Goal: Task Accomplishment & Management: Use online tool/utility

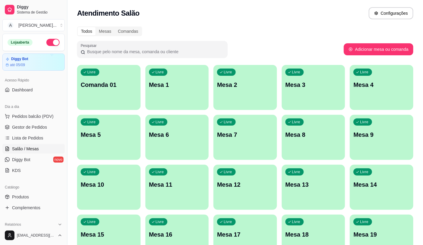
scroll to position [20, 0]
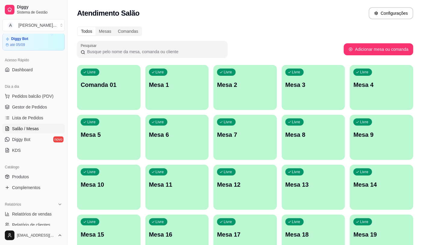
click at [2, 124] on link "Salão / Mesas" at bounding box center [33, 129] width 62 height 10
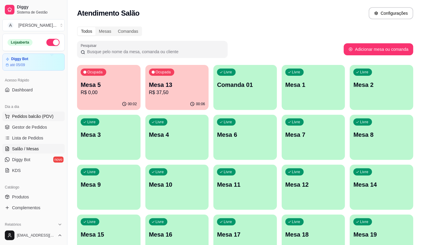
click at [51, 115] on span "Pedidos balcão (PDV)" at bounding box center [33, 116] width 42 height 6
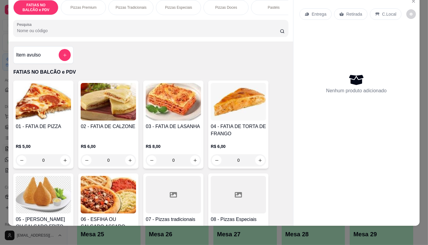
scroll to position [67, 0]
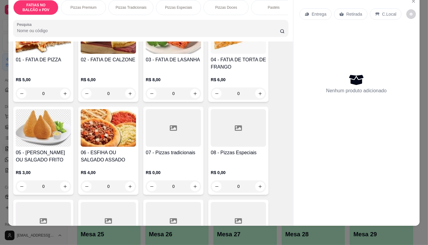
click at [248, 145] on div at bounding box center [238, 128] width 55 height 38
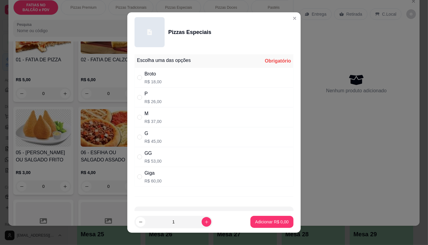
click at [148, 141] on p "R$ 45,00" at bounding box center [152, 141] width 17 height 6
radio input "true"
click at [277, 224] on p "Adicionar R$ 45,00" at bounding box center [270, 222] width 35 height 6
type input "1"
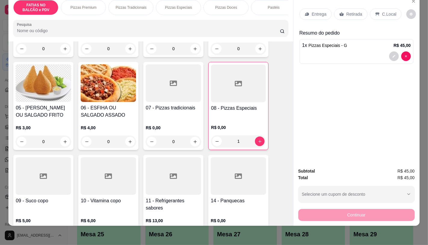
scroll to position [134, 0]
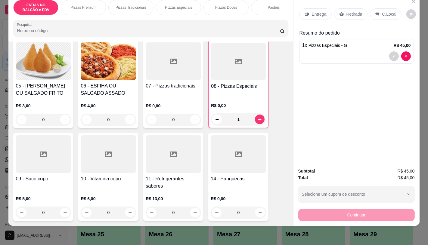
click at [160, 187] on h4 "11 - Refrigerantes sabores" at bounding box center [173, 182] width 55 height 14
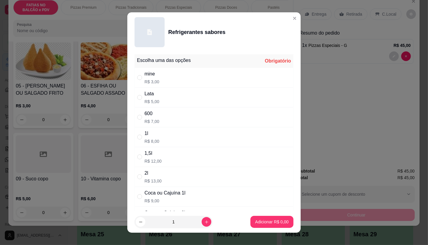
drag, startPoint x: 170, startPoint y: 200, endPoint x: 190, endPoint y: 209, distance: 22.2
click at [170, 200] on p "R$ 9,00" at bounding box center [164, 201] width 41 height 6
radio input "true"
click at [264, 223] on p "Adicionar R$ 9,00" at bounding box center [271, 222] width 33 height 6
type input "1"
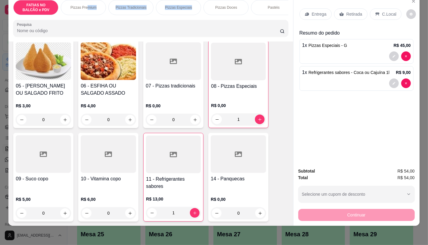
drag, startPoint x: 84, startPoint y: 15, endPoint x: 211, endPoint y: 12, distance: 127.1
click at [211, 12] on div "FATIAS NO BALCÃO e PDV Pizzas Premium Pizzas Tradicionais Pizzas Especiais Pizz…" at bounding box center [150, 7] width 275 height 15
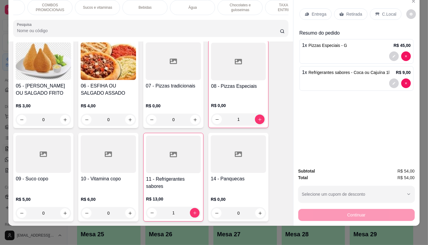
scroll to position [0, 626]
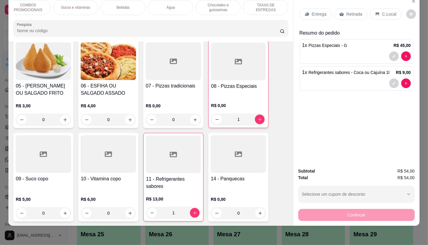
click at [280, 5] on div "TAXAS DE ENTREGAS" at bounding box center [265, 7] width 45 height 15
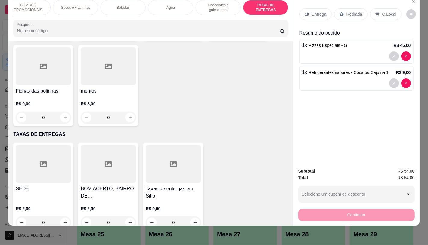
click at [40, 162] on icon at bounding box center [43, 164] width 7 height 5
click at [172, 162] on icon at bounding box center [173, 164] width 7 height 5
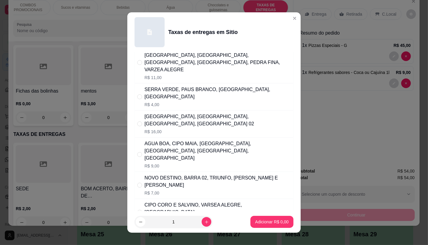
scroll to position [33, 0]
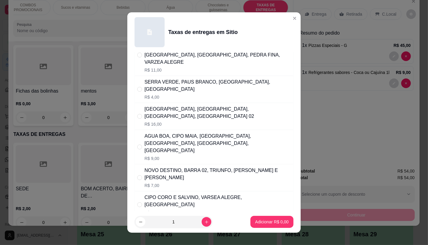
click at [178, 94] on p "R$ 4,00" at bounding box center [217, 97] width 146 height 6
radio input "true"
click at [280, 221] on p "Adicionar R$ 4,00" at bounding box center [272, 222] width 33 height 6
type input "1"
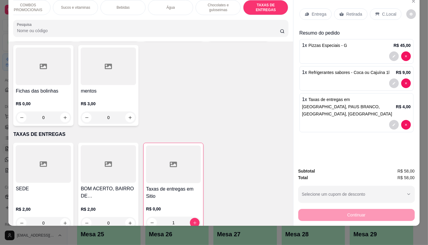
click at [353, 11] on p "Retirada" at bounding box center [354, 14] width 16 height 6
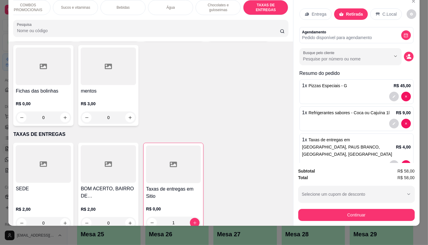
click at [354, 215] on button "Continuar" at bounding box center [356, 215] width 116 height 12
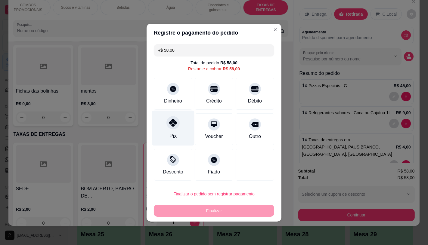
click at [164, 131] on div "Pix" at bounding box center [173, 127] width 42 height 35
type input "R$ 0,00"
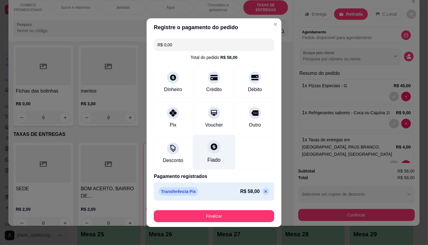
scroll to position [1, 0]
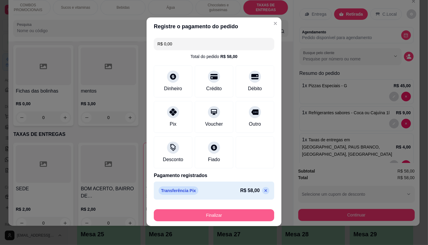
click at [223, 216] on button "Finalizar" at bounding box center [214, 215] width 120 height 12
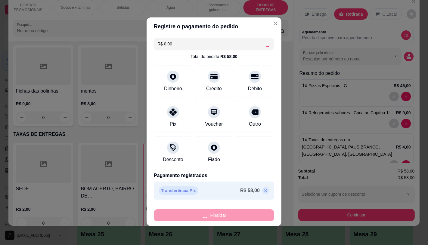
type input "0"
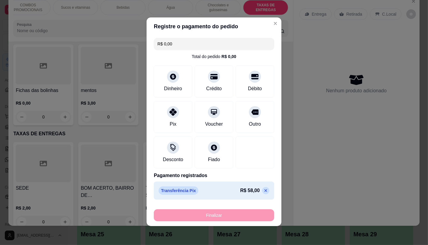
type input "-R$ 58,00"
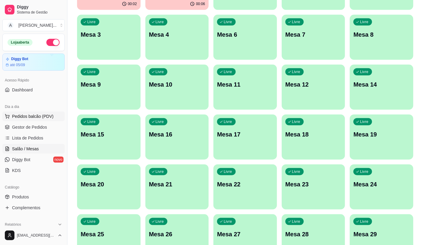
click at [32, 115] on span "Pedidos balcão (PDV)" at bounding box center [33, 116] width 42 height 6
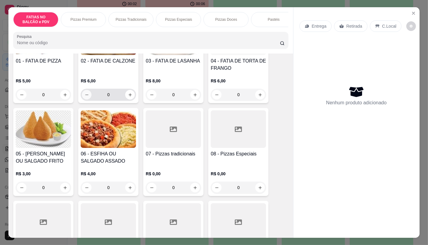
scroll to position [100, 0]
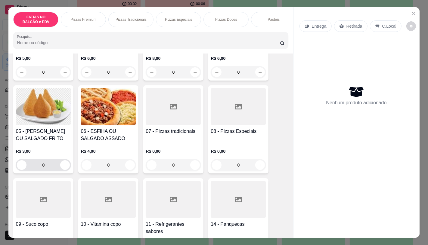
click at [53, 168] on input "0" at bounding box center [43, 165] width 34 height 12
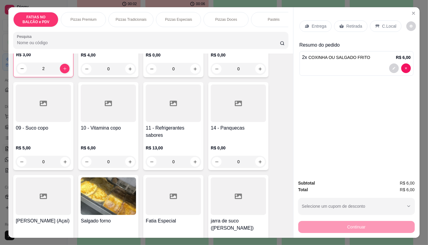
type input "2"
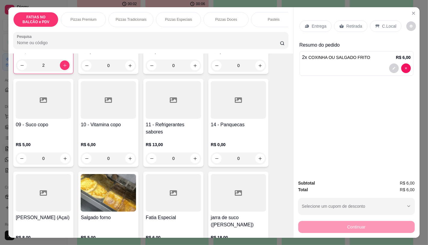
click at [159, 143] on div "R$ 13,00 0" at bounding box center [173, 150] width 55 height 29
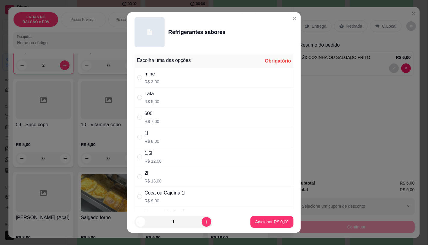
click at [152, 93] on div "Lata" at bounding box center [151, 93] width 15 height 7
radio input "true"
click at [250, 212] on footer "1 Adicionar R$ 5,00" at bounding box center [213, 222] width 173 height 22
click at [253, 226] on button "Adicionar R$ 5,00" at bounding box center [271, 222] width 43 height 12
type input "1"
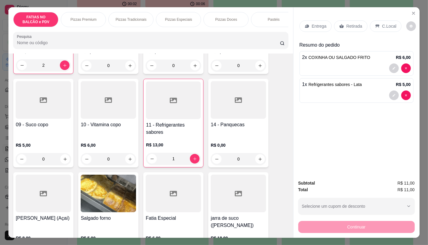
click at [348, 23] on p "Retirada" at bounding box center [354, 26] width 16 height 6
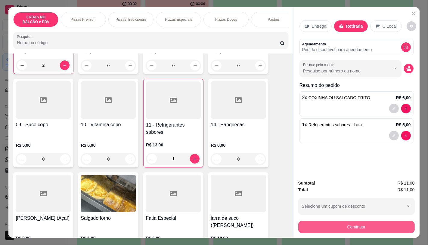
click at [352, 221] on button "Continuar" at bounding box center [356, 227] width 116 height 12
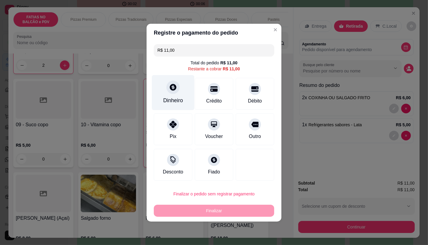
drag, startPoint x: 218, startPoint y: 103, endPoint x: 169, endPoint y: 98, distance: 49.0
click at [206, 102] on div "Crédito" at bounding box center [214, 94] width 39 height 32
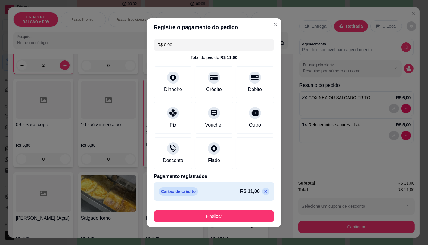
click at [263, 191] on icon at bounding box center [265, 191] width 5 height 5
type input "R$ 11,00"
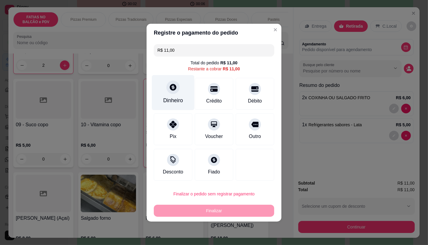
click at [173, 83] on div at bounding box center [172, 87] width 13 height 13
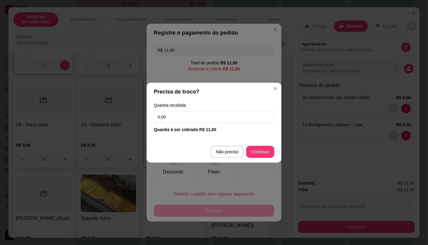
click at [182, 118] on input "0,00" at bounding box center [214, 117] width 120 height 12
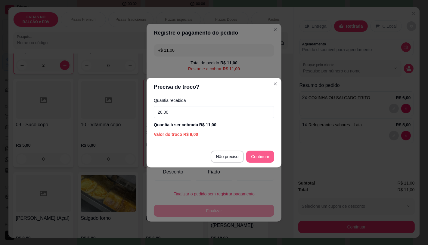
type input "20,00"
type input "R$ 0,00"
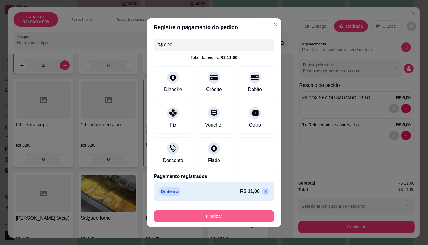
click at [240, 219] on button "Finalizar" at bounding box center [214, 216] width 120 height 12
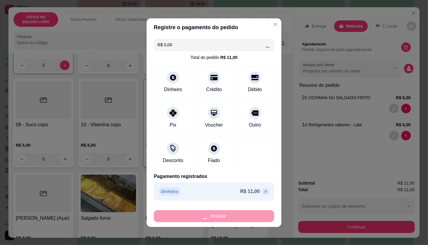
type input "0"
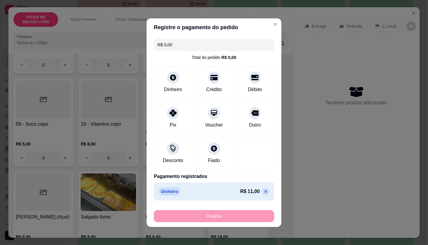
type input "-R$ 11,00"
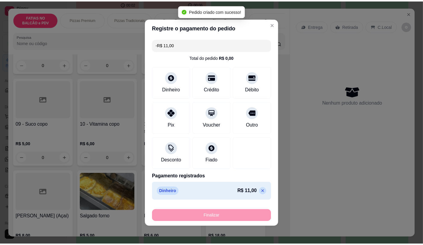
scroll to position [200, 0]
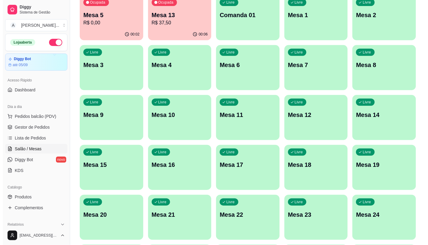
scroll to position [33, 0]
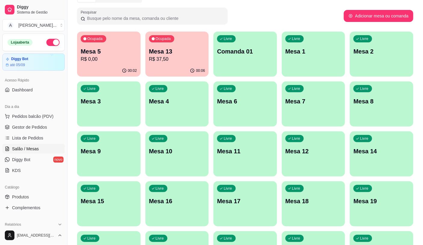
click at [176, 47] on p "Mesa 13" at bounding box center [177, 51] width 56 height 8
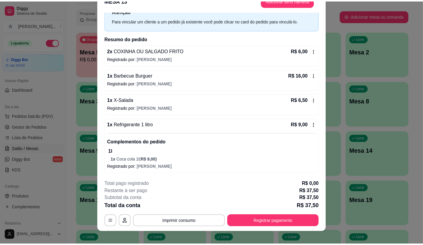
scroll to position [18, 0]
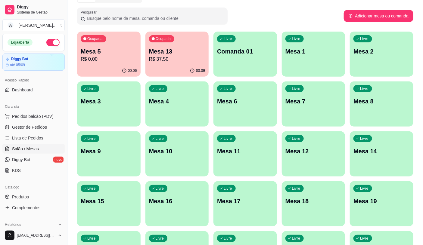
click at [80, 64] on div "Ocupada Mesa 5 R$ 0,00" at bounding box center [109, 48] width 64 height 33
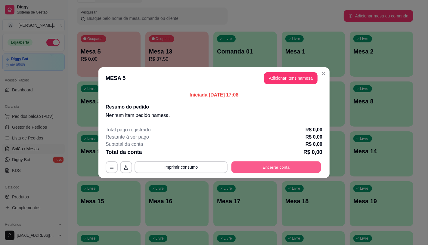
click at [289, 165] on button "Encerrar conta" at bounding box center [276, 167] width 90 height 12
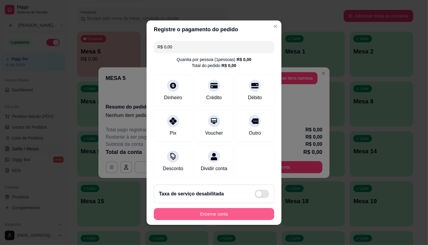
click at [240, 220] on button "Encerrar conta" at bounding box center [214, 214] width 120 height 12
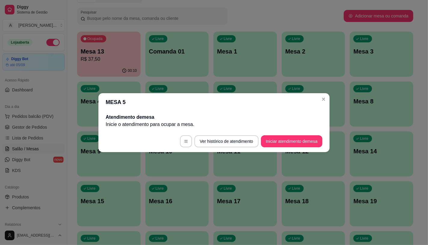
click at [317, 99] on header "MESA 5" at bounding box center [213, 102] width 231 height 18
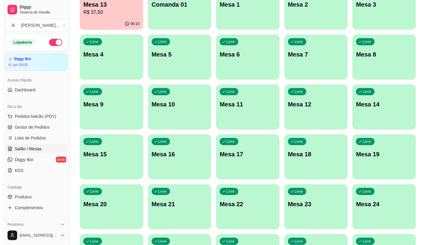
scroll to position [0, 0]
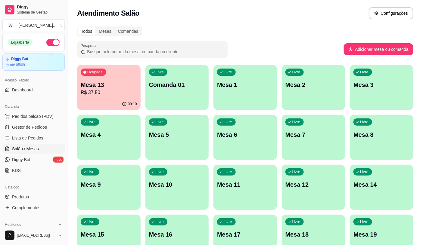
click at [79, 88] on div "Ocupada Mesa 13 R$ 37,50" at bounding box center [109, 81] width 64 height 33
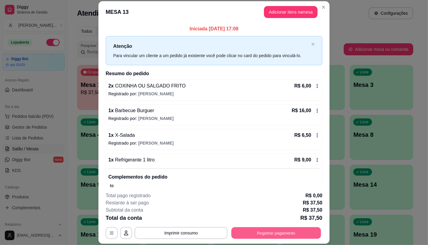
click at [251, 232] on button "Registrar pagamento" at bounding box center [276, 234] width 90 height 12
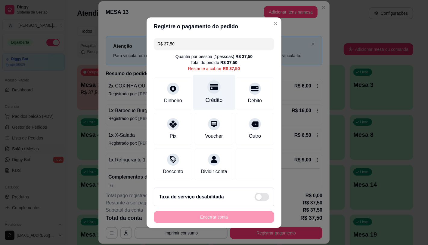
click at [210, 87] on icon at bounding box center [214, 87] width 8 height 6
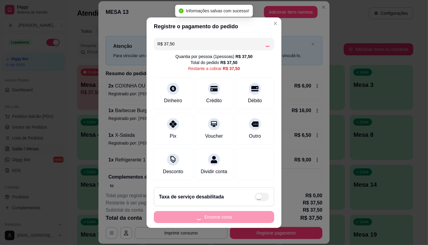
type input "R$ 0,00"
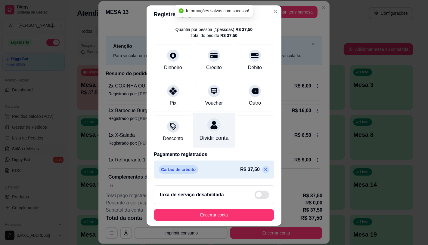
scroll to position [22, 0]
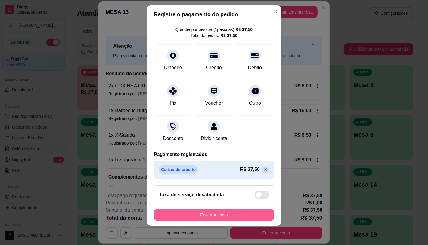
click at [190, 217] on button "Encerrar conta" at bounding box center [214, 215] width 120 height 12
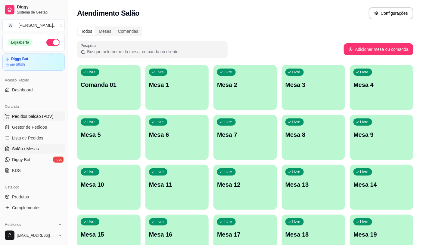
click at [43, 120] on button "Pedidos balcão (PDV)" at bounding box center [33, 117] width 62 height 10
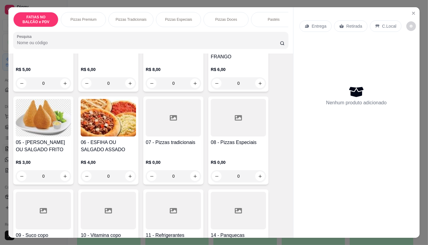
scroll to position [100, 0]
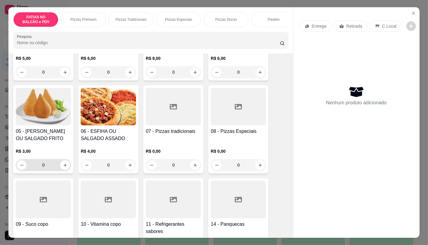
click at [46, 170] on input "0" at bounding box center [43, 165] width 34 height 12
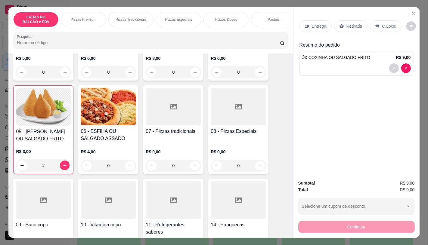
type input "3"
click at [333, 16] on div "Entrega Retirada C.Local" at bounding box center [356, 26] width 114 height 21
click at [339, 24] on icon at bounding box center [341, 26] width 5 height 5
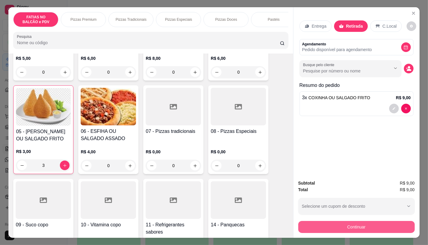
click at [328, 227] on button "Continuar" at bounding box center [356, 227] width 116 height 12
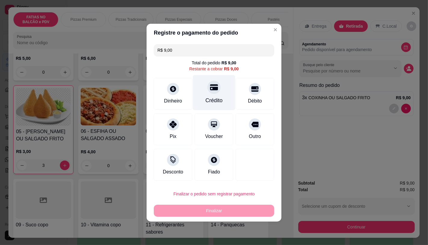
click at [221, 95] on div "Crédito" at bounding box center [214, 92] width 42 height 35
type input "R$ 0,00"
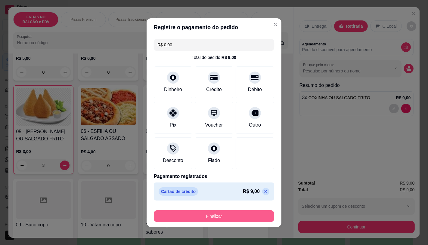
click at [246, 215] on button "Finalizar" at bounding box center [214, 216] width 120 height 12
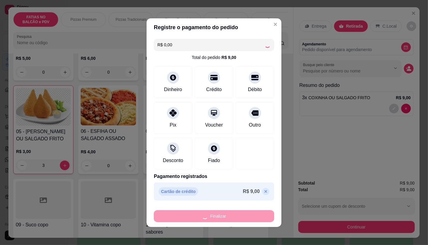
type input "0"
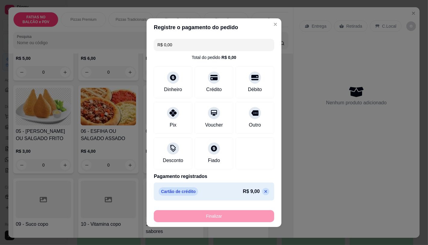
type input "-R$ 9,00"
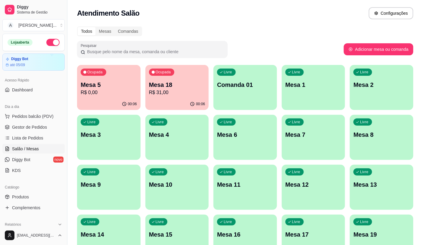
click at [166, 94] on p "R$ 31,00" at bounding box center [177, 92] width 56 height 7
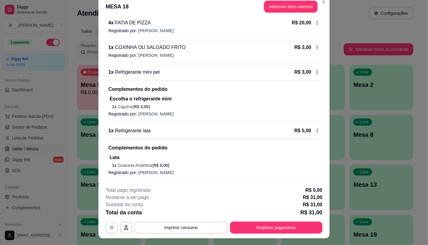
scroll to position [18, 0]
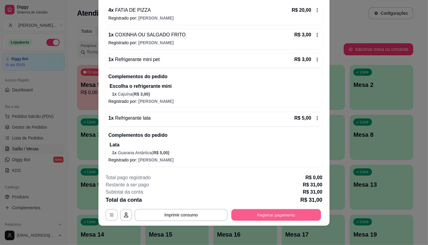
click at [282, 209] on div "**********" at bounding box center [214, 215] width 217 height 12
click at [277, 218] on button "Registrar pagamento" at bounding box center [276, 215] width 92 height 12
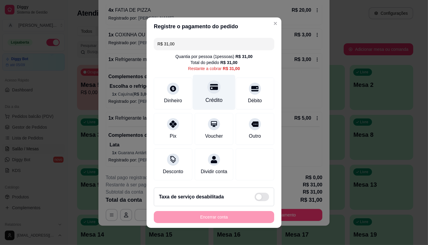
click at [212, 96] on div "Crédito" at bounding box center [214, 100] width 17 height 8
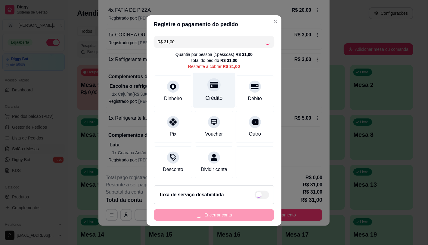
scroll to position [5, 0]
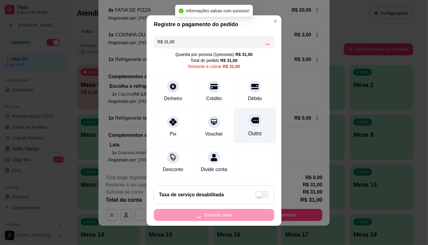
type input "R$ 0,00"
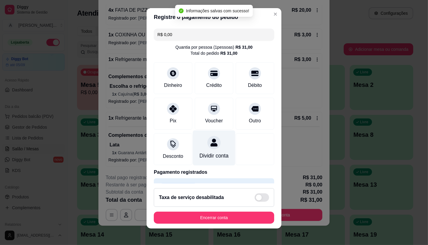
scroll to position [22, 0]
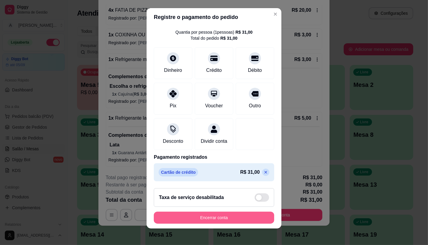
click at [197, 217] on button "Encerrar conta" at bounding box center [214, 218] width 120 height 12
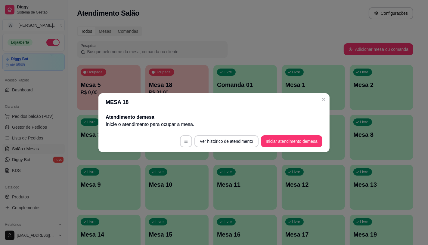
scroll to position [0, 0]
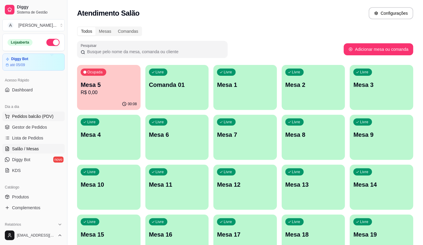
click at [26, 116] on span "Pedidos balcão (PDV)" at bounding box center [33, 116] width 42 height 6
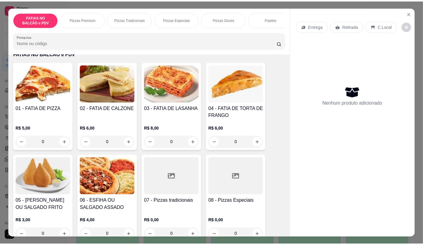
scroll to position [67, 0]
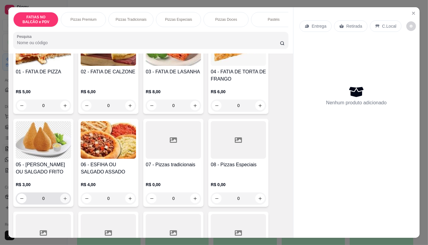
click at [64, 203] on button "increase-product-quantity" at bounding box center [65, 199] width 10 height 10
type input "2"
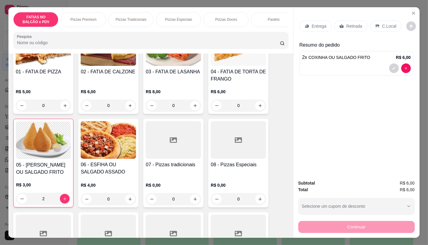
click at [335, 21] on div "Retirada" at bounding box center [350, 25] width 33 height 11
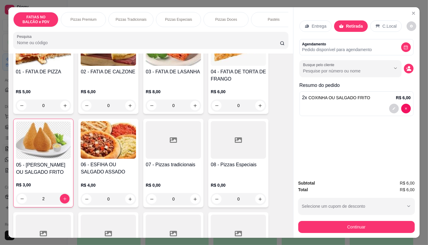
click at [335, 220] on div "Continuar" at bounding box center [356, 227] width 116 height 14
click at [334, 220] on div "Continuar" at bounding box center [356, 227] width 116 height 14
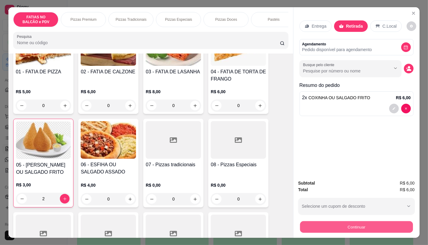
click at [333, 223] on button "Continuar" at bounding box center [356, 227] width 113 height 12
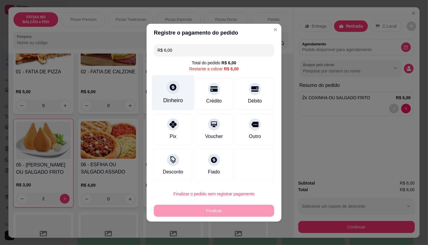
click at [169, 103] on div "Dinheiro" at bounding box center [173, 101] width 20 height 8
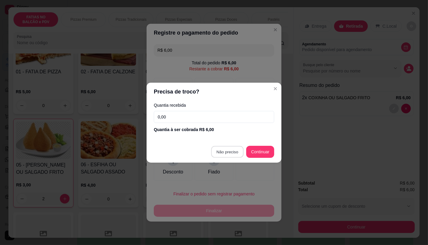
type input "R$ 0,00"
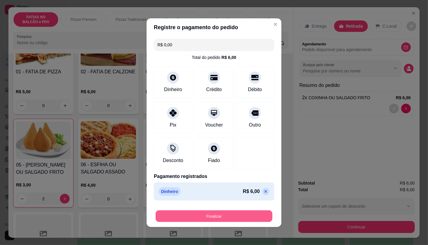
click at [224, 218] on button "Finalizar" at bounding box center [214, 216] width 117 height 12
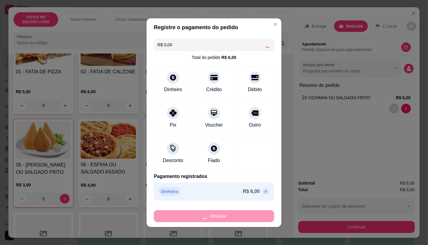
type input "0"
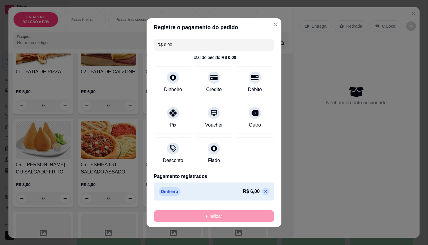
type input "-R$ 6,00"
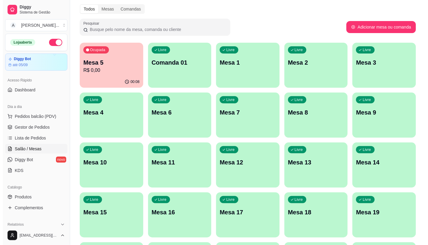
scroll to position [33, 0]
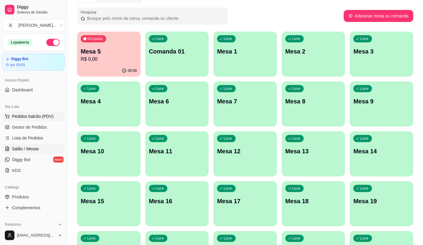
click at [37, 117] on span "Pedidos balcão (PDV)" at bounding box center [33, 116] width 42 height 6
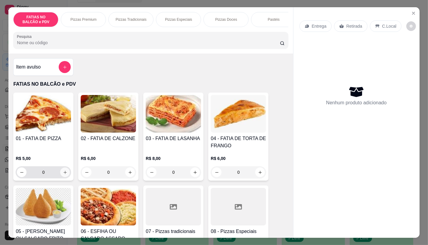
click at [63, 173] on icon "increase-product-quantity" at bounding box center [65, 172] width 5 height 5
type input "1"
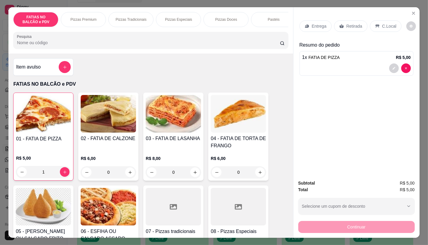
click at [350, 25] on p "Retirada" at bounding box center [354, 26] width 16 height 6
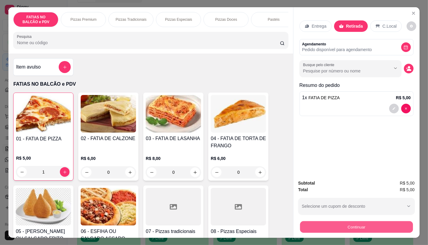
click at [335, 222] on button "Continuar" at bounding box center [356, 227] width 113 height 12
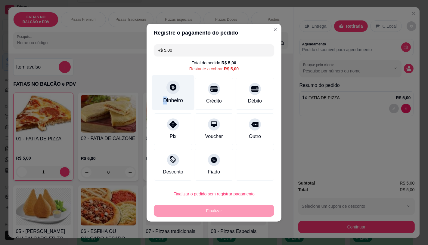
click at [165, 95] on div "Dinheiro" at bounding box center [173, 92] width 42 height 35
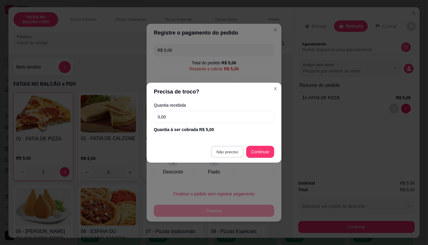
type input "R$ 0,00"
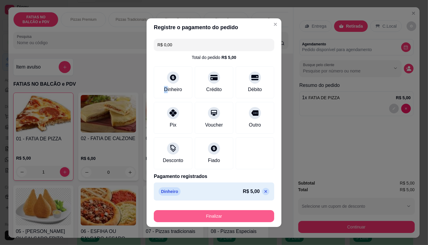
click at [229, 219] on button "Finalizar" at bounding box center [214, 216] width 120 height 12
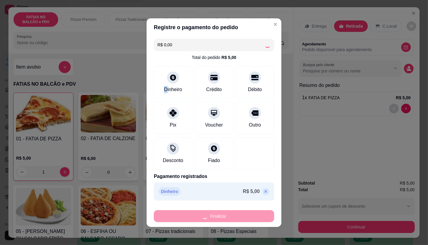
type input "0"
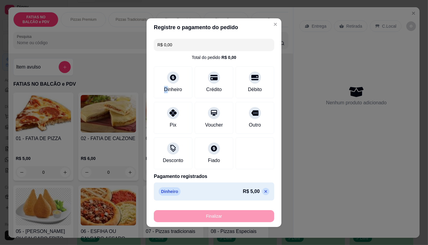
type input "-R$ 5,00"
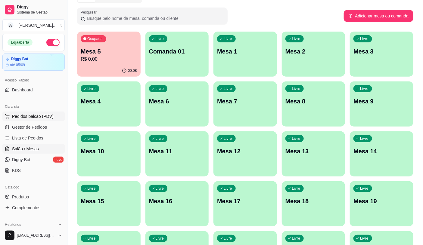
click at [29, 119] on span "Pedidos balcão (PDV)" at bounding box center [33, 116] width 42 height 6
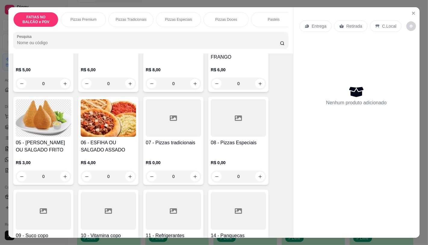
scroll to position [100, 0]
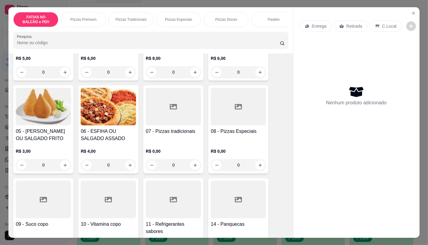
click at [45, 161] on div "R$ 3,00 0" at bounding box center [43, 159] width 55 height 23
click at [44, 167] on input "0" at bounding box center [43, 165] width 34 height 12
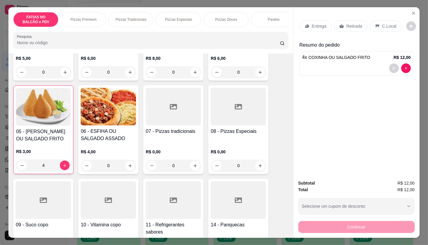
type input "4"
click at [355, 23] on p "Retirada" at bounding box center [354, 26] width 16 height 6
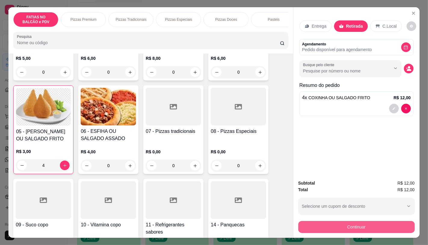
click at [314, 221] on button "Continuar" at bounding box center [356, 227] width 116 height 12
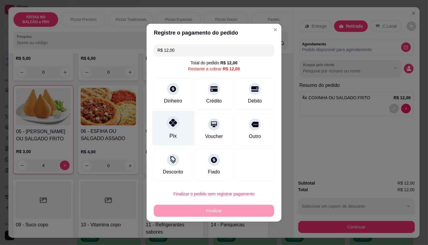
click at [172, 118] on div at bounding box center [172, 122] width 13 height 13
type input "R$ 0,00"
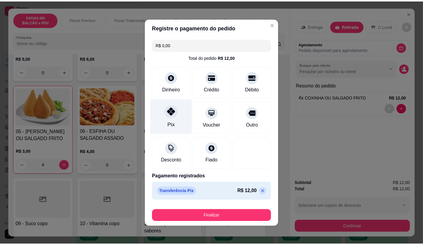
scroll to position [1, 0]
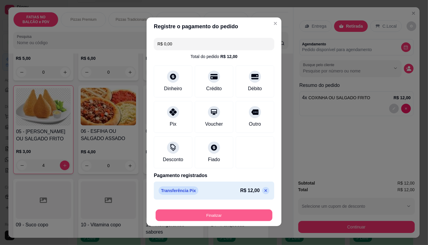
click at [202, 220] on button "Finalizar" at bounding box center [214, 215] width 117 height 12
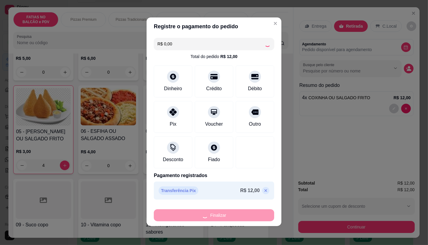
type input "0"
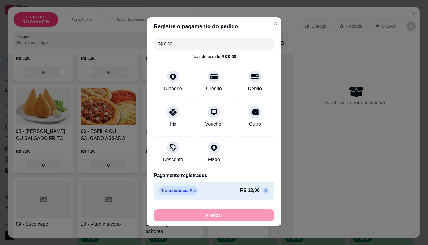
type input "-R$ 12,00"
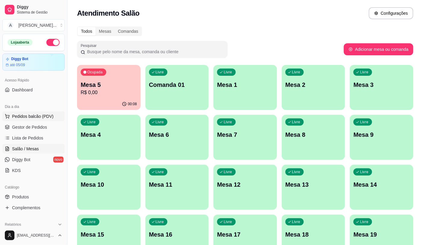
click at [39, 119] on button "Pedidos balcão (PDV)" at bounding box center [33, 117] width 62 height 10
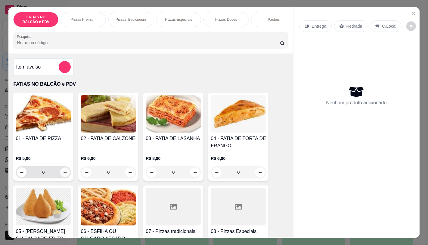
click at [63, 175] on icon "increase-product-quantity" at bounding box center [65, 172] width 5 height 5
type input "2"
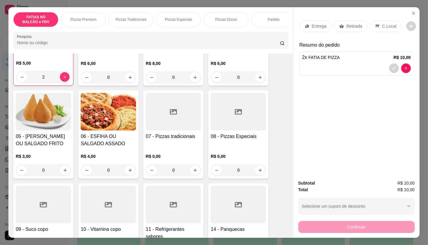
scroll to position [100, 0]
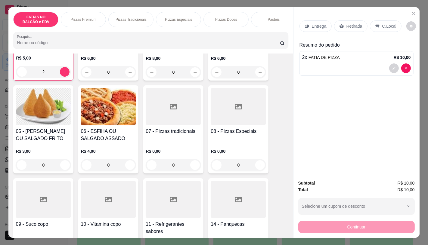
click at [164, 186] on div at bounding box center [173, 200] width 55 height 38
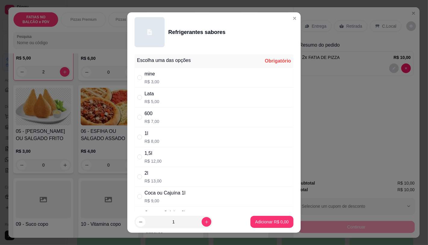
click at [150, 99] on p "R$ 5,00" at bounding box center [151, 102] width 15 height 6
radio input "true"
click at [256, 225] on p "Adicionar R$ 5,00" at bounding box center [272, 222] width 33 height 6
type input "1"
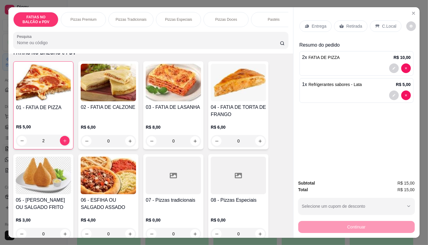
scroll to position [0, 0]
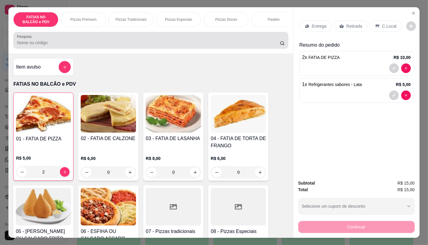
click at [174, 46] on input "Pesquisa" at bounding box center [148, 43] width 263 height 6
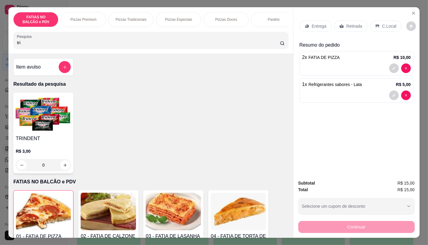
type input "tri"
click at [70, 133] on div "TRINDENT R$ 3,00 0" at bounding box center [43, 133] width 60 height 81
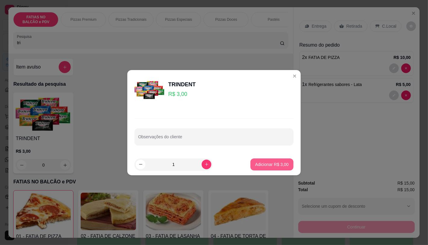
click at [261, 169] on button "Adicionar R$ 3,00" at bounding box center [271, 165] width 43 height 12
type input "1"
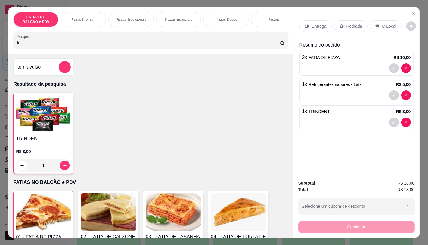
click at [357, 26] on p "Retirada" at bounding box center [354, 26] width 16 height 6
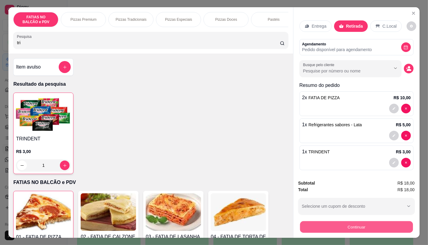
click at [359, 227] on button "Continuar" at bounding box center [356, 227] width 113 height 12
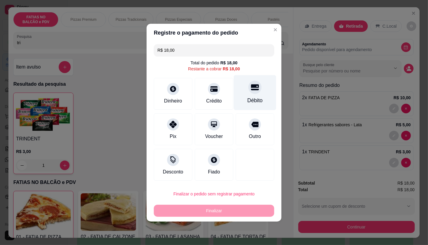
click at [256, 92] on div "Débito" at bounding box center [255, 92] width 42 height 35
type input "R$ 0,00"
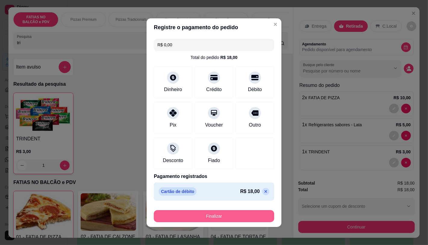
click at [227, 217] on button "Finalizar" at bounding box center [214, 216] width 120 height 12
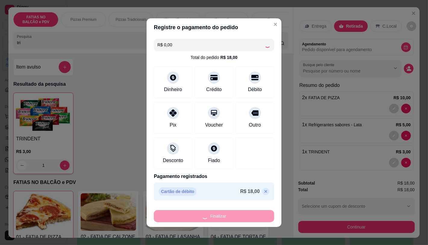
type input "0"
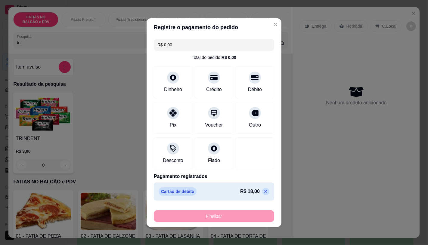
type input "-R$ 18,00"
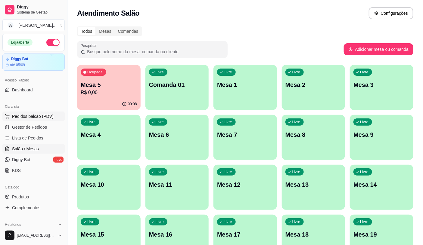
click at [31, 112] on button "Pedidos balcão (PDV)" at bounding box center [33, 117] width 62 height 10
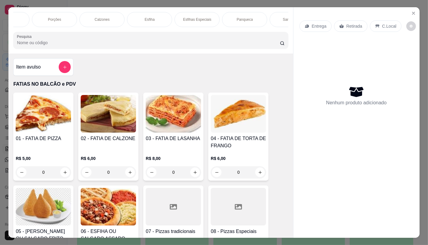
scroll to position [0, 292]
click at [232, 18] on div "Panqueca" at bounding box center [219, 19] width 45 height 15
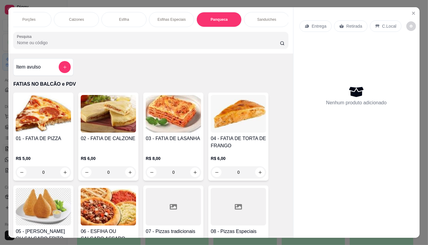
scroll to position [14, 0]
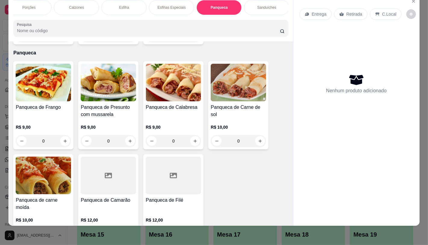
click at [199, 104] on h4 "Panqueca de Calabresa" at bounding box center [173, 107] width 55 height 7
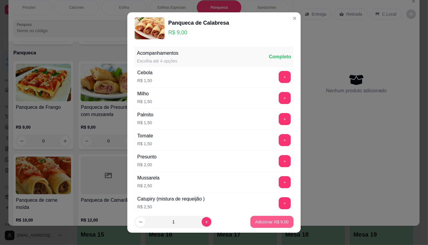
click at [262, 219] on p "Adicionar R$ 9,00" at bounding box center [271, 222] width 33 height 6
type input "1"
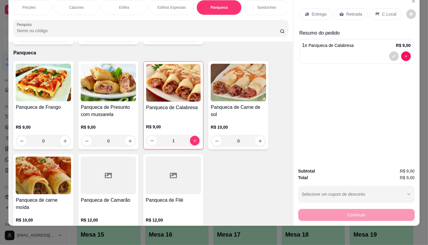
scroll to position [0, 1]
click at [22, 4] on p "FATIAS NO BALCÃO e PDV" at bounding box center [34, 8] width 35 height 10
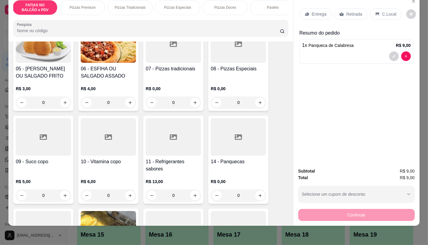
scroll to position [161, 0]
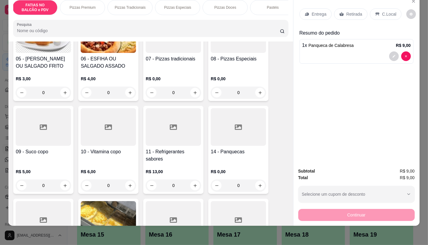
click at [43, 119] on div at bounding box center [43, 127] width 55 height 38
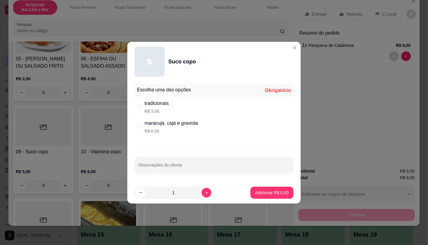
click at [174, 107] on div "tradicionais R$ 5,00" at bounding box center [214, 107] width 159 height 20
radio input "true"
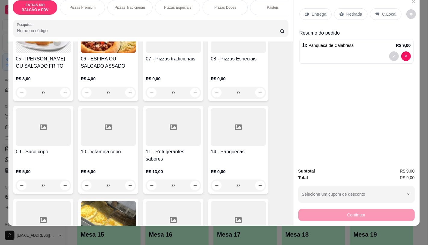
click at [110, 129] on div at bounding box center [108, 127] width 55 height 38
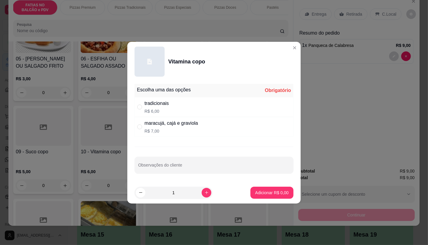
click at [163, 108] on p "R$ 6,00" at bounding box center [156, 111] width 24 height 6
radio input "true"
click at [266, 196] on button "Adicionar R$ 6,00" at bounding box center [272, 193] width 42 height 12
type input "1"
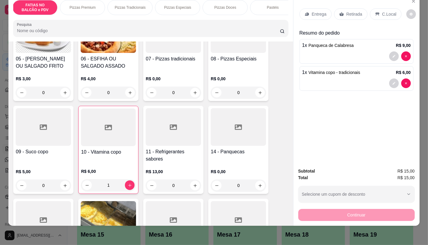
click at [360, 13] on div "Retirada" at bounding box center [350, 13] width 33 height 11
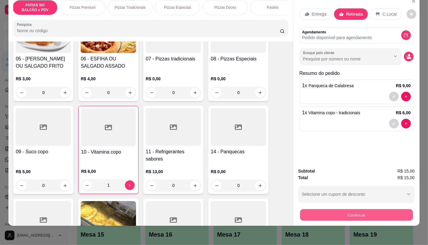
click at [370, 212] on button "Continuar" at bounding box center [356, 215] width 113 height 12
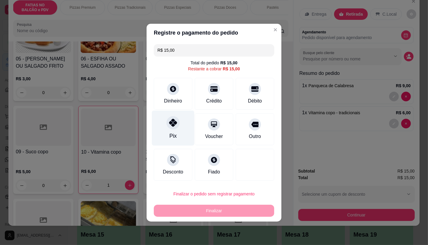
click at [189, 133] on div "Pix" at bounding box center [173, 127] width 42 height 35
type input "R$ 0,00"
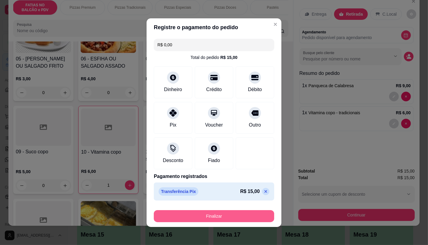
click at [227, 211] on button "Finalizar" at bounding box center [214, 216] width 120 height 12
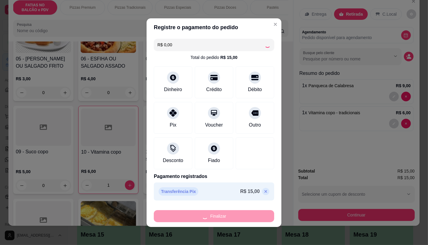
type input "0"
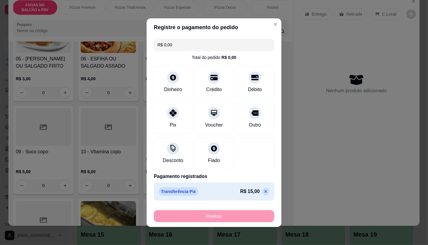
type input "-R$ 15,00"
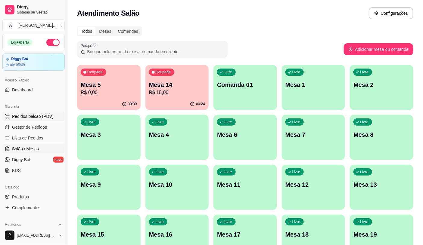
click at [27, 120] on button "Pedidos balcão (PDV)" at bounding box center [33, 117] width 62 height 10
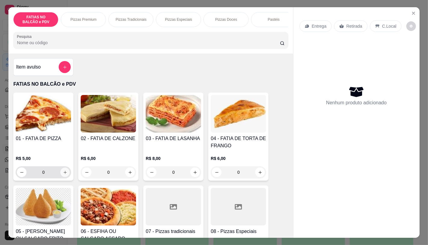
click at [64, 177] on button "increase-product-quantity" at bounding box center [64, 172] width 9 height 9
click at [63, 175] on icon "increase-product-quantity" at bounding box center [65, 172] width 5 height 5
type input "2"
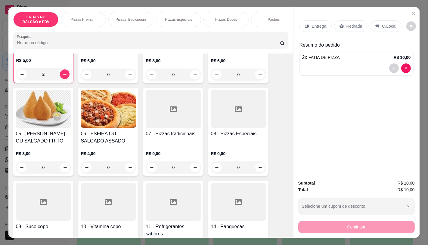
scroll to position [100, 0]
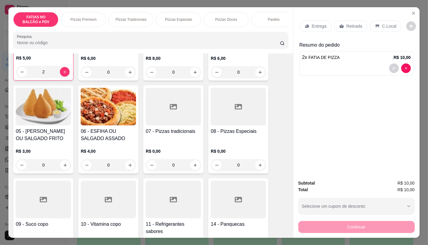
click at [171, 199] on icon at bounding box center [173, 199] width 7 height 7
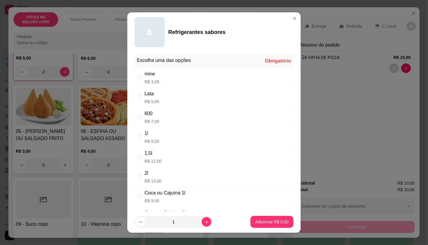
click at [169, 92] on div "Lata R$ 5,00" at bounding box center [214, 98] width 159 height 20
radio input "true"
click at [255, 222] on p "Adicionar R$ 5,00" at bounding box center [271, 222] width 33 height 6
type input "1"
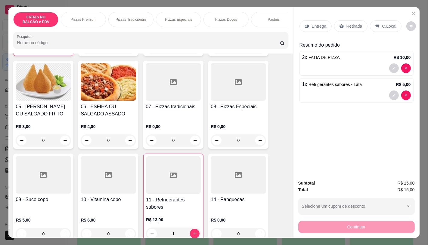
scroll to position [134, 0]
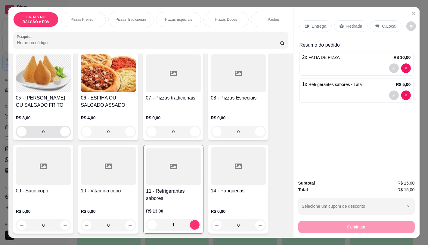
click at [48, 138] on input "0" at bounding box center [43, 132] width 34 height 12
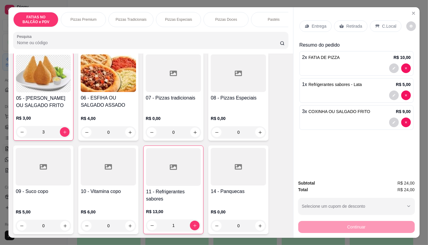
scroll to position [134, 0]
type input "3"
click at [349, 26] on p "Retirada" at bounding box center [354, 26] width 16 height 6
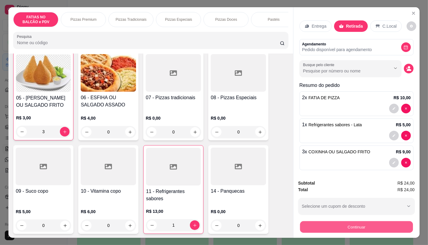
click at [358, 224] on button "Continuar" at bounding box center [356, 227] width 113 height 12
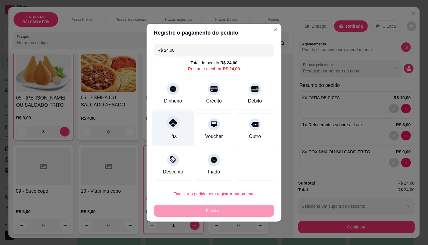
click at [166, 115] on div "Pix" at bounding box center [173, 127] width 42 height 35
type input "R$ 0,00"
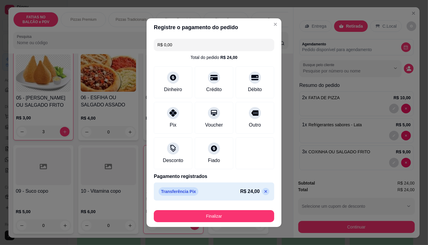
scroll to position [1, 0]
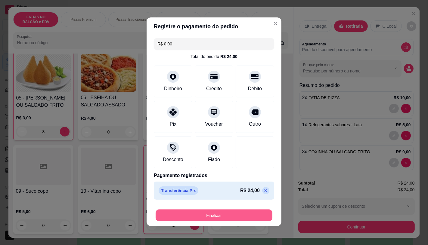
click at [216, 213] on button "Finalizar" at bounding box center [214, 215] width 117 height 12
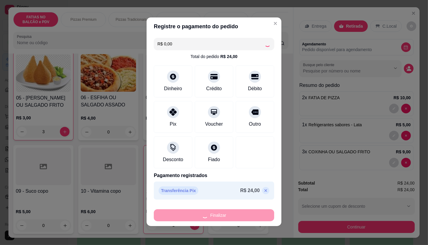
type input "0"
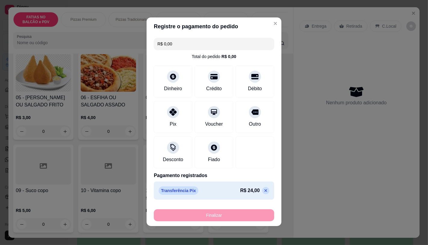
type input "-R$ 24,00"
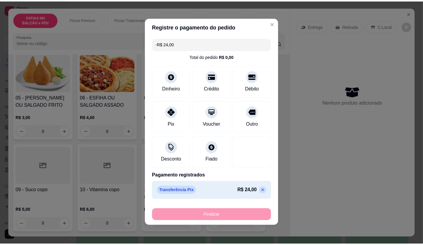
scroll to position [134, 0]
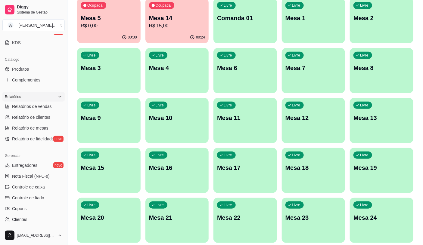
scroll to position [134, 0]
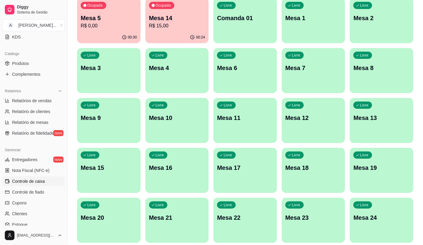
click at [31, 181] on span "Controle de caixa" at bounding box center [28, 181] width 33 height 6
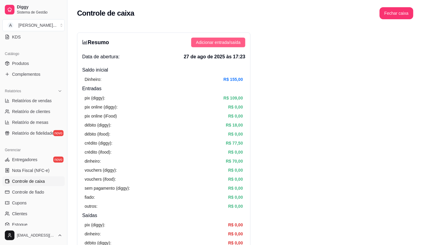
click at [218, 46] on button "Adicionar entrada/saída" at bounding box center [218, 43] width 54 height 10
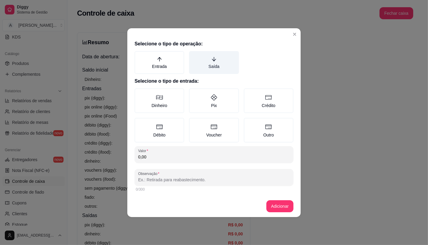
click at [223, 68] on label "Saída" at bounding box center [214, 62] width 50 height 23
click at [194, 56] on button "Saída" at bounding box center [191, 53] width 5 height 5
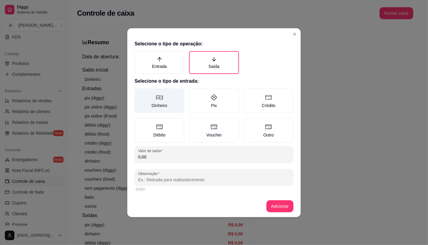
click at [173, 98] on label "Dinheiro" at bounding box center [160, 100] width 50 height 25
click at [139, 93] on button "Dinheiro" at bounding box center [136, 90] width 5 height 5
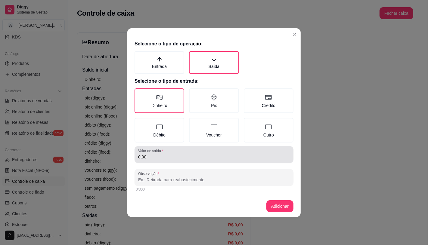
click at [174, 149] on div "0,00" at bounding box center [214, 155] width 152 height 12
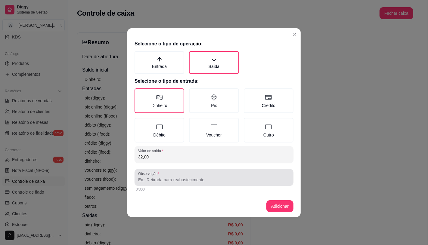
type input "32,00"
click at [183, 182] on div at bounding box center [214, 178] width 152 height 12
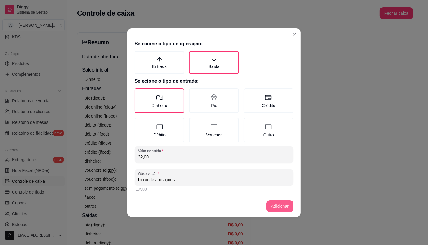
type input "bloco de anotaçoes"
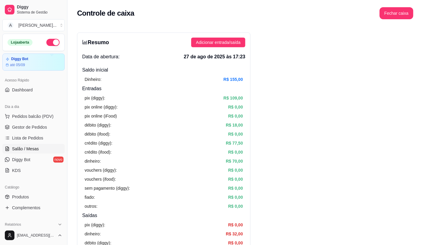
click at [38, 150] on link "Salão / Mesas" at bounding box center [33, 149] width 62 height 10
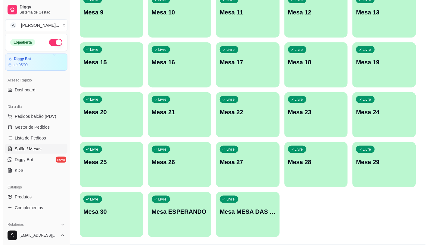
scroll to position [189, 0]
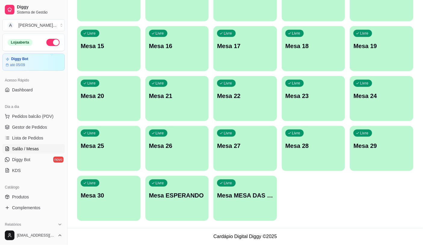
click at [265, 198] on p "Mesa MESA DAS COMANDAS" at bounding box center [245, 196] width 56 height 8
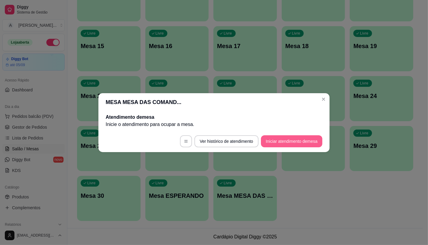
click at [295, 139] on button "Iniciar atendimento de mesa" at bounding box center [291, 141] width 61 height 12
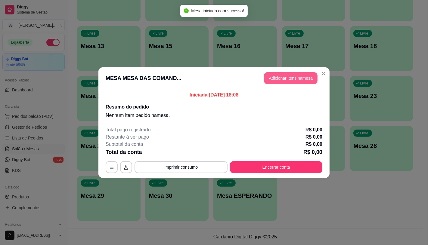
click at [309, 78] on button "Adicionar itens na mesa" at bounding box center [291, 78] width 54 height 12
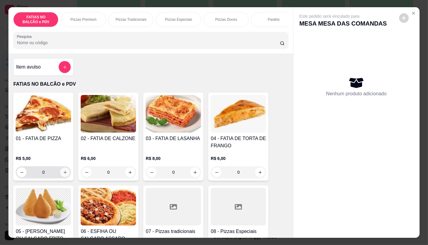
click at [61, 172] on button "increase-product-quantity" at bounding box center [65, 173] width 10 height 10
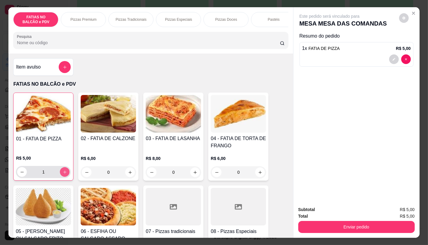
type input "1"
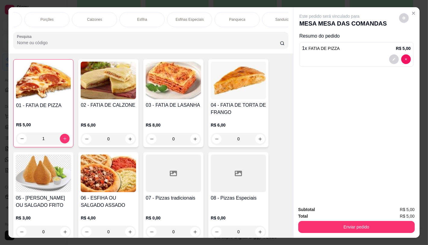
scroll to position [0, 333]
click at [211, 16] on div "Sanduíches" at bounding box center [225, 19] width 45 height 15
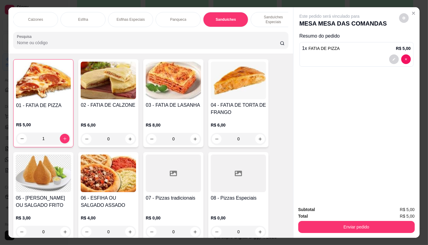
scroll to position [14, 0]
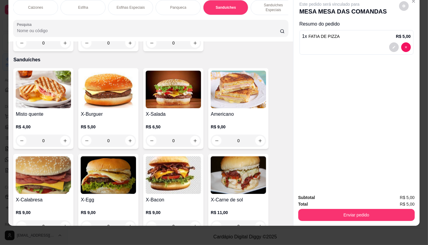
click at [167, 111] on h4 "X-Salada" at bounding box center [173, 114] width 55 height 7
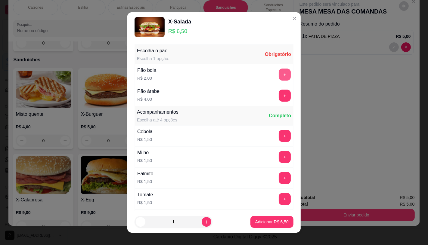
click at [279, 71] on button "+" at bounding box center [285, 75] width 12 height 12
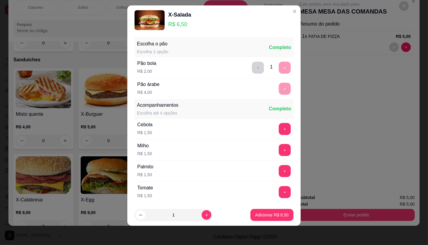
scroll to position [64, 0]
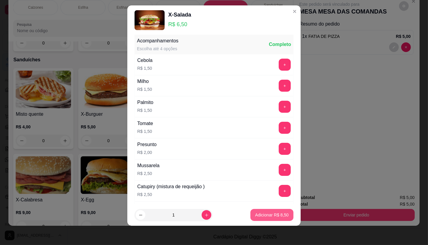
click at [274, 216] on p "Adicionar R$ 8,50" at bounding box center [271, 215] width 33 height 6
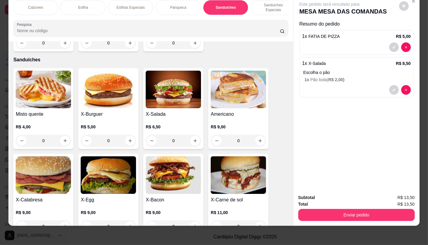
click at [179, 88] on img at bounding box center [173, 90] width 55 height 38
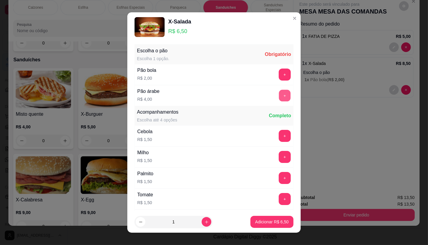
click at [279, 97] on button "+" at bounding box center [285, 96] width 12 height 12
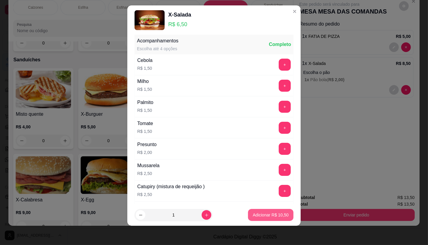
click at [263, 212] on p "Adicionar R$ 10,50" at bounding box center [271, 215] width 36 height 6
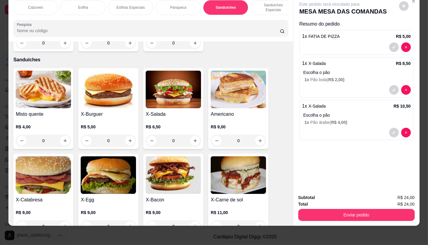
scroll to position [0, 626]
click at [281, 5] on div "TAXAS DE ENTREGAS" at bounding box center [265, 7] width 45 height 15
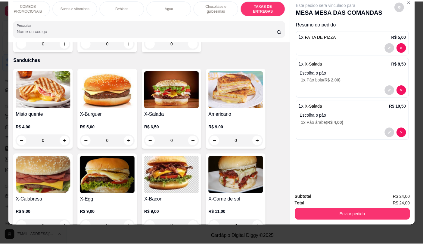
scroll to position [4025, 0]
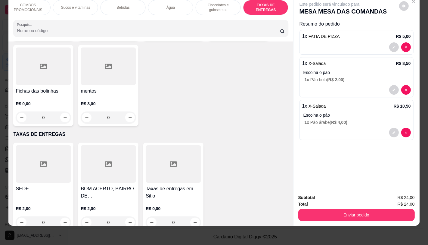
click at [66, 164] on div at bounding box center [43, 164] width 55 height 38
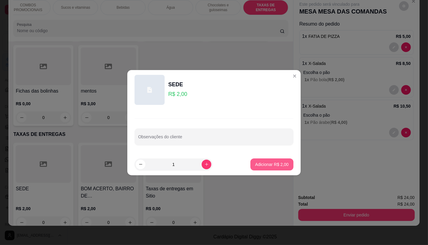
click at [260, 165] on p "Adicionar R$ 2,00" at bounding box center [271, 165] width 33 height 6
type input "1"
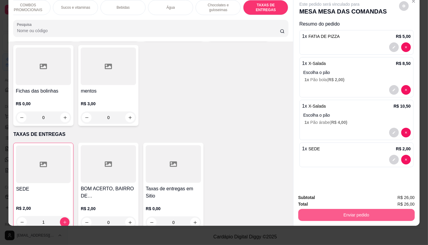
click at [327, 211] on button "Enviar pedido" at bounding box center [356, 215] width 116 height 12
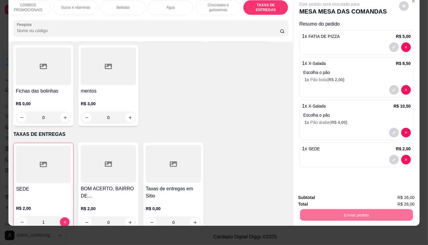
click at [327, 199] on button "Não registrar e enviar pedido" at bounding box center [336, 195] width 61 height 11
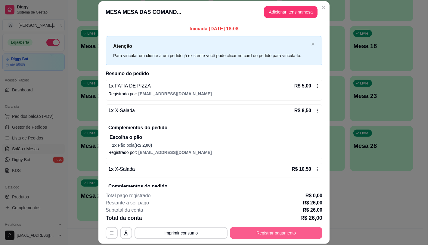
click at [289, 237] on button "Registrar pagamento" at bounding box center [276, 233] width 92 height 12
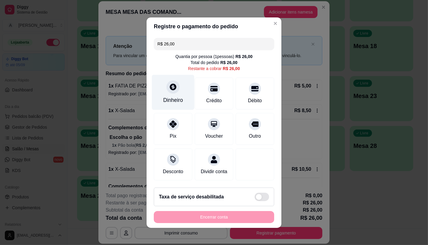
click at [176, 91] on div "Dinheiro" at bounding box center [173, 92] width 42 height 35
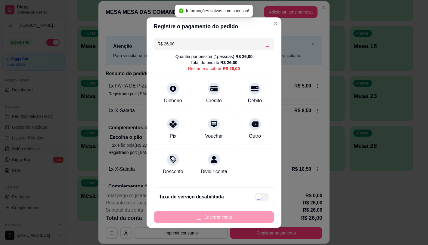
type input "R$ 0,00"
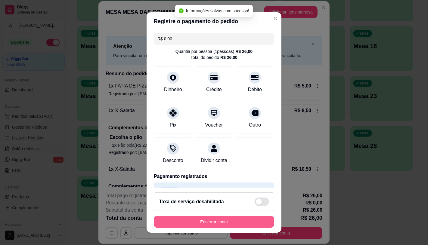
click at [249, 221] on button "Encerrar conta" at bounding box center [214, 222] width 120 height 12
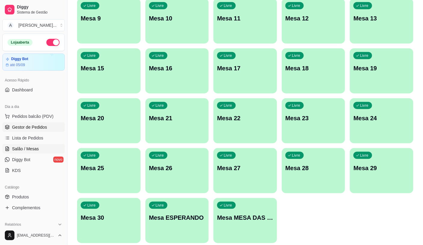
scroll to position [155, 0]
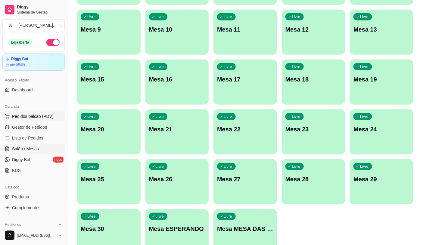
click at [39, 121] on button "Pedidos balcão (PDV)" at bounding box center [33, 117] width 62 height 10
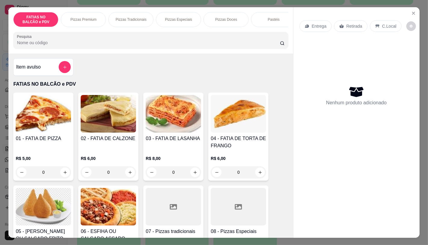
click at [47, 178] on input "0" at bounding box center [43, 172] width 34 height 12
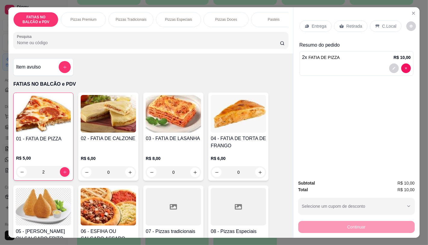
type input "2"
click at [340, 26] on icon at bounding box center [341, 26] width 5 height 5
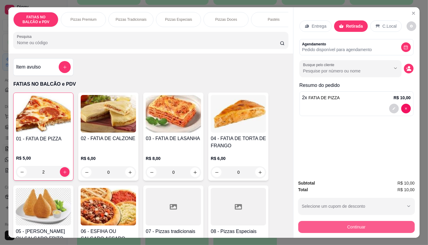
click at [349, 226] on button "Continuar" at bounding box center [356, 227] width 116 height 12
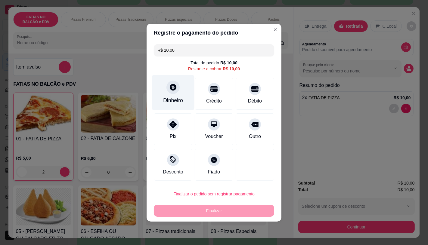
click at [176, 86] on div at bounding box center [172, 87] width 13 height 13
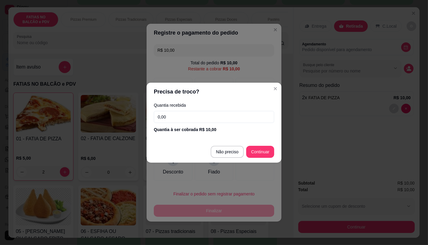
click at [228, 158] on footer "Não preciso Continuar" at bounding box center [214, 152] width 135 height 22
type input "R$ 0,00"
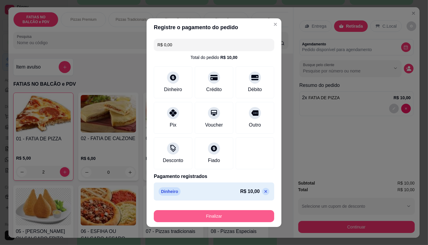
click at [227, 215] on button "Finalizar" at bounding box center [214, 216] width 120 height 12
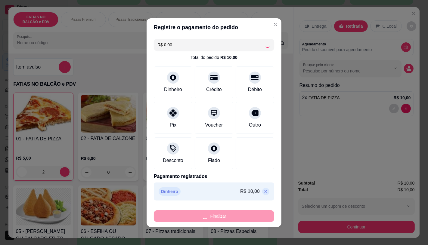
type input "0"
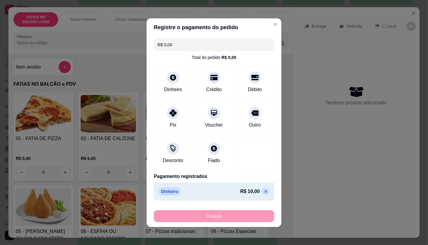
type input "-R$ 10,00"
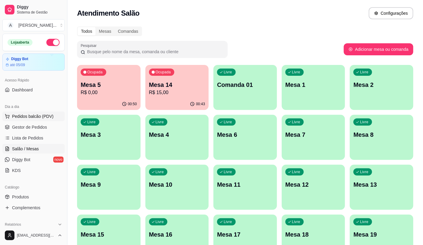
click at [57, 115] on button "Pedidos balcão (PDV)" at bounding box center [33, 117] width 62 height 10
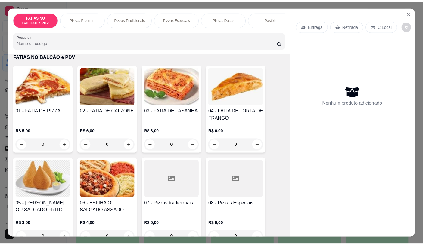
scroll to position [33, 0]
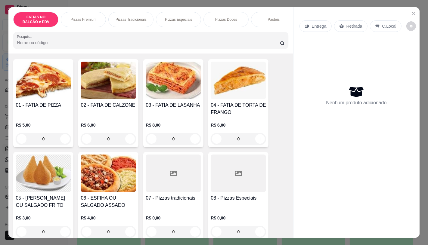
click at [170, 177] on icon at bounding box center [173, 173] width 7 height 7
click at [227, 185] on div at bounding box center [238, 174] width 55 height 38
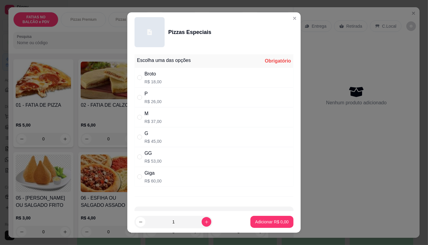
click at [144, 119] on p "R$ 37,00" at bounding box center [152, 122] width 17 height 6
radio input "true"
click at [267, 216] on footer "1 Adicionar R$ 37,00" at bounding box center [213, 222] width 173 height 22
click at [267, 219] on button "Adicionar R$ 37,00" at bounding box center [270, 222] width 45 height 12
type input "1"
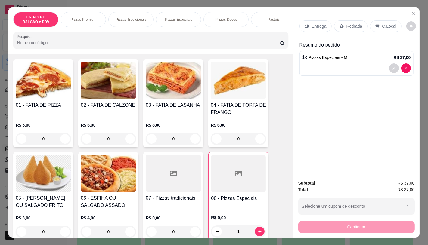
click at [355, 23] on p "Retirada" at bounding box center [354, 26] width 16 height 6
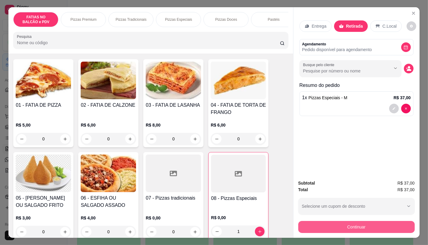
click at [321, 229] on button "Continuar" at bounding box center [356, 227] width 116 height 12
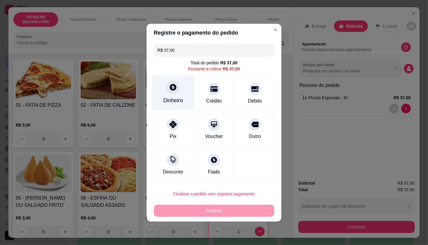
click at [183, 89] on div "Dinheiro" at bounding box center [173, 92] width 42 height 35
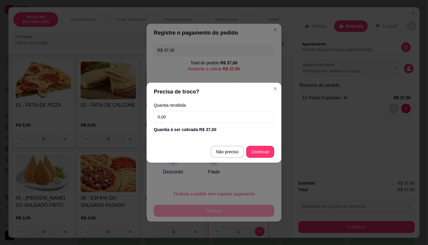
click at [192, 124] on div "Quantia recebida 0,00 Quantia à ser cobrada R$ 37,00" at bounding box center [214, 118] width 135 height 34
click at [199, 117] on input "0,00" at bounding box center [214, 117] width 120 height 12
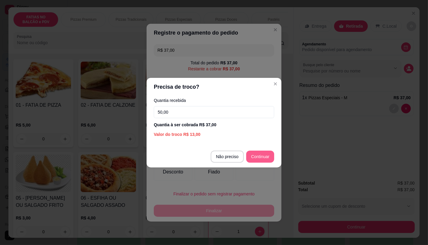
type input "50,00"
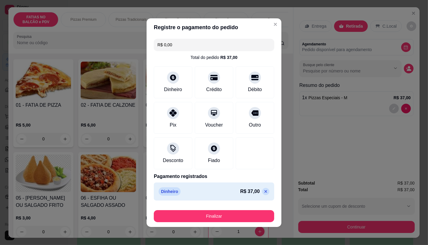
type input "R$ 0,00"
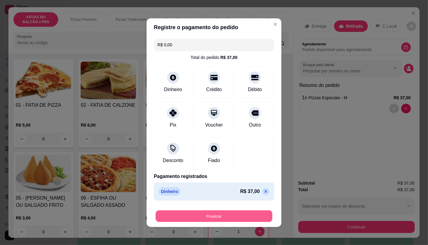
click at [224, 214] on button "Finalizar" at bounding box center [214, 216] width 117 height 12
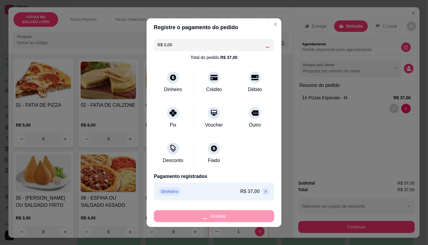
type input "0"
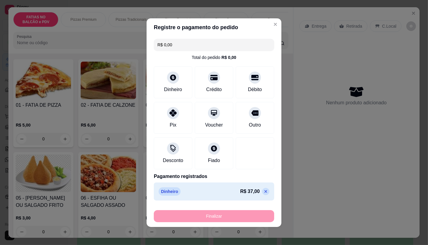
type input "-R$ 37,00"
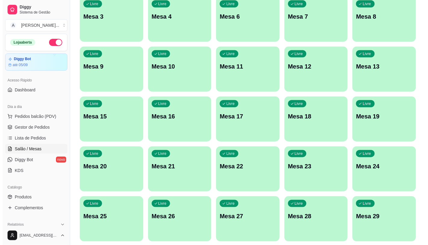
scroll to position [134, 0]
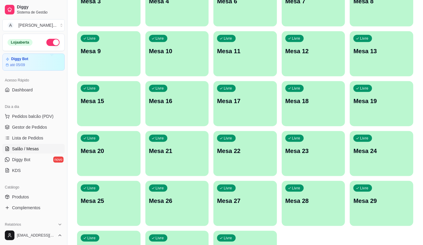
click at [188, 90] on div "Livre Mesa 16" at bounding box center [177, 100] width 64 height 38
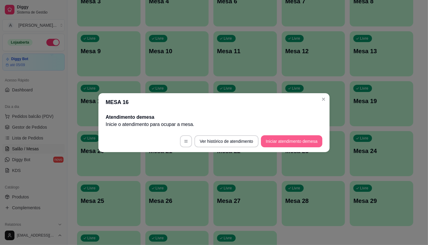
click at [308, 139] on button "Iniciar atendimento de mesa" at bounding box center [291, 141] width 61 height 12
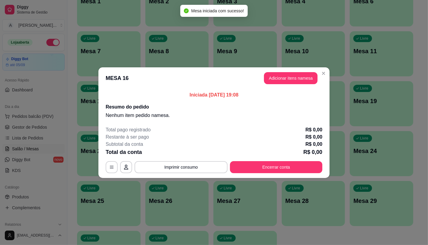
click at [296, 74] on button "Adicionar itens na mesa" at bounding box center [291, 78] width 54 height 12
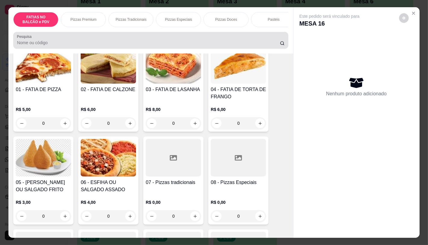
scroll to position [0, 0]
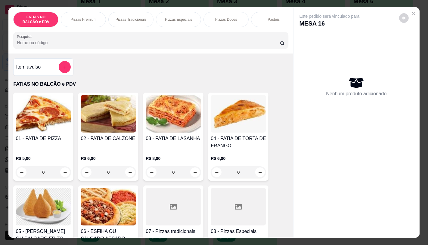
click at [177, 19] on p "Pizzas Especiais" at bounding box center [178, 19] width 27 height 5
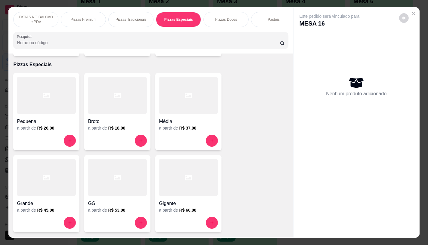
scroll to position [14, 0]
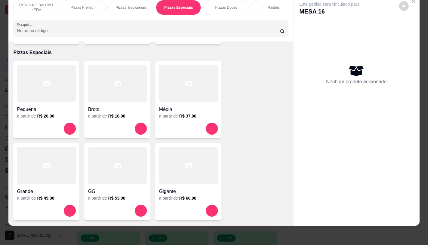
click at [64, 167] on div at bounding box center [46, 166] width 59 height 38
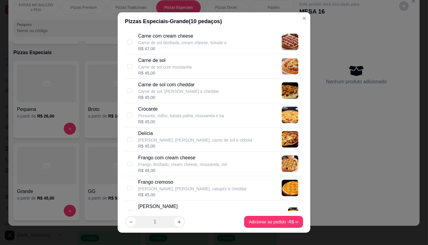
scroll to position [267, 0]
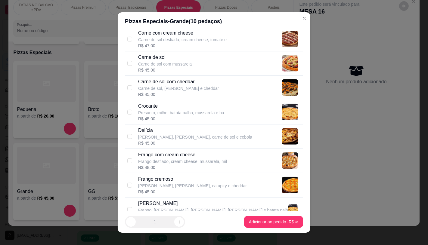
click at [149, 56] on p "Carne de sol" at bounding box center [165, 57] width 54 height 7
checkbox input "true"
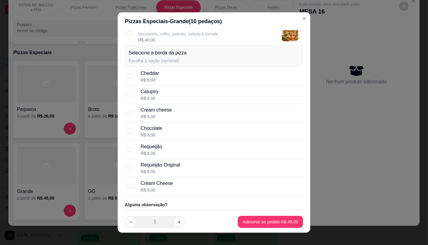
scroll to position [866, 0]
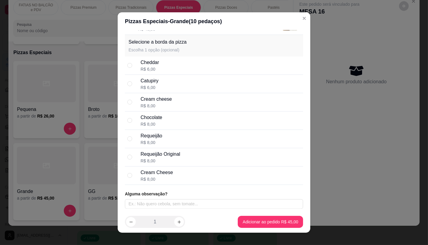
click at [160, 121] on div "Chocolate" at bounding box center [152, 117] width 22 height 7
radio input "true"
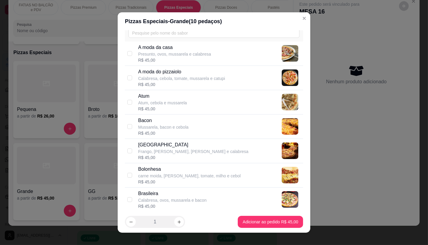
scroll to position [0, 0]
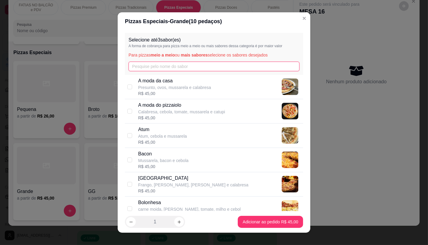
click at [182, 67] on input "text" at bounding box center [214, 67] width 171 height 10
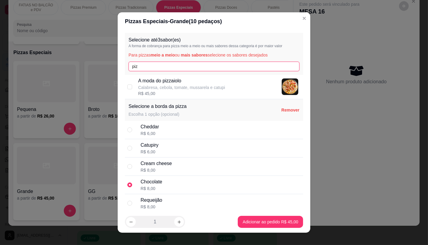
type input "piz"
click at [184, 85] on p "Calabresa, cebola, tomate, mussarela e catupi" at bounding box center [181, 88] width 87 height 6
checkbox input "true"
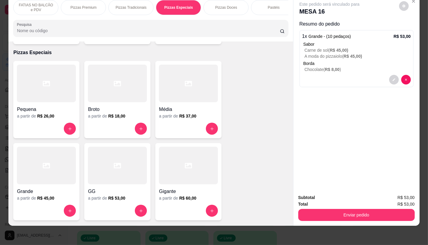
click at [37, 3] on p "FATIAS NO BALCÃO e PDV" at bounding box center [35, 8] width 35 height 10
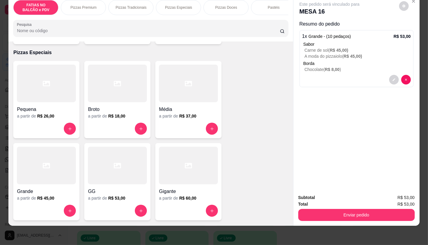
scroll to position [27, 0]
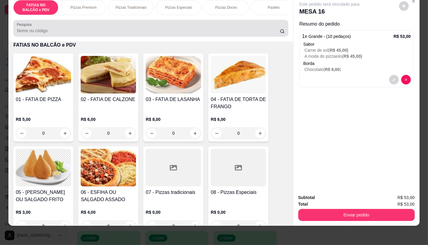
click at [93, 26] on div at bounding box center [151, 28] width 268 height 12
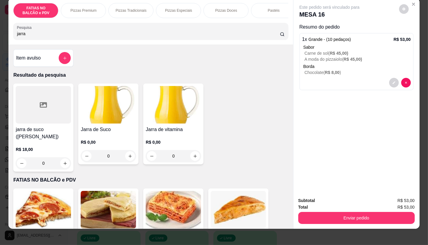
scroll to position [0, 0]
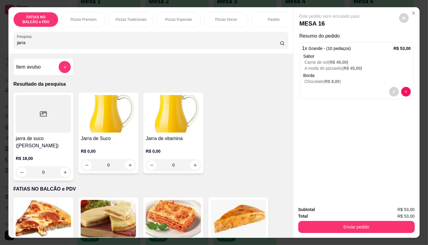
type input "jarra"
click at [155, 127] on img at bounding box center [173, 114] width 55 height 38
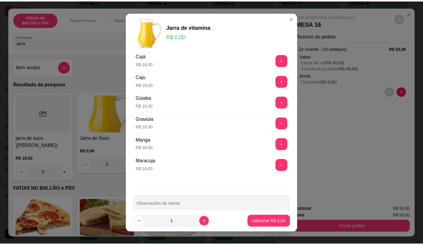
scroll to position [77, 0]
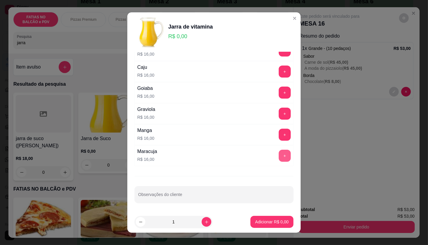
click at [279, 155] on button "+" at bounding box center [285, 156] width 12 height 12
click at [265, 223] on p "Adicionar R$ 16,00" at bounding box center [271, 222] width 36 height 6
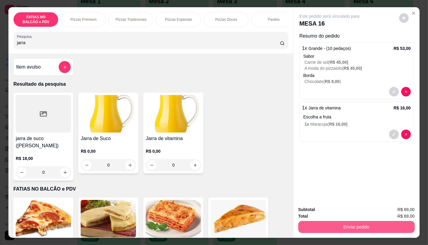
click at [324, 226] on button "Enviar pedido" at bounding box center [356, 227] width 116 height 12
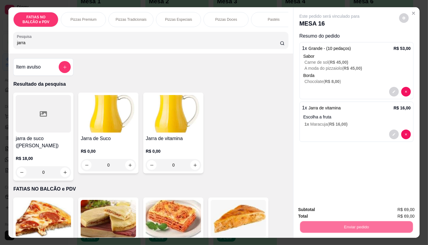
click at [312, 210] on button "Não registrar e enviar pedido" at bounding box center [336, 209] width 61 height 11
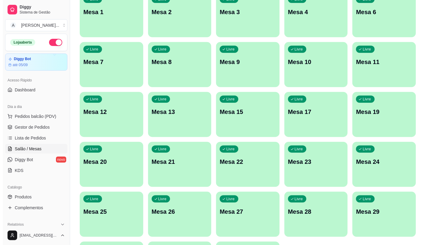
scroll to position [0, 0]
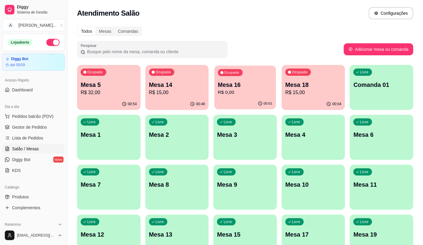
click at [251, 85] on p "Mesa 16" at bounding box center [245, 85] width 54 height 8
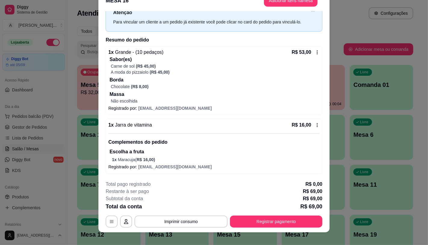
scroll to position [18, 0]
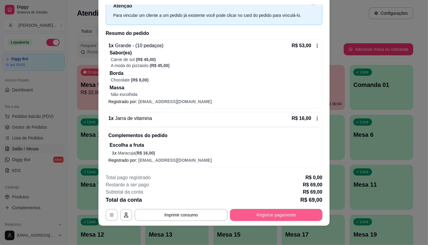
click at [256, 210] on button "Registrar pagamento" at bounding box center [276, 215] width 92 height 12
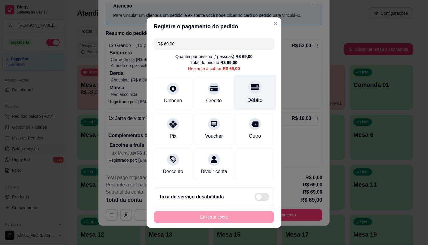
click at [258, 93] on div "Débito" at bounding box center [255, 92] width 42 height 35
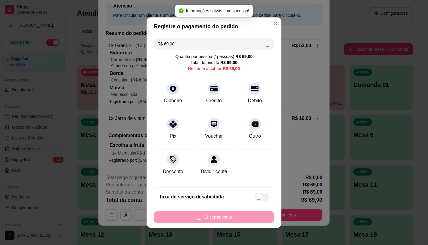
type input "R$ 0,00"
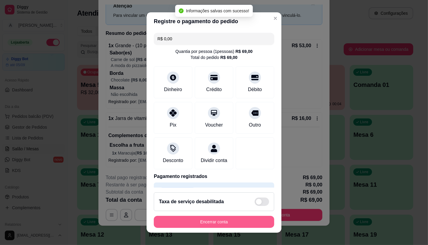
click at [221, 225] on button "Encerrar conta" at bounding box center [214, 222] width 120 height 12
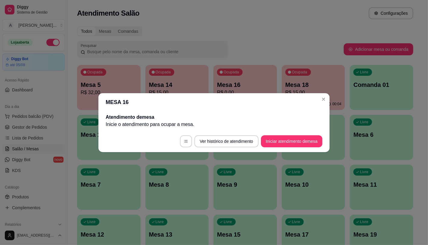
scroll to position [0, 0]
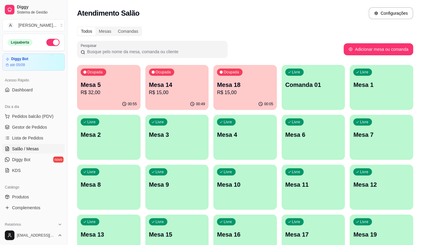
click at [75, 87] on div "Todos Mesas Comandas Pesquisar Adicionar mesa ou comanda Ocupada Mesa 5 R$ 32,0…" at bounding box center [244, 220] width 355 height 394
click at [90, 88] on p "Mesa 5" at bounding box center [109, 85] width 56 height 8
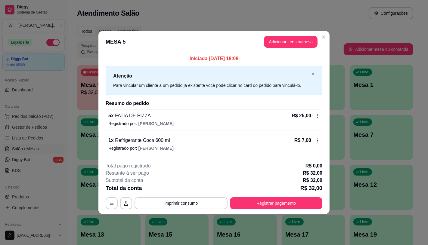
click at [318, 113] on icon at bounding box center [317, 115] width 5 height 5
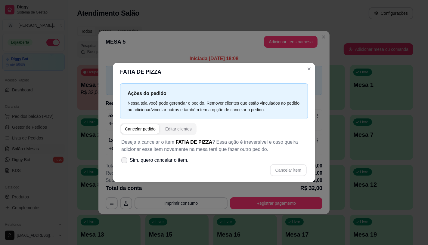
click at [183, 164] on span "Sim, quero cancelar o item." at bounding box center [159, 160] width 59 height 7
click at [125, 164] on input "Sim, quero cancelar o item." at bounding box center [123, 163] width 4 height 4
checkbox input "true"
click at [284, 169] on button "Cancelar item" at bounding box center [288, 170] width 36 height 12
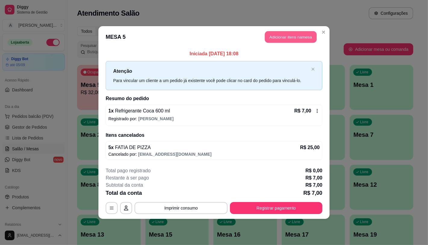
click at [296, 39] on button "Adicionar itens na mesa" at bounding box center [291, 37] width 52 height 12
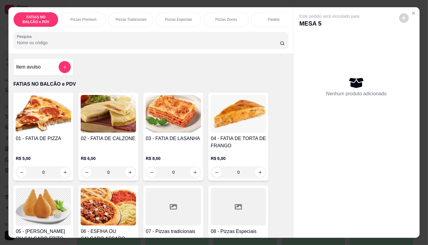
click at [50, 175] on input "0" at bounding box center [43, 172] width 34 height 12
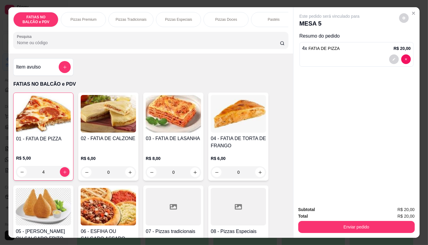
type input "4"
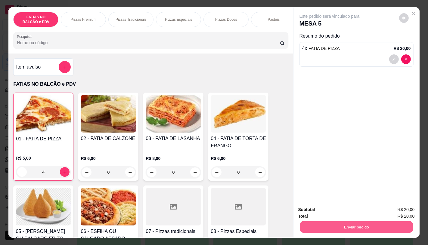
click at [355, 230] on button "Enviar pedido" at bounding box center [356, 227] width 113 height 12
click at [315, 210] on button "Não registrar e enviar pedido" at bounding box center [336, 209] width 63 height 11
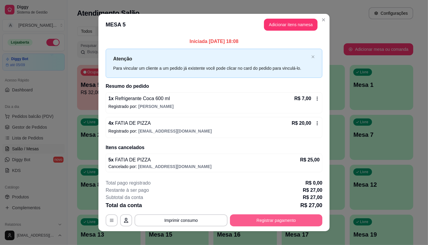
click at [306, 219] on button "Registrar pagamento" at bounding box center [276, 221] width 92 height 12
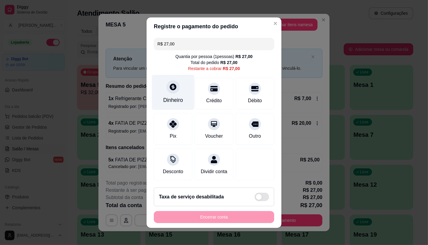
click at [174, 89] on div "Dinheiro" at bounding box center [173, 92] width 42 height 35
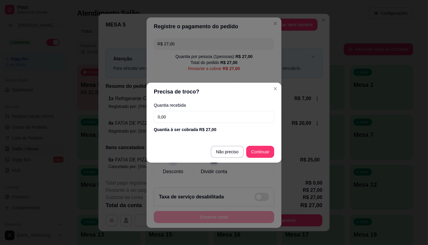
click at [212, 116] on input "0,00" at bounding box center [214, 117] width 120 height 12
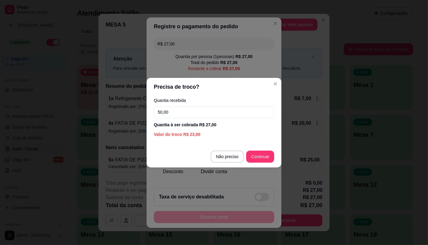
type input "50,00"
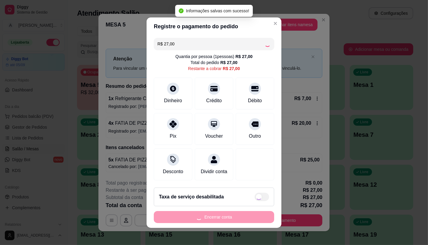
click at [213, 222] on div "Encerrar conta" at bounding box center [214, 217] width 120 height 12
type input "R$ 0,00"
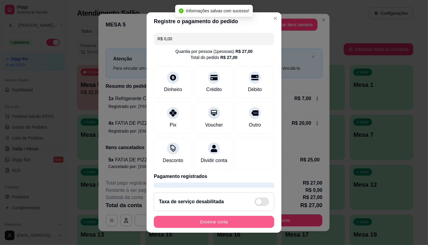
click at [213, 222] on button "Encerrar conta" at bounding box center [214, 222] width 120 height 12
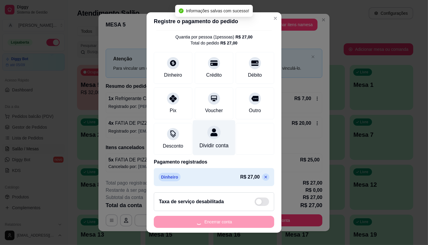
scroll to position [22, 0]
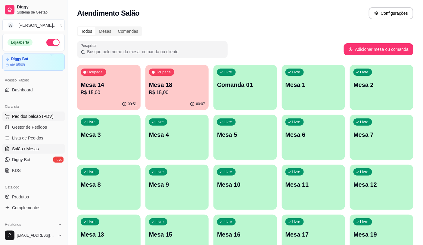
click at [30, 121] on button "Pedidos balcão (PDV)" at bounding box center [33, 117] width 62 height 10
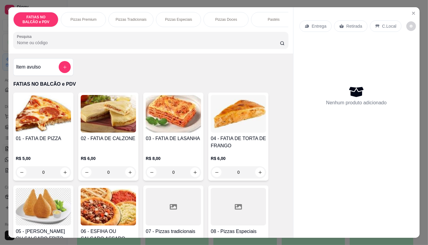
scroll to position [134, 0]
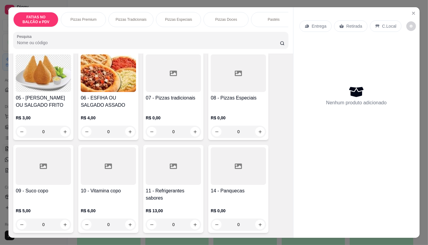
click at [49, 135] on input "0" at bounding box center [43, 132] width 34 height 12
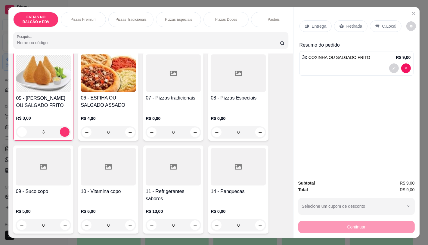
scroll to position [134, 0]
type input "3"
click at [349, 23] on p "Retirada" at bounding box center [354, 26] width 16 height 6
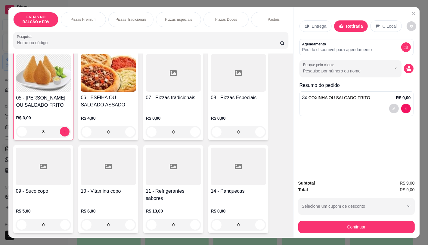
click at [329, 217] on div "Subtotal R$ 9,00 Total R$ 9,00 Selecione um cupom de desconto GANHEI5 Selecione…" at bounding box center [356, 206] width 116 height 53
click at [329, 221] on button "Continuar" at bounding box center [356, 227] width 116 height 12
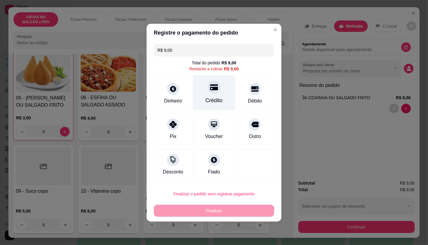
click at [221, 87] on div "Crédito" at bounding box center [214, 92] width 42 height 35
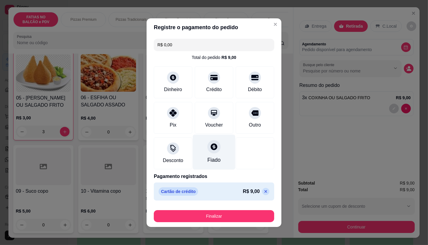
type input "R$ 0,00"
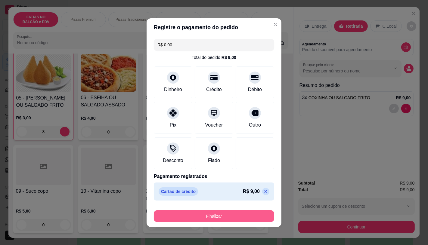
click at [222, 214] on button "Finalizar" at bounding box center [214, 216] width 120 height 12
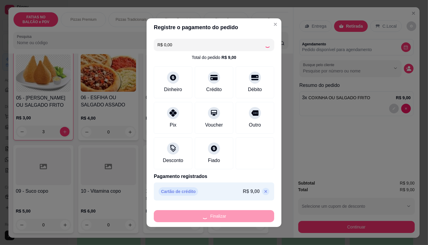
type input "0"
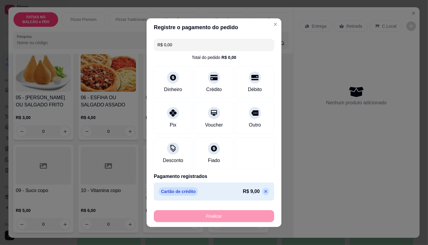
type input "-R$ 9,00"
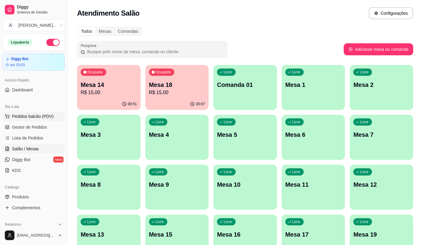
click at [34, 118] on span "Pedidos balcão (PDV)" at bounding box center [33, 116] width 42 height 6
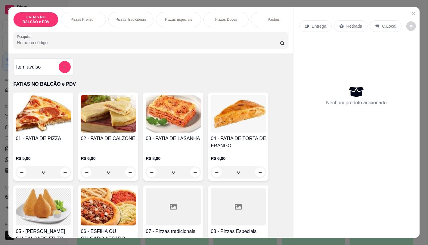
click at [47, 175] on input "0" at bounding box center [43, 172] width 34 height 12
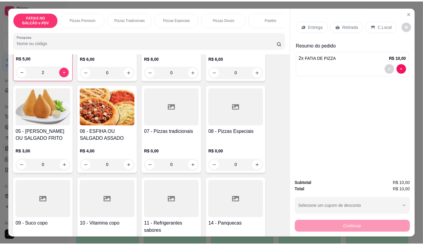
scroll to position [134, 0]
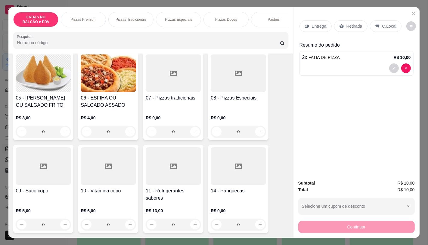
type input "2"
click at [178, 228] on div "0" at bounding box center [173, 225] width 55 height 12
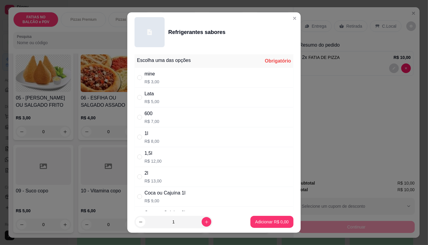
click at [156, 97] on div "Lata R$ 5,00" at bounding box center [214, 98] width 159 height 20
radio input "true"
click at [204, 223] on icon "increase-product-quantity" at bounding box center [206, 222] width 5 height 5
type input "2"
click at [253, 220] on p "Adicionar R$ 10,00" at bounding box center [271, 222] width 36 height 6
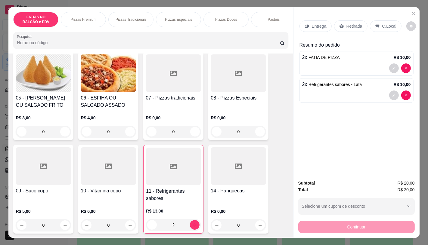
type input "2"
click at [334, 21] on div "Retirada" at bounding box center [350, 25] width 33 height 11
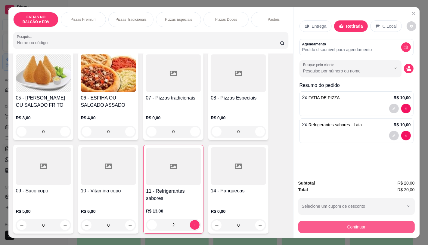
click at [342, 227] on button "Continuar" at bounding box center [356, 227] width 116 height 12
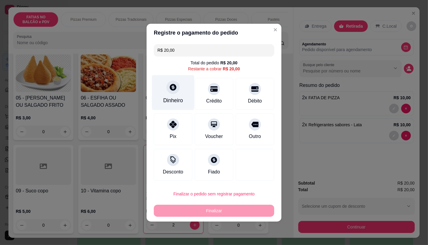
click at [178, 88] on div at bounding box center [172, 87] width 13 height 13
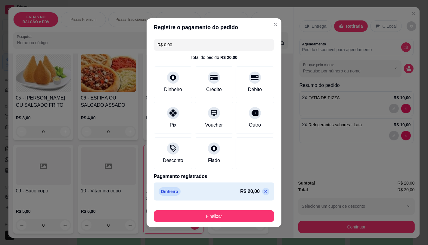
type input "R$ 0,00"
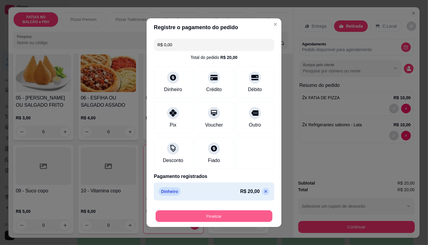
click at [235, 217] on button "Finalizar" at bounding box center [214, 216] width 117 height 12
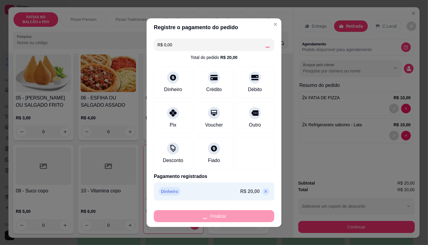
type input "0"
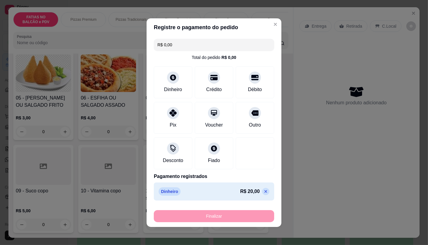
type input "-R$ 20,00"
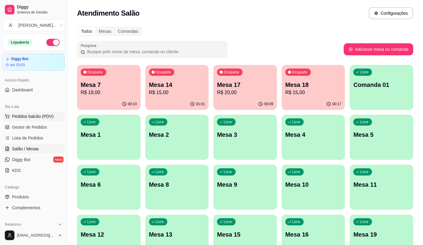
click at [35, 112] on button "Pedidos balcão (PDV)" at bounding box center [33, 117] width 62 height 10
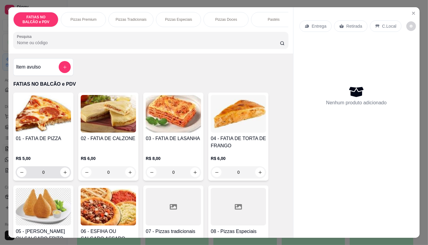
click at [47, 173] on input "0" at bounding box center [43, 172] width 34 height 12
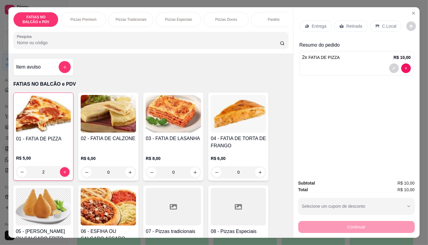
type input "2"
click at [359, 22] on div "Retirada" at bounding box center [350, 25] width 33 height 11
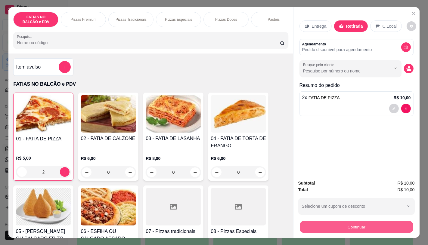
click at [339, 221] on button "Continuar" at bounding box center [356, 227] width 113 height 12
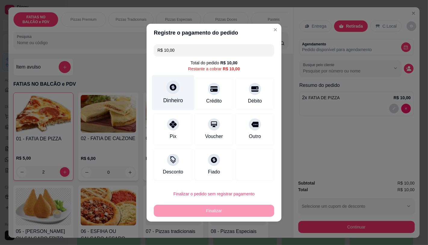
click at [172, 95] on div "Dinheiro" at bounding box center [173, 92] width 42 height 35
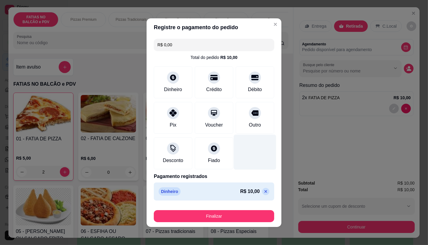
type input "R$ 0,00"
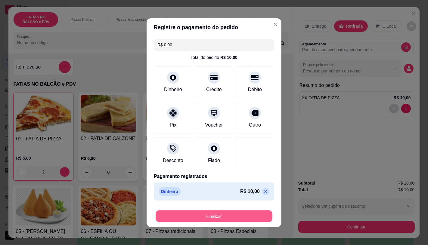
click at [228, 217] on button "Finalizar" at bounding box center [214, 216] width 117 height 12
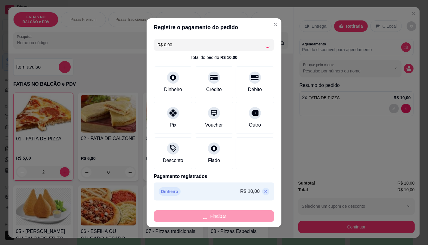
type input "0"
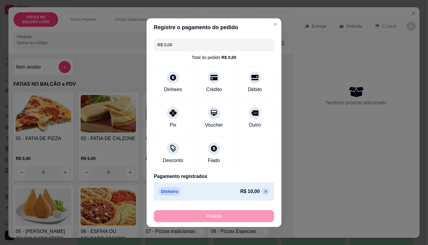
type input "-R$ 10,00"
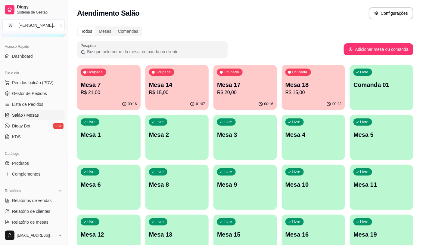
scroll to position [33, 0]
click at [35, 87] on button "Pedidos balcão (PDV)" at bounding box center [33, 83] width 62 height 10
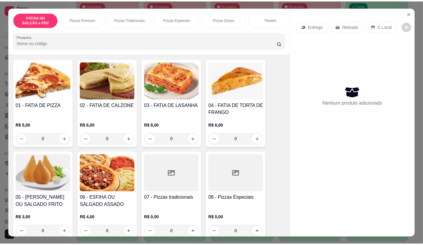
scroll to position [67, 0]
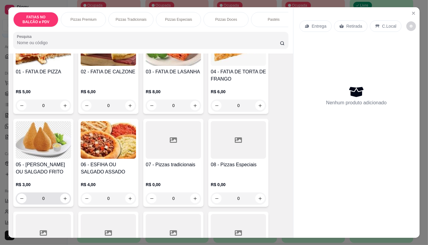
click at [46, 205] on input "0" at bounding box center [43, 199] width 34 height 12
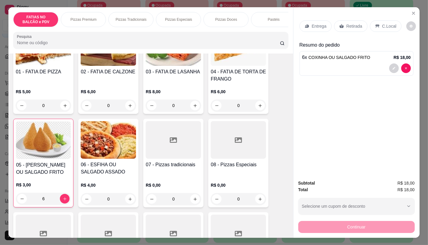
type input "6"
click at [357, 23] on p "Retirada" at bounding box center [354, 26] width 16 height 6
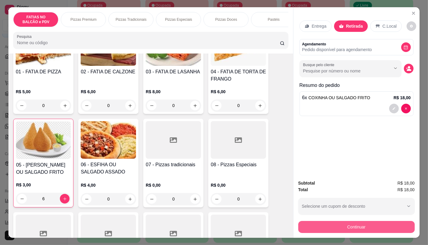
click at [334, 227] on button "Continuar" at bounding box center [356, 227] width 116 height 12
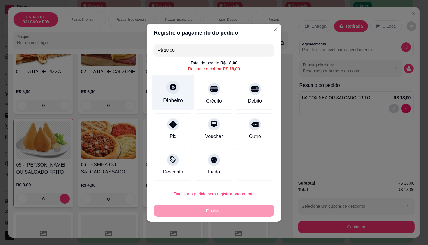
click at [185, 92] on div "Dinheiro" at bounding box center [173, 92] width 42 height 35
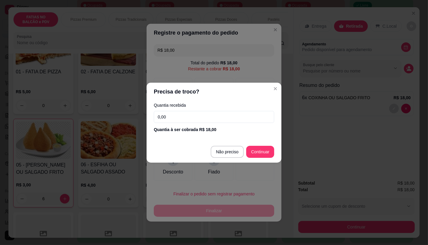
click at [228, 141] on footer "Não preciso Continuar" at bounding box center [214, 152] width 135 height 22
type input "R$ 0,00"
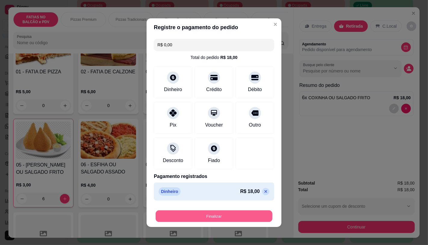
click at [237, 215] on button "Finalizar" at bounding box center [214, 216] width 117 height 12
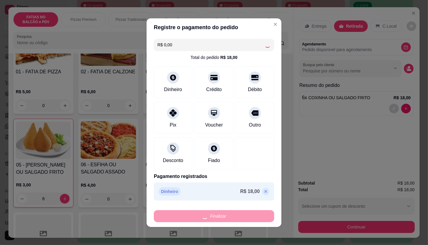
type input "0"
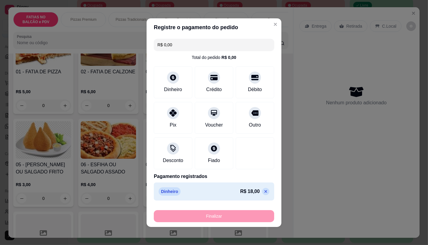
type input "-R$ 18,00"
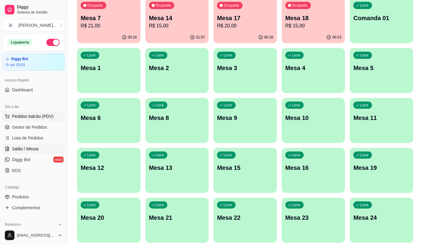
click at [44, 119] on span "Pedidos balcão (PDV)" at bounding box center [33, 116] width 42 height 6
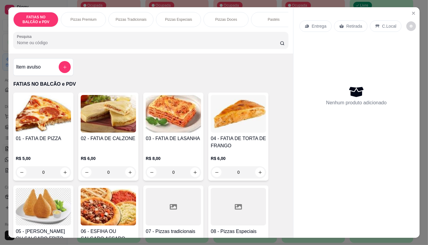
click at [49, 176] on input "0" at bounding box center [43, 172] width 34 height 12
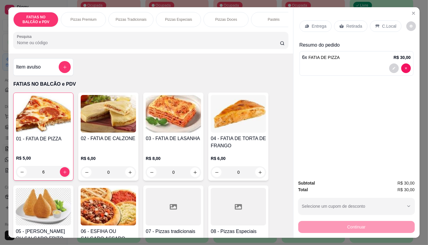
type input "6"
click at [353, 25] on p "Retirada" at bounding box center [354, 26] width 16 height 6
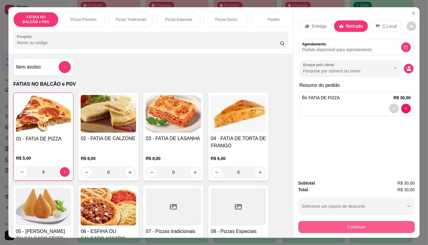
click at [339, 225] on button "Continuar" at bounding box center [356, 227] width 116 height 12
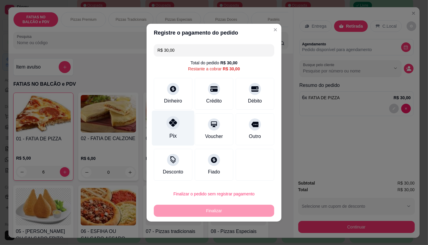
click at [176, 137] on div "Pix" at bounding box center [173, 127] width 42 height 35
type input "R$ 0,00"
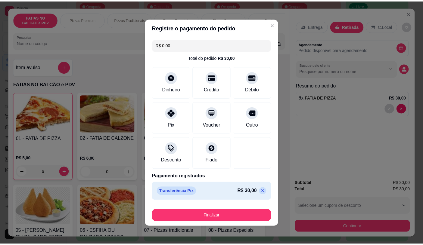
scroll to position [1, 0]
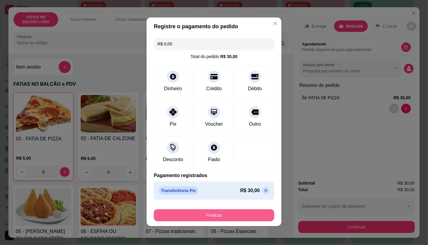
click at [228, 212] on button "Finalizar" at bounding box center [214, 215] width 120 height 12
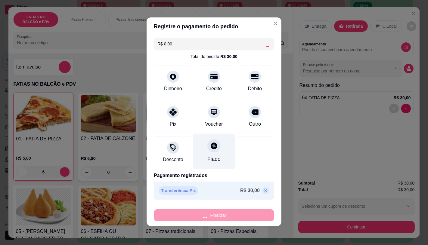
type input "0"
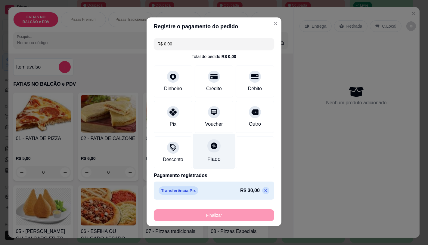
type input "-R$ 30,00"
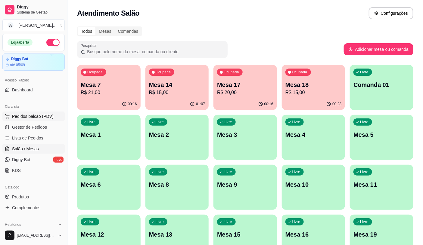
click at [45, 114] on span "Pedidos balcão (PDV)" at bounding box center [33, 116] width 42 height 6
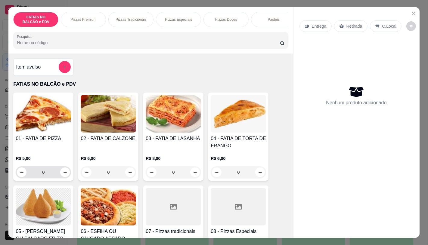
click at [48, 173] on input "0" at bounding box center [43, 172] width 34 height 12
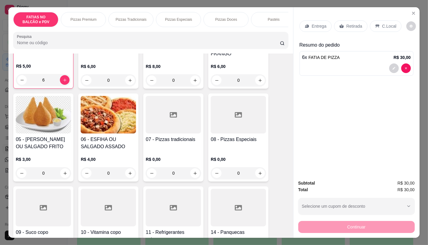
scroll to position [100, 0]
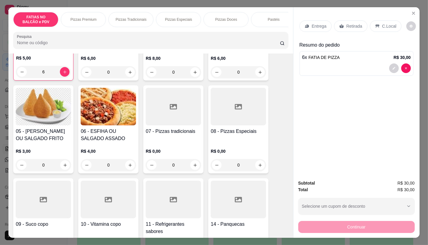
type input "6"
click at [176, 223] on div "11 - Refrigerantes sabores R$ 13,00 0" at bounding box center [173, 222] width 60 height 88
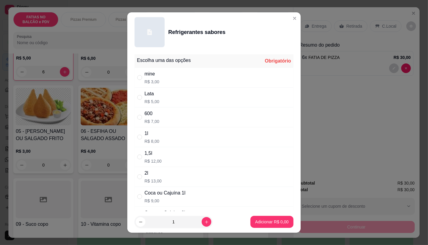
click at [157, 191] on div "Coca ou Cajuína 1l" at bounding box center [164, 193] width 41 height 7
radio input "true"
click at [272, 222] on p "Adicionar R$ 9,00" at bounding box center [272, 222] width 33 height 6
type input "1"
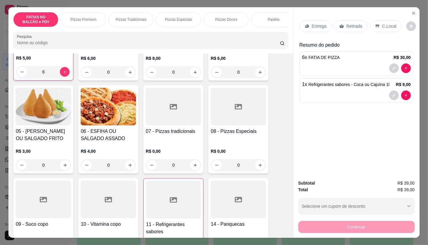
click at [359, 20] on div "Retirada" at bounding box center [350, 25] width 33 height 11
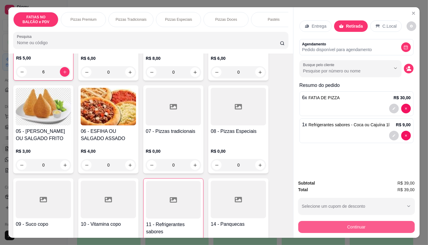
click at [336, 225] on button "Continuar" at bounding box center [356, 227] width 116 height 12
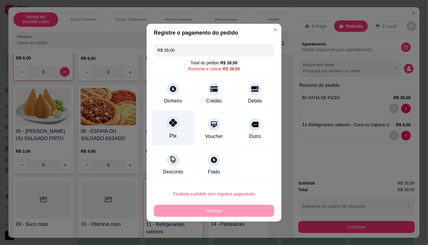
click at [170, 115] on div "R$ 39,00 Total do pedido R$ 39,00 Restante a cobrar R$ 39,00 Dinheiro Crédito D…" at bounding box center [214, 112] width 135 height 141
click at [177, 134] on div "Pix" at bounding box center [173, 127] width 42 height 35
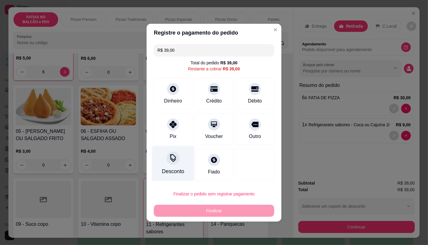
type input "R$ 0,00"
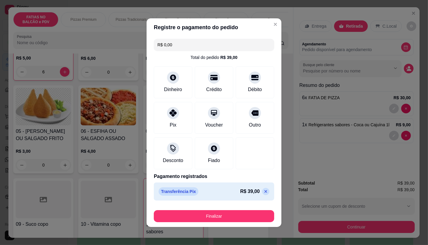
scroll to position [1, 0]
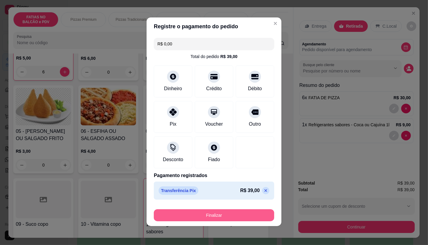
click at [208, 212] on button "Finalizar" at bounding box center [214, 215] width 120 height 12
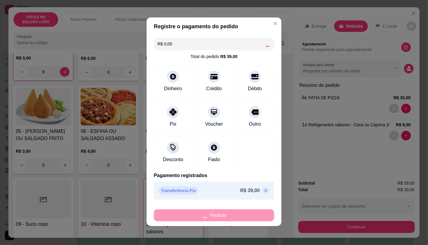
type input "0"
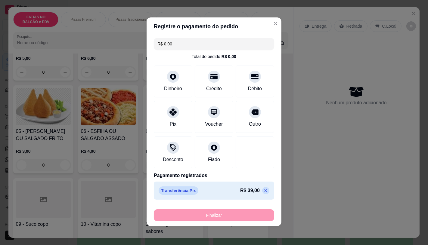
type input "-R$ 39,00"
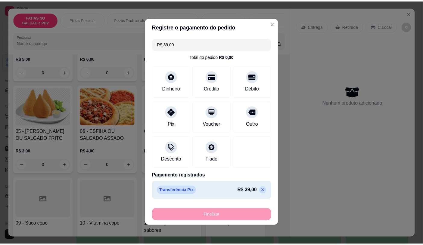
scroll to position [101, 0]
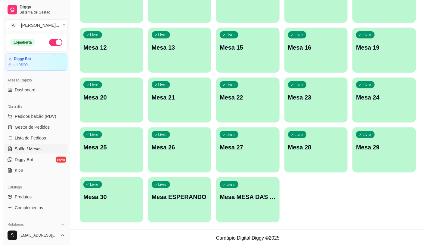
scroll to position [189, 0]
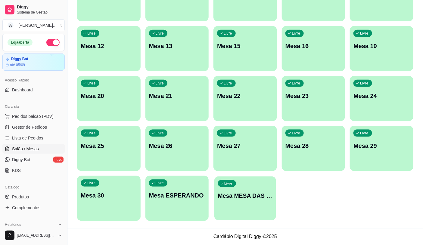
click at [240, 192] on p "Mesa MESA DAS COMANDAS" at bounding box center [245, 196] width 54 height 8
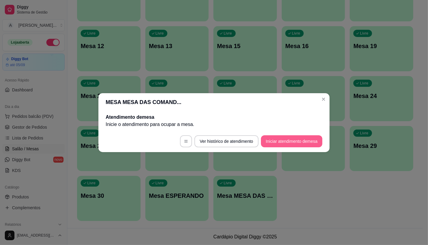
click at [290, 145] on button "Iniciar atendimento de mesa" at bounding box center [291, 141] width 61 height 12
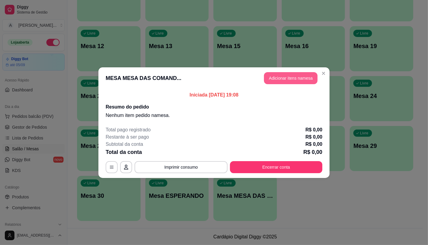
click at [286, 77] on button "Adicionar itens na mesa" at bounding box center [291, 78] width 54 height 12
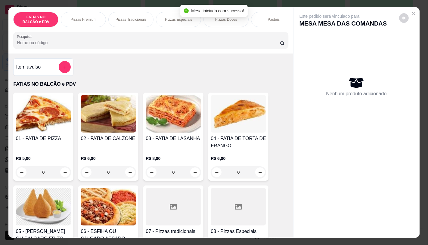
click at [184, 16] on div "Mesa iniciada com sucesso!" at bounding box center [213, 11] width 67 height 12
click at [184, 17] on p "Pizzas Especiais" at bounding box center [178, 19] width 27 height 5
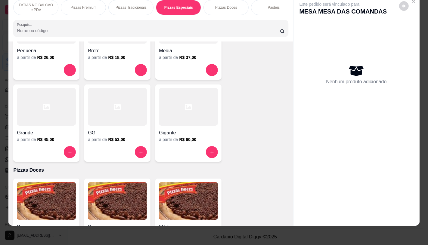
scroll to position [909, 0]
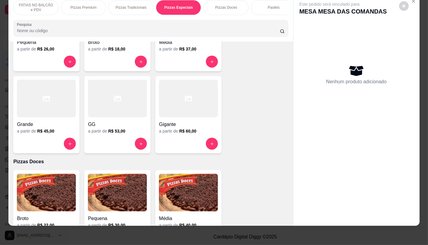
click at [125, 106] on div at bounding box center [117, 99] width 59 height 38
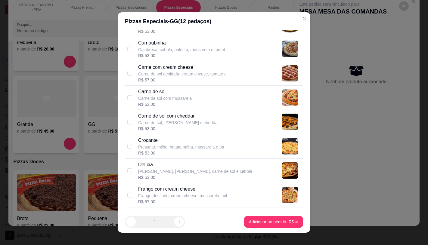
scroll to position [234, 0]
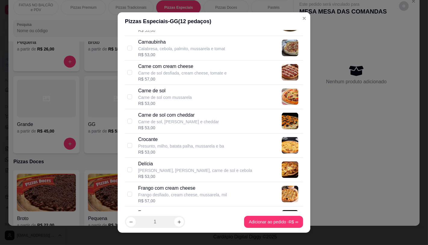
click at [167, 102] on div "R$ 53,00" at bounding box center [165, 104] width 54 height 6
checkbox input "true"
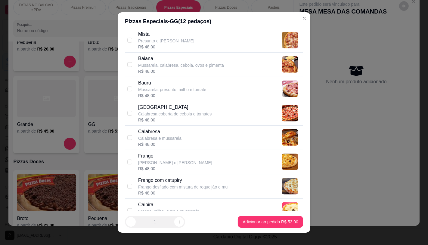
scroll to position [635, 0]
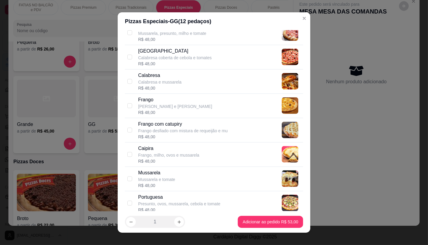
click at [160, 107] on div "Frango e mussarela" at bounding box center [175, 107] width 74 height 6
checkbox input "true"
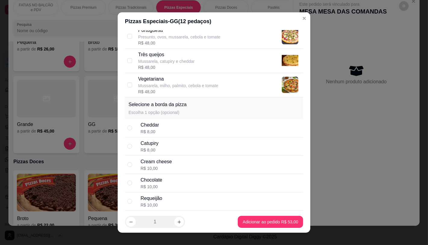
scroll to position [866, 0]
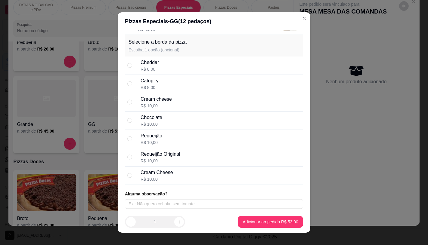
click at [159, 87] on div "Catupiry R$ 8,00" at bounding box center [221, 83] width 160 height 13
radio input "true"
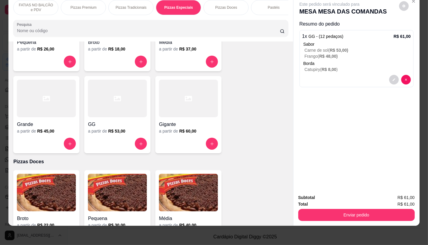
scroll to position [0, 626]
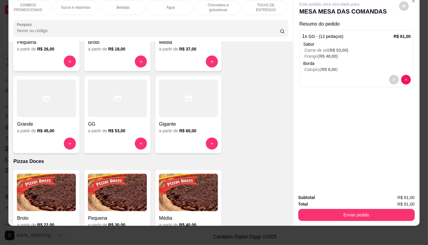
click at [249, 5] on p "TAXAS DE ENTREGAS" at bounding box center [265, 8] width 35 height 10
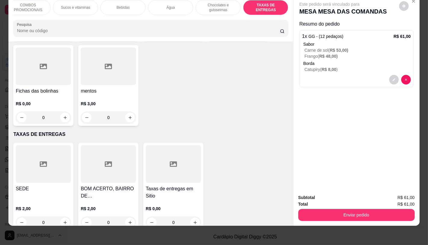
click at [190, 147] on div at bounding box center [173, 164] width 55 height 38
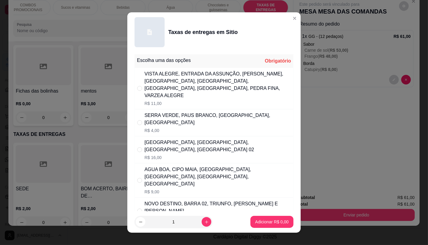
click at [176, 91] on div "VISTA ALEGRE, ENTRADA DA ASSUNÇÃO, VALENTIN, BELO MONTE, ALTO VISTOSO, CAMPO GR…" at bounding box center [217, 84] width 146 height 29
radio input "true"
click at [272, 222] on p "Adicionar R$ 11,00" at bounding box center [270, 222] width 35 height 6
type input "1"
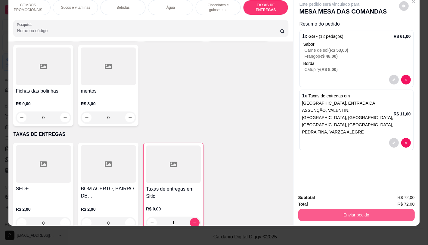
click at [337, 209] on button "Enviar pedido" at bounding box center [356, 215] width 116 height 12
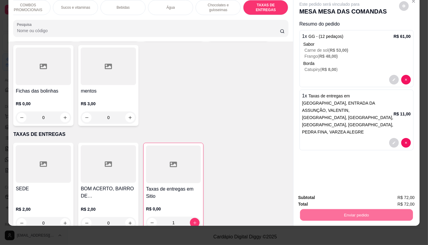
click at [330, 196] on button "Não registrar e enviar pedido" at bounding box center [336, 195] width 63 height 11
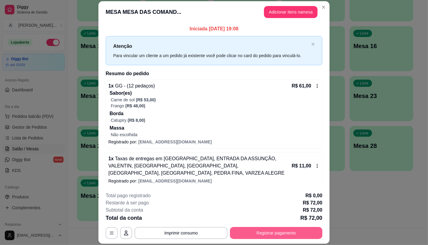
click at [283, 233] on button "Registrar pagamento" at bounding box center [276, 233] width 92 height 12
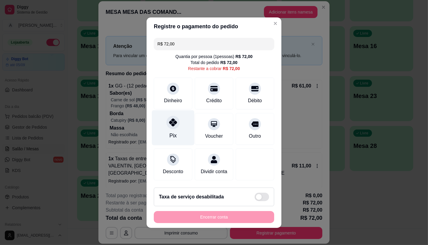
click at [172, 132] on div "Pix" at bounding box center [172, 136] width 7 height 8
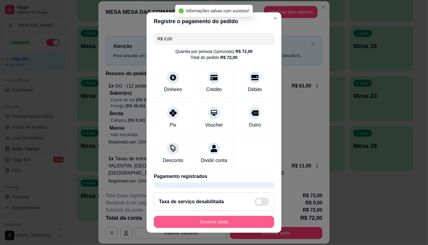
type input "R$ 0,00"
click at [221, 223] on button "Encerrar conta" at bounding box center [214, 222] width 120 height 12
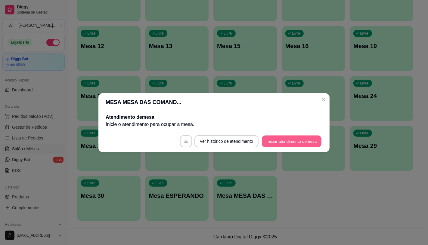
click at [281, 143] on button "Iniciar atendimento de mesa" at bounding box center [292, 141] width 60 height 12
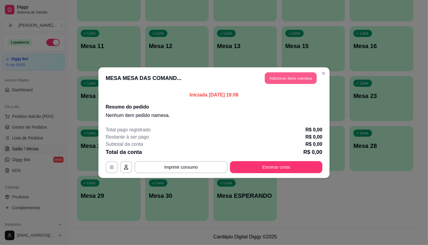
click at [282, 78] on button "Adicionar itens na mesa" at bounding box center [291, 78] width 52 height 12
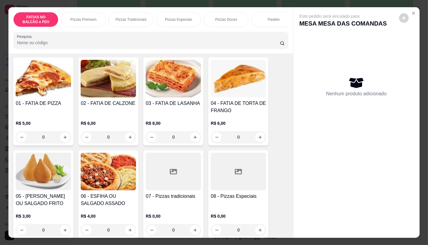
scroll to position [67, 0]
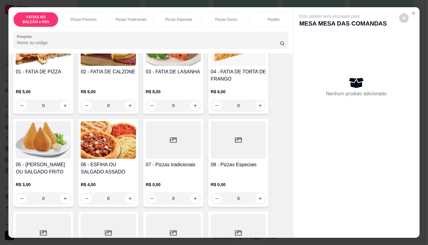
click at [152, 154] on div at bounding box center [173, 140] width 55 height 38
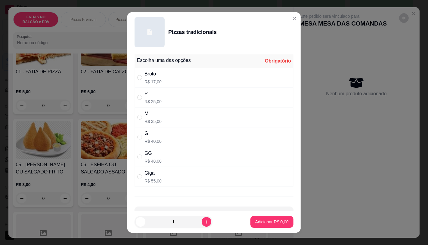
click at [157, 96] on div "P" at bounding box center [152, 93] width 17 height 7
radio input "true"
click at [252, 225] on button "Adicionar R$ 25,00" at bounding box center [271, 222] width 44 height 12
type input "1"
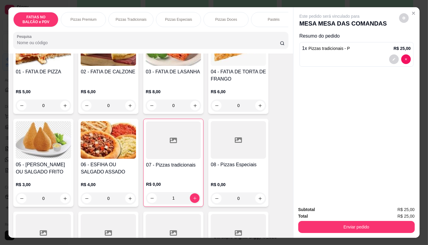
scroll to position [0, 626]
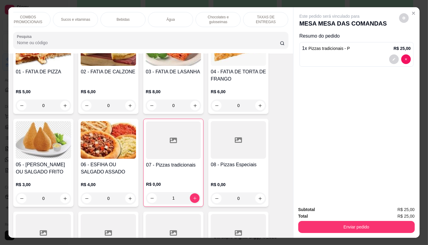
click at [278, 20] on div "TAXAS DE ENTREGAS" at bounding box center [265, 19] width 45 height 15
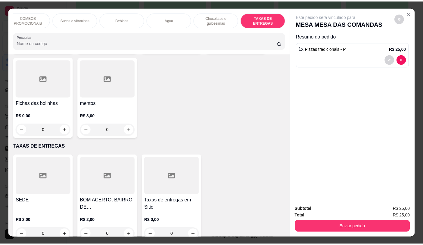
scroll to position [14, 0]
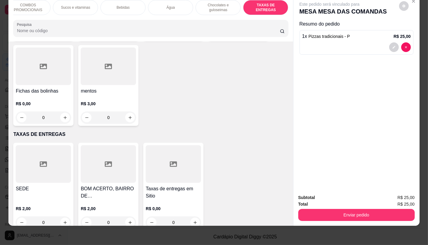
click at [105, 164] on div at bounding box center [108, 164] width 55 height 38
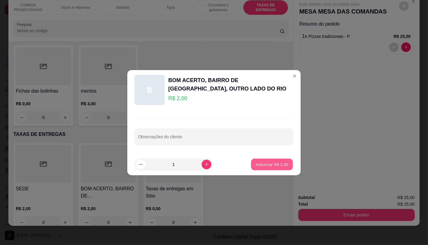
click at [271, 160] on button "Adicionar R$ 2,00" at bounding box center [272, 165] width 42 height 12
type input "1"
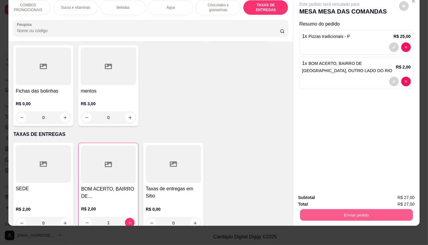
click at [313, 212] on button "Enviar pedido" at bounding box center [356, 215] width 113 height 12
click at [314, 196] on button "Não registrar e enviar pedido" at bounding box center [336, 195] width 63 height 11
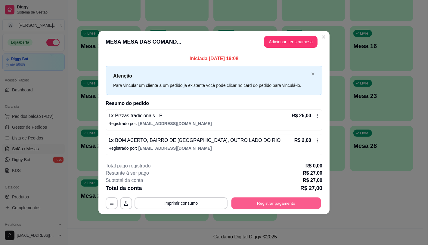
click at [301, 201] on button "Registrar pagamento" at bounding box center [276, 204] width 90 height 12
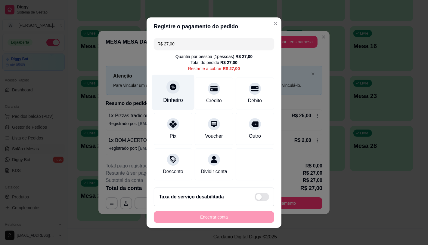
click at [178, 97] on div "Dinheiro" at bounding box center [173, 100] width 20 height 8
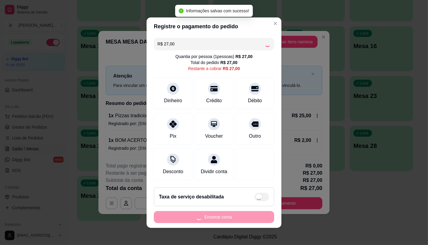
type input "R$ 0,00"
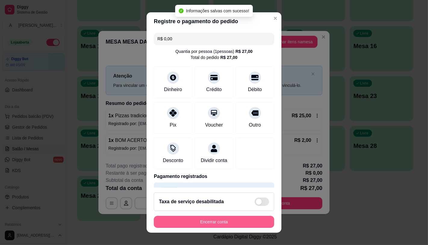
click at [231, 217] on button "Encerrar conta" at bounding box center [214, 222] width 120 height 12
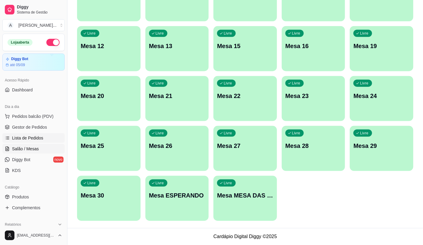
click at [34, 140] on span "Lista de Pedidos" at bounding box center [27, 138] width 31 height 6
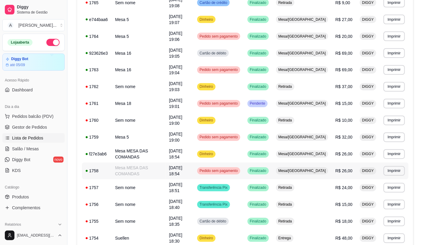
scroll to position [318, 0]
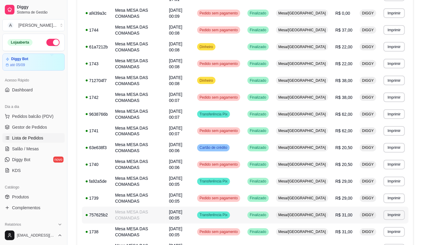
scroll to position [260, 0]
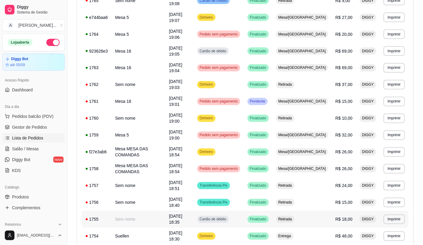
scroll to position [318, 0]
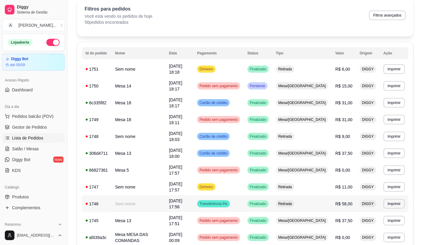
scroll to position [0, 0]
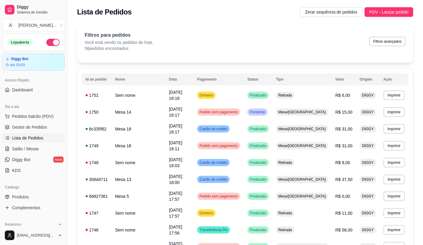
click at [38, 143] on ul "Pedidos balcão (PDV) Gestor de Pedidos Lista de Pedidos Salão / Mesas Diggy Bot…" at bounding box center [33, 144] width 62 height 64
click at [38, 149] on link "Salão / Mesas" at bounding box center [33, 149] width 62 height 10
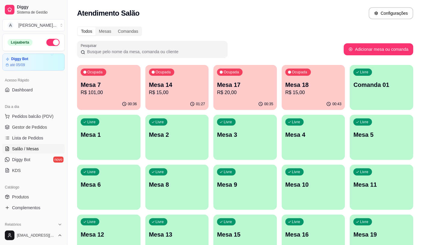
click at [246, 86] on p "Mesa 17" at bounding box center [245, 85] width 56 height 8
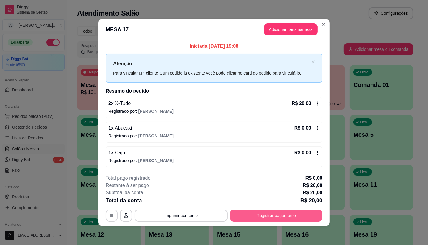
click at [278, 216] on button "Registrar pagamento" at bounding box center [276, 216] width 92 height 12
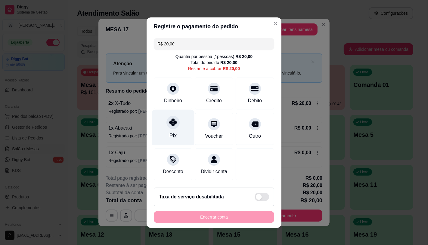
click at [164, 127] on div "Pix" at bounding box center [173, 127] width 42 height 35
type input "R$ 0,00"
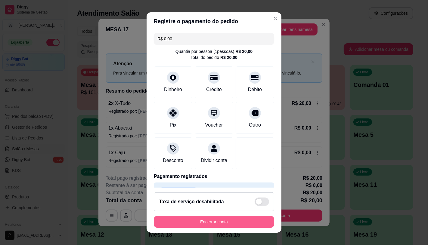
click at [208, 223] on button "Encerrar conta" at bounding box center [214, 222] width 120 height 12
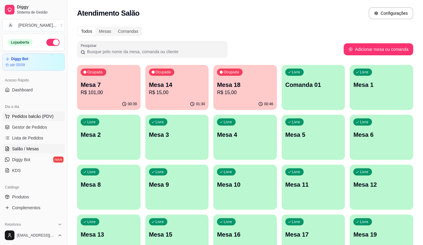
click at [33, 119] on span "Pedidos balcão (PDV)" at bounding box center [33, 116] width 42 height 6
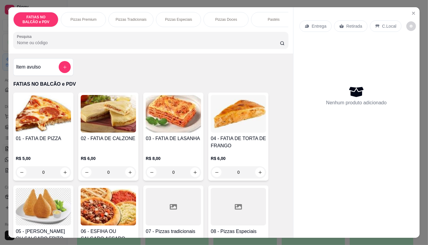
click at [165, 224] on div at bounding box center [173, 207] width 55 height 38
drag, startPoint x: 417, startPoint y: 8, endPoint x: 408, endPoint y: 11, distance: 8.9
click at [415, 8] on section "FATIAS NO BALCÃO e PDV Pizzas Premium Pizzas Tradicionais Pizzas Especiais Pizz…" at bounding box center [213, 122] width 411 height 231
click at [414, 8] on button "Close" at bounding box center [414, 13] width 10 height 10
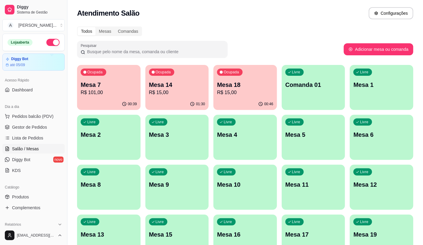
click at [410, 11] on button "Configurações" at bounding box center [391, 13] width 45 height 12
click at [36, 120] on button "Pedidos balcão (PDV)" at bounding box center [33, 117] width 62 height 10
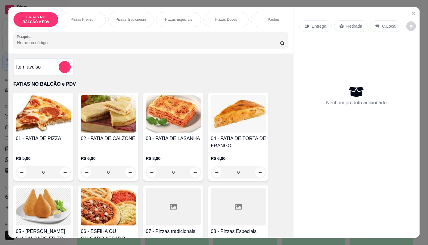
click at [3, 102] on div "FATIAS NO BALCÃO e PDV Pizzas Premium Pizzas Tradicionais Pizzas Especiais Pizz…" at bounding box center [214, 122] width 428 height 245
click at [411, 11] on icon "Close" at bounding box center [413, 13] width 5 height 5
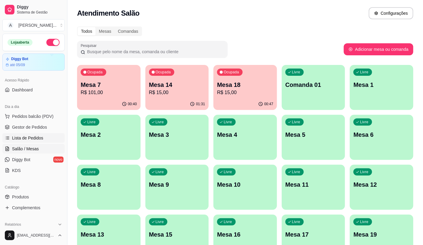
click at [19, 135] on span "Lista de Pedidos" at bounding box center [27, 138] width 31 height 6
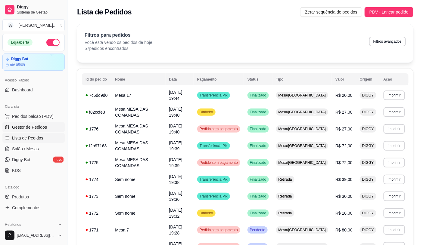
click at [44, 127] on span "Gestor de Pedidos" at bounding box center [29, 127] width 35 height 6
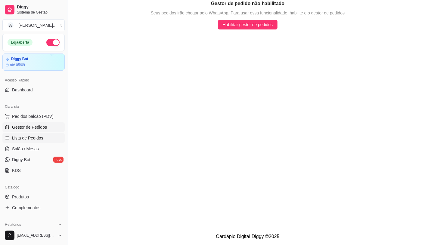
click at [45, 139] on link "Lista de Pedidos" at bounding box center [33, 138] width 62 height 10
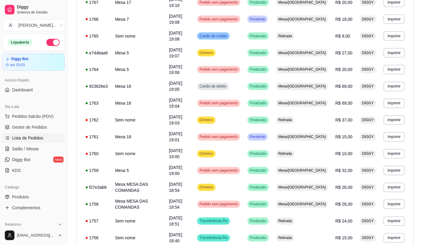
scroll to position [318, 0]
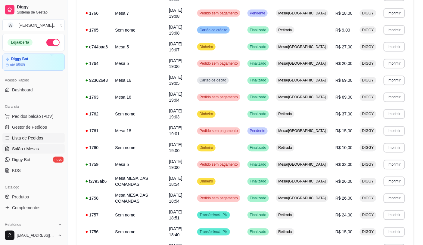
click at [8, 153] on link "Salão / Mesas" at bounding box center [33, 149] width 62 height 10
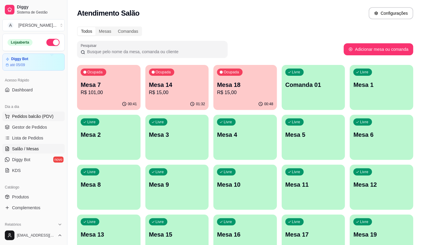
click at [41, 119] on span "Pedidos balcão (PDV)" at bounding box center [33, 116] width 42 height 6
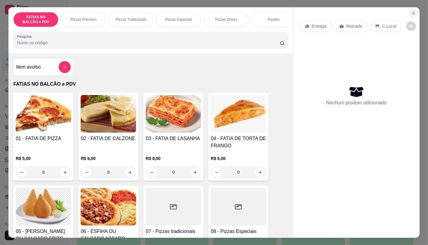
click at [411, 11] on icon "Close" at bounding box center [413, 13] width 5 height 5
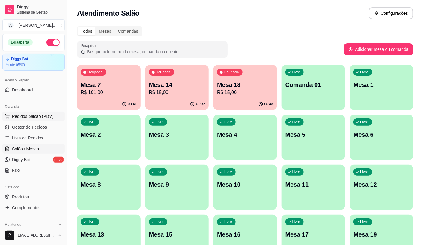
click at [55, 115] on button "Pedidos balcão (PDV)" at bounding box center [33, 117] width 62 height 10
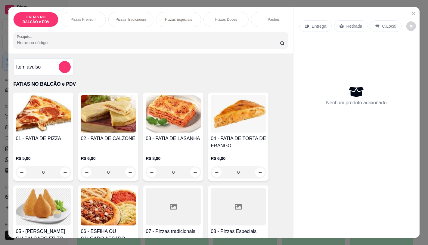
scroll to position [0, 626]
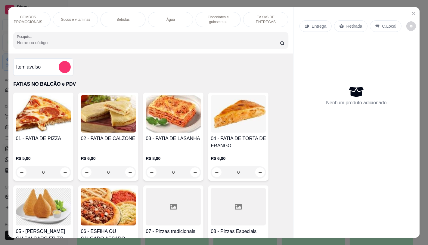
click at [262, 22] on div "TAXAS DE ENTREGAS" at bounding box center [265, 19] width 45 height 15
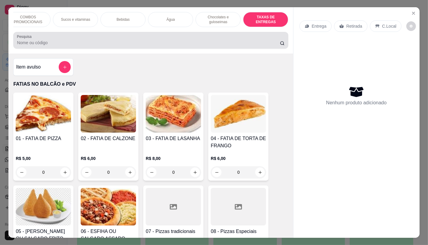
scroll to position [14, 0]
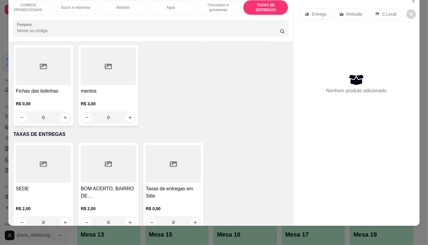
click at [158, 157] on div at bounding box center [173, 164] width 55 height 38
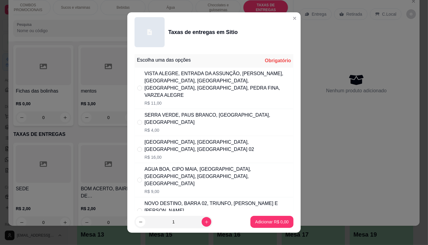
scroll to position [0, 0]
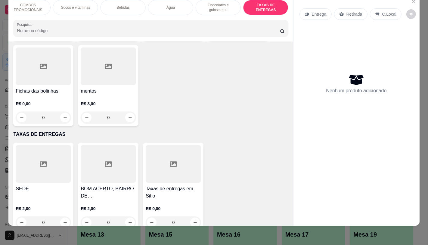
click at [180, 159] on div at bounding box center [173, 164] width 55 height 38
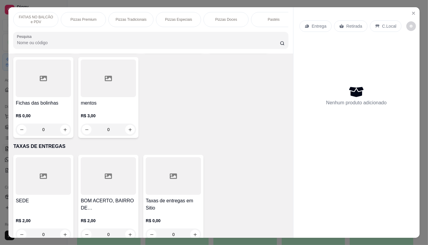
click at [23, 20] on p "FATIAS NO BALCÃO e PDV" at bounding box center [35, 20] width 35 height 10
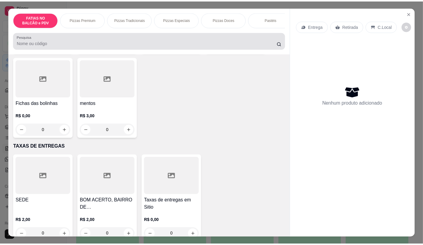
scroll to position [14, 0]
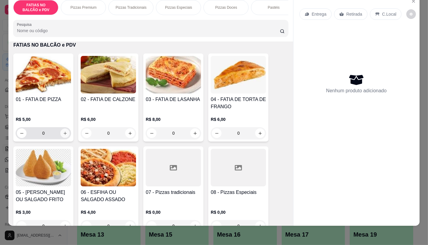
click at [63, 136] on icon "increase-product-quantity" at bounding box center [65, 133] width 5 height 5
type input "1"
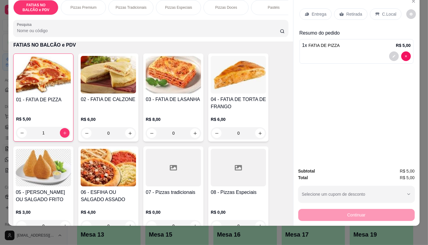
click at [349, 13] on div "Retirada" at bounding box center [350, 13] width 33 height 11
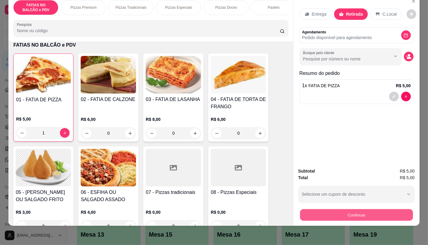
click at [337, 211] on button "Continuar" at bounding box center [356, 215] width 113 height 12
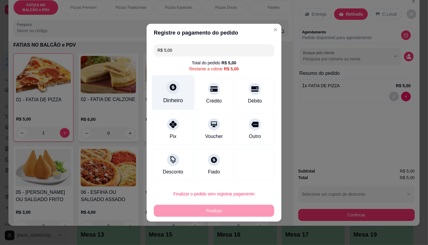
click at [169, 81] on div "Dinheiro" at bounding box center [173, 92] width 42 height 35
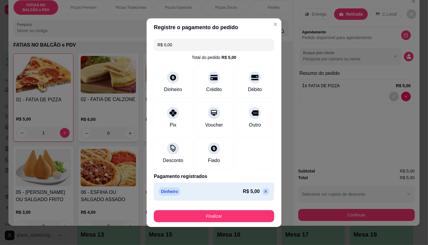
type input "R$ 0,00"
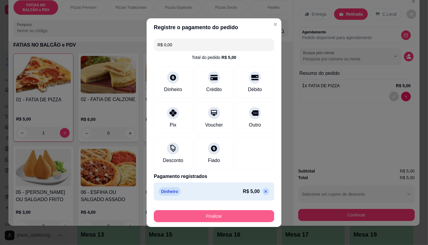
click at [233, 212] on button "Finalizar" at bounding box center [214, 216] width 120 height 12
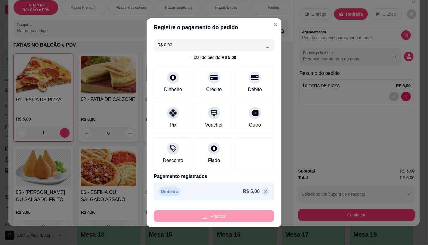
type input "0"
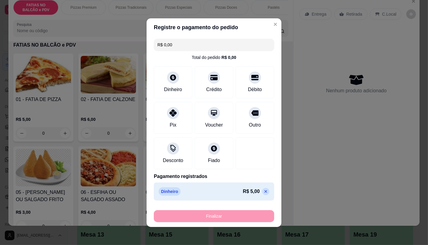
type input "-R$ 5,00"
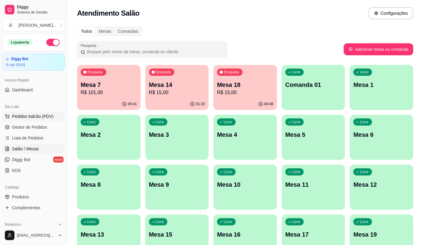
click at [52, 119] on button "Pedidos balcão (PDV)" at bounding box center [33, 117] width 62 height 10
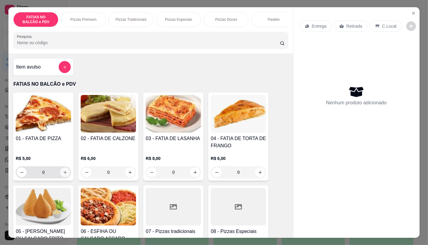
click at [63, 175] on icon "increase-product-quantity" at bounding box center [65, 172] width 5 height 5
type input "1"
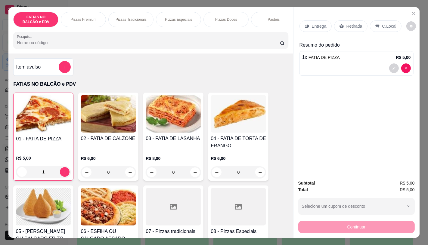
click at [339, 27] on div "Retirada" at bounding box center [350, 25] width 33 height 11
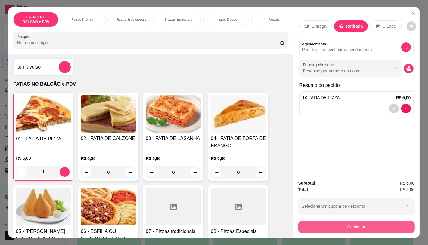
click at [373, 230] on button "Continuar" at bounding box center [356, 227] width 116 height 12
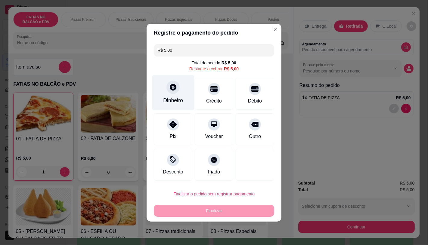
click at [191, 93] on div "Dinheiro" at bounding box center [173, 92] width 42 height 35
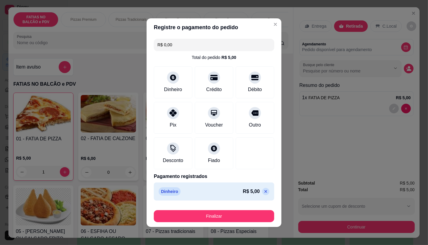
type input "R$ 0,00"
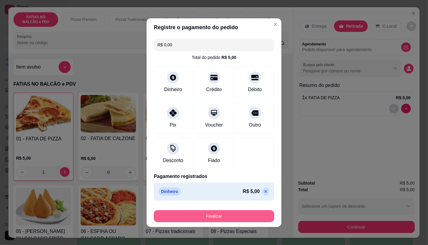
click at [227, 216] on button "Finalizar" at bounding box center [214, 216] width 120 height 12
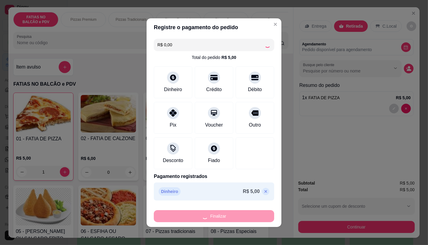
type input "0"
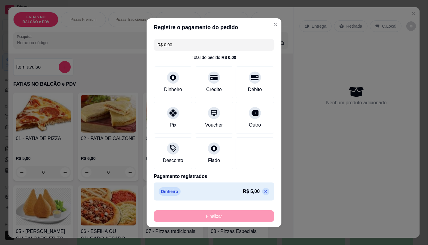
type input "-R$ 5,00"
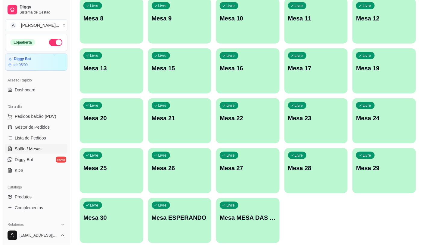
scroll to position [167, 0]
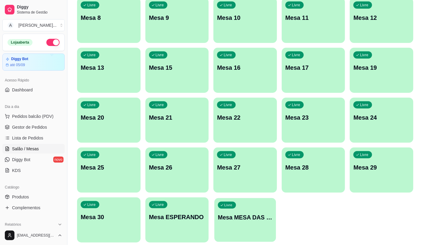
click at [245, 208] on div "Livre Mesa MESA DAS COMANDAS" at bounding box center [244, 216] width 61 height 37
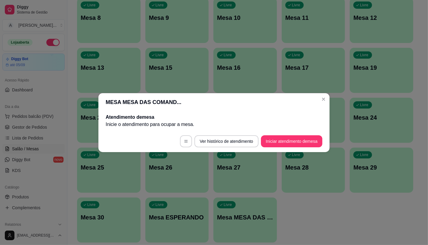
click at [298, 148] on footer "Ver histórico de atendimento Iniciar atendimento de mesa" at bounding box center [213, 142] width 231 height 22
click at [298, 141] on button "Iniciar atendimento de mesa" at bounding box center [291, 141] width 61 height 12
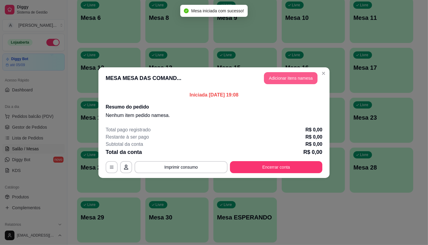
click at [296, 78] on button "Adicionar itens na mesa" at bounding box center [291, 78] width 54 height 12
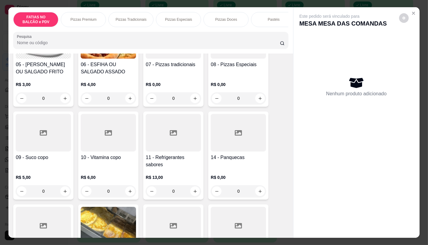
click at [98, 151] on div at bounding box center [108, 133] width 55 height 38
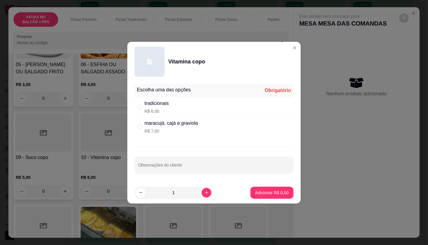
click at [176, 129] on p "R$ 7,00" at bounding box center [171, 131] width 54 height 6
radio input "true"
click at [255, 194] on p "Adicionar R$ 7,00" at bounding box center [271, 193] width 33 height 6
type input "1"
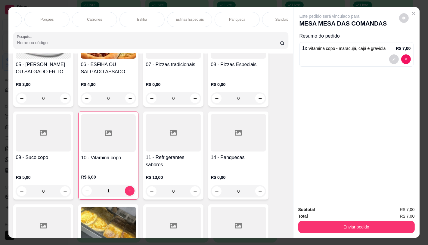
scroll to position [0, 303]
click at [254, 13] on div "Sanduíches" at bounding box center [256, 19] width 45 height 15
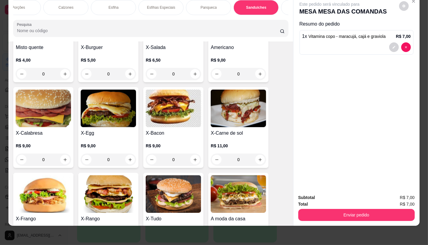
scroll to position [2533, 0]
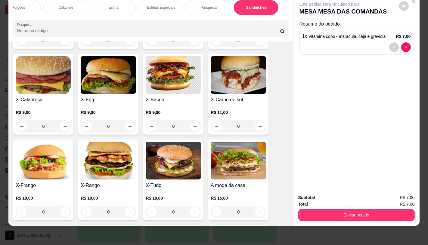
click at [172, 182] on h4 "X-Tudo" at bounding box center [173, 185] width 55 height 7
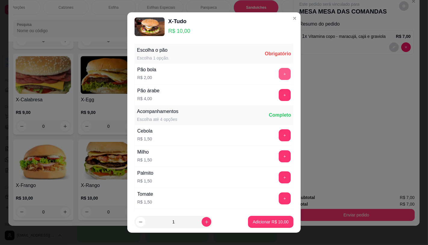
click at [279, 70] on button "+" at bounding box center [285, 74] width 12 height 12
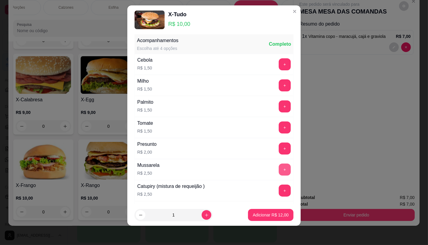
scroll to position [64, 0]
click at [267, 216] on p "Adicionar R$ 12,00" at bounding box center [271, 215] width 36 height 6
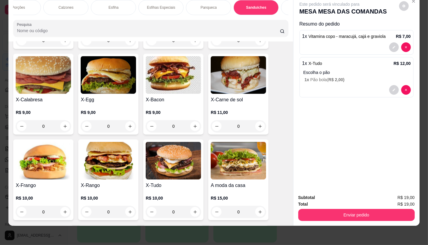
scroll to position [0, 626]
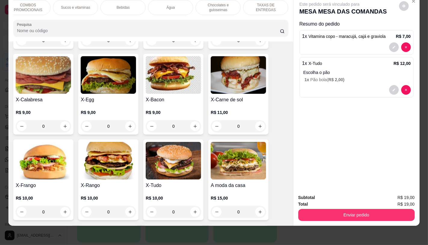
click at [275, 8] on div "TAXAS DE ENTREGAS" at bounding box center [265, 7] width 45 height 15
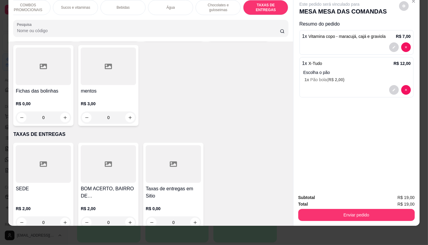
click at [27, 155] on div at bounding box center [43, 164] width 55 height 38
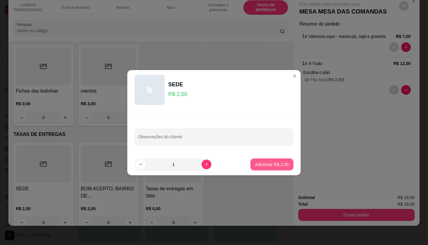
click at [260, 160] on button "Adicionar R$ 2,00" at bounding box center [271, 165] width 43 height 12
type input "1"
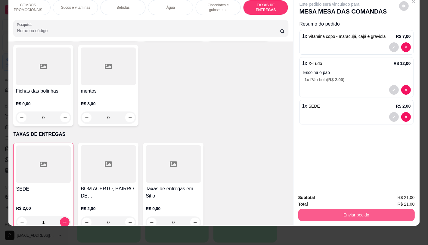
click at [333, 214] on button "Enviar pedido" at bounding box center [356, 215] width 116 height 12
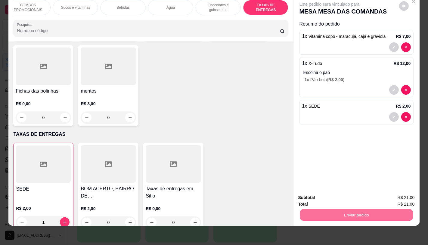
click at [324, 134] on div "Este pedido será vinculado para MESA MESA DAS COMANDAS Resumo do pedido 1 x Vit…" at bounding box center [356, 92] width 126 height 194
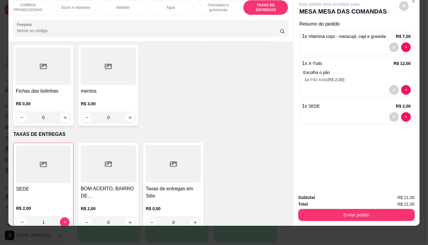
click at [333, 202] on div "Total R$ 21,00" at bounding box center [356, 204] width 116 height 7
click at [333, 212] on button "Enviar pedido" at bounding box center [356, 215] width 116 height 12
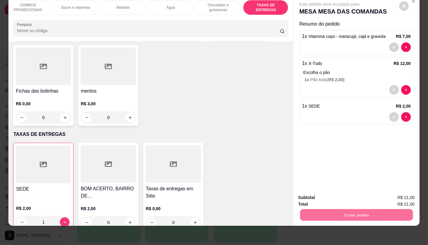
click at [330, 195] on button "Não registrar e enviar pedido" at bounding box center [336, 195] width 61 height 11
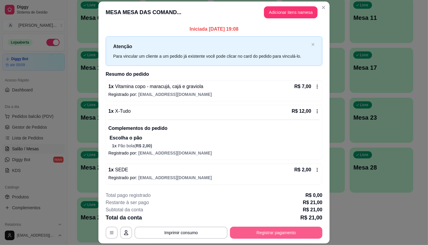
click at [254, 238] on button "Registrar pagamento" at bounding box center [276, 233] width 92 height 12
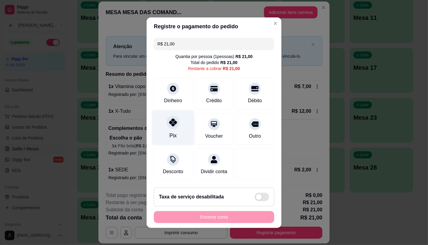
click at [184, 120] on div "Pix" at bounding box center [173, 127] width 42 height 35
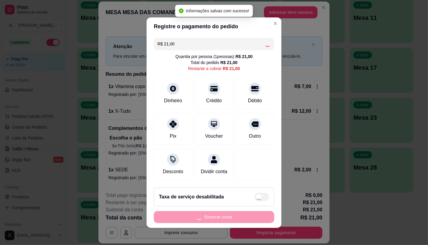
type input "R$ 0,00"
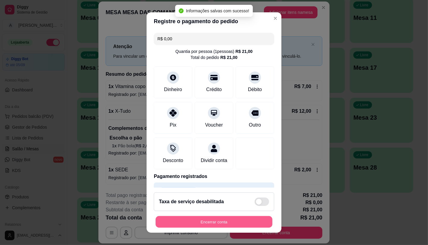
click at [232, 219] on button "Encerrar conta" at bounding box center [214, 222] width 117 height 12
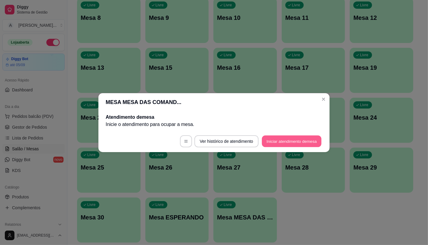
click at [290, 143] on button "Iniciar atendimento de mesa" at bounding box center [292, 141] width 60 height 12
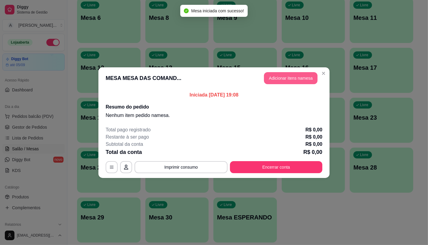
click at [295, 80] on button "Adicionar itens na mesa" at bounding box center [291, 78] width 54 height 12
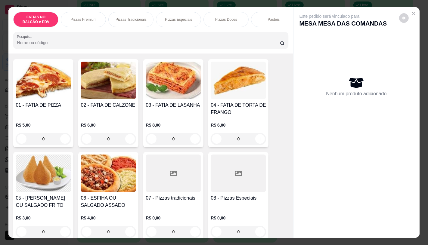
scroll to position [67, 0]
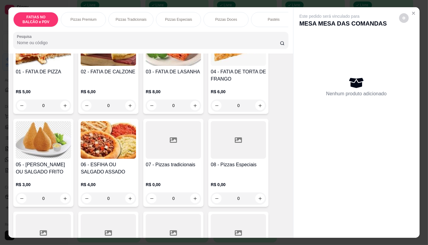
click at [233, 155] on div at bounding box center [238, 140] width 55 height 38
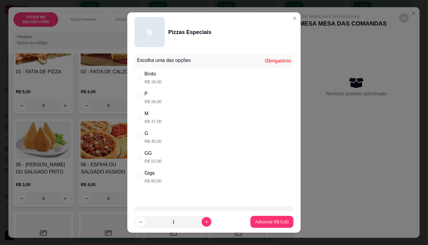
click at [215, 189] on div "Escolha uma das opções Obrigatório Broto R$ 18,00 P R$ 26,00 M R$ 37,00 G R$ 45…" at bounding box center [213, 132] width 173 height 160
click at [223, 175] on div "Giga R$ 60,00" at bounding box center [214, 177] width 159 height 20
radio input "true"
click at [266, 217] on button "Adicionar R$ 60,00" at bounding box center [271, 222] width 44 height 12
type input "1"
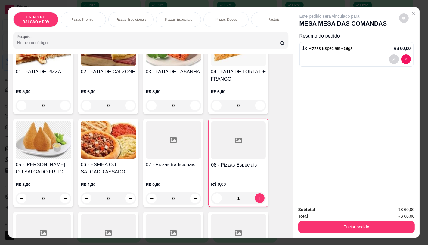
scroll to position [134, 0]
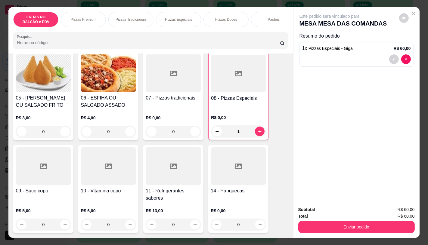
click at [170, 185] on div at bounding box center [173, 166] width 55 height 38
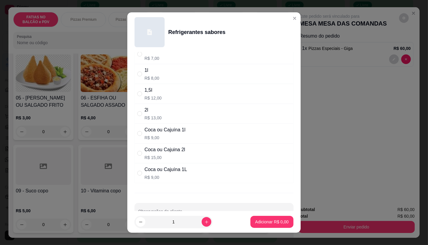
scroll to position [67, 0]
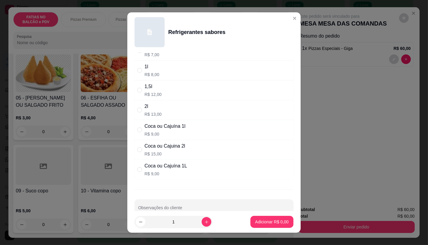
click at [176, 149] on div "Coca ou Cajuina 2l" at bounding box center [164, 146] width 41 height 7
radio input "true"
click at [264, 228] on footer "1 Adicionar R$ 15,00" at bounding box center [213, 222] width 173 height 22
click at [262, 222] on p "Adicionar R$ 15,00" at bounding box center [270, 222] width 35 height 6
type input "1"
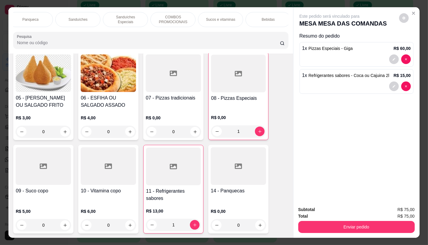
scroll to position [0, 626]
click at [268, 14] on div "TAXAS DE ENTREGAS" at bounding box center [265, 19] width 45 height 15
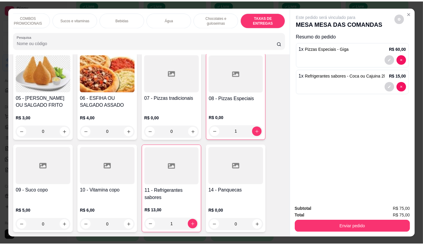
scroll to position [14, 0]
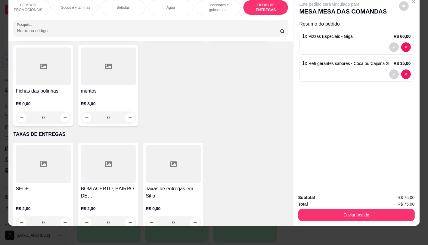
click at [57, 167] on div at bounding box center [43, 164] width 55 height 38
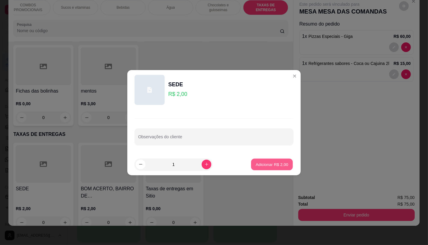
click at [263, 165] on p "Adicionar R$ 2,00" at bounding box center [272, 165] width 33 height 6
type input "1"
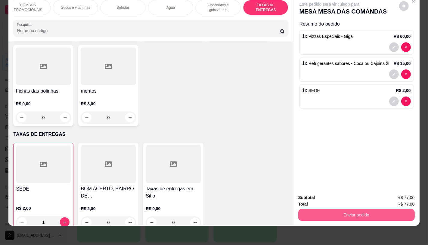
click at [327, 211] on button "Enviar pedido" at bounding box center [356, 215] width 116 height 12
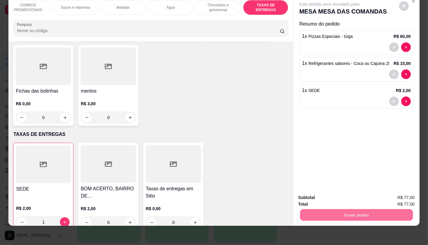
click at [309, 193] on button "Não registrar e enviar pedido" at bounding box center [336, 195] width 61 height 11
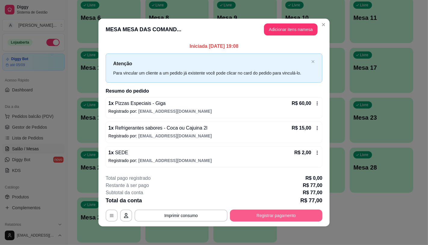
click at [286, 217] on button "Registrar pagamento" at bounding box center [276, 216] width 92 height 12
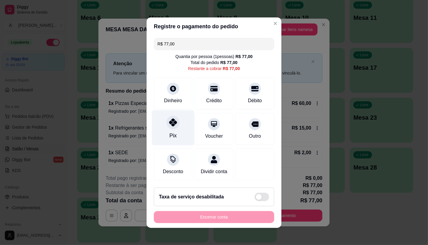
click at [172, 122] on icon at bounding box center [173, 123] width 8 height 8
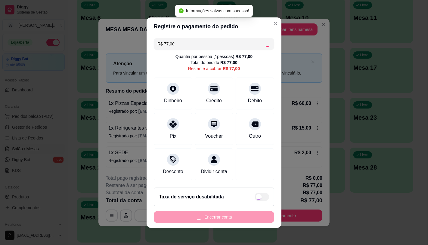
type input "R$ 0,00"
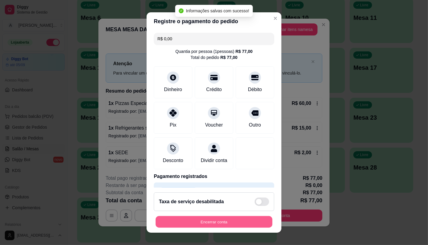
click at [212, 222] on button "Encerrar conta" at bounding box center [214, 222] width 117 height 12
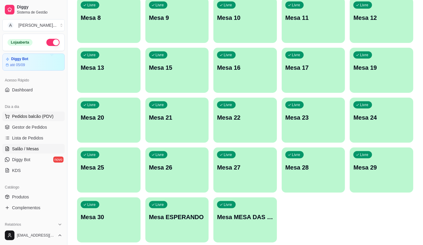
click at [20, 120] on button "Pedidos balcão (PDV)" at bounding box center [33, 117] width 62 height 10
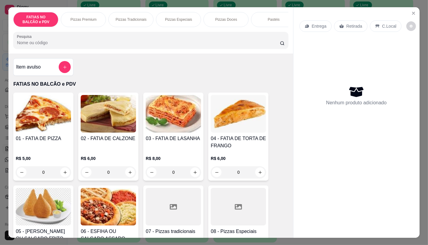
click at [48, 175] on input "0" at bounding box center [43, 172] width 34 height 12
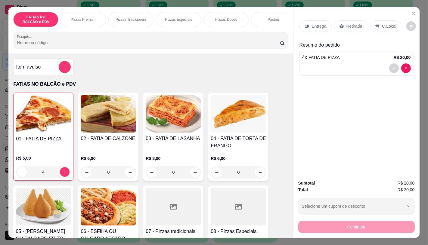
type input "4"
click at [356, 26] on p "Retirada" at bounding box center [354, 26] width 16 height 6
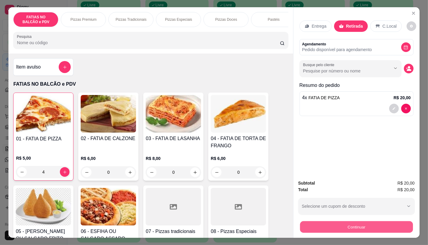
click at [349, 230] on button "Continuar" at bounding box center [356, 227] width 113 height 12
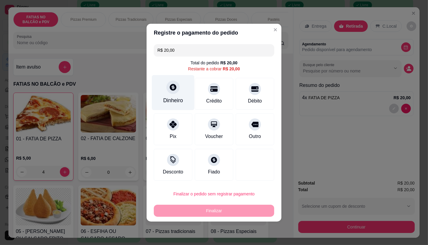
click at [156, 95] on div "Dinheiro" at bounding box center [173, 92] width 42 height 35
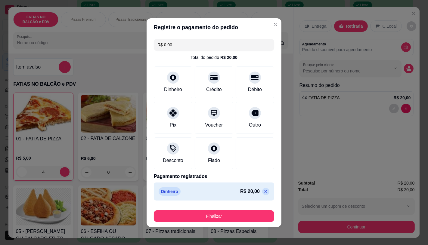
type input "R$ 0,00"
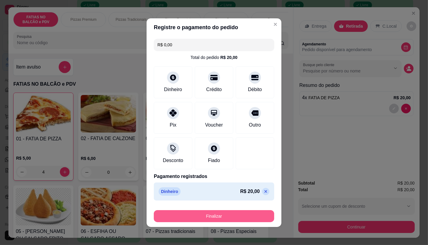
click at [236, 216] on button "Finalizar" at bounding box center [214, 216] width 120 height 12
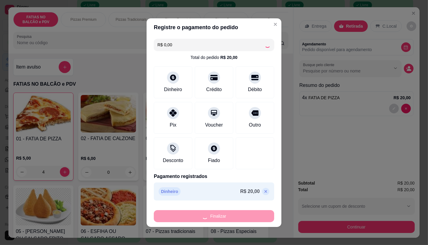
type input "0"
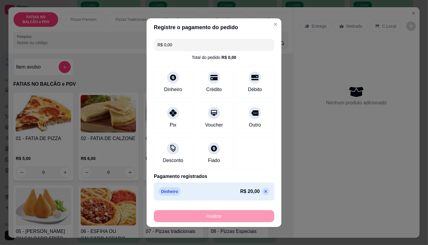
type input "-R$ 20,00"
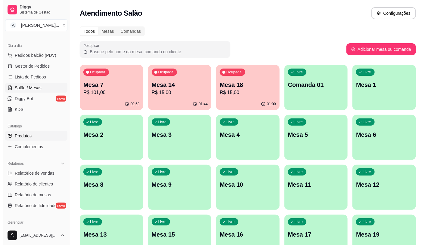
scroll to position [67, 0]
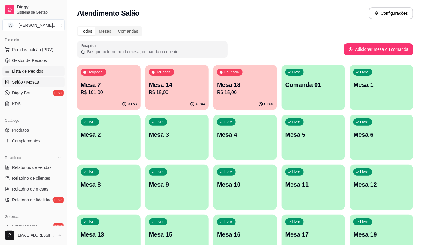
click at [33, 73] on span "Lista de Pedidos" at bounding box center [27, 71] width 31 height 6
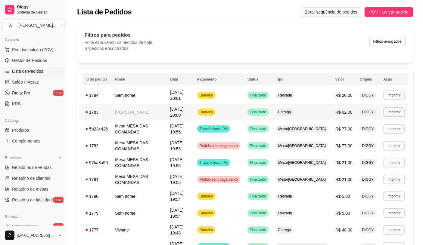
click at [244, 113] on td "Dinheiro" at bounding box center [219, 112] width 50 height 17
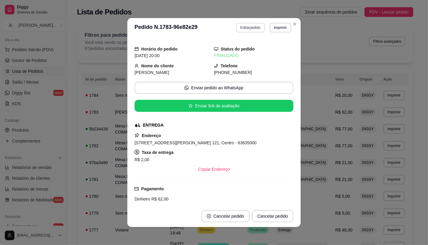
click at [250, 28] on button "Editar pedido" at bounding box center [250, 28] width 29 height 10
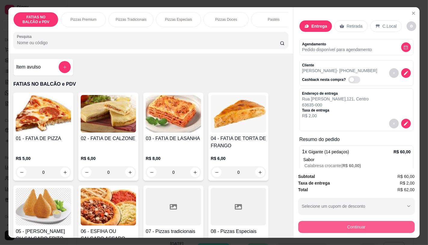
click at [355, 223] on button "Continuar" at bounding box center [356, 227] width 116 height 12
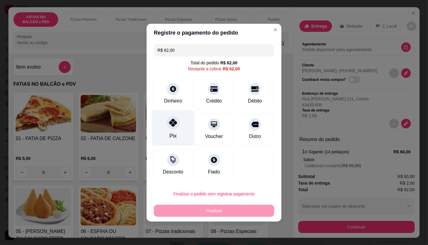
click at [187, 122] on div "Pix" at bounding box center [173, 127] width 42 height 35
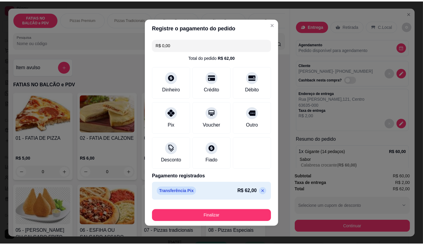
scroll to position [1, 0]
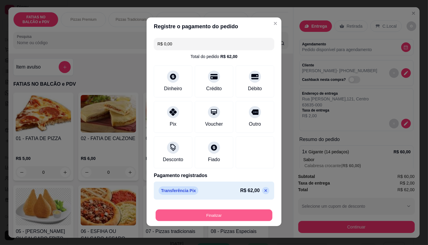
click at [221, 217] on button "Finalizar" at bounding box center [214, 215] width 117 height 12
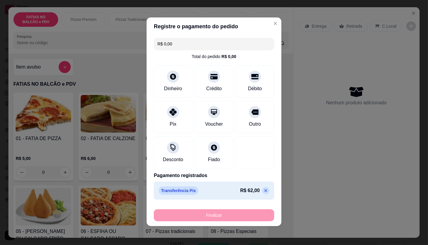
type input "-R$ 62,00"
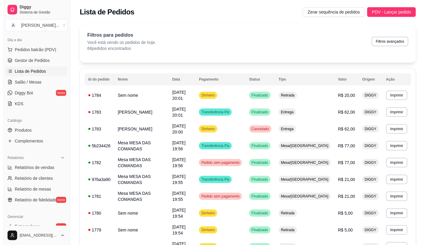
scroll to position [33, 0]
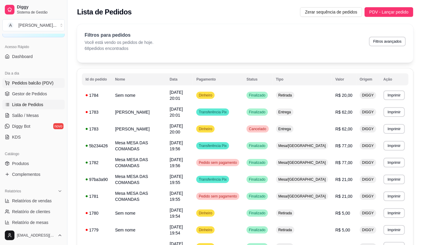
click at [41, 81] on span "Pedidos balcão (PDV)" at bounding box center [33, 83] width 42 height 6
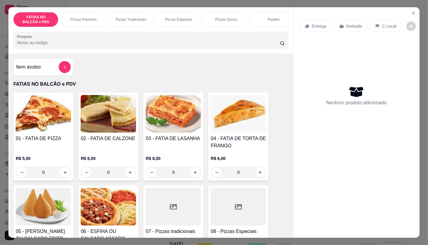
scroll to position [0, 626]
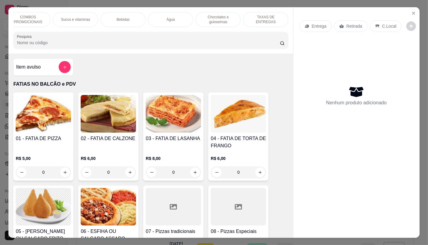
click at [254, 12] on div "TAXAS DE ENTREGAS" at bounding box center [265, 19] width 45 height 15
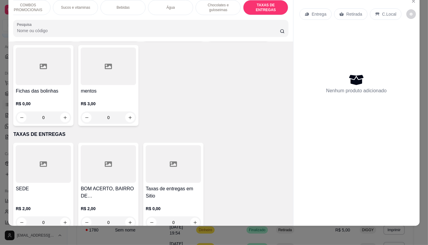
click at [176, 200] on div "R$ 0,00 0" at bounding box center [173, 214] width 55 height 29
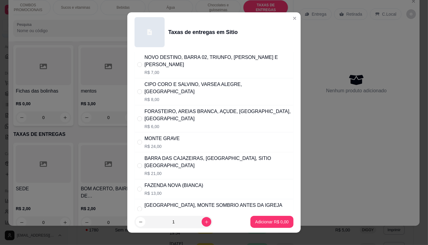
scroll to position [100, 0]
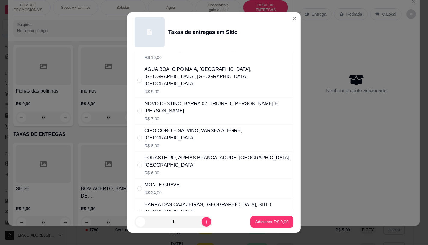
click at [185, 116] on p "R$ 7,00" at bounding box center [217, 119] width 146 height 6
radio input "true"
click at [252, 214] on footer "1 Adicionar R$ 7,00" at bounding box center [213, 222] width 173 height 22
click at [255, 223] on p "Adicionar R$ 7,00" at bounding box center [271, 222] width 33 height 6
type input "1"
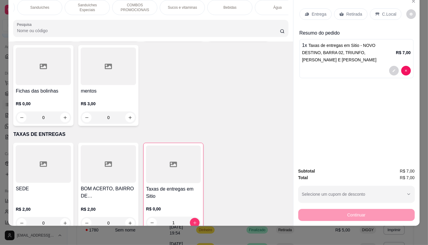
scroll to position [0, 511]
click at [53, 5] on p "Sanduíches" at bounding box center [48, 7] width 19 height 5
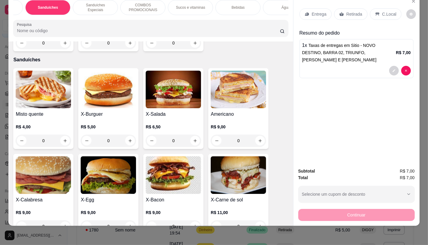
click at [170, 91] on img at bounding box center [173, 90] width 55 height 38
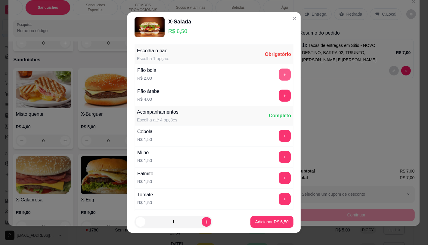
click at [279, 73] on button "+" at bounding box center [285, 75] width 12 height 12
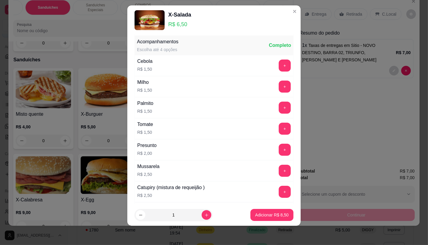
scroll to position [64, 0]
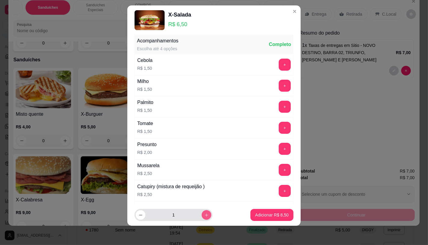
click at [202, 216] on button "increase-product-quantity" at bounding box center [207, 215] width 10 height 10
type input "2"
click at [248, 216] on button "Adicionar R$ 17,00" at bounding box center [270, 215] width 45 height 12
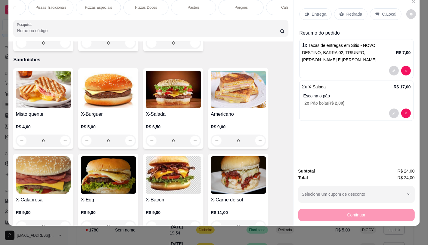
scroll to position [0, 0]
click at [18, 4] on p "FATIAS NO BALCÃO e PDV" at bounding box center [35, 8] width 35 height 10
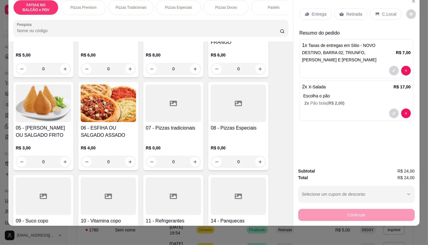
scroll to position [94, 0]
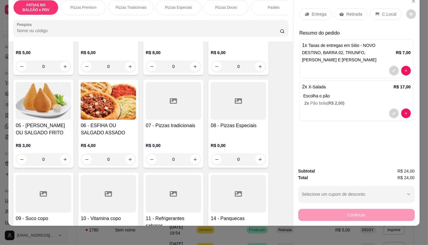
click at [224, 154] on div "0" at bounding box center [238, 160] width 55 height 12
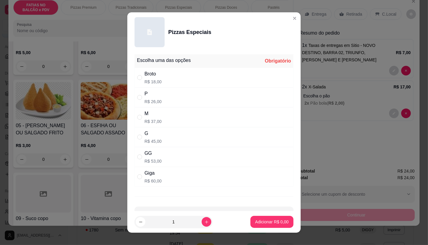
click at [157, 142] on p "R$ 45,00" at bounding box center [152, 141] width 17 height 6
radio input "true"
click at [272, 228] on footer "1 Adicionar R$ 45,00" at bounding box center [213, 222] width 173 height 22
click at [273, 227] on button "Adicionar R$ 45,00" at bounding box center [270, 222] width 45 height 12
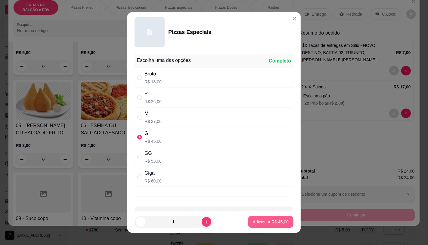
type input "1"
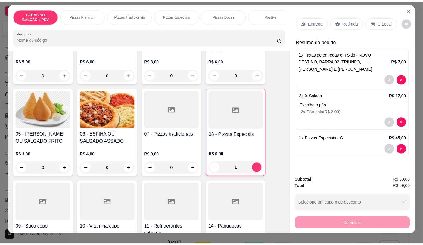
scroll to position [0, 0]
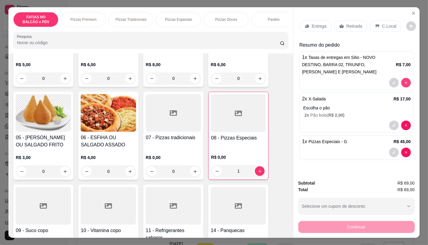
click at [405, 78] on div at bounding box center [400, 83] width 22 height 10
type input "0"
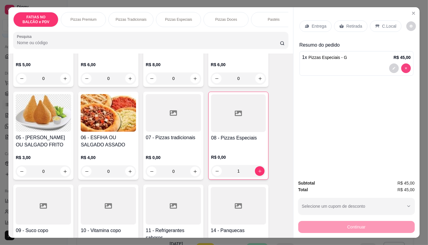
type input "0"
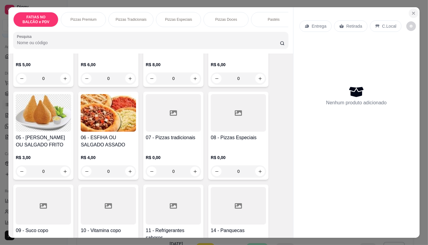
click at [412, 13] on icon "Close" at bounding box center [413, 13] width 5 height 5
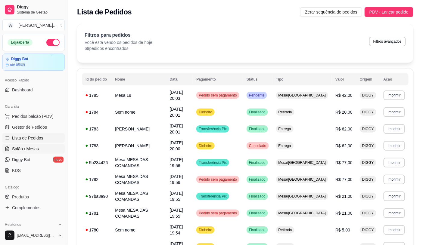
click at [37, 151] on span "Salão / Mesas" at bounding box center [25, 149] width 27 height 6
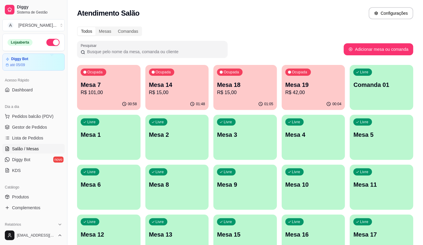
click at [315, 90] on p "R$ 42,00" at bounding box center [313, 92] width 56 height 7
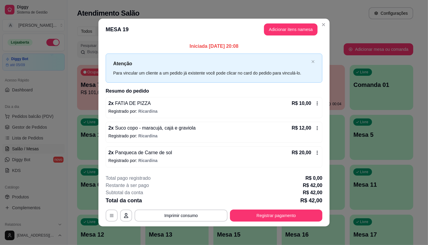
scroll to position [1, 0]
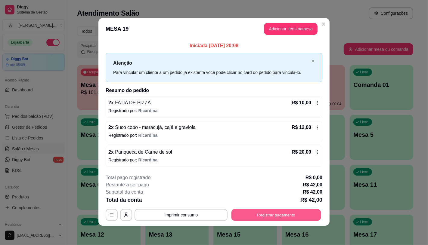
click at [250, 218] on button "Registrar pagamento" at bounding box center [276, 215] width 90 height 12
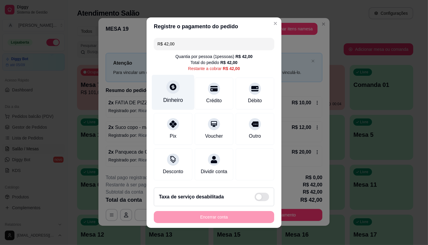
click at [172, 84] on icon at bounding box center [173, 87] width 7 height 7
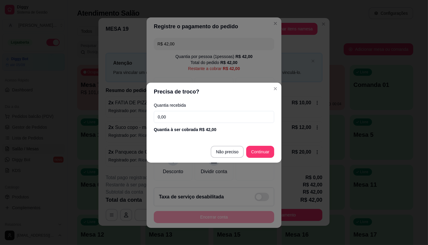
click at [173, 112] on input "0,00" at bounding box center [214, 117] width 120 height 12
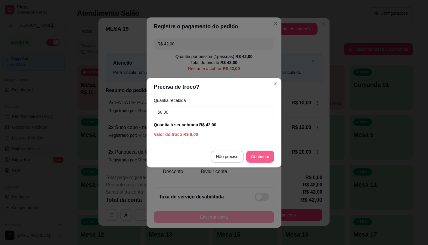
type input "50,00"
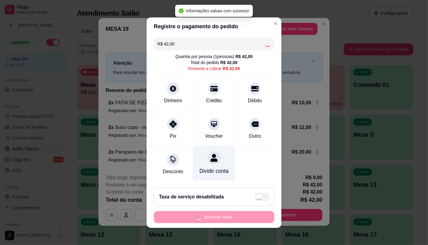
type input "R$ 0,00"
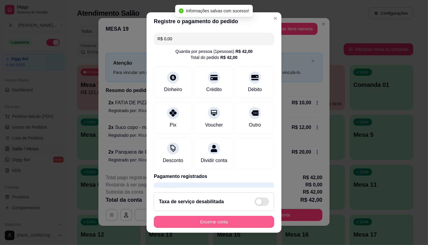
click at [211, 219] on button "Encerrar conta" at bounding box center [214, 222] width 120 height 12
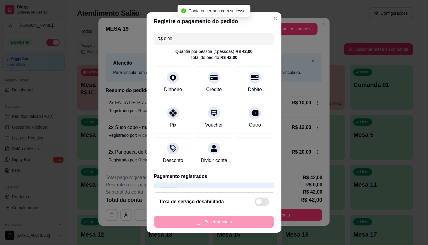
scroll to position [0, 0]
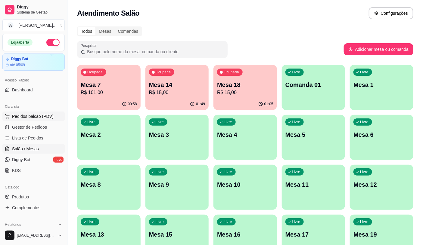
click at [33, 115] on span "Pedidos balcão (PDV)" at bounding box center [33, 116] width 42 height 6
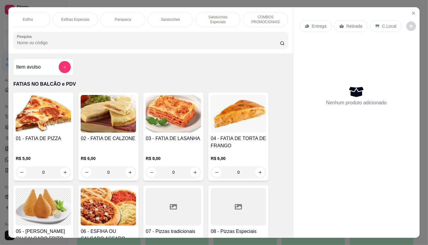
scroll to position [0, 458]
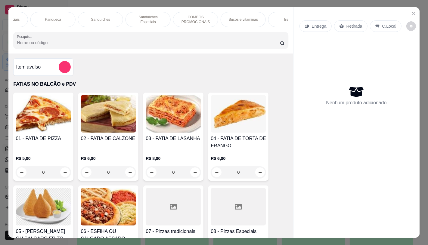
click at [61, 16] on div "Panqueca" at bounding box center [52, 19] width 45 height 15
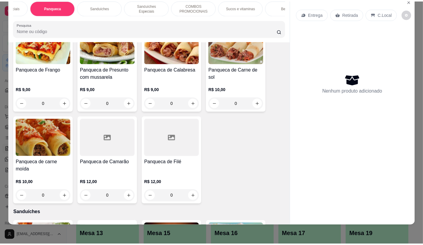
scroll to position [2275, 0]
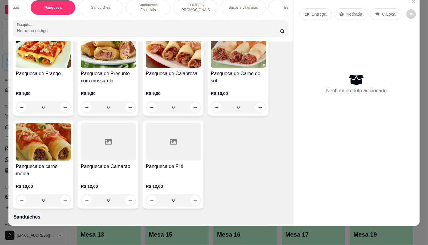
click at [242, 71] on div "Panqueca de Carne de sol" at bounding box center [238, 77] width 55 height 14
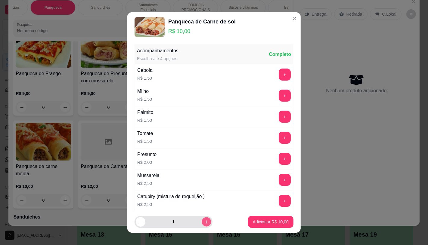
click at [204, 223] on icon "increase-product-quantity" at bounding box center [206, 222] width 5 height 5
click at [138, 224] on icon "decrease-product-quantity" at bounding box center [140, 222] width 5 height 5
type input "2"
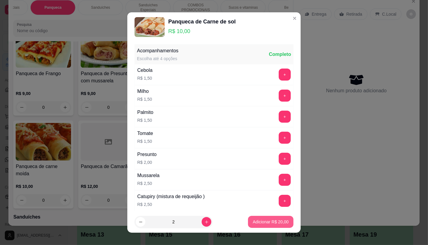
click at [257, 217] on button "Adicionar R$ 20,00" at bounding box center [270, 222] width 45 height 12
type input "2"
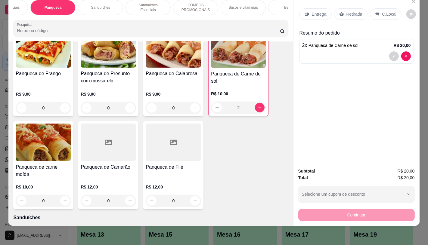
click at [349, 11] on p "Retirada" at bounding box center [354, 14] width 16 height 6
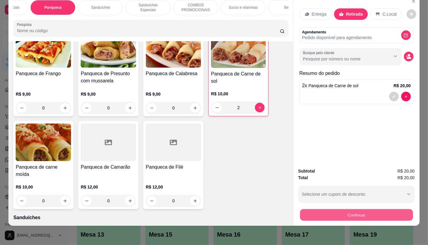
click at [342, 210] on button "Continuar" at bounding box center [356, 215] width 113 height 12
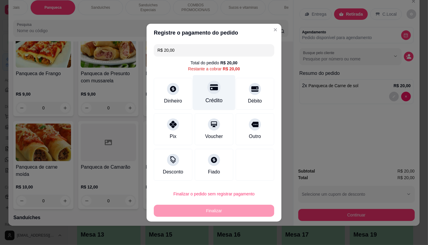
click at [193, 97] on div "Crédito" at bounding box center [214, 92] width 42 height 35
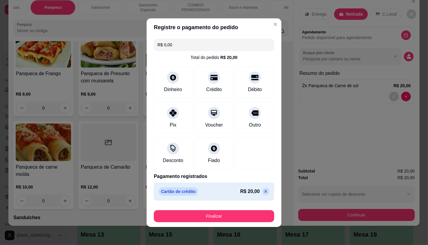
click at [265, 193] on icon at bounding box center [266, 191] width 3 height 3
type input "R$ 20,00"
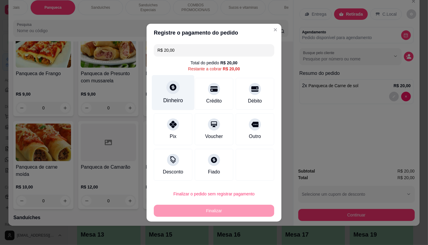
click at [175, 97] on div "Dinheiro" at bounding box center [173, 92] width 42 height 35
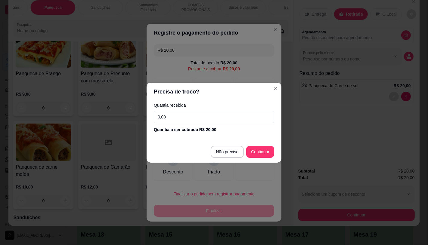
click at [202, 117] on input "0,00" at bounding box center [214, 117] width 120 height 12
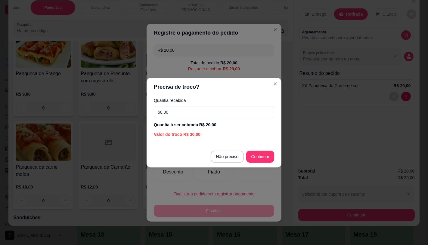
type input "50,00"
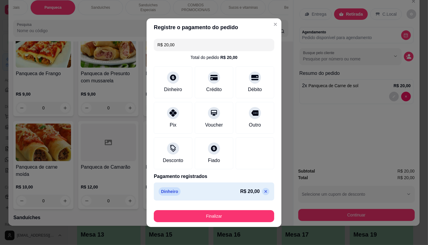
type input "R$ 0,00"
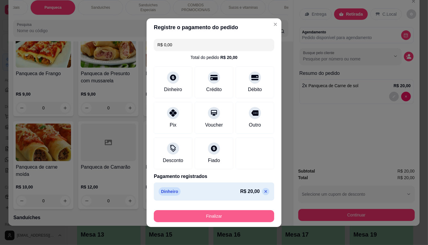
click at [242, 214] on button "Finalizar" at bounding box center [214, 216] width 120 height 12
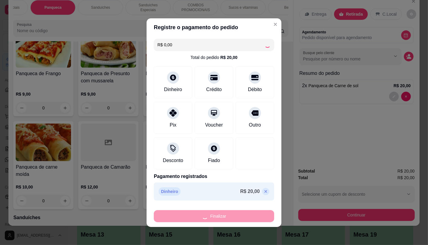
type input "0"
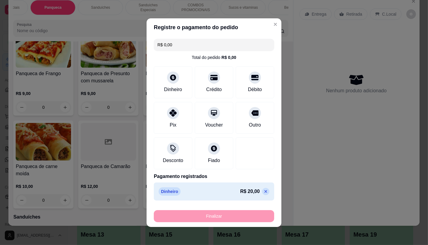
type input "-R$ 20,00"
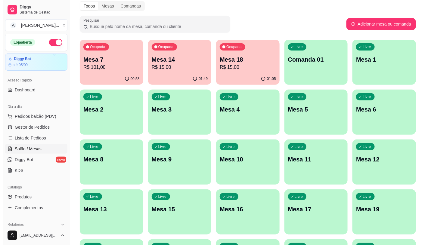
scroll to position [33, 0]
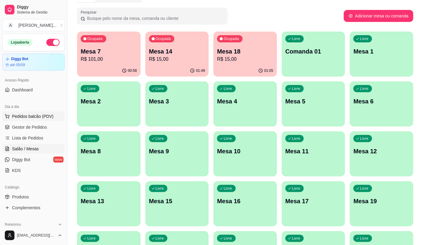
click at [29, 119] on span "Pedidos balcão (PDV)" at bounding box center [33, 116] width 42 height 6
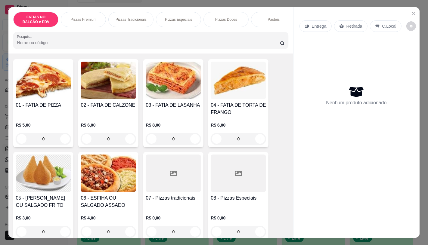
scroll to position [67, 0]
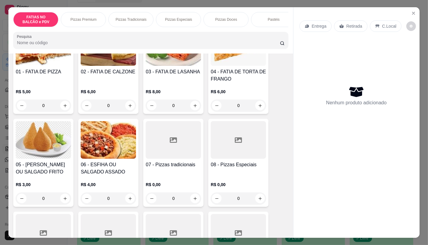
click at [168, 162] on div "07 - Pizzas tradicionais R$ 0,00 0" at bounding box center [173, 163] width 60 height 88
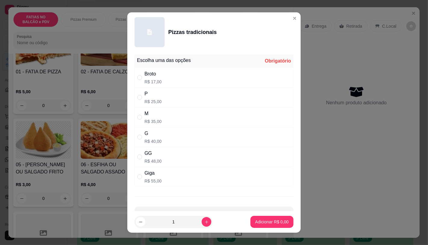
click at [154, 140] on p "R$ 40,00" at bounding box center [152, 141] width 17 height 6
radio input "true"
click at [253, 223] on p "Adicionar R$ 40,00" at bounding box center [270, 222] width 35 height 6
type input "1"
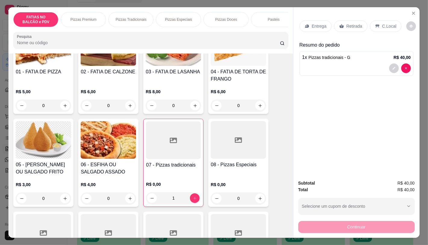
click at [357, 23] on p "Retirada" at bounding box center [354, 26] width 16 height 6
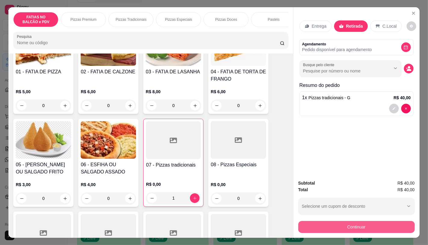
click at [351, 228] on button "Continuar" at bounding box center [356, 227] width 116 height 12
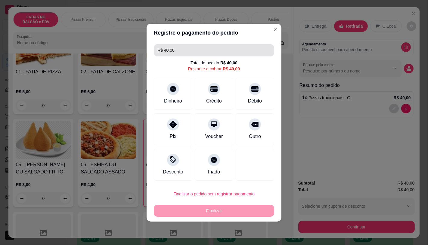
click at [170, 47] on input "R$ 40,00" at bounding box center [213, 50] width 113 height 12
drag, startPoint x: 178, startPoint y: 49, endPoint x: 151, endPoint y: 51, distance: 26.6
click at [151, 51] on div "R$ 40,00 Total do pedido R$ 40,00 Restante a cobrar R$ 40,00 Dinheiro Crédito D…" at bounding box center [214, 112] width 135 height 141
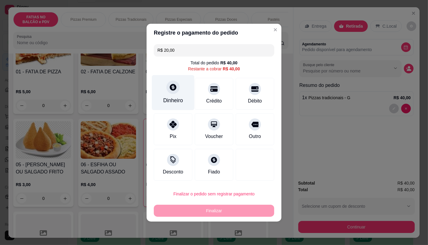
click at [173, 88] on icon at bounding box center [173, 87] width 8 height 8
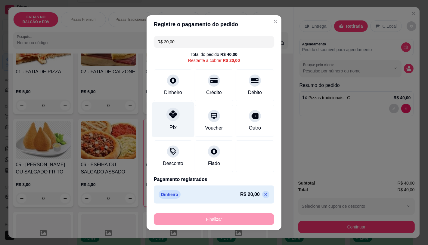
click at [178, 117] on div "Pix" at bounding box center [173, 119] width 42 height 35
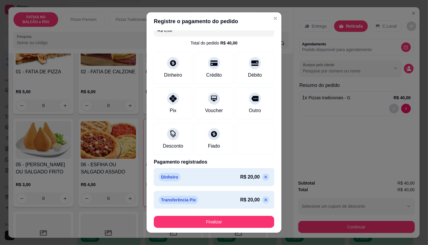
scroll to position [11, 0]
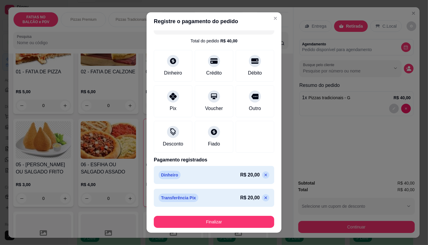
click at [263, 198] on icon at bounding box center [265, 198] width 5 height 5
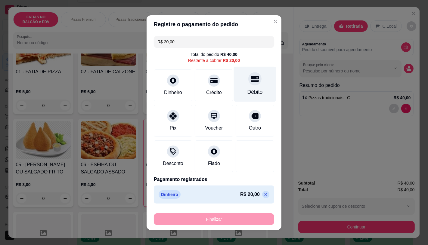
click at [252, 89] on div "Débito" at bounding box center [254, 92] width 15 height 8
type input "R$ 0,00"
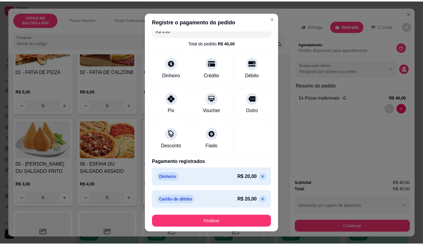
scroll to position [11, 0]
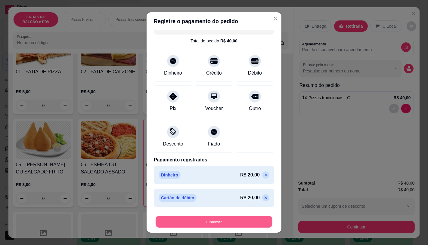
click at [206, 225] on button "Finalizar" at bounding box center [214, 222] width 117 height 12
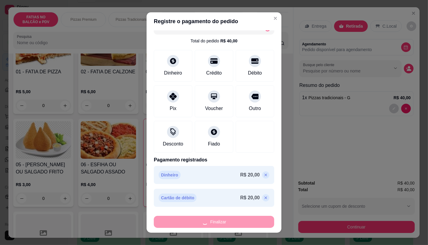
type input "0"
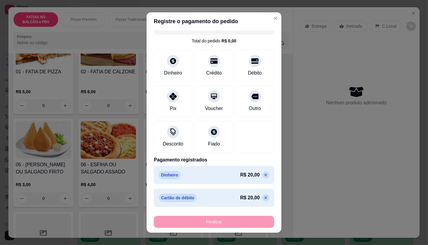
type input "-R$ 40,00"
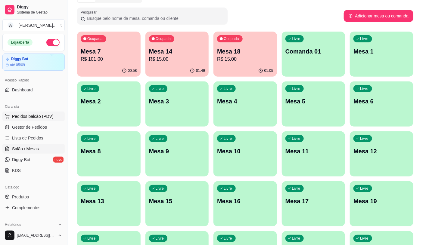
click at [50, 115] on span "Pedidos balcão (PDV)" at bounding box center [33, 116] width 42 height 6
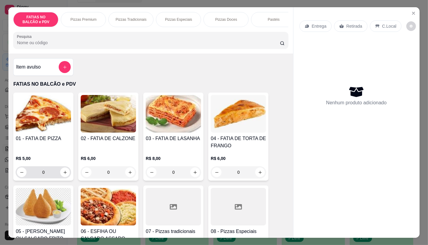
click at [45, 172] on input "0" at bounding box center [43, 172] width 34 height 12
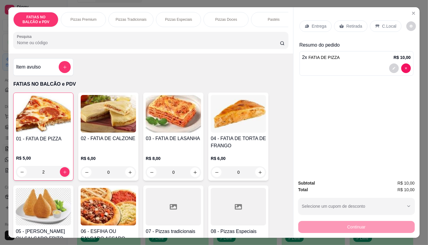
type input "2"
click at [356, 29] on div "Retirada" at bounding box center [350, 25] width 33 height 11
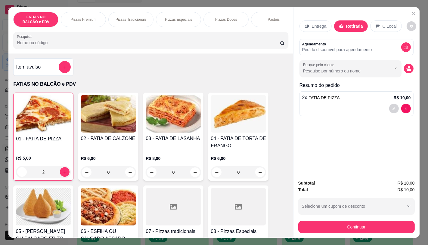
click at [336, 233] on div "Subtotal R$ 10,00 Total R$ 10,00 Selecione um cupom de desconto GANHEI5 Selecio…" at bounding box center [356, 206] width 126 height 63
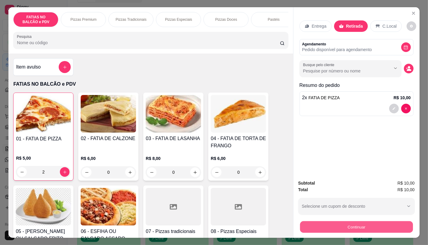
click at [336, 222] on button "Continuar" at bounding box center [356, 227] width 113 height 12
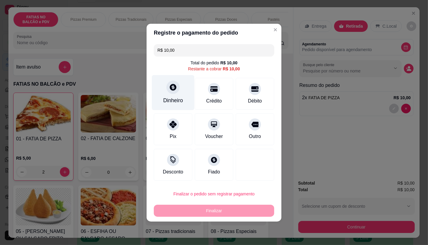
click at [166, 91] on div "Dinheiro" at bounding box center [173, 92] width 42 height 35
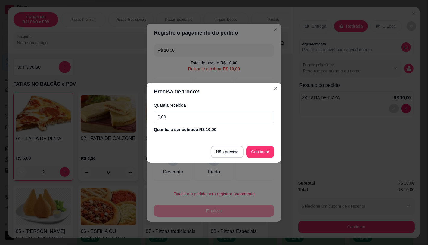
click at [178, 117] on input "0,00" at bounding box center [214, 117] width 120 height 12
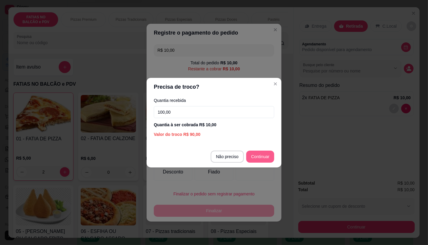
type input "100,00"
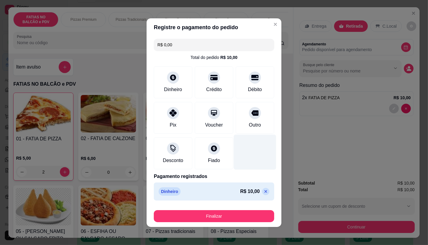
type input "R$ 0,00"
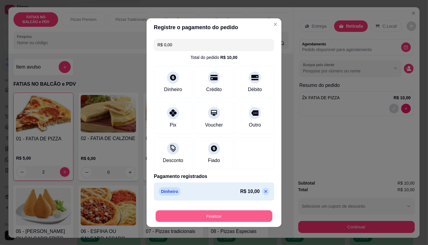
click at [214, 214] on button "Finalizar" at bounding box center [214, 216] width 117 height 12
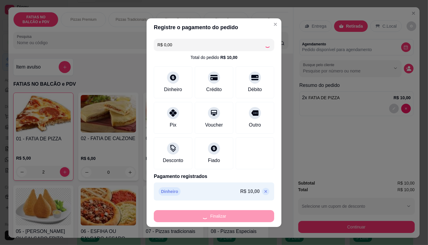
type input "0"
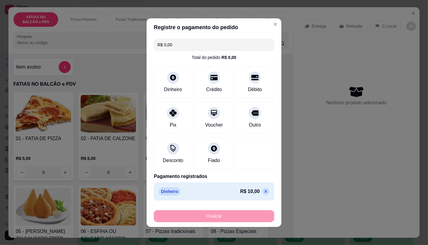
type input "-R$ 10,00"
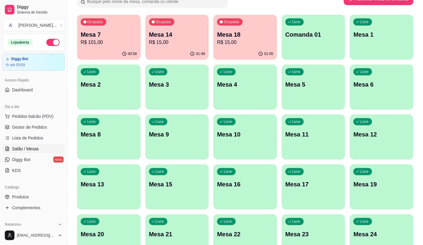
scroll to position [67, 0]
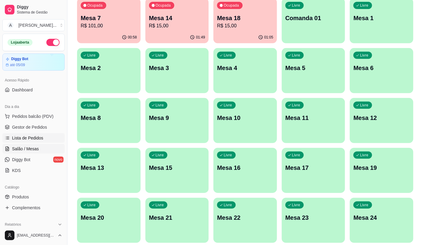
click at [30, 137] on span "Lista de Pedidos" at bounding box center [27, 138] width 31 height 6
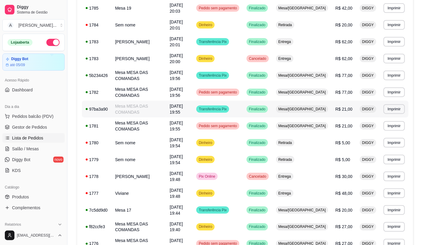
scroll to position [167, 0]
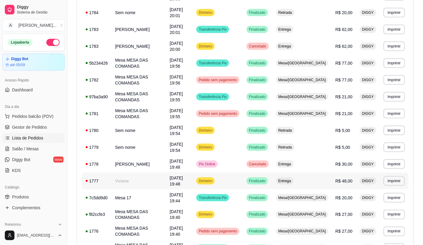
click at [243, 173] on td "Dinheiro" at bounding box center [218, 181] width 50 height 17
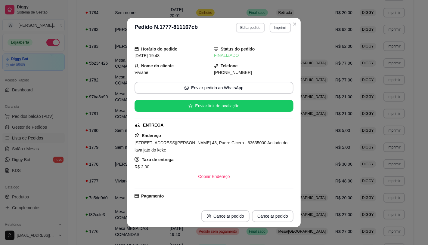
click at [238, 28] on button "Editar pedido" at bounding box center [250, 28] width 29 height 10
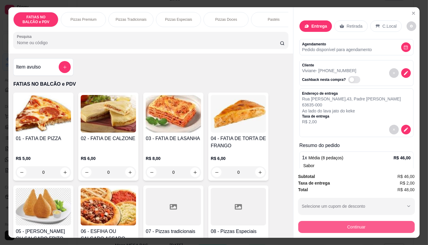
click at [373, 228] on button "Continuar" at bounding box center [356, 227] width 116 height 12
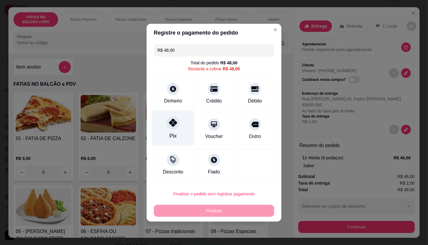
click at [185, 133] on div "Pix" at bounding box center [173, 127] width 42 height 35
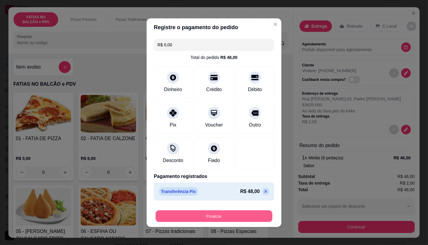
click at [222, 213] on button "Finalizar" at bounding box center [214, 216] width 117 height 12
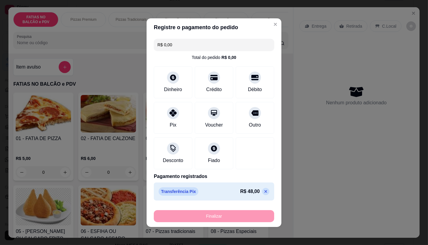
type input "-R$ 48,00"
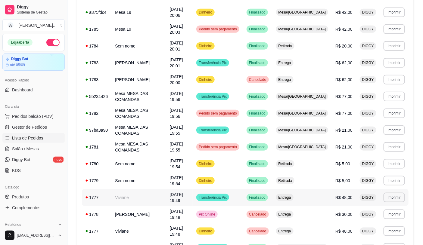
scroll to position [0, 0]
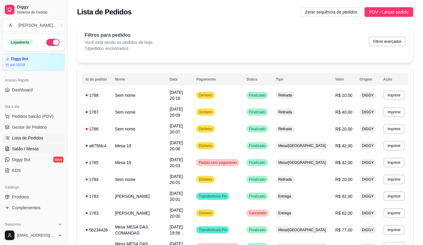
click at [32, 151] on span "Salão / Mesas" at bounding box center [25, 149] width 27 height 6
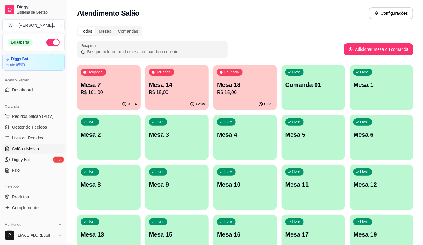
click at [89, 85] on p "Mesa 7" at bounding box center [109, 85] width 56 height 8
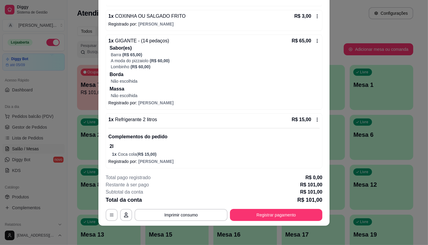
scroll to position [78, 0]
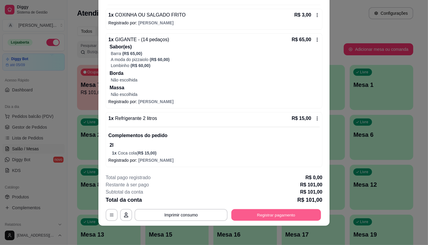
click at [250, 217] on button "Registrar pagamento" at bounding box center [276, 215] width 90 height 12
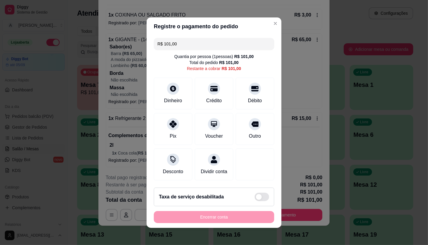
drag, startPoint x: 191, startPoint y: 41, endPoint x: 155, endPoint y: 45, distance: 35.7
click at [157, 45] on input "R$ 101,00" at bounding box center [213, 44] width 113 height 12
click at [166, 88] on div at bounding box center [172, 86] width 13 height 13
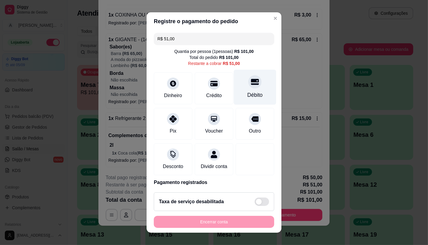
click at [251, 83] on icon at bounding box center [255, 82] width 8 height 8
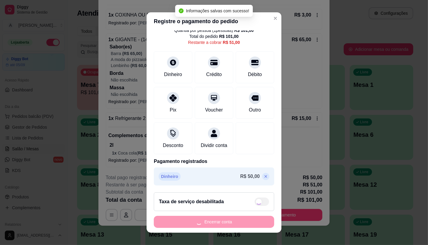
scroll to position [7, 0]
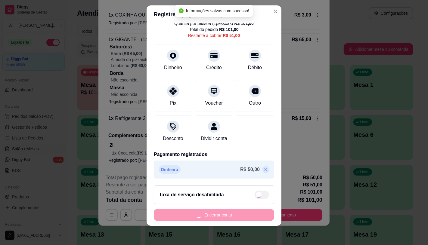
type input "R$ 0,00"
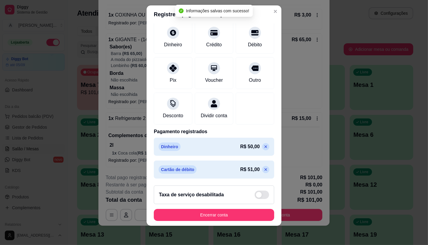
scroll to position [45, 0]
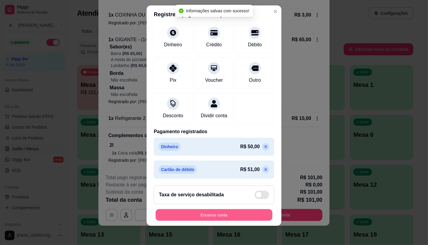
click at [199, 212] on button "Encerrar conta" at bounding box center [214, 215] width 117 height 12
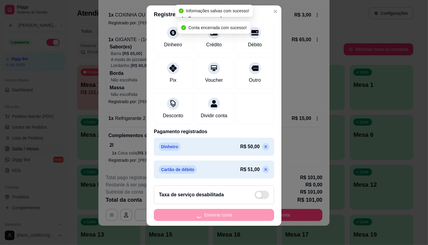
scroll to position [0, 0]
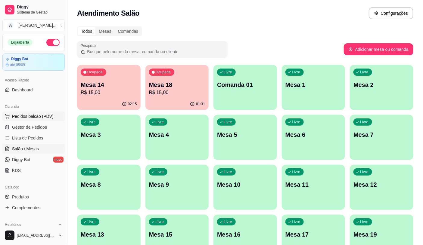
click at [19, 116] on span "Pedidos balcão (PDV)" at bounding box center [33, 116] width 42 height 6
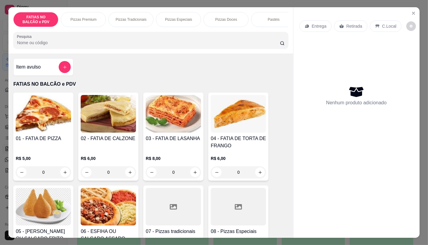
click at [51, 178] on input "0" at bounding box center [43, 172] width 34 height 12
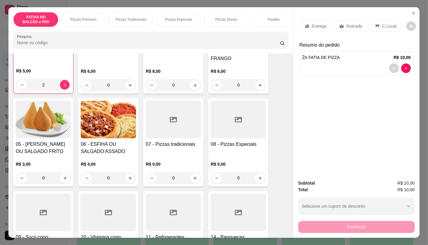
scroll to position [100, 0]
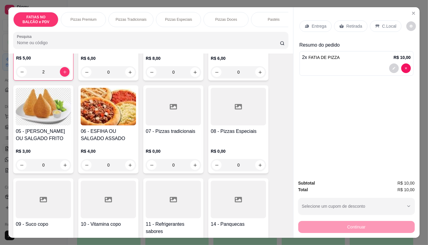
type input "2"
click at [166, 190] on div at bounding box center [173, 200] width 55 height 38
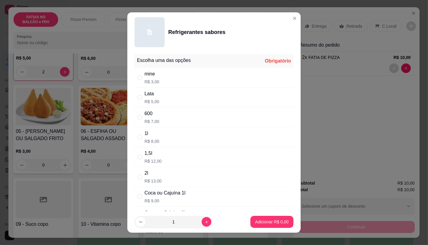
click at [146, 95] on div "Lata" at bounding box center [151, 93] width 15 height 7
radio input "true"
click at [265, 218] on button "Adicionar R$ 5,00" at bounding box center [271, 222] width 43 height 12
type input "1"
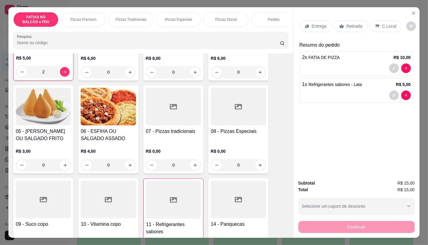
click at [349, 20] on div "Retirada" at bounding box center [350, 25] width 33 height 11
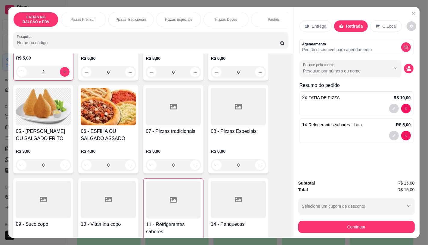
click at [347, 223] on button "Continuar" at bounding box center [356, 227] width 116 height 12
click at [160, 126] on div "Pix" at bounding box center [173, 127] width 42 height 35
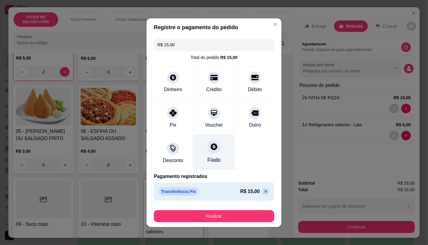
type input "R$ 0,00"
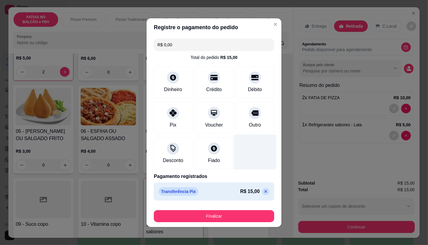
scroll to position [1, 0]
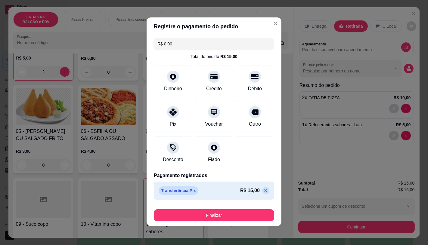
click at [204, 209] on div "Finalizar" at bounding box center [214, 214] width 120 height 14
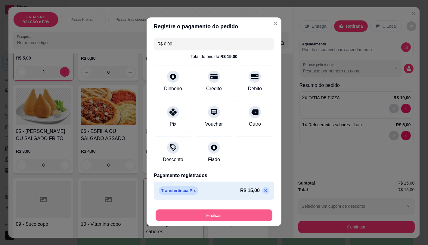
click at [204, 215] on button "Finalizar" at bounding box center [214, 215] width 117 height 12
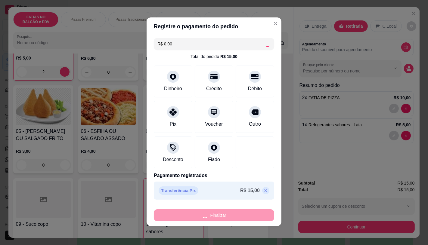
type input "0"
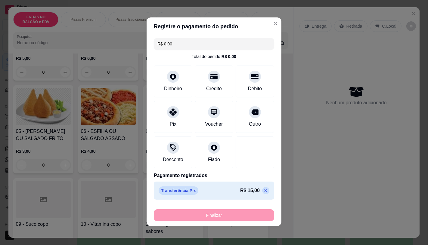
type input "-R$ 15,00"
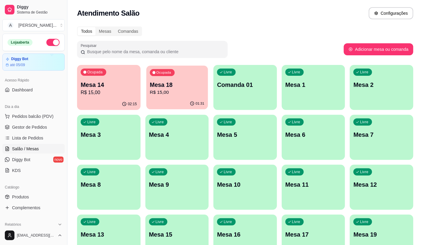
click at [167, 96] on div "Ocupada Mesa 18 R$ 15,00" at bounding box center [176, 82] width 61 height 33
click at [86, 95] on p "R$ 15,00" at bounding box center [109, 92] width 56 height 7
click at [167, 88] on p "Mesa 18" at bounding box center [177, 85] width 54 height 8
click at [47, 114] on span "Pedidos balcão (PDV)" at bounding box center [33, 116] width 42 height 6
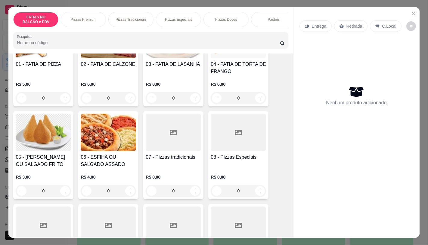
scroll to position [100, 0]
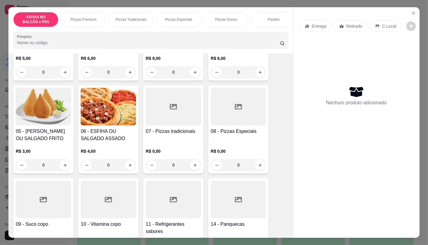
click at [171, 187] on div at bounding box center [173, 200] width 55 height 38
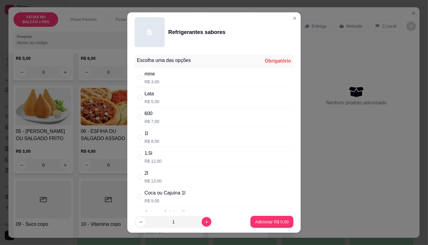
click at [166, 71] on div "mine R$ 3,00" at bounding box center [214, 78] width 159 height 20
radio input "true"
drag, startPoint x: 263, startPoint y: 229, endPoint x: 261, endPoint y: 225, distance: 4.6
click at [262, 228] on footer "1 Adicionar R$ 3,00" at bounding box center [213, 222] width 173 height 22
click at [261, 225] on p "Adicionar R$ 3,00" at bounding box center [271, 222] width 33 height 6
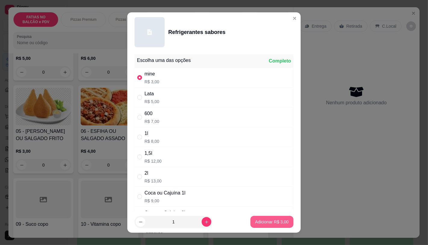
type input "1"
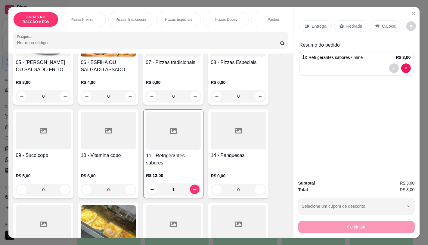
scroll to position [200, 0]
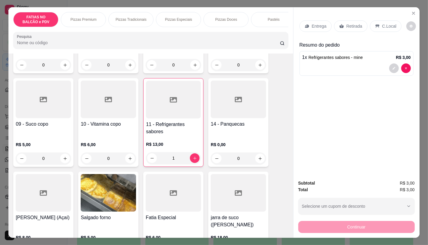
click at [39, 122] on div "09 - Suco copo R$ 5,00 0" at bounding box center [43, 122] width 60 height 89
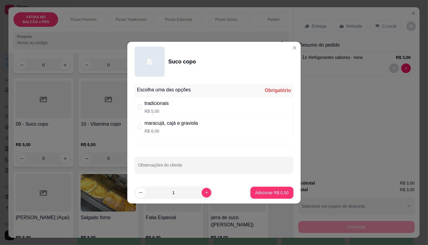
click at [173, 125] on div "maracujá, cajá e graviola" at bounding box center [171, 123] width 54 height 7
radio input "true"
click at [266, 193] on p "Adicionar R$ 6,00" at bounding box center [271, 193] width 33 height 6
type input "1"
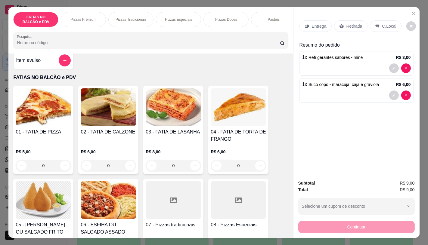
scroll to position [0, 0]
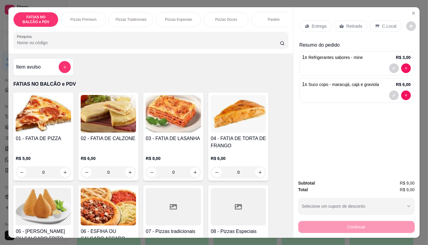
click at [52, 177] on input "0" at bounding box center [43, 172] width 34 height 12
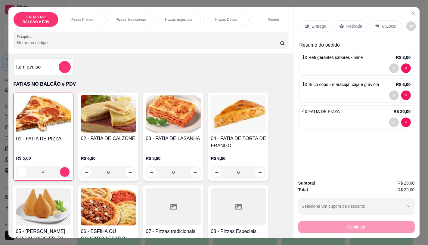
type input "4"
click at [350, 23] on p "Retirada" at bounding box center [354, 26] width 16 height 6
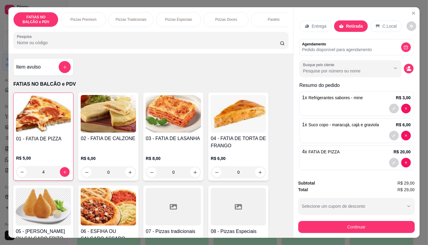
click at [352, 220] on div "Continuar" at bounding box center [356, 227] width 116 height 14
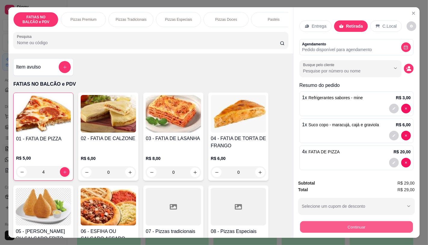
click at [350, 225] on button "Continuar" at bounding box center [356, 227] width 113 height 12
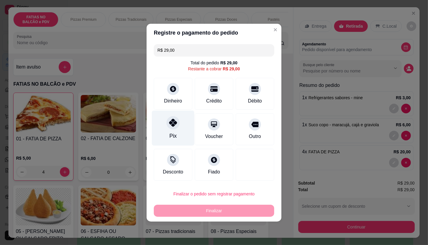
click at [187, 132] on div "Pix" at bounding box center [173, 127] width 42 height 35
type input "R$ 0,00"
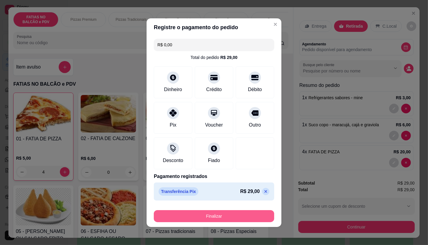
scroll to position [1, 0]
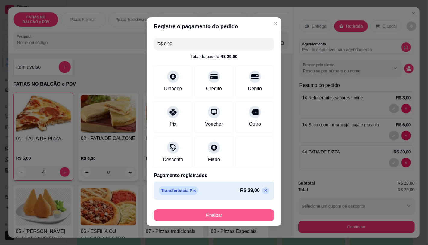
click at [204, 220] on button "Finalizar" at bounding box center [214, 215] width 120 height 12
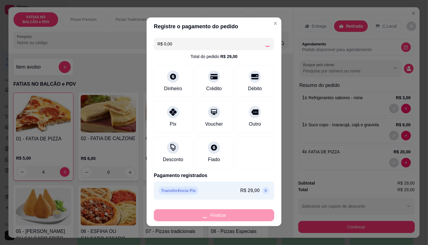
type input "0"
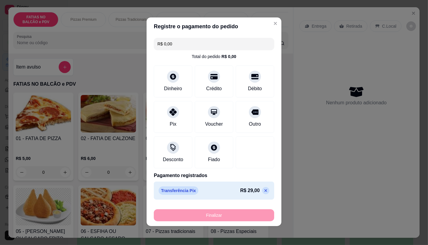
type input "-R$ 29,00"
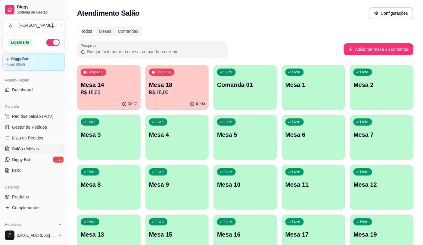
click at [105, 90] on p "R$ 15,00" at bounding box center [109, 92] width 56 height 7
click at [171, 86] on p "Mesa 18" at bounding box center [177, 85] width 56 height 8
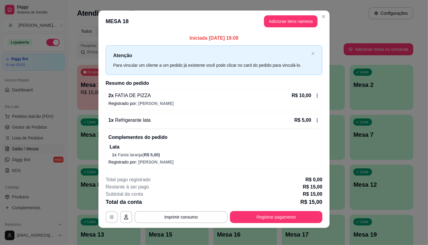
scroll to position [5, 0]
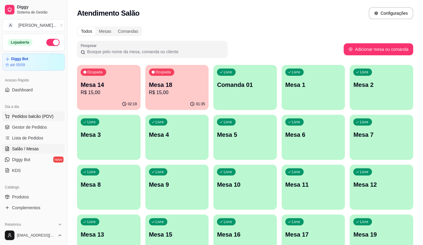
click at [45, 118] on span "Pedidos balcão (PDV)" at bounding box center [33, 116] width 42 height 6
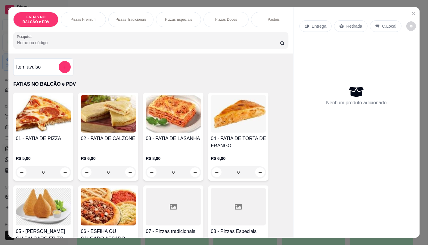
click at [47, 175] on input "0" at bounding box center [43, 172] width 34 height 12
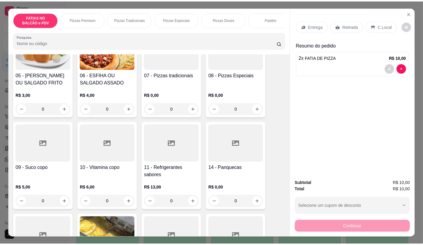
scroll to position [167, 0]
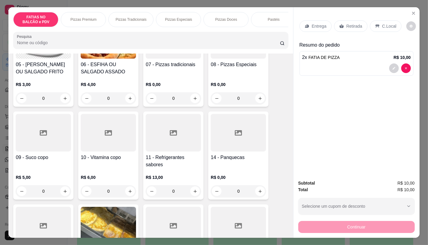
type input "2"
click at [53, 126] on div at bounding box center [43, 133] width 55 height 38
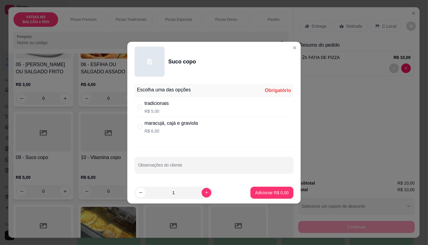
click at [171, 114] on div "tradicionais R$ 5,00" at bounding box center [214, 107] width 159 height 20
radio input "true"
click at [261, 199] on button "Adicionar R$ 5,00" at bounding box center [271, 193] width 43 height 12
type input "1"
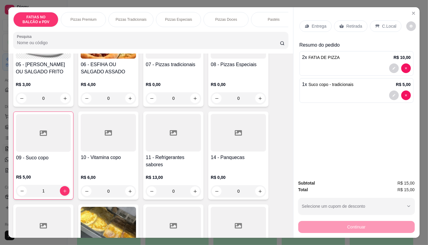
click at [341, 25] on div "Retirada" at bounding box center [350, 25] width 33 height 11
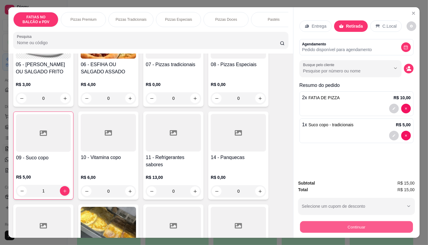
click at [344, 221] on button "Continuar" at bounding box center [356, 227] width 113 height 12
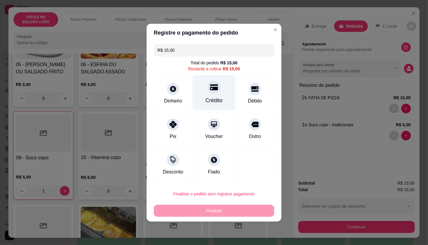
click at [218, 91] on div "Crédito" at bounding box center [214, 92] width 42 height 35
type input "R$ 0,00"
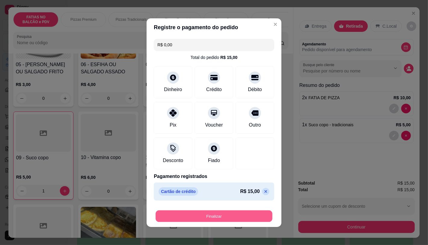
click at [223, 214] on button "Finalizar" at bounding box center [214, 216] width 117 height 12
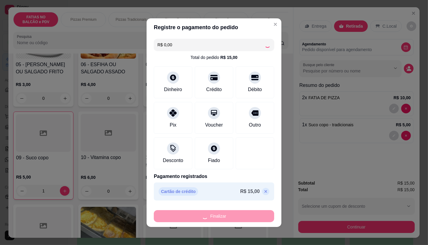
type input "0"
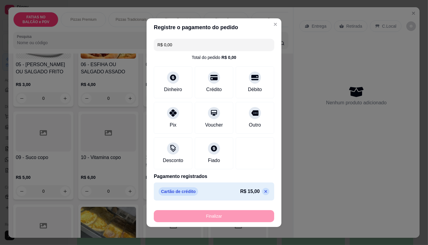
type input "-R$ 15,00"
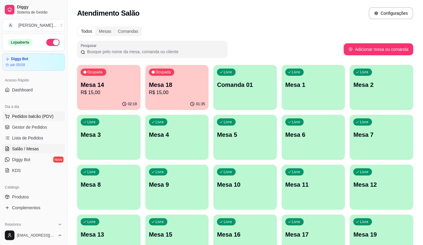
click at [46, 119] on button "Pedidos balcão (PDV)" at bounding box center [33, 117] width 62 height 10
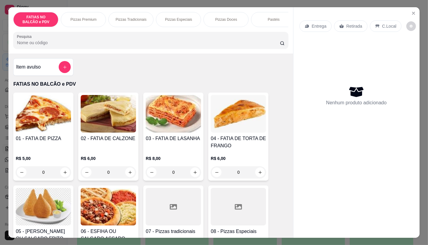
click at [50, 176] on input "0" at bounding box center [43, 172] width 34 height 12
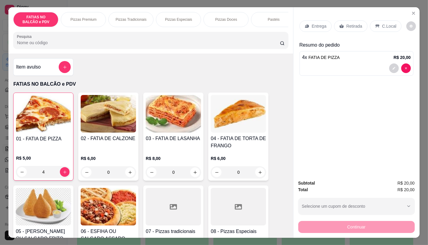
type input "4"
click at [340, 24] on icon at bounding box center [341, 26] width 5 height 4
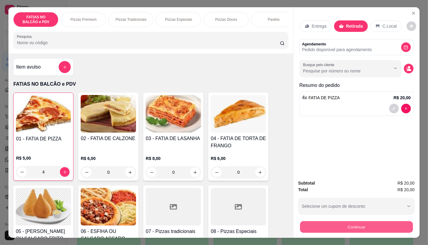
click at [313, 225] on button "Continuar" at bounding box center [356, 227] width 113 height 12
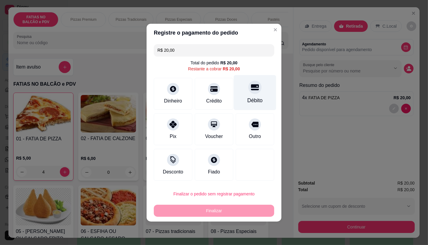
click at [247, 98] on div "Débito" at bounding box center [254, 101] width 15 height 8
type input "R$ 0,00"
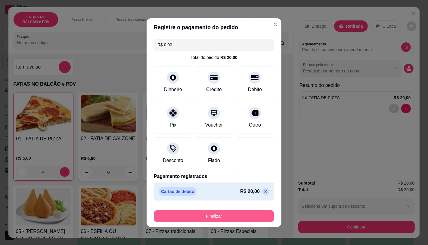
click at [247, 217] on button "Finalizar" at bounding box center [214, 216] width 120 height 12
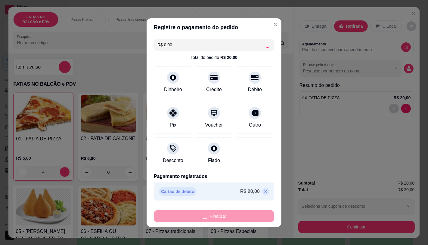
type input "0"
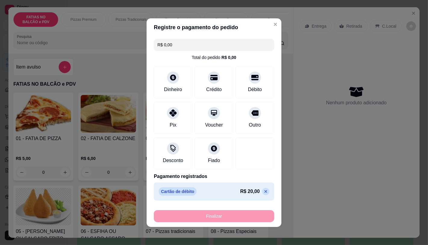
type input "-R$ 20,00"
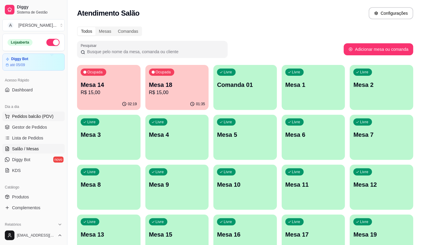
click at [52, 117] on button "Pedidos balcão (PDV)" at bounding box center [33, 117] width 62 height 10
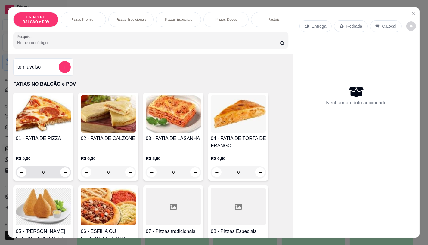
click at [46, 176] on input "0" at bounding box center [43, 172] width 34 height 12
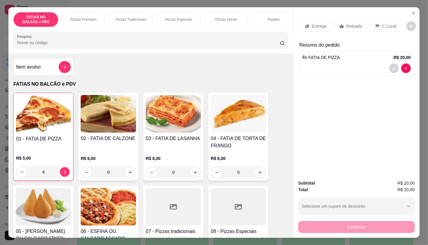
type input "4"
click at [362, 23] on div "Retirada" at bounding box center [350, 25] width 33 height 11
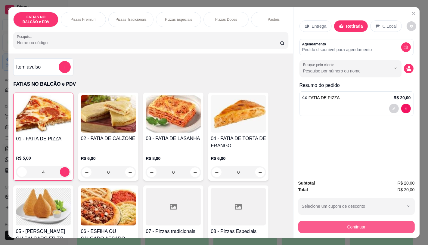
click at [380, 224] on button "Continuar" at bounding box center [356, 227] width 116 height 12
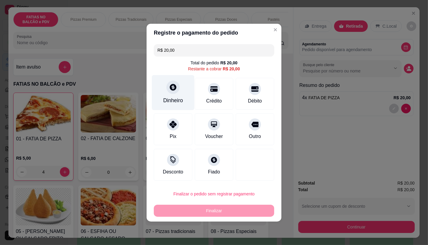
click at [174, 101] on div "Dinheiro" at bounding box center [173, 101] width 20 height 8
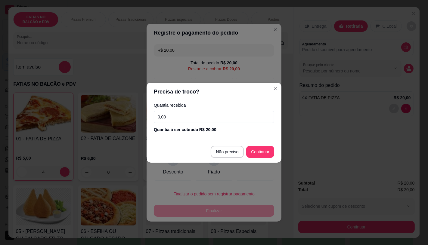
click at [190, 112] on input "0,00" at bounding box center [214, 117] width 120 height 12
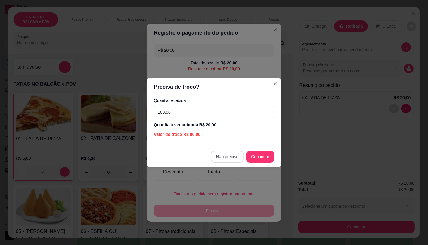
type input "100,00"
type input "R$ 0,00"
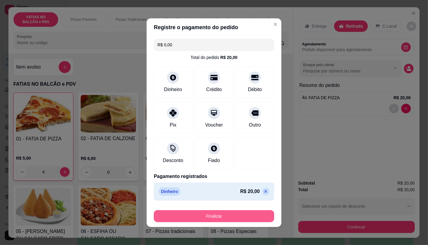
click at [233, 215] on button "Finalizar" at bounding box center [214, 216] width 120 height 12
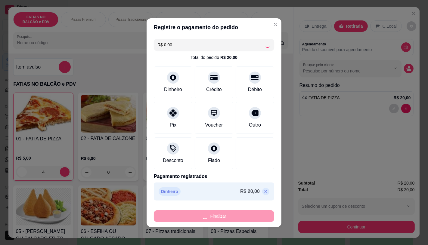
type input "0"
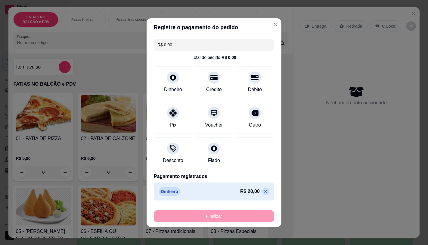
type input "-R$ 20,00"
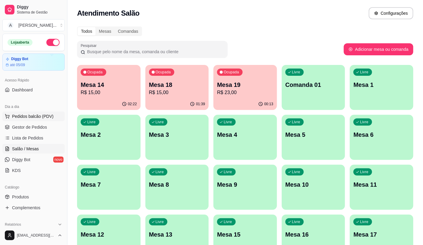
click at [24, 119] on span "Pedidos balcão (PDV)" at bounding box center [33, 116] width 42 height 6
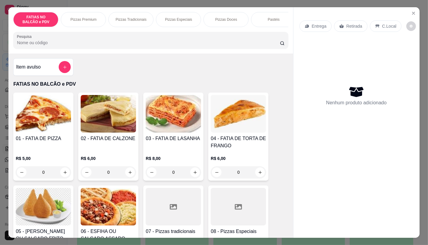
click at [51, 172] on input "0" at bounding box center [43, 172] width 34 height 12
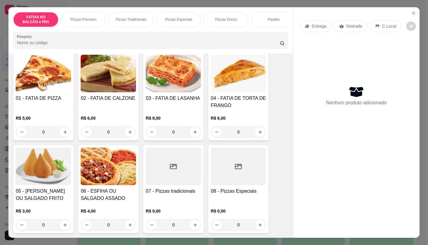
scroll to position [67, 0]
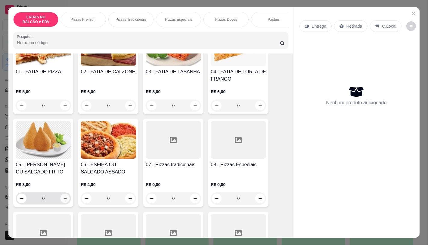
click at [63, 200] on icon "increase-product-quantity" at bounding box center [65, 199] width 5 height 5
type input "1"
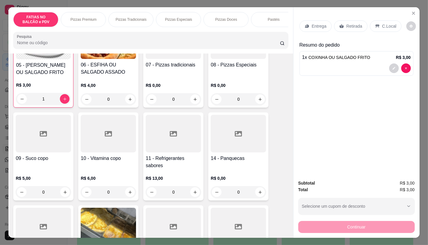
scroll to position [167, 0]
click at [157, 155] on div "11 - Refrigerantes sabores R$ 13,00 0" at bounding box center [173, 156] width 60 height 88
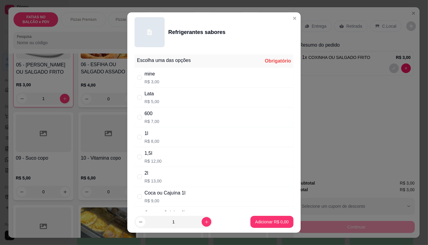
click at [156, 82] on div "mine R$ 3,00" at bounding box center [214, 78] width 159 height 20
radio input "true"
click at [258, 220] on p "Adicionar R$ 3,00" at bounding box center [271, 222] width 33 height 6
type input "1"
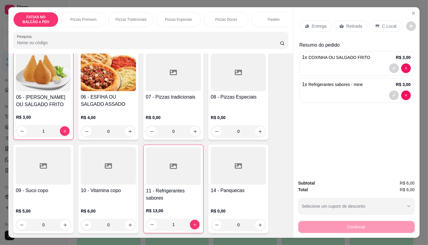
scroll to position [134, 0]
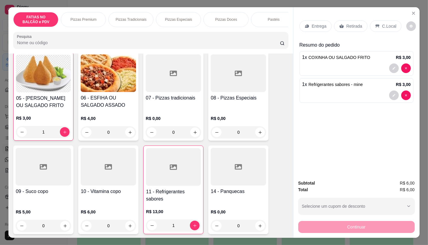
click at [186, 104] on div "07 - Pizzas tradicionais" at bounding box center [173, 102] width 55 height 15
type input "0"
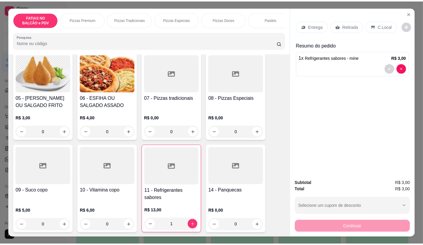
scroll to position [133, 0]
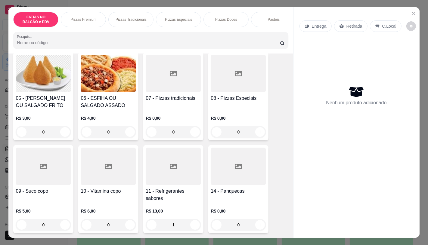
type input "0"
click at [413, 11] on icon "Close" at bounding box center [413, 13] width 5 height 5
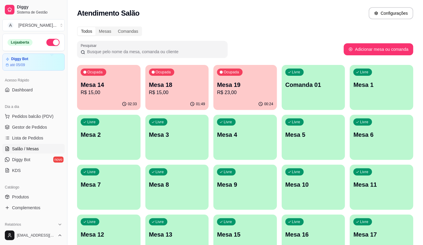
drag, startPoint x: 36, startPoint y: 107, endPoint x: 36, endPoint y: 148, distance: 41.5
click at [36, 109] on div "Dia a dia" at bounding box center [33, 107] width 62 height 10
click at [42, 118] on span "Pedidos balcão (PDV)" at bounding box center [33, 116] width 42 height 6
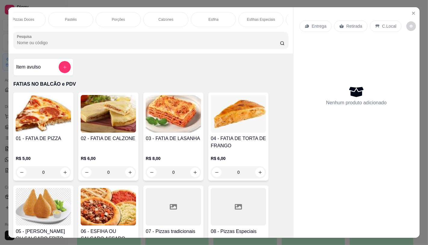
scroll to position [0, 202]
click at [73, 17] on p "Pastéis" at bounding box center [72, 19] width 12 height 5
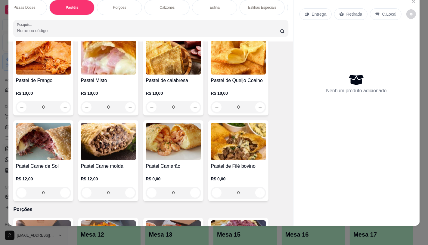
scroll to position [1229, 0]
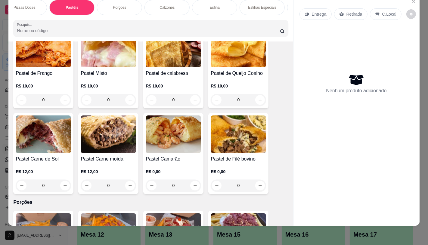
click at [110, 128] on img at bounding box center [108, 135] width 55 height 38
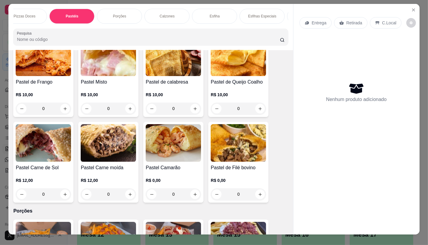
scroll to position [0, 0]
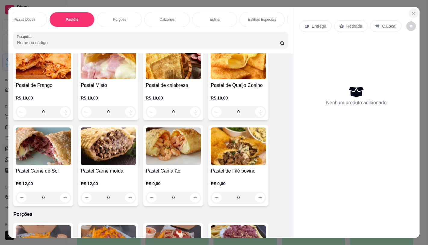
click at [411, 11] on icon "Close" at bounding box center [413, 13] width 5 height 5
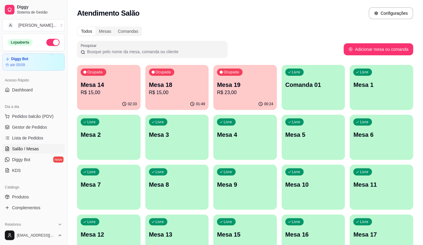
click at [321, 29] on div "Todos Mesas Comandas" at bounding box center [245, 31] width 336 height 10
click at [39, 116] on span "Pedidos balcão (PDV)" at bounding box center [33, 116] width 42 height 6
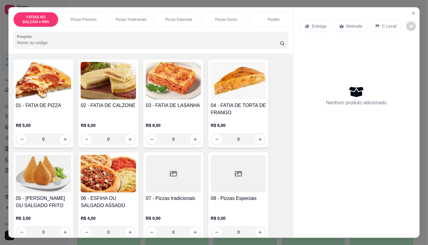
scroll to position [33, 0]
click at [47, 145] on input "0" at bounding box center [43, 139] width 34 height 12
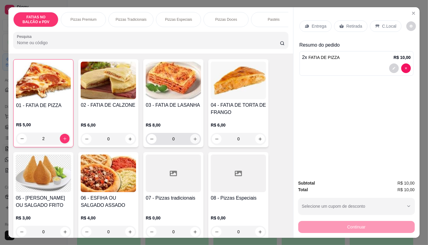
type input "2"
click at [194, 139] on button "increase-product-quantity" at bounding box center [195, 139] width 10 height 10
type input "1"
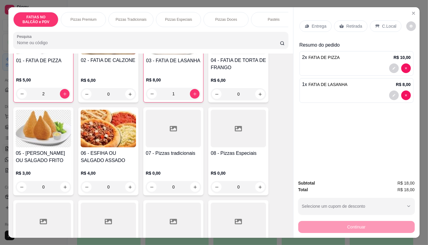
scroll to position [134, 0]
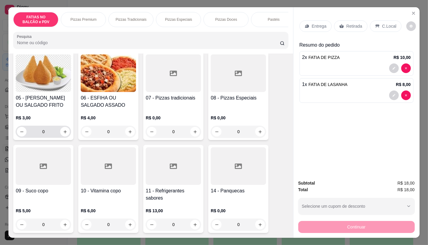
click at [49, 134] on input "0" at bounding box center [43, 132] width 34 height 12
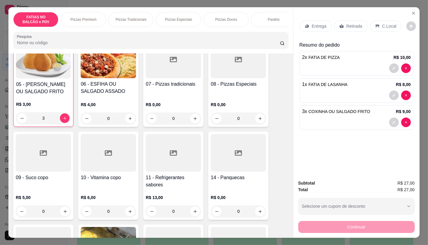
scroll to position [167, 0]
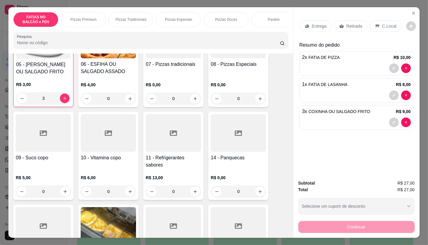
type input "3"
click at [187, 169] on h4 "11 - Refrigerantes sabores" at bounding box center [173, 161] width 55 height 14
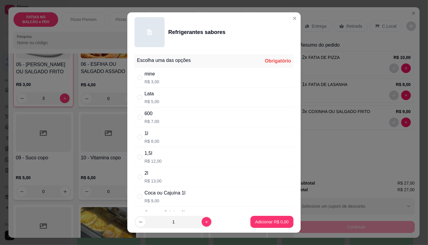
click at [157, 193] on div "Coca ou Cajuína 1l" at bounding box center [164, 193] width 41 height 7
radio input "true"
click at [268, 222] on p "Adicionar R$ 9,00" at bounding box center [271, 222] width 33 height 6
type input "1"
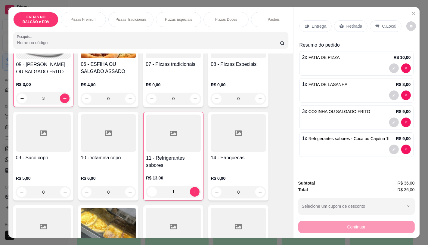
click at [335, 23] on div "Retirada" at bounding box center [350, 25] width 33 height 11
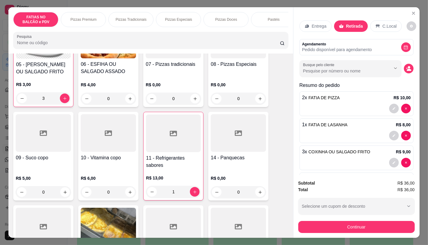
click at [339, 221] on button "Continuar" at bounding box center [356, 227] width 116 height 12
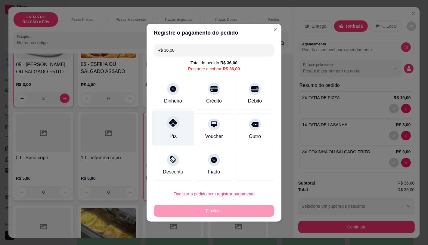
click at [170, 125] on icon at bounding box center [173, 123] width 8 height 8
type input "R$ 0,00"
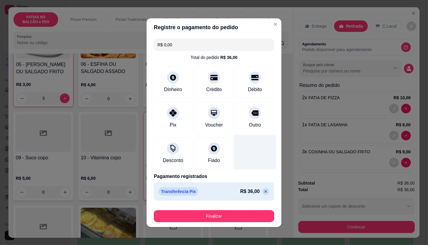
scroll to position [1, 0]
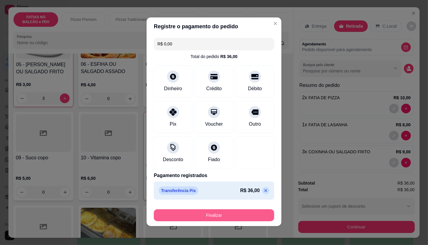
click at [218, 217] on button "Finalizar" at bounding box center [214, 215] width 120 height 12
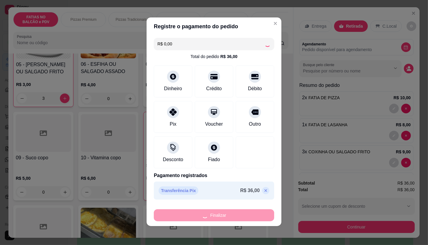
type input "0"
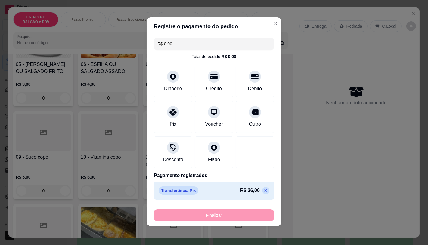
type input "-R$ 36,00"
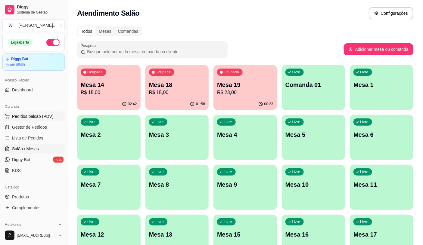
click at [20, 113] on button "Pedidos balcão (PDV)" at bounding box center [33, 117] width 62 height 10
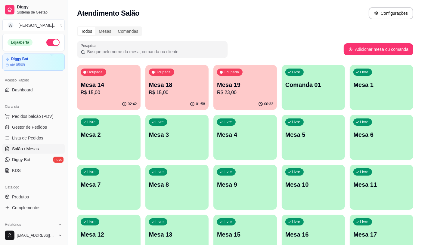
scroll to position [33, 0]
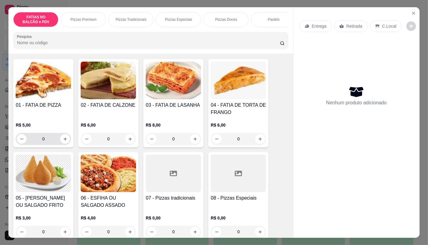
click at [45, 141] on input "0" at bounding box center [43, 139] width 34 height 12
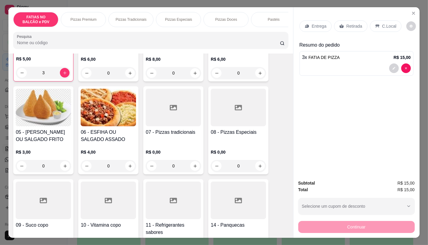
scroll to position [100, 0]
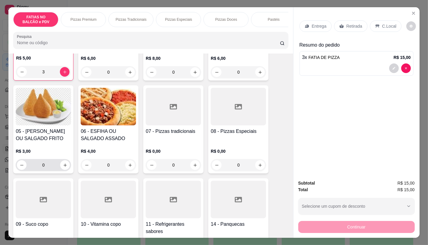
type input "3"
click at [51, 171] on input "0" at bounding box center [43, 165] width 34 height 12
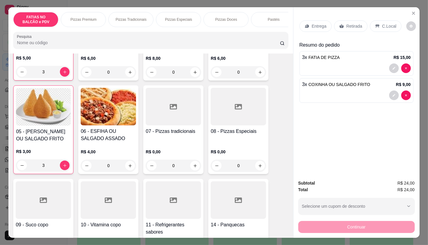
type input "3"
click at [351, 25] on p "Retirada" at bounding box center [354, 26] width 16 height 6
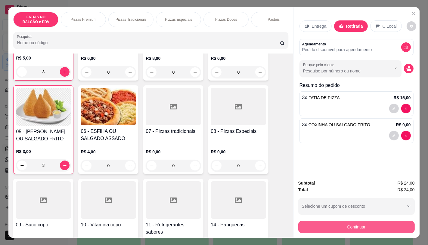
click at [318, 225] on button "Continuar" at bounding box center [356, 227] width 116 height 12
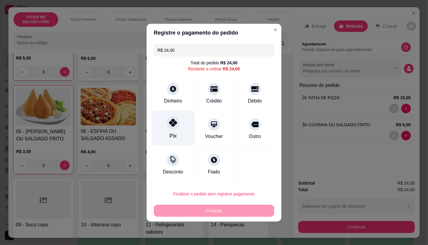
click at [183, 134] on div "Pix" at bounding box center [173, 127] width 42 height 35
type input "R$ 0,00"
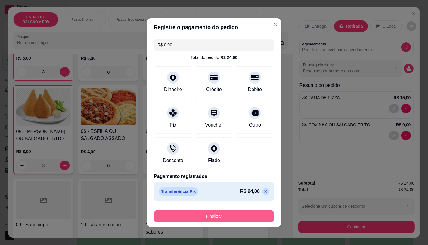
click at [188, 220] on button "Finalizar" at bounding box center [214, 216] width 120 height 12
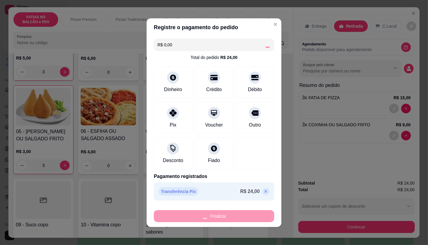
type input "0"
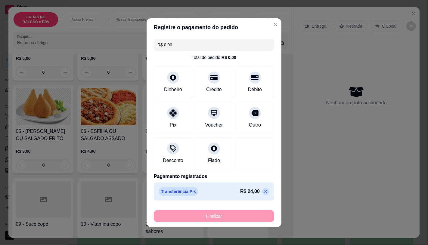
type input "-R$ 24,00"
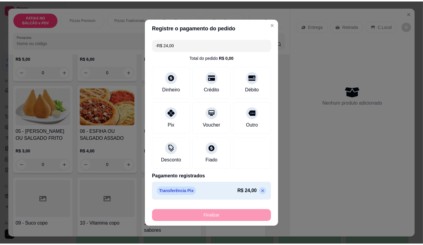
scroll to position [101, 0]
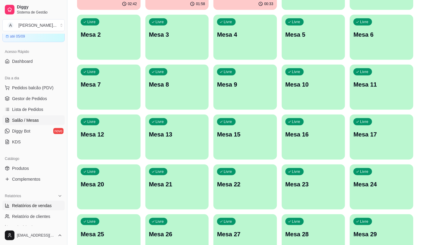
scroll to position [134, 0]
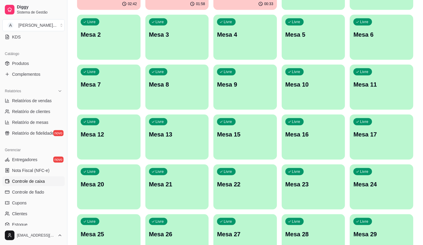
click at [23, 183] on span "Controle de caixa" at bounding box center [28, 181] width 33 height 6
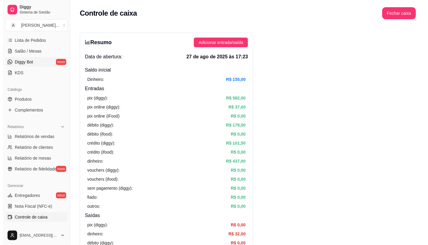
scroll to position [33, 0]
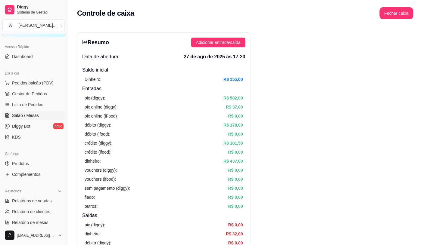
click at [33, 119] on link "Salão / Mesas" at bounding box center [33, 116] width 62 height 10
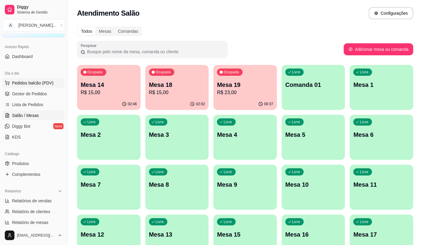
click at [34, 79] on button "Pedidos balcão (PDV)" at bounding box center [33, 83] width 62 height 10
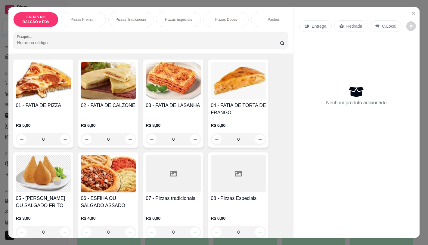
scroll to position [33, 0]
click at [51, 235] on input "0" at bounding box center [43, 232] width 34 height 12
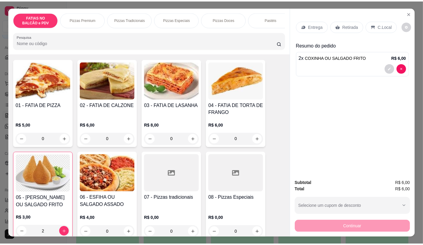
scroll to position [36, 0]
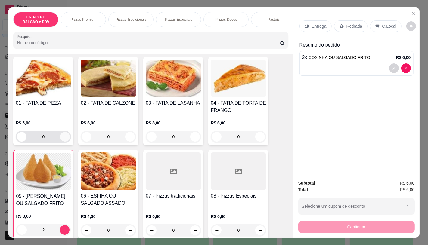
type input "2"
click at [43, 143] on input "0" at bounding box center [43, 137] width 34 height 12
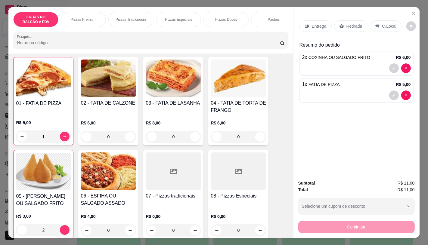
type input "1"
click at [350, 25] on p "Retirada" at bounding box center [354, 26] width 16 height 6
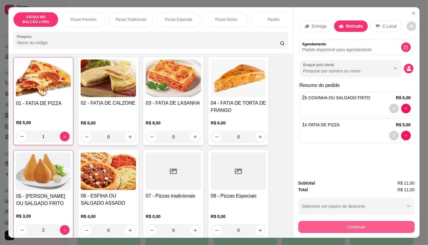
click at [351, 227] on button "Continuar" at bounding box center [356, 227] width 116 height 12
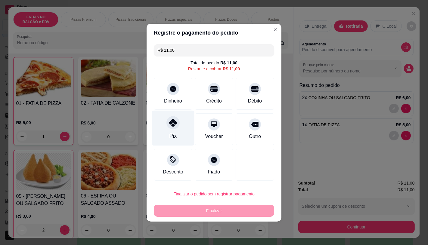
click at [166, 125] on div "Pix" at bounding box center [173, 127] width 42 height 35
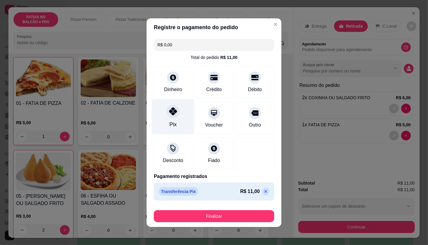
type input "R$ 0,00"
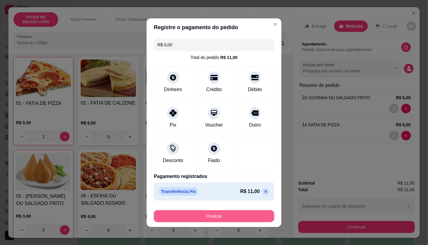
click at [174, 213] on button "Finalizar" at bounding box center [214, 216] width 120 height 12
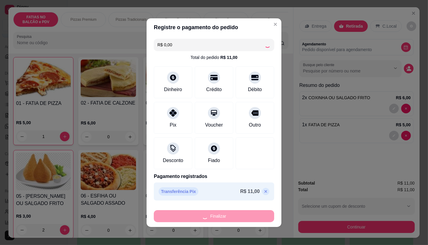
type input "0"
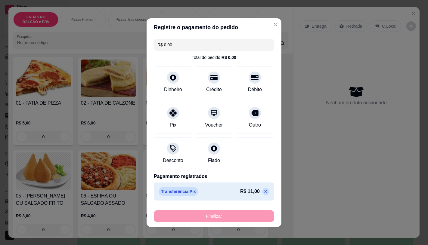
type input "-R$ 11,00"
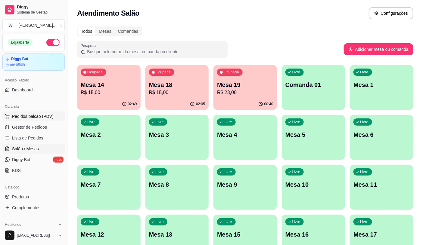
click at [35, 116] on span "Pedidos balcão (PDV)" at bounding box center [33, 116] width 42 height 6
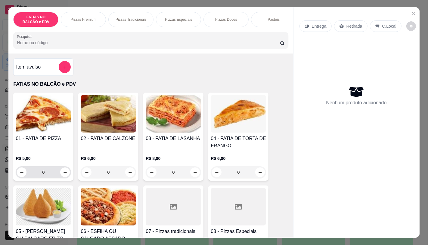
click at [47, 175] on input "0" at bounding box center [43, 172] width 34 height 12
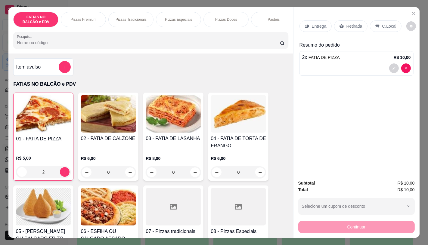
type input "2"
click at [358, 33] on div "Entrega Retirada C.Local" at bounding box center [356, 26] width 114 height 21
click at [356, 28] on div "Retirada" at bounding box center [350, 25] width 33 height 11
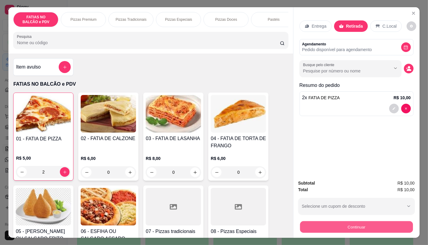
click at [348, 224] on button "Continuar" at bounding box center [356, 227] width 113 height 12
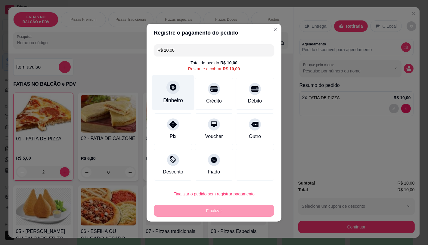
click at [171, 109] on div "Dinheiro" at bounding box center [173, 92] width 42 height 35
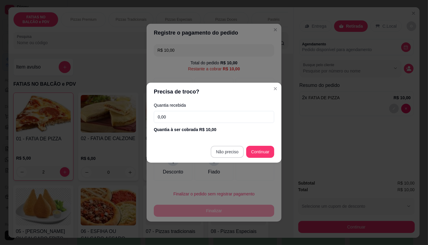
type input "R$ 0,00"
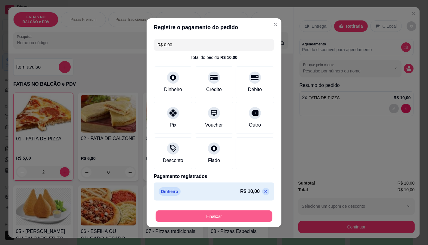
click at [228, 214] on button "Finalizar" at bounding box center [214, 216] width 117 height 12
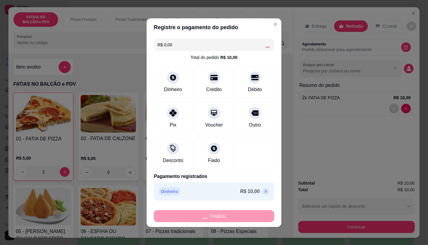
type input "0"
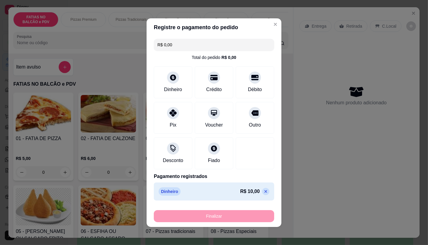
type input "-R$ 10,00"
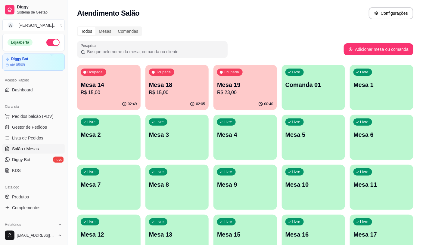
click at [113, 9] on h2 "Atendimento Salão" at bounding box center [108, 13] width 62 height 10
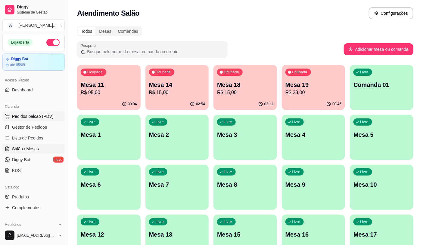
click at [41, 117] on span "Pedidos balcão (PDV)" at bounding box center [33, 116] width 42 height 6
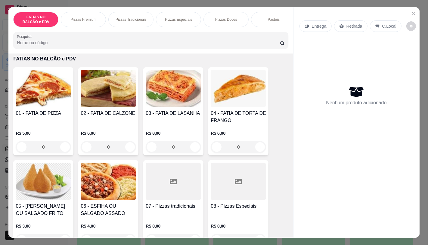
scroll to position [33, 0]
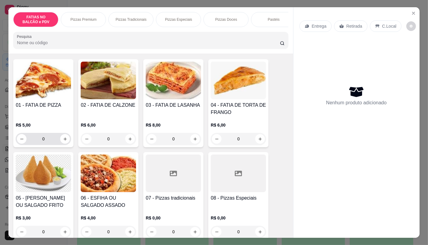
click at [45, 141] on input "0" at bounding box center [43, 139] width 34 height 12
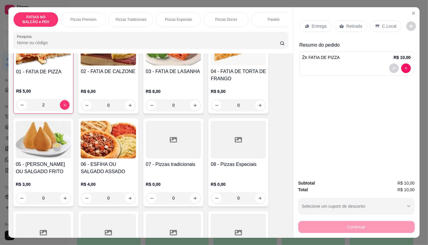
scroll to position [100, 0]
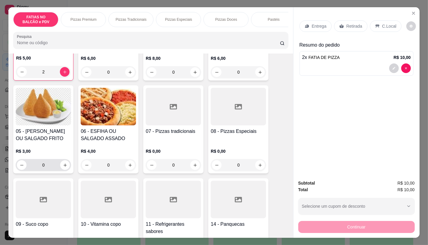
type input "2"
click at [50, 171] on input "0" at bounding box center [43, 165] width 34 height 12
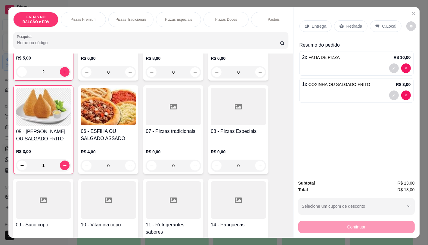
type input "1"
click at [345, 29] on div "Retirada" at bounding box center [350, 25] width 33 height 11
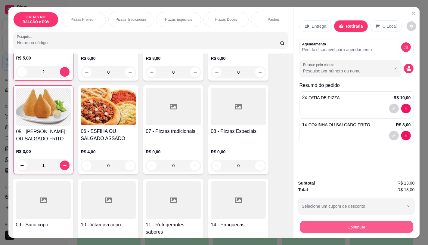
click at [362, 223] on button "Continuar" at bounding box center [356, 227] width 113 height 12
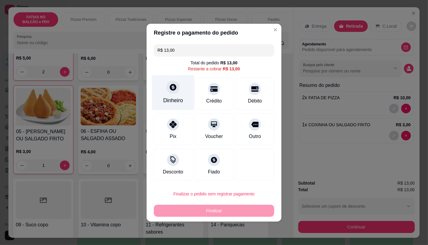
click at [172, 98] on div "Dinheiro" at bounding box center [173, 101] width 20 height 8
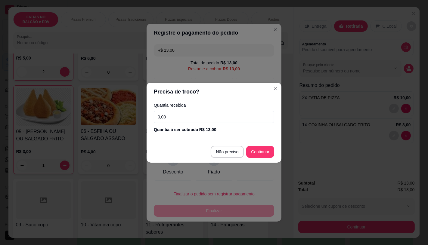
click at [223, 125] on div "Quantia recebida 0,00 Quantia à ser cobrada R$ 13,00" at bounding box center [214, 118] width 135 height 34
click at [221, 118] on input "0,00" at bounding box center [214, 117] width 120 height 12
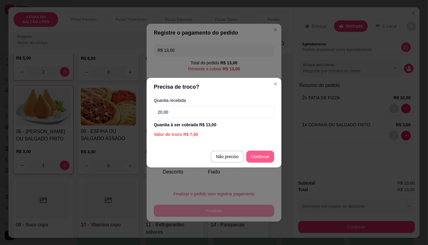
type input "20,00"
type input "R$ 0,00"
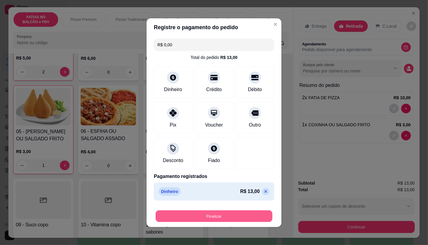
click at [248, 221] on button "Finalizar" at bounding box center [214, 216] width 117 height 12
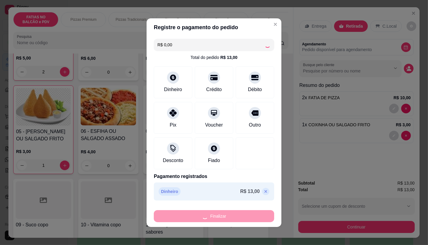
type input "0"
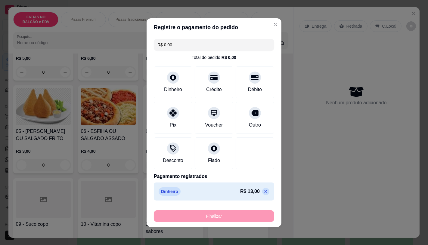
type input "-R$ 13,00"
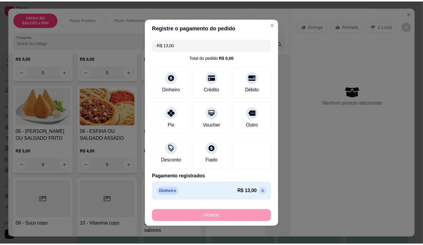
scroll to position [101, 0]
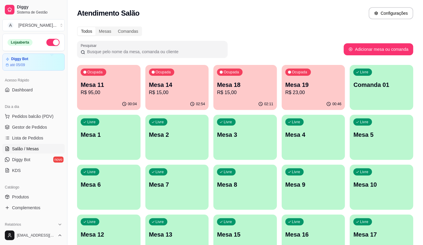
click at [22, 111] on div "Dia a dia" at bounding box center [33, 107] width 62 height 10
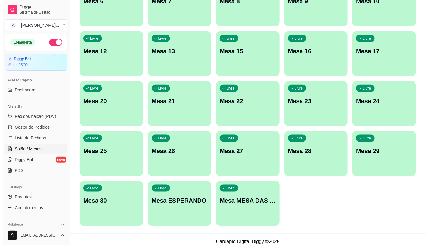
scroll to position [189, 0]
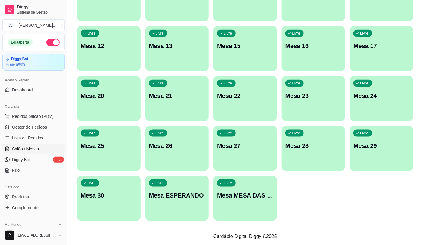
click at [244, 200] on div "Livre Mesa MESA DAS COMANDAS" at bounding box center [245, 195] width 64 height 38
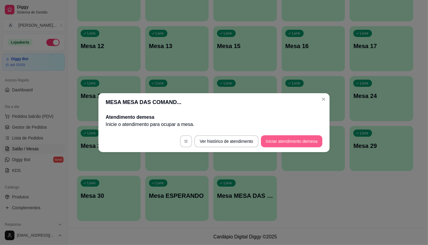
click at [309, 141] on button "Iniciar atendimento de mesa" at bounding box center [291, 141] width 61 height 12
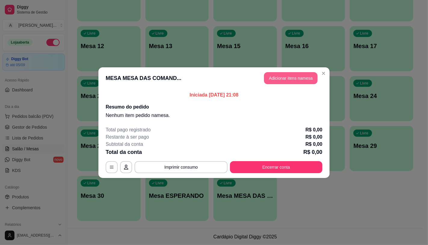
click at [284, 79] on button "Adicionar itens na mesa" at bounding box center [291, 78] width 54 height 12
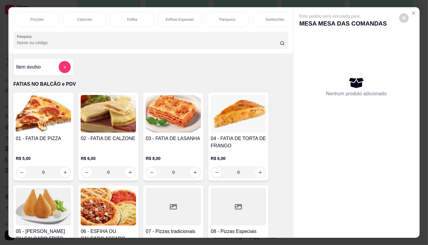
scroll to position [0, 312]
click at [239, 19] on p "Sanduíches" at bounding box center [247, 19] width 19 height 5
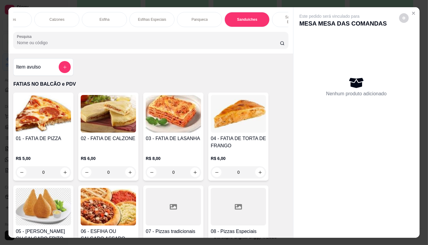
scroll to position [14, 0]
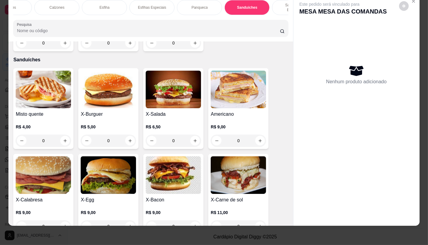
click at [175, 111] on h4 "X-Salada" at bounding box center [173, 114] width 55 height 7
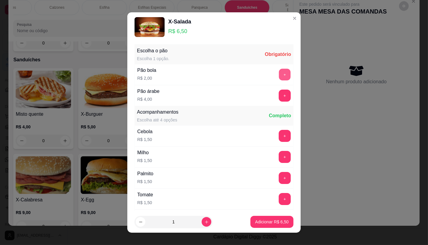
click at [279, 76] on button "+" at bounding box center [285, 75] width 12 height 12
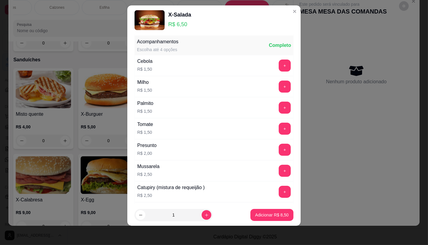
scroll to position [64, 0]
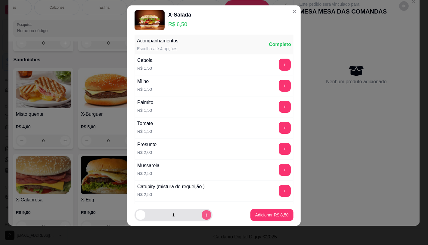
click at [204, 216] on button "increase-product-quantity" at bounding box center [207, 215] width 10 height 10
type input "2"
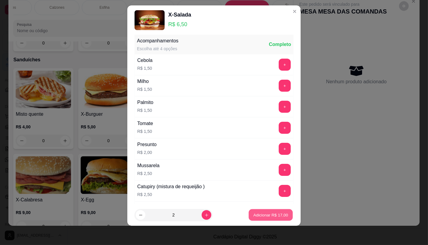
click at [257, 217] on p "Adicionar R$ 17,00" at bounding box center [270, 215] width 35 height 6
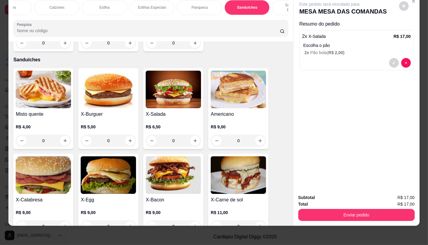
scroll to position [0, 0]
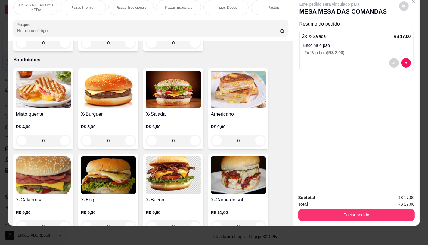
click at [36, 5] on p "FATIAS NO BALCÃO e PDV" at bounding box center [35, 8] width 35 height 10
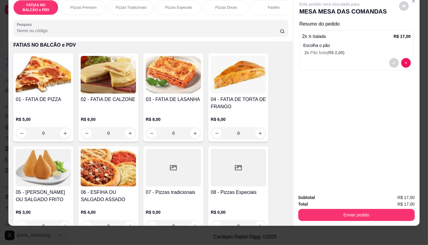
click at [255, 191] on h4 "08 - Pizzas Especiais" at bounding box center [238, 192] width 55 height 7
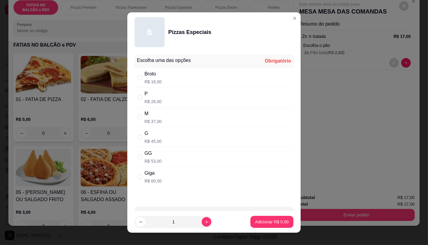
click at [157, 131] on div "G" at bounding box center [152, 133] width 17 height 7
radio input "true"
click at [264, 226] on button "Adicionar R$ 45,00" at bounding box center [271, 222] width 44 height 12
type input "1"
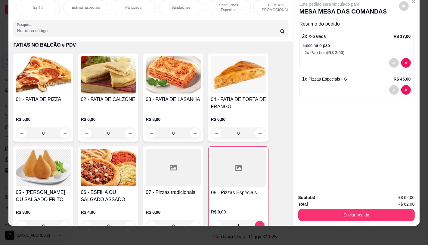
scroll to position [0, 458]
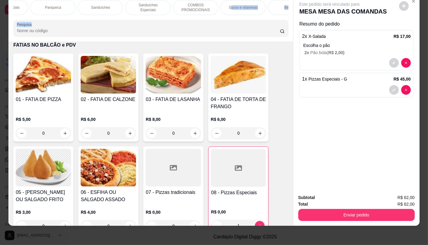
drag, startPoint x: 228, startPoint y: 15, endPoint x: 274, endPoint y: 17, distance: 46.4
click at [274, 17] on div "FATIAS NO BALCÃO e PDV Pizzas Premium Pizzas Tradicionais Pizzas Especiais Pizz…" at bounding box center [150, 18] width 284 height 46
click at [274, 15] on div "FATIAS NO BALCÃO e PDV Pizzas Premium Pizzas Tradicionais Pizzas Especiais Pizz…" at bounding box center [150, 7] width 275 height 15
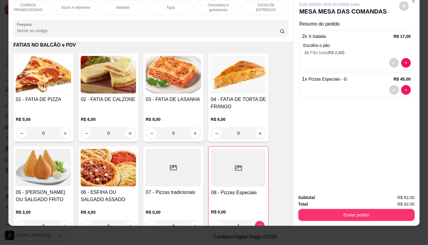
click at [275, 8] on div "TAXAS DE ENTREGAS" at bounding box center [265, 7] width 45 height 15
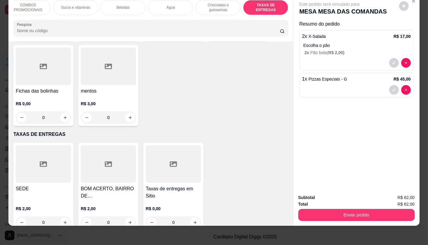
click at [175, 206] on p "R$ 0,00" at bounding box center [173, 209] width 55 height 6
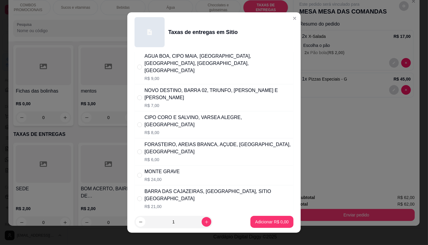
scroll to position [100, 0]
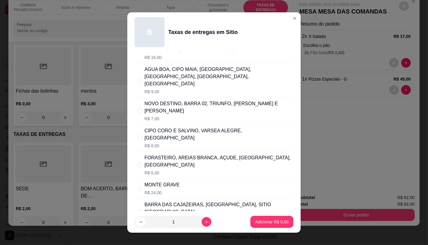
click at [179, 116] on p "R$ 7,00" at bounding box center [217, 119] width 146 height 6
radio input "true"
click at [270, 224] on p "Adicionar R$ 7,00" at bounding box center [271, 222] width 33 height 6
type input "1"
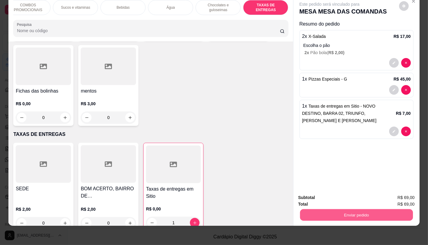
click at [342, 210] on button "Enviar pedido" at bounding box center [356, 215] width 113 height 12
click at [335, 196] on button "Não registrar e enviar pedido" at bounding box center [336, 195] width 61 height 11
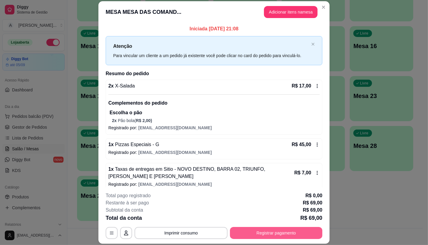
click at [284, 235] on button "Registrar pagamento" at bounding box center [276, 233] width 92 height 12
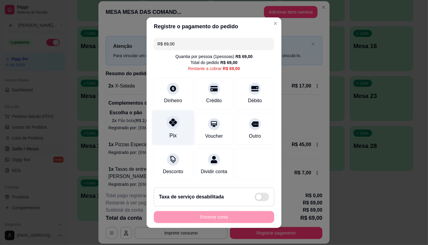
click at [168, 126] on div "Pix" at bounding box center [173, 127] width 42 height 35
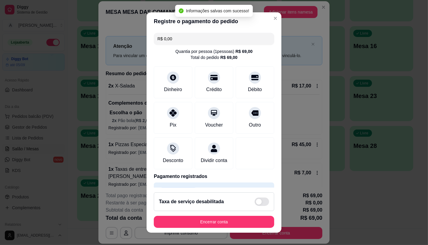
type input "R$ 0,00"
click at [232, 209] on footer "Taxa de serviço desabilitada Encerrar conta" at bounding box center [214, 210] width 135 height 45
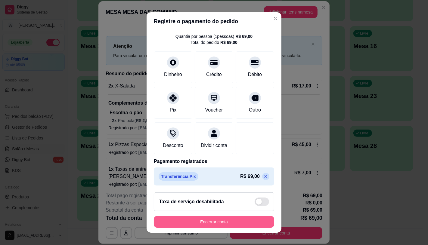
click at [254, 217] on button "Encerrar conta" at bounding box center [214, 222] width 120 height 12
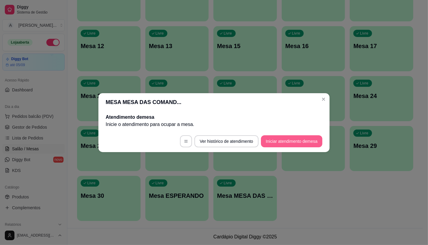
click at [280, 144] on button "Iniciar atendimento de mesa" at bounding box center [291, 141] width 61 height 12
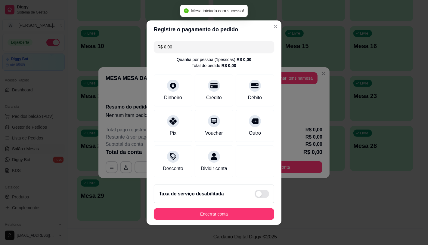
scroll to position [2, 0]
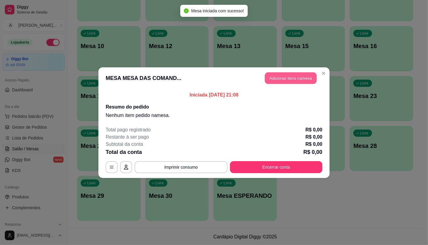
click at [279, 77] on button "Adicionar itens na mesa" at bounding box center [291, 78] width 52 height 12
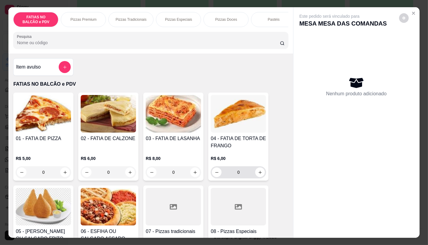
scroll to position [33, 0]
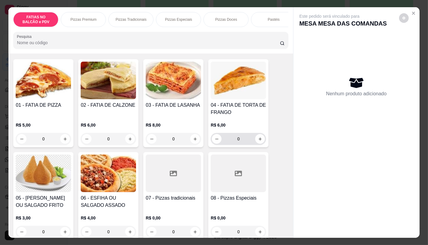
click at [223, 176] on div at bounding box center [238, 174] width 55 height 38
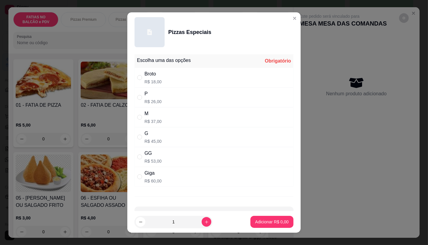
click at [152, 116] on div "M" at bounding box center [152, 113] width 17 height 7
radio input "true"
click at [261, 222] on p "Adicionar R$ 37,00" at bounding box center [271, 222] width 36 height 6
type input "1"
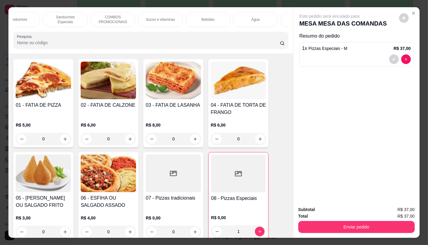
scroll to position [0, 626]
click at [273, 15] on p "TAXAS DE ENTREGAS" at bounding box center [265, 20] width 35 height 10
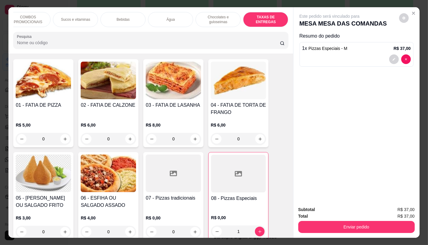
scroll to position [14, 0]
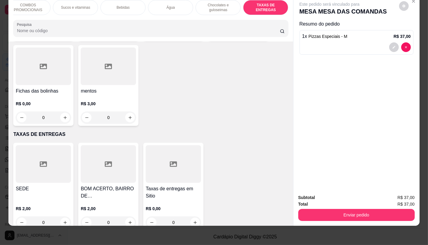
click at [194, 152] on div at bounding box center [173, 164] width 55 height 38
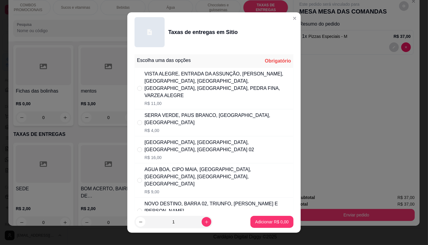
click at [207, 101] on p "R$ 11,00" at bounding box center [217, 104] width 146 height 6
radio input "true"
click at [260, 224] on p "Adicionar R$ 11,00" at bounding box center [271, 222] width 36 height 6
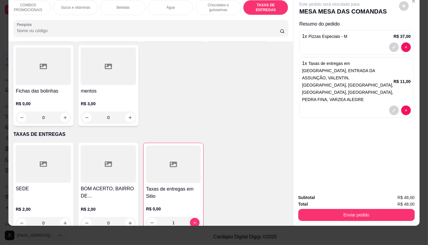
type input "1"
click at [380, 217] on div "Subtotal R$ 48,00 Total R$ 48,00 Enviar pedido" at bounding box center [356, 208] width 126 height 36
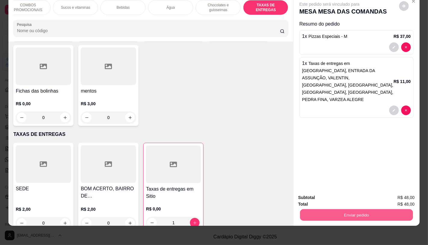
click at [374, 209] on button "Enviar pedido" at bounding box center [356, 215] width 113 height 12
click at [327, 197] on button "Não registrar e enviar pedido" at bounding box center [336, 195] width 63 height 11
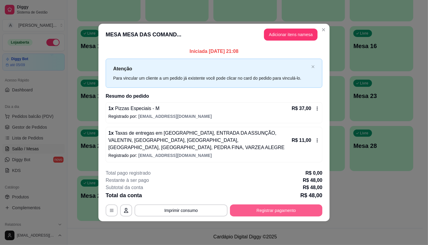
click at [245, 209] on button "Registrar pagamento" at bounding box center [276, 211] width 92 height 12
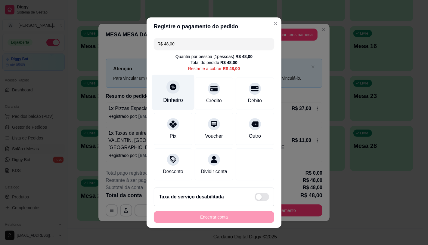
click at [165, 89] on div "Dinheiro" at bounding box center [173, 92] width 42 height 35
click at [226, 219] on div "Encerrar conta" at bounding box center [214, 217] width 120 height 12
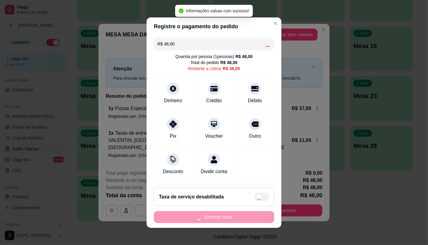
type input "R$ 0,00"
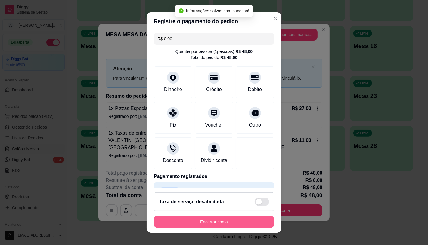
click at [226, 219] on button "Encerrar conta" at bounding box center [214, 222] width 120 height 12
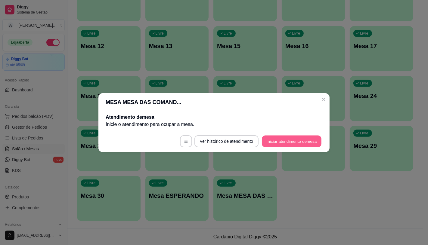
click at [297, 141] on button "Iniciar atendimento de mesa" at bounding box center [292, 141] width 60 height 12
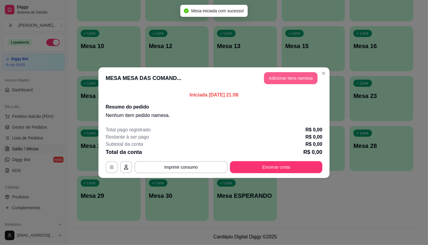
click at [292, 80] on button "Adicionar itens na mesa" at bounding box center [291, 78] width 54 height 12
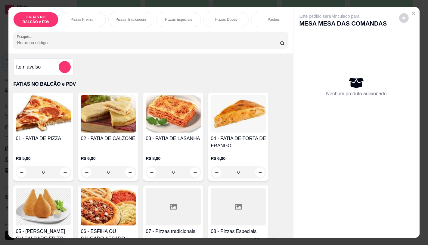
scroll to position [33, 0]
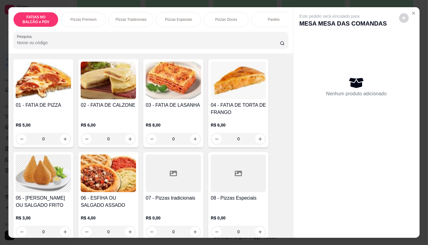
click at [243, 192] on div at bounding box center [238, 174] width 55 height 38
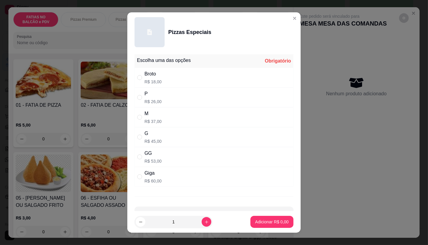
click at [170, 181] on div "Giga R$ 60,00" at bounding box center [214, 177] width 159 height 20
radio input "true"
click at [280, 222] on p "Adicionar R$ 60,00" at bounding box center [270, 222] width 35 height 6
type input "1"
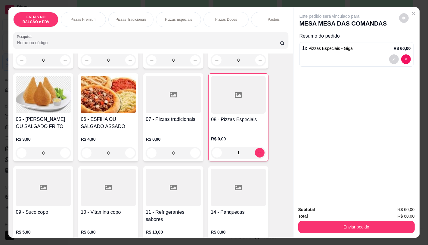
scroll to position [134, 0]
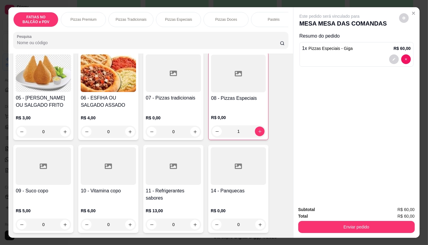
click at [156, 182] on div at bounding box center [173, 166] width 55 height 38
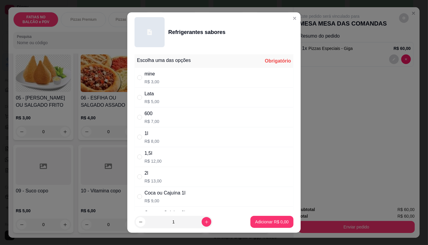
click at [151, 147] on div "1,5l R$ 12,00" at bounding box center [214, 157] width 159 height 20
radio input "true"
click at [151, 142] on p "R$ 8,00" at bounding box center [151, 141] width 15 height 6
radio input "true"
radio input "false"
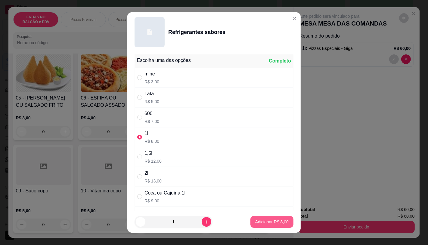
click at [255, 227] on button "Adicionar R$ 8,00" at bounding box center [271, 222] width 43 height 12
type input "1"
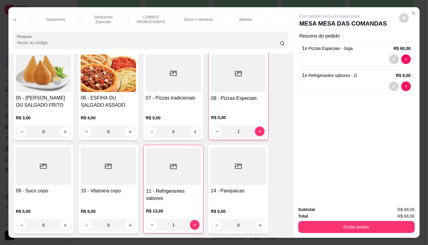
scroll to position [0, 626]
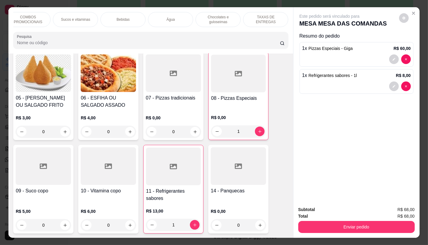
click at [266, 19] on p "TAXAS DE ENTREGAS" at bounding box center [265, 20] width 35 height 10
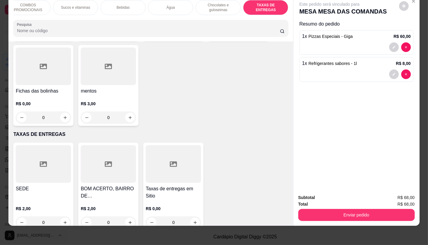
click at [153, 145] on div at bounding box center [173, 164] width 55 height 38
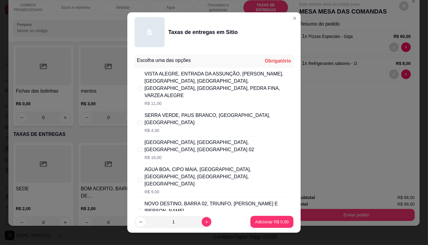
click at [160, 116] on div "SERRA VERDE, PAUS BRANCO, [GEOGRAPHIC_DATA], [GEOGRAPHIC_DATA]" at bounding box center [217, 119] width 146 height 14
radio input "true"
click at [265, 219] on p "Adicionar R$ 4,00" at bounding box center [272, 222] width 33 height 6
type input "1"
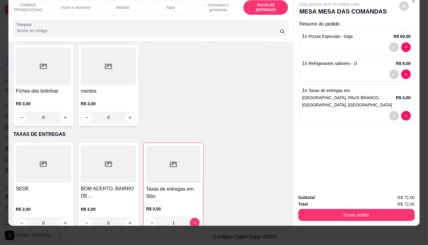
click at [288, 221] on div "Item avulso FATIAS NO BALCÃO e PDV 01 - FATIA DE PIZZA R$ 5,00 0 02 - FATIA DE …" at bounding box center [150, 134] width 284 height 184
click at [309, 213] on button "Enviar pedido" at bounding box center [356, 215] width 116 height 12
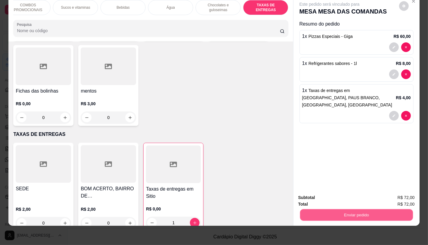
click at [329, 198] on button "Não registrar e enviar pedido" at bounding box center [336, 195] width 63 height 11
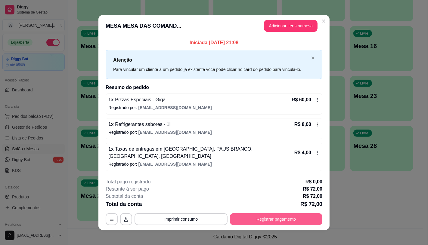
click at [310, 215] on button "Registrar pagamento" at bounding box center [276, 219] width 92 height 12
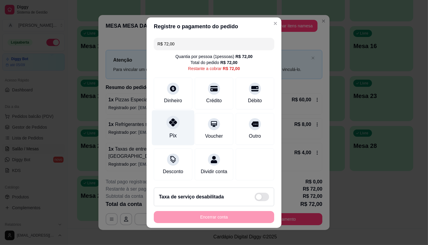
click at [171, 122] on icon at bounding box center [173, 123] width 8 height 8
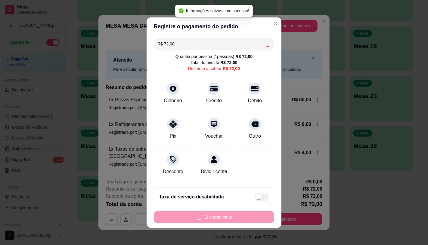
type input "R$ 0,00"
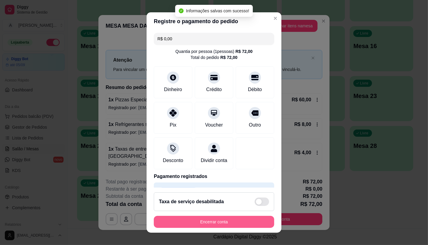
click at [213, 224] on button "Encerrar conta" at bounding box center [214, 222] width 120 height 12
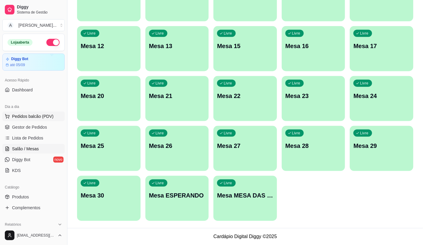
click at [39, 118] on span "Pedidos balcão (PDV)" at bounding box center [33, 116] width 42 height 6
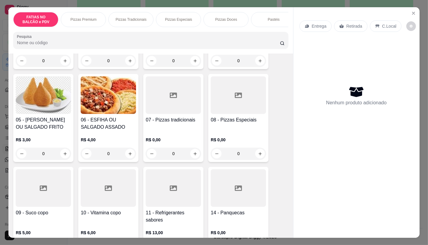
scroll to position [134, 0]
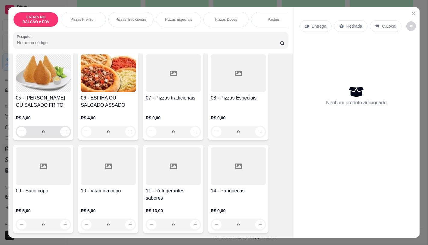
click at [51, 138] on input "0" at bounding box center [43, 132] width 34 height 12
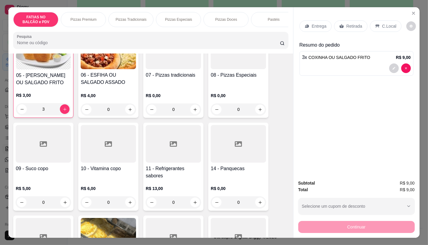
type input "3"
click at [176, 157] on div "11 - Refrigerantes sabores R$ 13,00 0" at bounding box center [173, 167] width 60 height 88
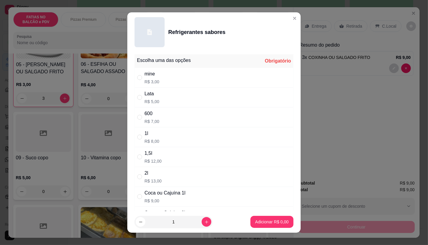
click at [157, 101] on div "Lata R$ 5,00" at bounding box center [214, 98] width 159 height 20
radio input "true"
click at [258, 227] on button "Adicionar R$ 5,00" at bounding box center [271, 222] width 43 height 12
type input "1"
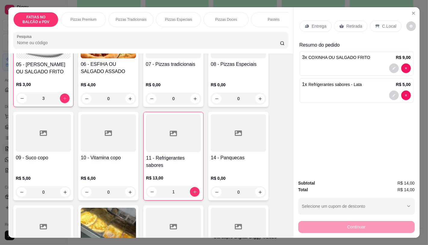
click at [356, 23] on p "Retirada" at bounding box center [354, 26] width 16 height 6
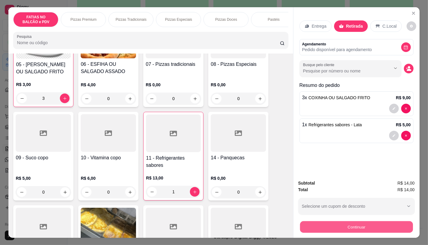
click at [349, 226] on button "Continuar" at bounding box center [356, 227] width 113 height 12
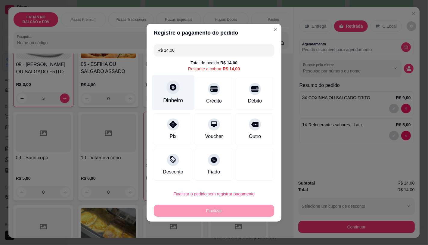
click at [170, 99] on div "Dinheiro" at bounding box center [173, 101] width 20 height 8
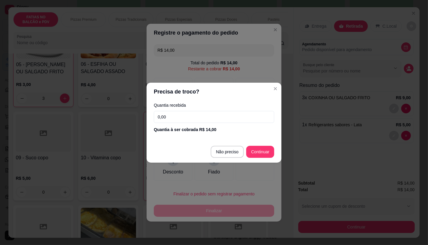
type input "R$ 0,00"
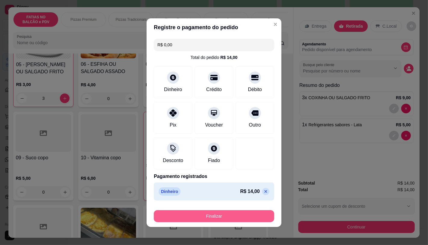
click at [226, 222] on div "Finalizar" at bounding box center [214, 216] width 120 height 12
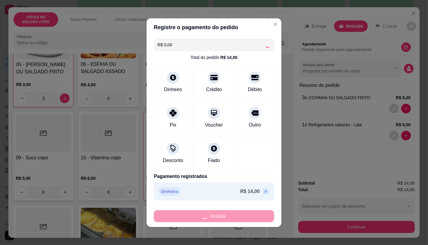
type input "0"
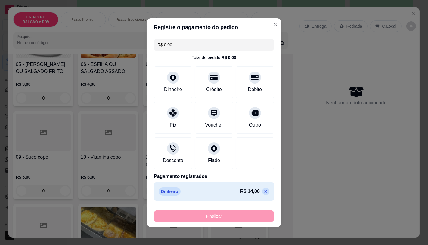
type input "-R$ 14,00"
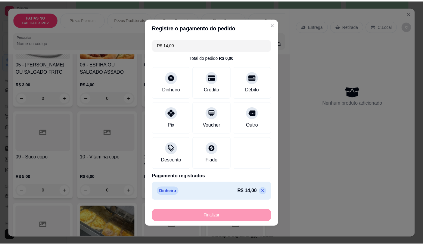
scroll to position [167, 0]
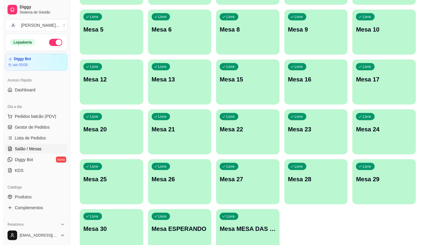
scroll to position [122, 0]
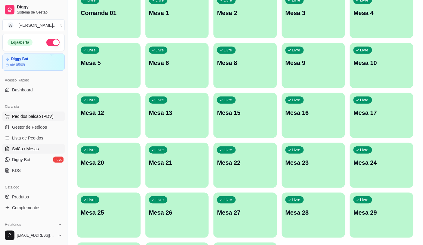
click at [52, 119] on button "Pedidos balcão (PDV)" at bounding box center [33, 117] width 62 height 10
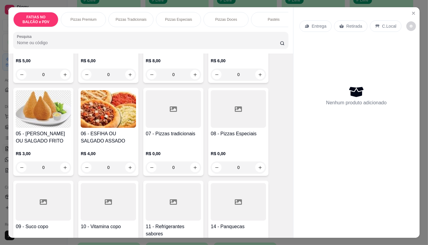
scroll to position [100, 0]
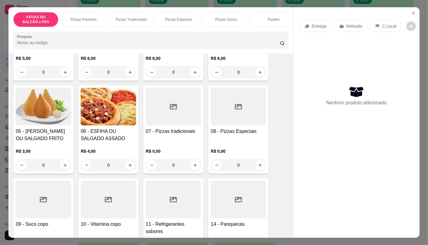
click at [166, 191] on div at bounding box center [173, 200] width 55 height 38
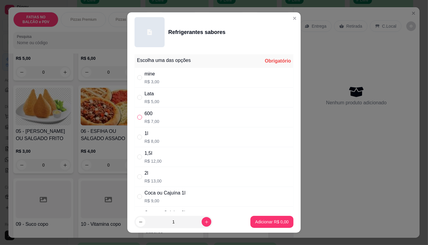
click at [137, 116] on input "" at bounding box center [139, 117] width 5 height 5
radio input "true"
click at [254, 217] on button "Adicionar R$ 7,00" at bounding box center [271, 222] width 43 height 12
type input "1"
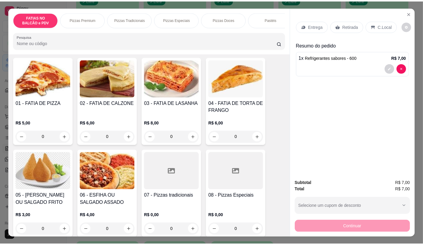
scroll to position [33, 0]
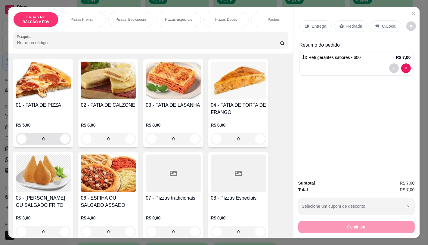
click at [56, 143] on input "0" at bounding box center [43, 139] width 34 height 12
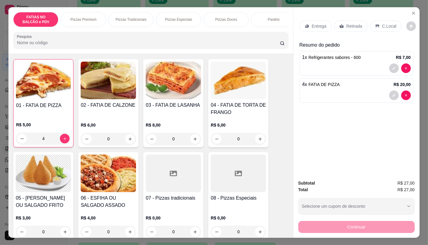
type input "4"
click at [343, 26] on div "Retirada" at bounding box center [350, 25] width 33 height 11
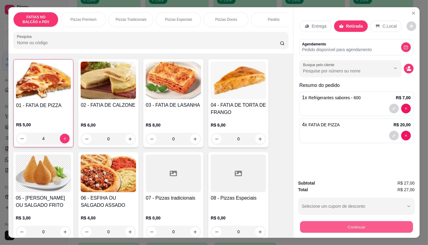
click at [353, 223] on button "Continuar" at bounding box center [356, 227] width 113 height 12
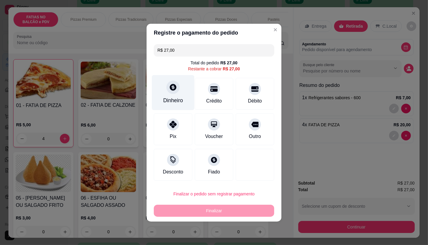
click at [188, 97] on div "Dinheiro" at bounding box center [173, 92] width 42 height 35
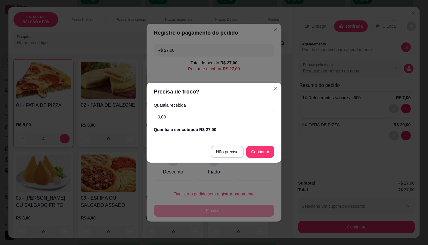
click at [193, 115] on input "0,00" at bounding box center [214, 117] width 120 height 12
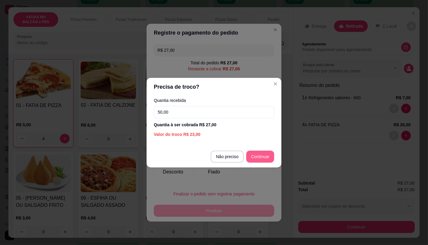
type input "50,00"
type input "R$ 0,00"
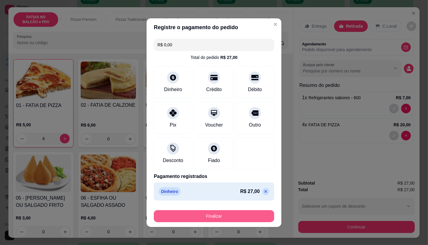
click at [241, 213] on button "Finalizar" at bounding box center [214, 216] width 120 height 12
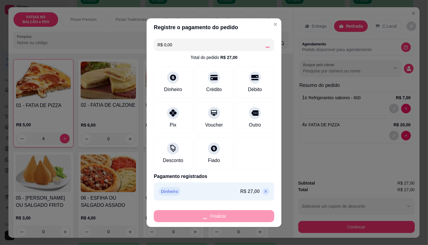
type input "0"
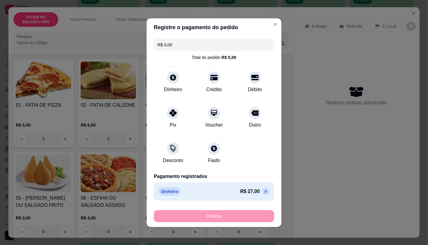
type input "-R$ 27,00"
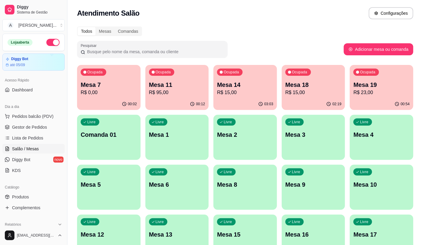
click at [173, 95] on p "R$ 95,00" at bounding box center [177, 92] width 56 height 7
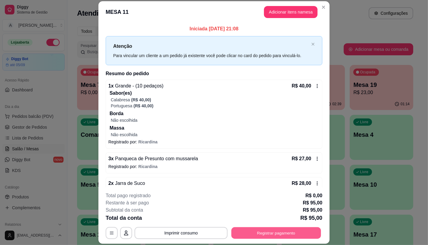
click at [265, 232] on button "Registrar pagamento" at bounding box center [276, 234] width 90 height 12
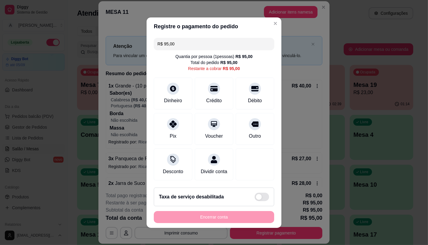
scroll to position [5, 0]
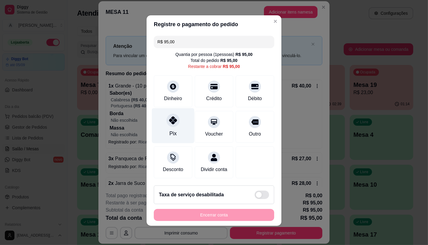
click at [170, 130] on div "Pix" at bounding box center [172, 134] width 7 height 8
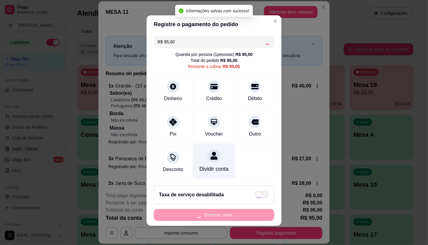
type input "R$ 0,00"
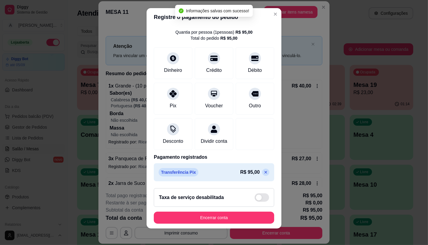
scroll to position [7, 0]
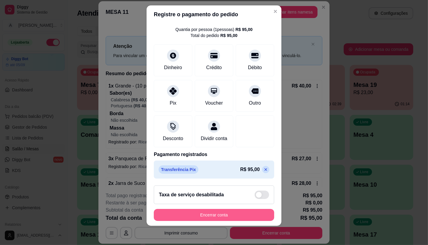
click at [204, 219] on button "Encerrar conta" at bounding box center [214, 215] width 120 height 12
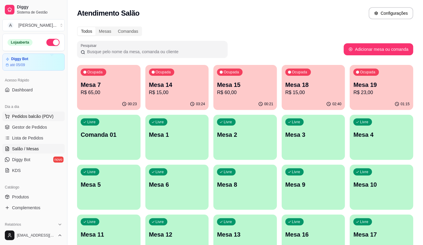
click at [19, 117] on span "Pedidos balcão (PDV)" at bounding box center [33, 116] width 42 height 6
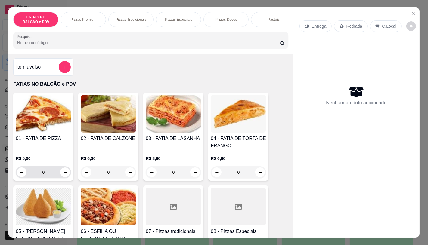
click at [46, 178] on input "0" at bounding box center [43, 172] width 34 height 12
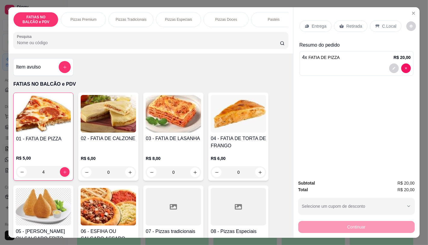
type input "4"
click at [343, 20] on div "Retirada" at bounding box center [350, 25] width 33 height 11
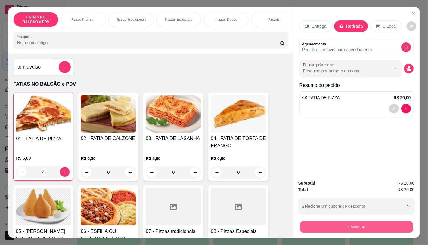
click at [326, 228] on button "Continuar" at bounding box center [356, 227] width 113 height 12
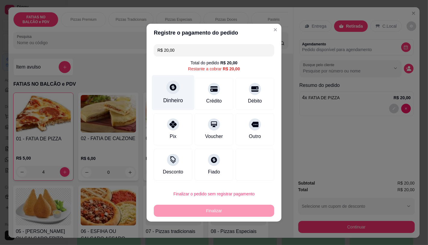
click at [176, 96] on div "Dinheiro" at bounding box center [173, 92] width 42 height 35
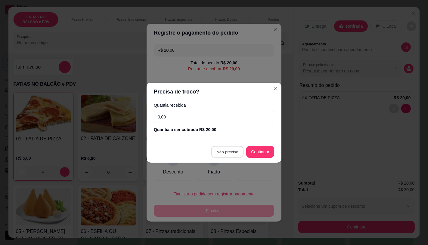
type input "R$ 0,00"
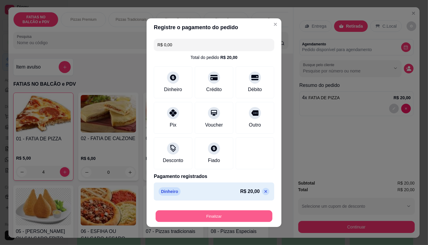
click at [239, 216] on button "Finalizar" at bounding box center [214, 216] width 117 height 12
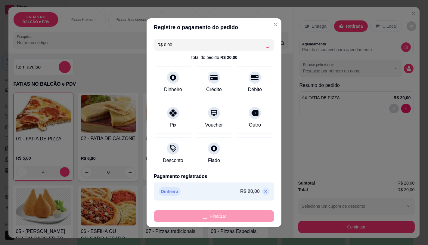
type input "0"
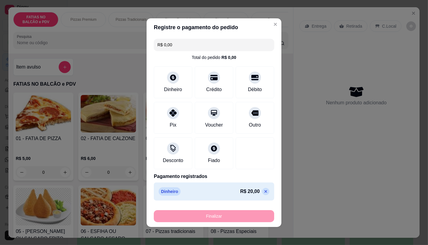
type input "-R$ 20,00"
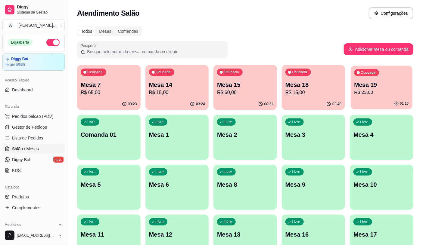
click at [402, 88] on div "Mesa 19 R$ 23,00" at bounding box center [381, 88] width 54 height 15
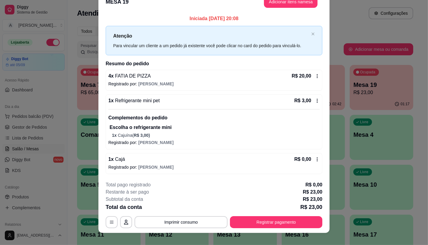
scroll to position [17, 0]
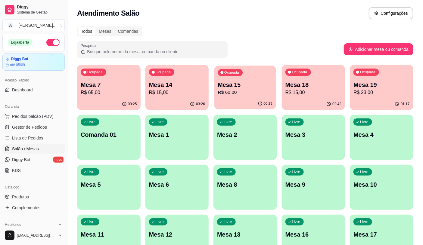
click at [228, 91] on p "R$ 60,00" at bounding box center [245, 92] width 54 height 7
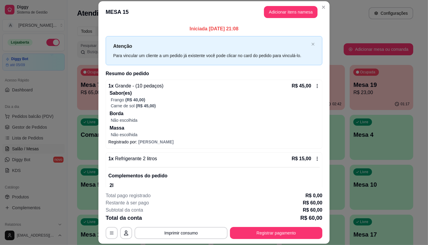
scroll to position [22, 0]
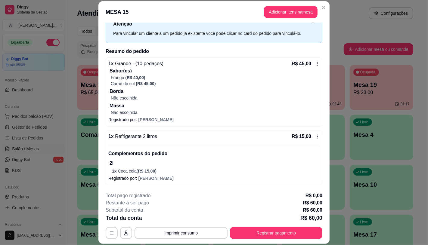
click at [106, 130] on div "1 x Grande - (10 pedaços) R$ 45,00 Sabor(es) Frango (R$ 40,00) Carne de sol (R$…" at bounding box center [214, 121] width 217 height 128
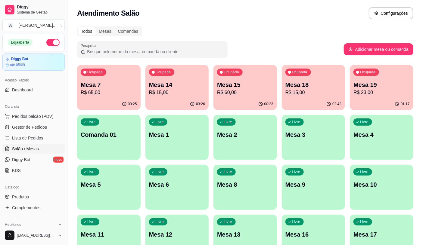
click at [91, 96] on p "R$ 65,00" at bounding box center [109, 92] width 56 height 7
click at [38, 119] on span "Pedidos balcão (PDV)" at bounding box center [33, 116] width 42 height 6
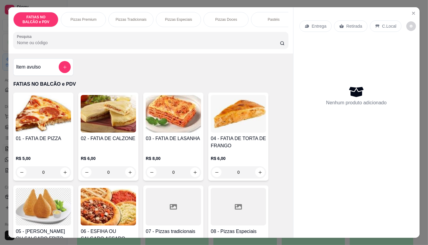
click at [44, 172] on input "0" at bounding box center [43, 172] width 34 height 12
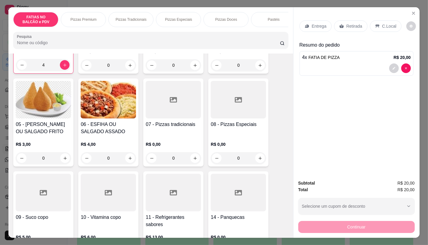
scroll to position [134, 0]
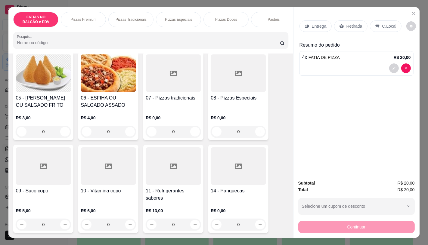
type input "4"
click at [162, 150] on div at bounding box center [173, 166] width 55 height 38
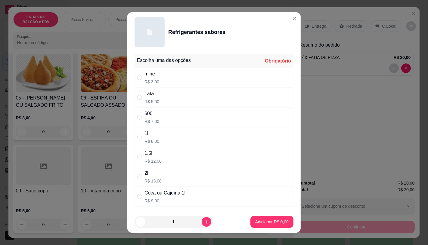
click at [186, 196] on div "Coca ou Cajuína 1l R$ 9,00" at bounding box center [214, 197] width 159 height 20
radio input "true"
click at [261, 225] on p "Adicionar R$ 9,00" at bounding box center [271, 222] width 33 height 6
type input "1"
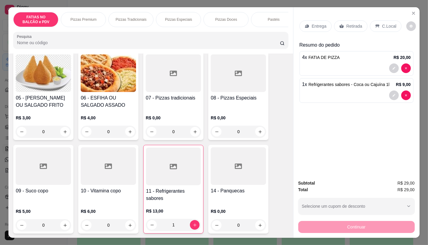
click at [99, 44] on input "Pesquisa" at bounding box center [148, 43] width 263 height 6
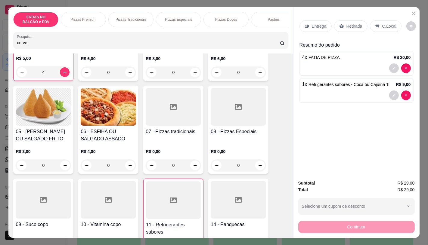
scroll to position [0, 0]
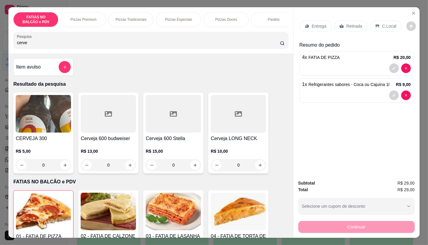
type input "cerve"
click at [48, 131] on img at bounding box center [43, 114] width 55 height 38
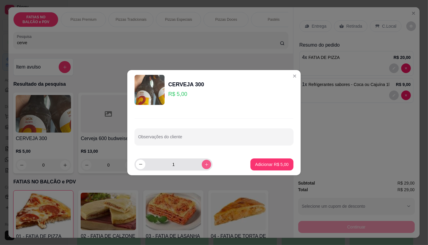
click at [204, 165] on icon "increase-product-quantity" at bounding box center [206, 164] width 5 height 5
type input "2"
click at [259, 160] on button "Adicionar R$ 10,00" at bounding box center [271, 165] width 44 height 12
type input "2"
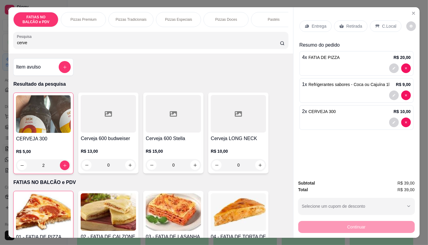
click at [353, 28] on div "Retirada" at bounding box center [350, 25] width 33 height 11
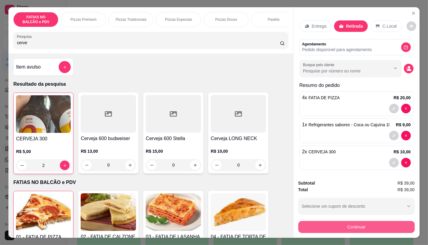
click at [351, 226] on button "Continuar" at bounding box center [356, 227] width 116 height 12
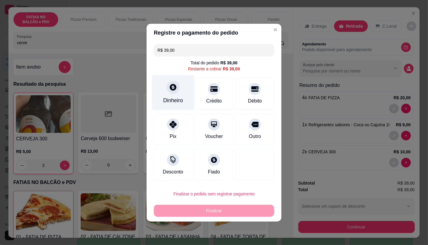
click at [172, 102] on div "Dinheiro" at bounding box center [173, 101] width 20 height 8
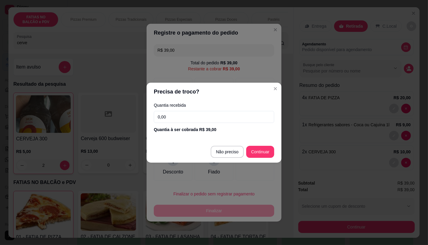
click at [178, 110] on div "Quantia recebida 0,00 Quantia à ser cobrada R$ 39,00" at bounding box center [214, 118] width 135 height 34
click at [190, 115] on input "0,00" at bounding box center [214, 117] width 120 height 12
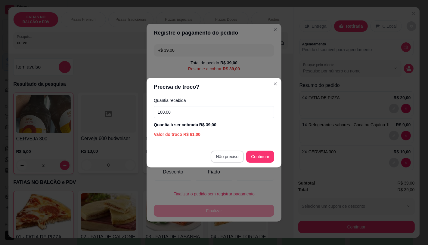
type input "100,00"
type input "R$ 0,00"
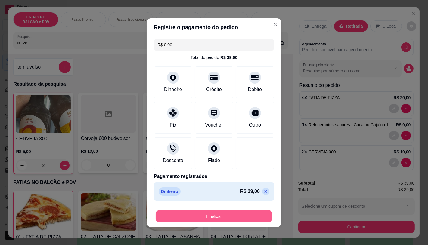
click at [233, 214] on button "Finalizar" at bounding box center [214, 216] width 117 height 12
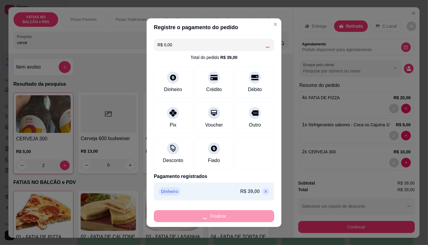
type input "0"
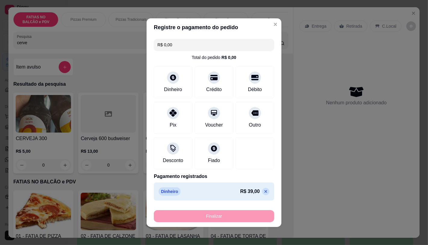
type input "-R$ 39,00"
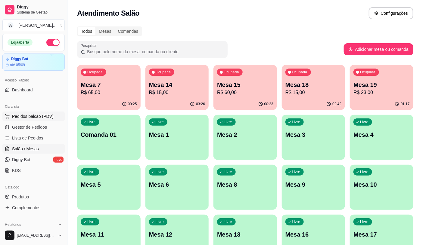
click at [41, 116] on span "Pedidos balcão (PDV)" at bounding box center [33, 116] width 42 height 6
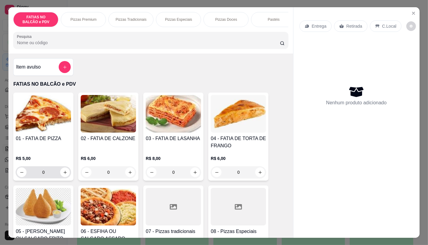
click at [60, 172] on button "increase-product-quantity" at bounding box center [65, 173] width 10 height 10
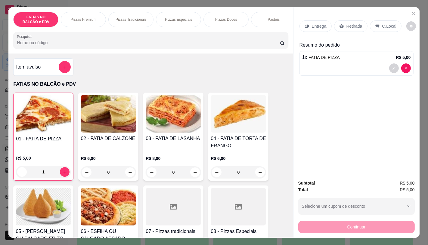
type input "1"
click at [195, 177] on button "increase-product-quantity" at bounding box center [195, 172] width 9 height 9
type input "1"
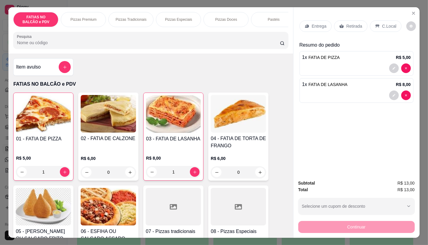
click at [349, 23] on p "Retirada" at bounding box center [354, 26] width 16 height 6
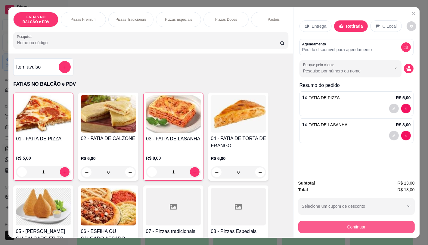
click at [347, 227] on button "Continuar" at bounding box center [356, 227] width 116 height 12
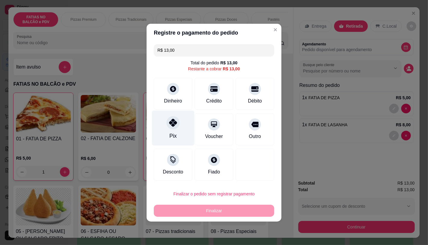
click at [175, 134] on div "Pix" at bounding box center [172, 136] width 7 height 8
type input "R$ 0,00"
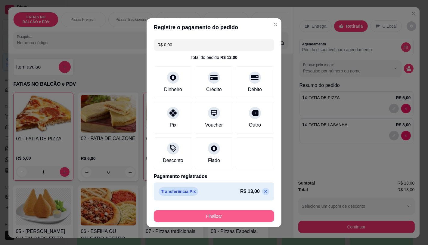
click at [223, 214] on button "Finalizar" at bounding box center [214, 216] width 120 height 12
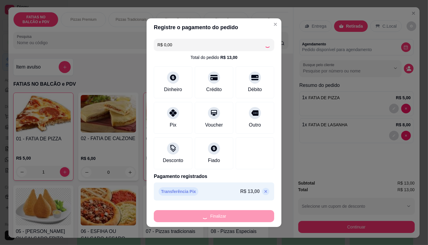
type input "0"
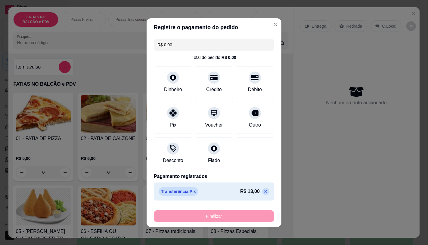
type input "-R$ 13,00"
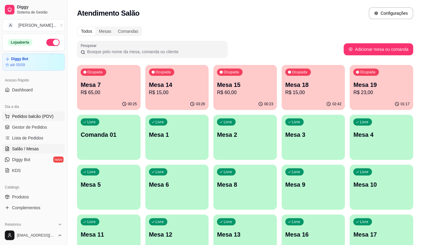
click at [43, 116] on span "Pedidos balcão (PDV)" at bounding box center [33, 116] width 42 height 6
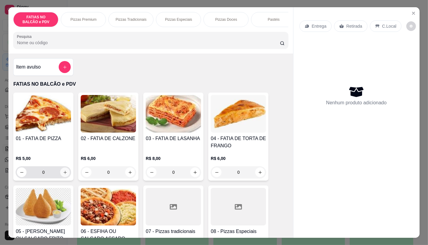
click at [61, 177] on button "increase-product-quantity" at bounding box center [65, 173] width 10 height 10
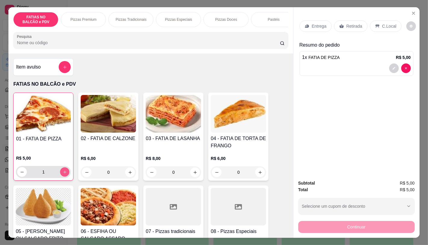
click at [63, 175] on icon "increase-product-quantity" at bounding box center [65, 172] width 5 height 5
type input "2"
click at [346, 23] on p "Retirada" at bounding box center [354, 26] width 16 height 6
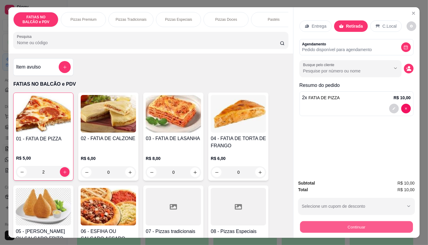
click at [360, 224] on button "Continuar" at bounding box center [356, 227] width 113 height 12
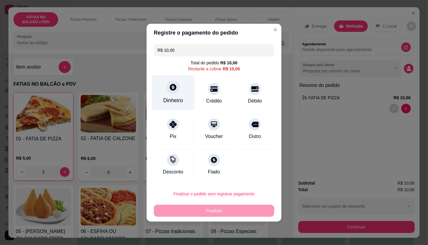
click at [159, 94] on div "Dinheiro" at bounding box center [173, 92] width 42 height 35
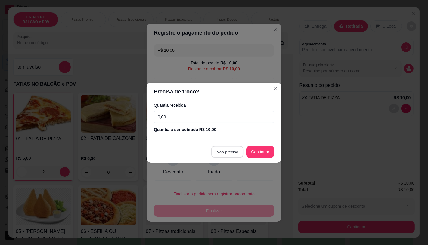
type input "R$ 0,00"
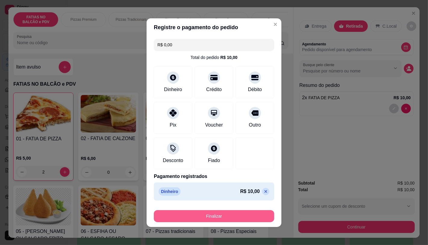
click at [236, 216] on button "Finalizar" at bounding box center [214, 216] width 120 height 12
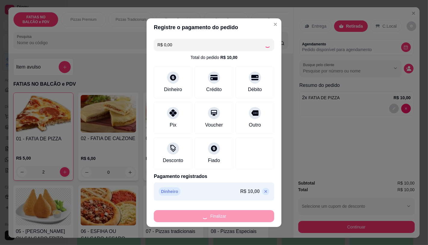
type input "0"
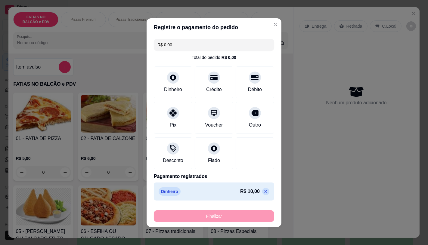
type input "-R$ 10,00"
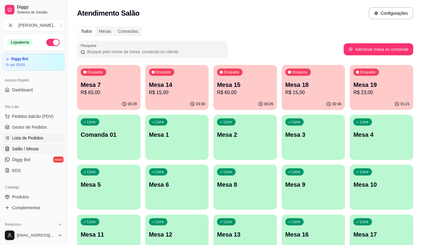
click at [17, 135] on link "Lista de Pedidos" at bounding box center [33, 138] width 62 height 10
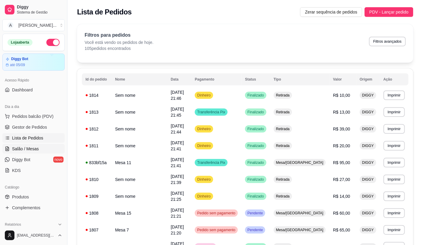
click at [34, 146] on span "Salão / Mesas" at bounding box center [25, 149] width 27 height 6
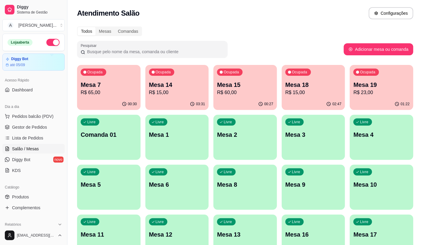
click at [169, 91] on p "R$ 15,00" at bounding box center [177, 92] width 56 height 7
click at [232, 98] on div "Ocupada Mesa 15 R$ 60,00" at bounding box center [244, 82] width 61 height 33
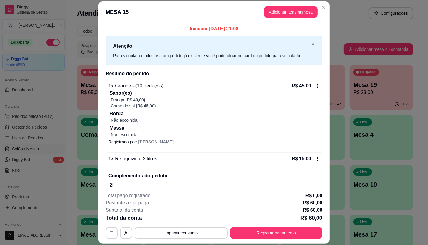
scroll to position [22, 0]
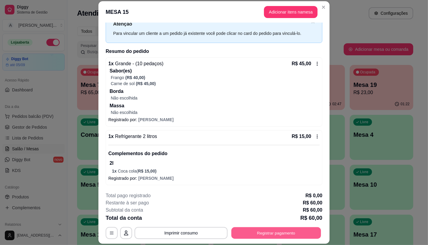
click at [237, 228] on button "Registrar pagamento" at bounding box center [276, 234] width 90 height 12
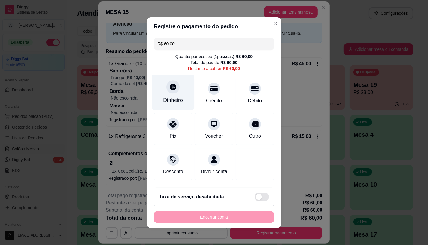
click at [154, 91] on div "Dinheiro" at bounding box center [173, 92] width 42 height 35
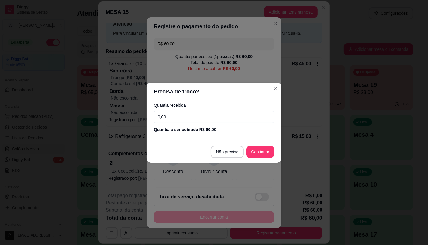
click at [169, 119] on input "0,00" at bounding box center [214, 117] width 120 height 12
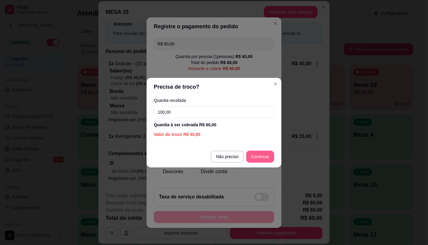
type input "100,00"
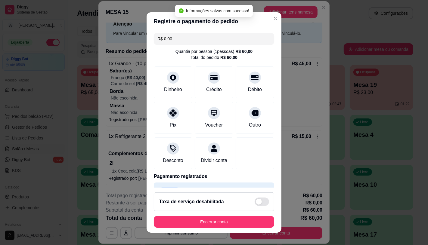
type input "R$ 0,00"
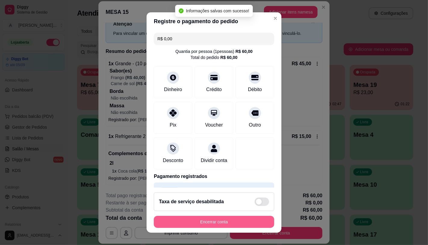
click at [223, 224] on button "Encerrar conta" at bounding box center [214, 222] width 120 height 12
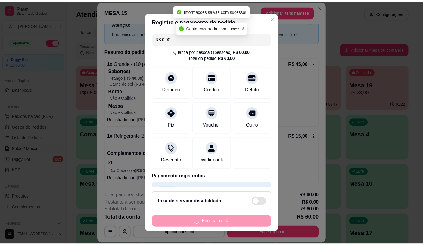
scroll to position [0, 0]
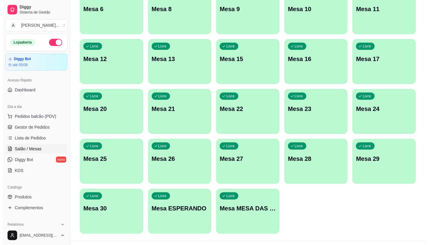
scroll to position [189, 0]
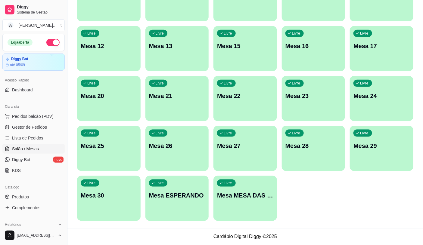
click at [233, 206] on div "Livre Mesa MESA DAS COMANDAS" at bounding box center [245, 195] width 64 height 38
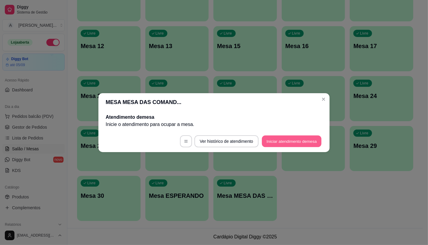
click at [279, 142] on button "Iniciar atendimento de mesa" at bounding box center [292, 141] width 60 height 12
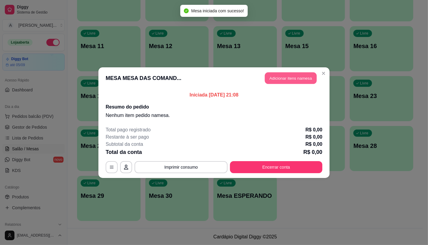
click at [283, 77] on button "Adicionar itens na mesa" at bounding box center [291, 78] width 52 height 12
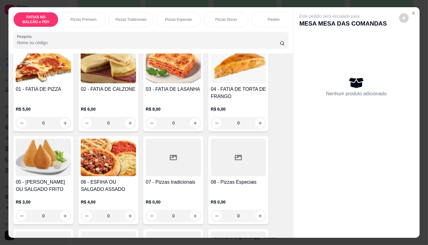
scroll to position [67, 0]
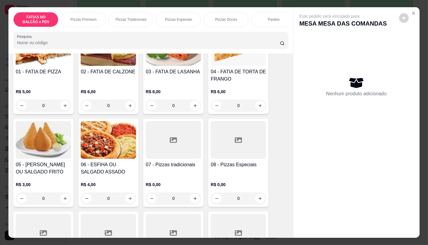
click at [50, 194] on div "R$ 3,00 0" at bounding box center [43, 193] width 55 height 23
click at [48, 204] on input "0" at bounding box center [43, 199] width 34 height 12
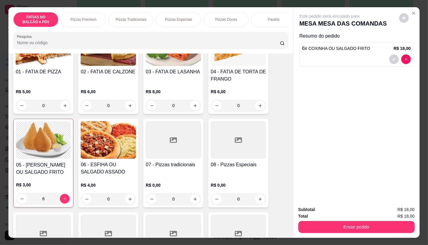
type input "6"
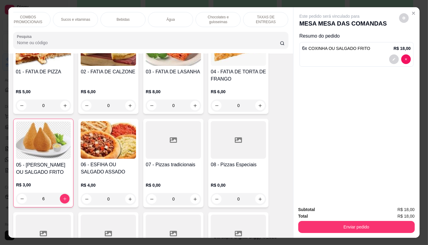
click at [257, 16] on p "TAXAS DE ENTREGAS" at bounding box center [265, 20] width 35 height 10
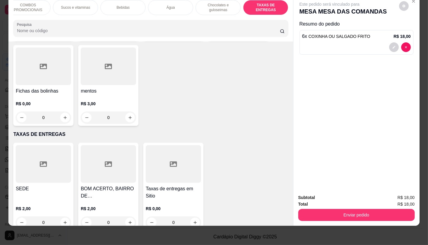
click at [59, 185] on h4 "SEDE" at bounding box center [43, 188] width 55 height 7
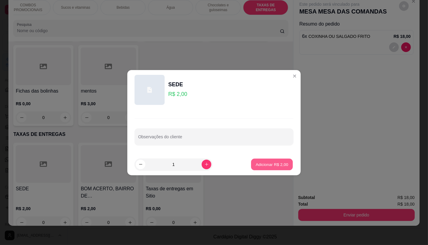
click at [273, 167] on p "Adicionar R$ 2,00" at bounding box center [272, 165] width 33 height 6
type input "1"
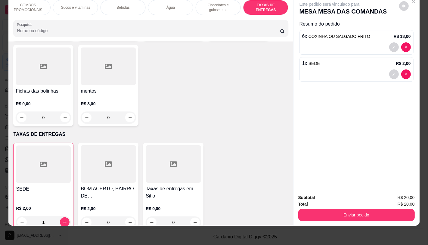
click at [330, 208] on div "Enviar pedido" at bounding box center [356, 215] width 116 height 14
click at [330, 209] on button "Enviar pedido" at bounding box center [356, 215] width 116 height 12
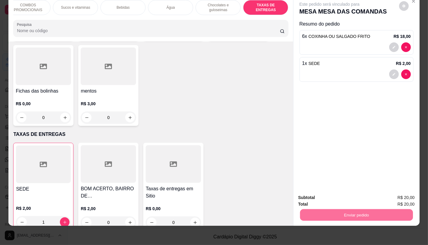
click at [343, 193] on button "Não registrar e enviar pedido" at bounding box center [336, 195] width 61 height 11
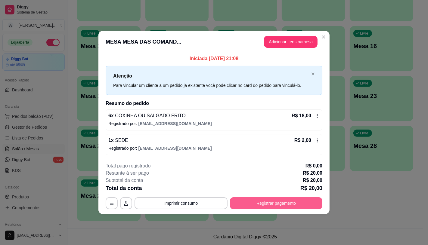
click at [317, 207] on button "Registrar pagamento" at bounding box center [276, 203] width 92 height 12
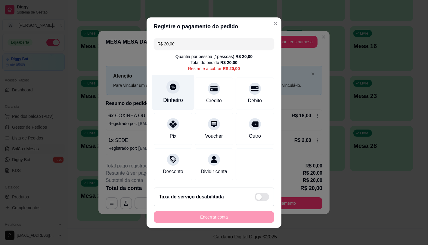
click at [177, 91] on div "Dinheiro" at bounding box center [173, 92] width 42 height 35
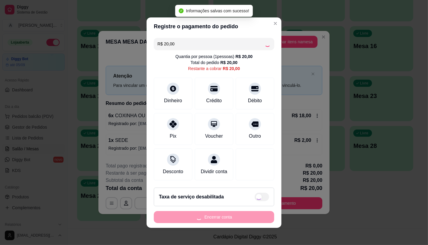
type input "R$ 0,00"
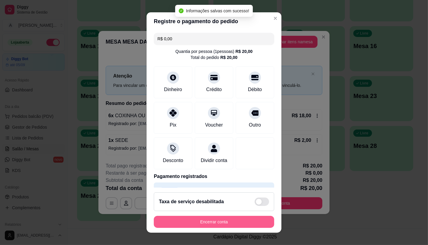
click at [202, 226] on button "Encerrar conta" at bounding box center [214, 222] width 120 height 12
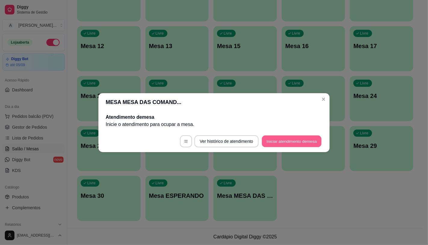
click at [278, 144] on button "Iniciar atendimento de mesa" at bounding box center [292, 141] width 60 height 12
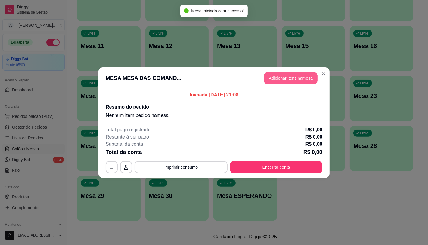
click at [287, 86] on header "MESA MESA DAS COMAND... Adicionar itens na mesa" at bounding box center [213, 78] width 231 height 22
click at [288, 82] on button "Adicionar itens na mesa" at bounding box center [291, 78] width 54 height 12
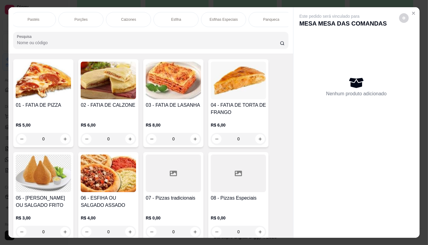
scroll to position [0, 481]
click at [35, 17] on p "Panqueca" at bounding box center [30, 19] width 16 height 5
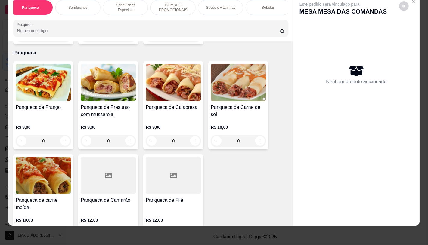
click at [31, 104] on h4 "Panqueca de Frango" at bounding box center [43, 107] width 55 height 7
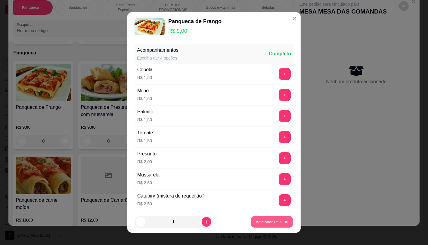
click at [265, 227] on button "Adicionar R$ 9,00" at bounding box center [272, 222] width 42 height 12
type input "1"
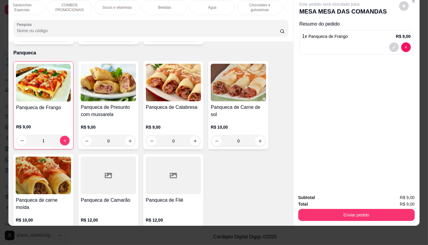
scroll to position [0, 626]
click at [258, 6] on div "TAXAS DE ENTREGAS" at bounding box center [265, 7] width 45 height 15
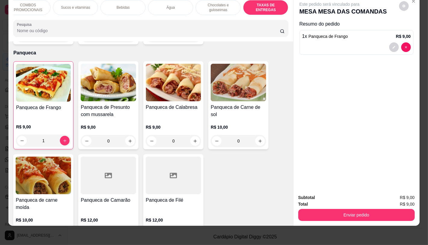
scroll to position [4025, 0]
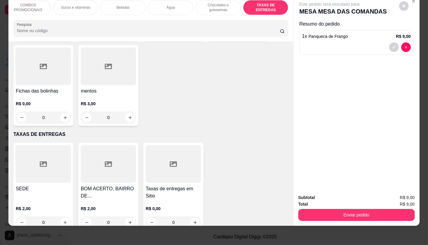
click at [57, 158] on div at bounding box center [43, 164] width 55 height 38
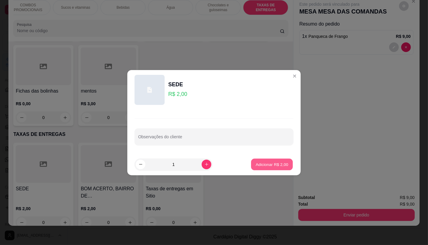
click at [256, 166] on p "Adicionar R$ 2,00" at bounding box center [272, 165] width 33 height 6
type input "1"
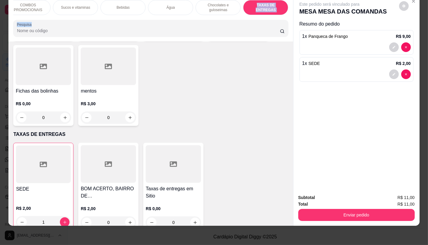
drag, startPoint x: 246, startPoint y: 10, endPoint x: 103, endPoint y: 17, distance: 142.9
click at [103, 17] on div "FATIAS NO BALCÃO e PDV Pizzas Premium Pizzas Tradicionais Pizzas Especiais Pizz…" at bounding box center [150, 18] width 284 height 46
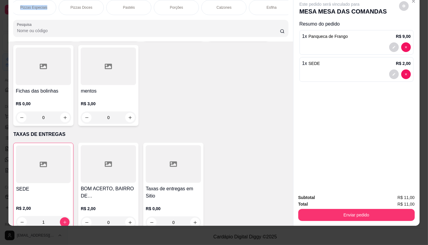
drag, startPoint x: 55, startPoint y: 8, endPoint x: 14, endPoint y: 14, distance: 41.9
click at [14, 14] on div "FATIAS NO BALCÃO e PDV Pizzas Premium Pizzas Tradicionais Pizzas Especiais Pizz…" at bounding box center [150, 7] width 275 height 15
click at [14, 10] on div "FATIAS NO BALCÃO e PDV Pizzas Premium Pizzas Tradicionais Pizzas Especiais Pizz…" at bounding box center [150, 7] width 275 height 15
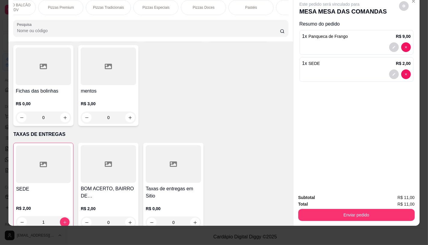
scroll to position [0, 0]
click at [43, 8] on div "FATIAS NO BALCÃO e PDV" at bounding box center [35, 7] width 45 height 15
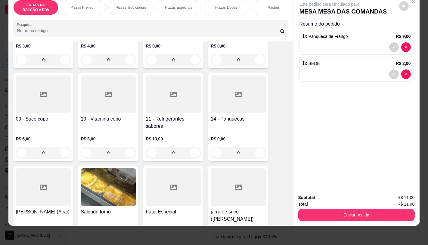
scroll to position [194, 0]
click at [49, 137] on p "R$ 5,00" at bounding box center [43, 138] width 55 height 6
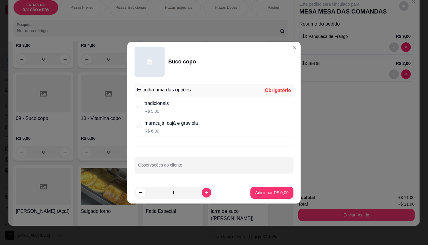
drag, startPoint x: 168, startPoint y: 129, endPoint x: 209, endPoint y: 146, distance: 45.1
click at [169, 129] on p "R$ 6,00" at bounding box center [171, 131] width 54 height 6
radio input "true"
drag, startPoint x: 266, startPoint y: 200, endPoint x: 270, endPoint y: 198, distance: 4.9
click at [266, 200] on footer "1 Adicionar R$ 6,00" at bounding box center [213, 193] width 173 height 22
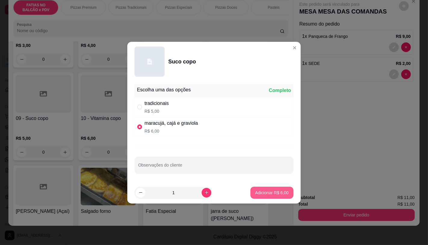
click at [271, 197] on button "Adicionar R$ 6,00" at bounding box center [271, 193] width 43 height 12
type input "1"
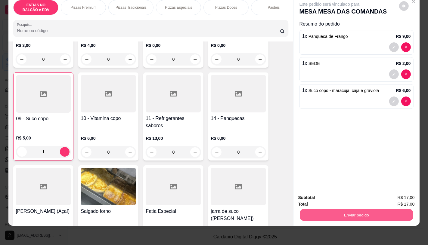
click at [341, 209] on button "Enviar pedido" at bounding box center [356, 215] width 113 height 12
click at [334, 200] on button "Não registrar e enviar pedido" at bounding box center [336, 195] width 61 height 11
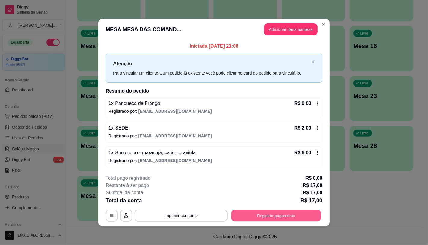
click at [294, 215] on button "Registrar pagamento" at bounding box center [276, 216] width 90 height 12
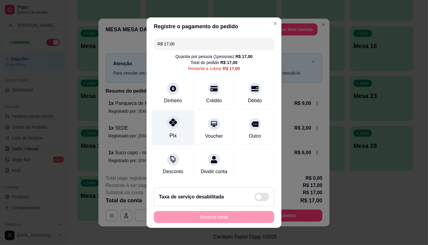
click at [154, 122] on div "Pix" at bounding box center [173, 127] width 42 height 35
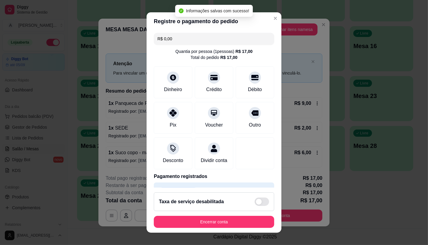
type input "R$ 0,00"
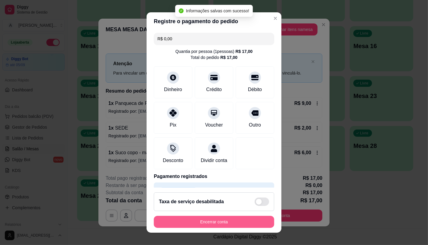
click at [176, 220] on button "Encerrar conta" at bounding box center [214, 222] width 120 height 12
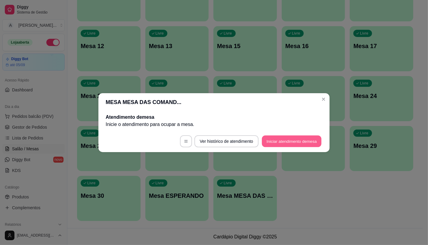
click at [284, 147] on button "Iniciar atendimento de mesa" at bounding box center [292, 141] width 60 height 12
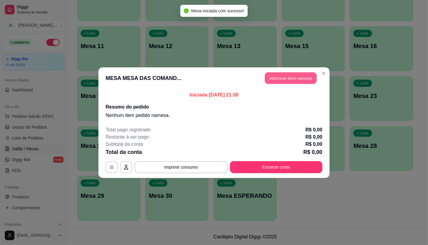
click at [291, 78] on button "Adicionar itens na mesa" at bounding box center [291, 78] width 52 height 12
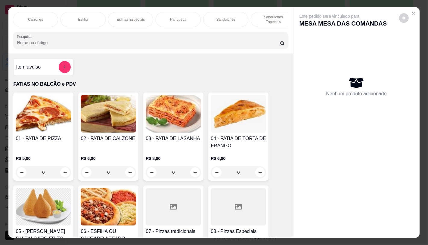
scroll to position [0, 363]
click at [182, 19] on div "Sanduíches" at bounding box center [195, 19] width 45 height 15
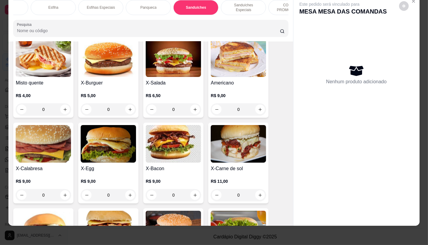
scroll to position [2466, 0]
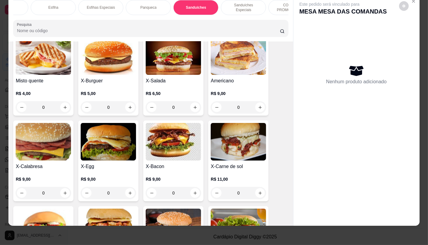
click at [167, 163] on h4 "X-Bacon" at bounding box center [173, 166] width 55 height 7
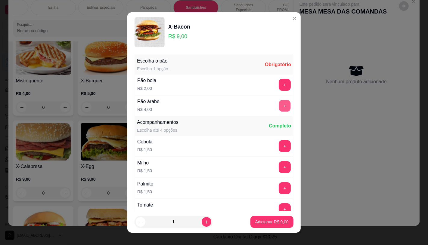
click at [279, 102] on button "+" at bounding box center [285, 106] width 12 height 12
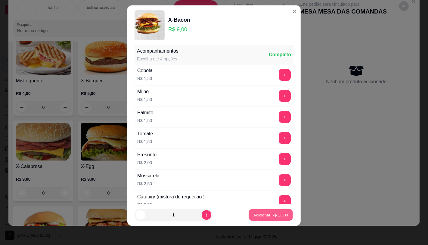
click at [273, 215] on p "Adicionar R$ 13,00" at bounding box center [270, 215] width 35 height 6
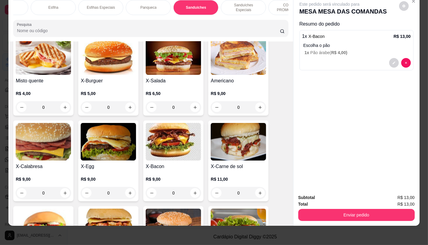
scroll to position [0, 626]
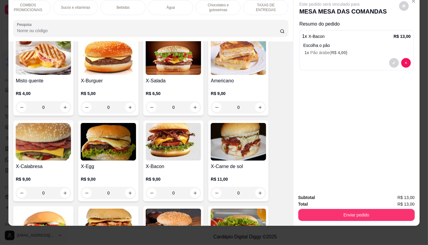
click at [254, 5] on p "TAXAS DE ENTREGAS" at bounding box center [265, 8] width 35 height 10
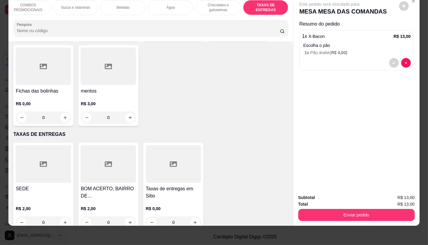
click at [125, 155] on div at bounding box center [108, 164] width 55 height 38
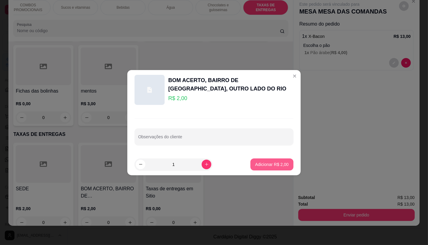
click at [255, 165] on p "Adicionar R$ 2,00" at bounding box center [271, 165] width 33 height 6
type input "1"
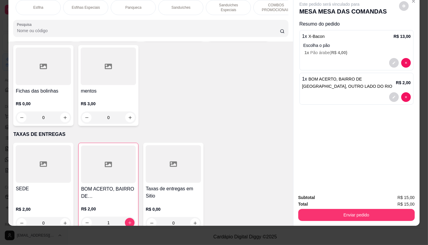
scroll to position [0, 0]
click at [28, 6] on p "FATIAS NO BALCÃO e PDV" at bounding box center [35, 8] width 35 height 10
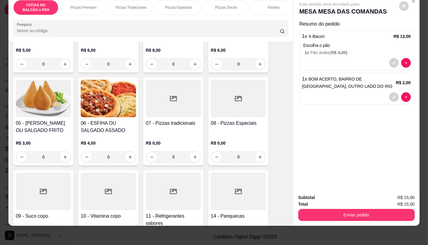
scroll to position [127, 0]
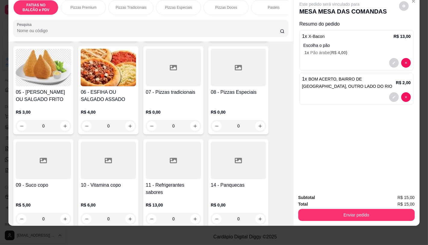
click at [54, 164] on div at bounding box center [43, 161] width 55 height 38
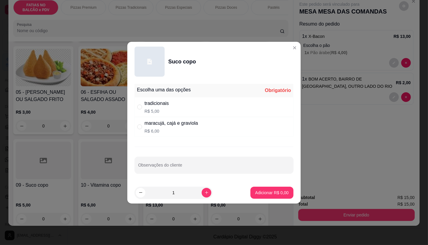
click at [167, 125] on div "maracujá, cajá e graviola" at bounding box center [171, 123] width 54 height 7
radio input "true"
click at [257, 194] on p "Adicionar R$ 6,00" at bounding box center [272, 193] width 33 height 6
type input "1"
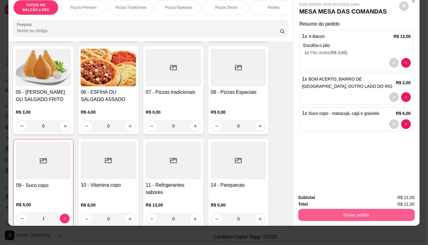
click at [341, 209] on button "Enviar pedido" at bounding box center [356, 215] width 116 height 12
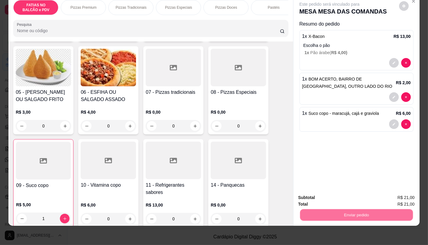
click at [333, 200] on button "Não registrar e enviar pedido" at bounding box center [336, 195] width 63 height 11
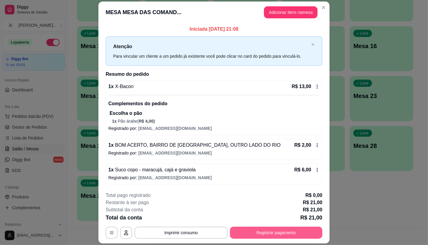
click at [297, 235] on button "Registrar pagamento" at bounding box center [276, 233] width 92 height 12
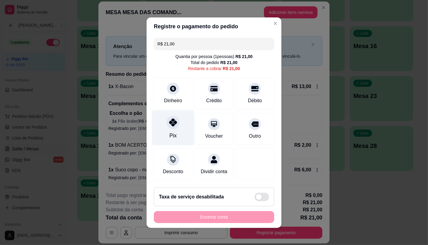
click at [171, 122] on icon at bounding box center [173, 123] width 8 height 8
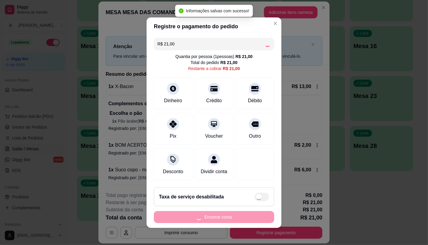
type input "R$ 0,00"
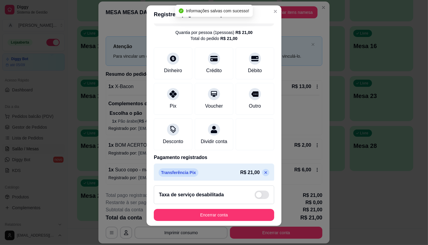
scroll to position [22, 0]
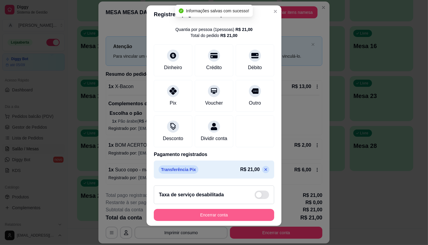
click at [217, 219] on button "Encerrar conta" at bounding box center [214, 215] width 120 height 12
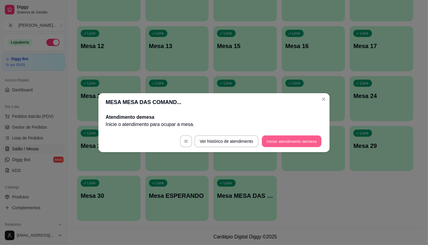
click at [279, 146] on button "Iniciar atendimento de mesa" at bounding box center [292, 141] width 60 height 12
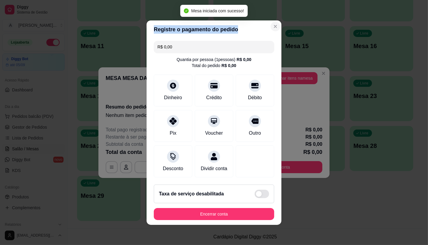
drag, startPoint x: 265, startPoint y: 17, endPoint x: 269, endPoint y: 25, distance: 8.3
click at [268, 22] on section "Registre o pagamento do pedido R$ 0,00 Quantia por pessoa ( 1 pessoas) R$ 0,00 …" at bounding box center [214, 122] width 135 height 205
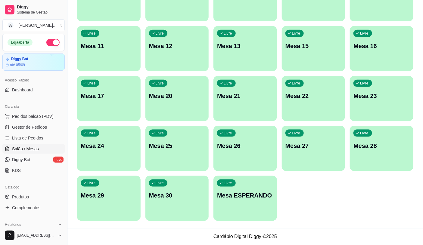
click at [246, 220] on div "button" at bounding box center [245, 217] width 64 height 7
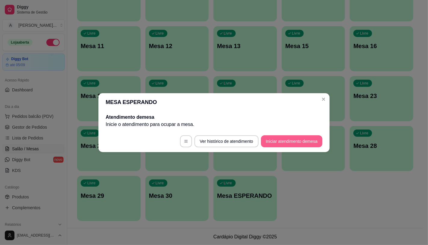
click at [289, 142] on button "Iniciar atendimento de mesa" at bounding box center [291, 141] width 61 height 12
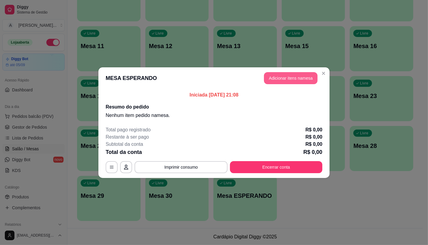
click at [284, 82] on button "Adicionar itens na mesa" at bounding box center [291, 78] width 54 height 12
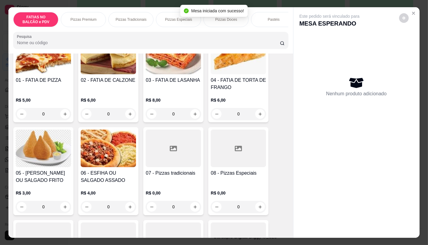
scroll to position [67, 0]
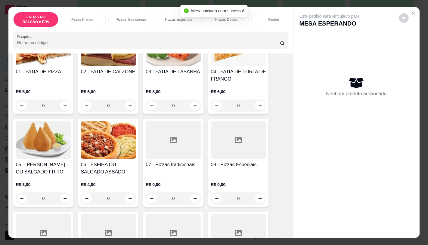
click at [223, 158] on div at bounding box center [238, 140] width 55 height 38
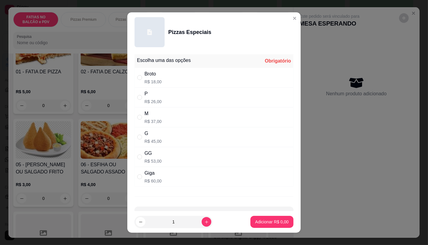
drag, startPoint x: 154, startPoint y: 156, endPoint x: 218, endPoint y: 194, distance: 74.5
click at [154, 157] on div "GG" at bounding box center [152, 153] width 17 height 7
radio input "true"
click at [277, 225] on button "Adicionar R$ 53,00" at bounding box center [271, 222] width 44 height 12
type input "1"
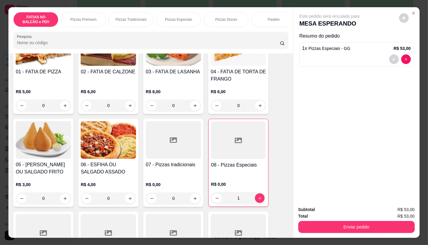
click at [244, 166] on h4 "08 - Pizzas Especiais" at bounding box center [238, 165] width 55 height 7
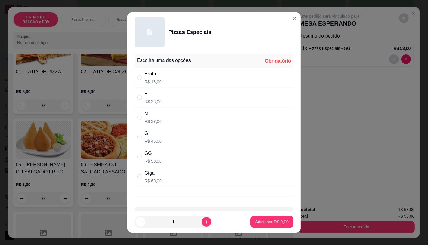
click at [159, 94] on div "P R$ 26,00" at bounding box center [214, 98] width 159 height 20
radio input "true"
click at [257, 227] on button "Adicionar R$ 26,00" at bounding box center [271, 222] width 44 height 12
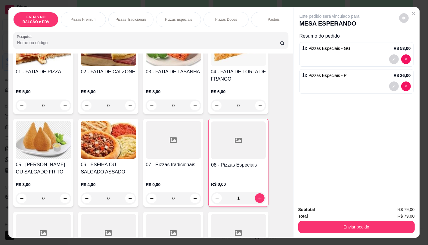
scroll to position [0, 626]
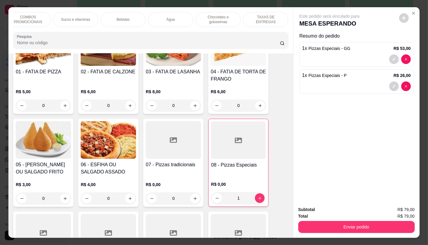
click at [268, 16] on p "TAXAS DE ENTREGAS" at bounding box center [265, 20] width 35 height 10
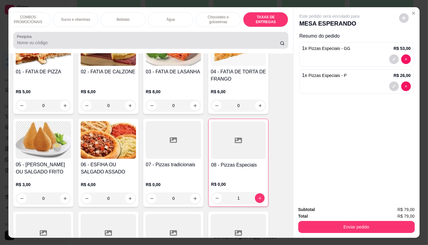
scroll to position [14, 0]
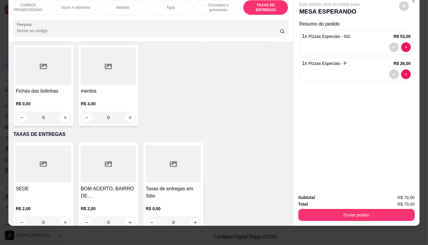
click at [56, 153] on div at bounding box center [43, 164] width 55 height 38
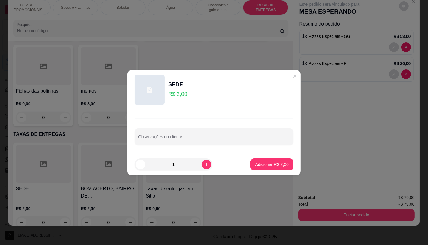
click at [267, 154] on footer "1 Adicionar R$ 2,00" at bounding box center [213, 165] width 173 height 22
click at [271, 167] on button "Adicionar R$ 2,00" at bounding box center [272, 165] width 42 height 12
type input "1"
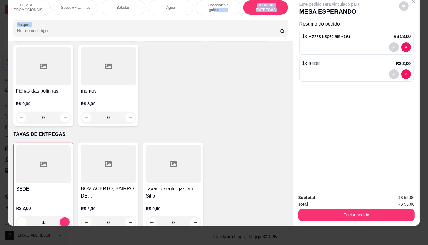
drag, startPoint x: 212, startPoint y: 10, endPoint x: 141, endPoint y: 17, distance: 72.0
click at [138, 17] on div "FATIAS NO BALCÃO e PDV Pizzas Premium Pizzas Tradicionais Pizzas Especiais Pizz…" at bounding box center [150, 18] width 284 height 46
click at [180, 17] on div "FATIAS NO BALCÃO e PDV Pizzas Premium Pizzas Tradicionais Pizzas Especiais Pizz…" at bounding box center [150, 18] width 284 height 46
click at [177, 17] on div "FATIAS NO BALCÃO e PDV Pizzas Premium Pizzas Tradicionais Pizzas Especiais Pizz…" at bounding box center [150, 18] width 284 height 46
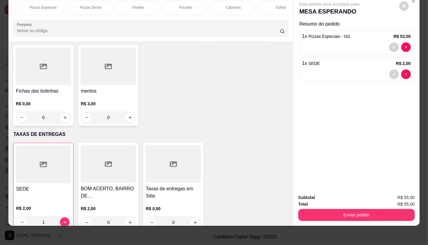
scroll to position [0, 128]
click at [97, 5] on div "Pizzas Doces" at bounding box center [97, 7] width 45 height 15
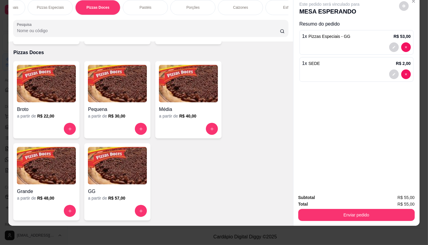
drag, startPoint x: 85, startPoint y: 93, endPoint x: 92, endPoint y: 94, distance: 6.3
click at [92, 94] on div "Pequena a partir de R$ 30,00" at bounding box center [117, 99] width 66 height 77
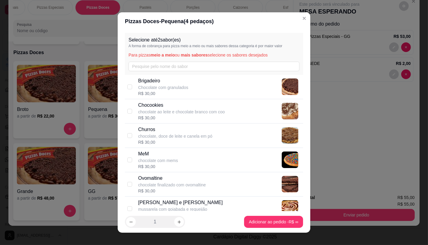
click at [152, 182] on p "chocolate finalizado com ovomaltine" at bounding box center [172, 185] width 68 height 6
checkbox input "true"
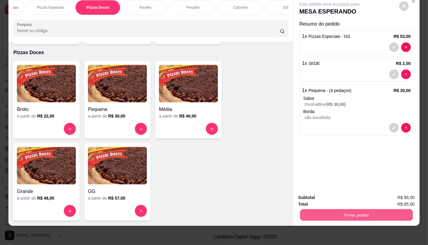
click at [355, 211] on button "Enviar pedido" at bounding box center [356, 215] width 113 height 12
click at [341, 198] on button "Não registrar e enviar pedido" at bounding box center [336, 195] width 63 height 11
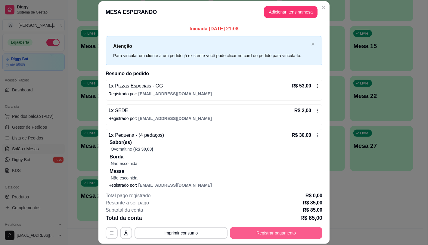
click at [303, 233] on button "Registrar pagamento" at bounding box center [276, 233] width 92 height 12
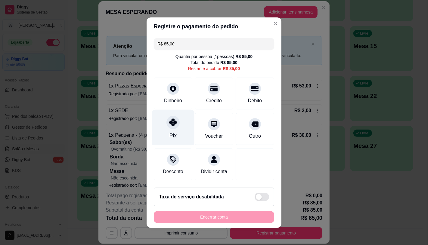
click at [173, 128] on div "Pix" at bounding box center [173, 127] width 42 height 35
type input "R$ 0,00"
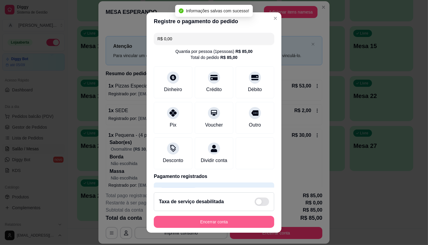
click at [215, 224] on button "Encerrar conta" at bounding box center [214, 222] width 120 height 12
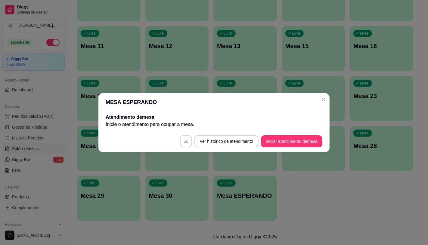
click at [298, 147] on button "Iniciar atendimento de mesa" at bounding box center [291, 141] width 61 height 12
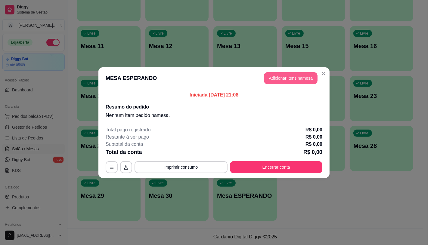
click at [288, 82] on button "Adicionar itens na mesa" at bounding box center [291, 78] width 54 height 12
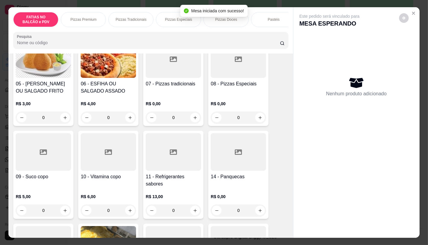
scroll to position [200, 0]
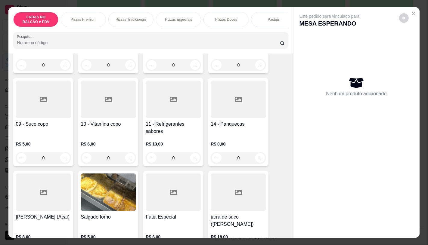
click at [34, 197] on div at bounding box center [43, 193] width 55 height 38
click at [122, 113] on div at bounding box center [108, 100] width 55 height 38
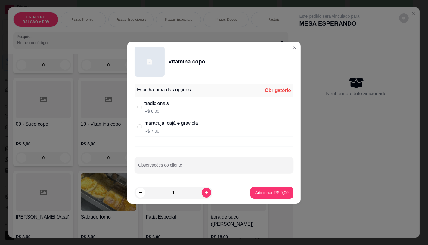
click at [186, 132] on p "R$ 7,00" at bounding box center [171, 131] width 54 height 6
radio input "true"
click at [182, 110] on div "tradicionais R$ 6,00" at bounding box center [214, 107] width 159 height 20
radio input "true"
radio input "false"
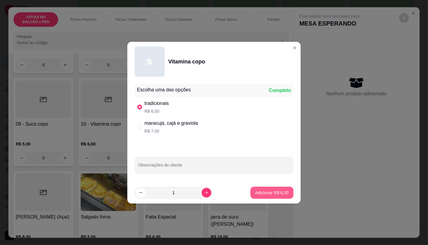
click at [262, 197] on button "Adicionar R$ 6,00" at bounding box center [271, 193] width 43 height 12
type input "1"
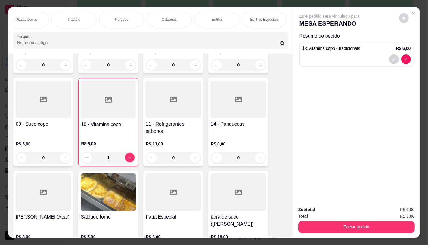
scroll to position [0, 197]
click at [91, 15] on div "Pastéis" at bounding box center [76, 19] width 45 height 15
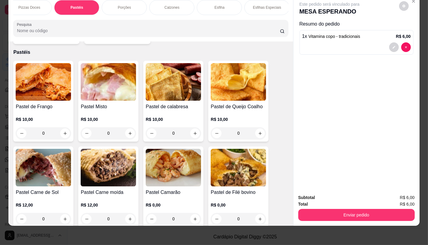
click at [101, 175] on img at bounding box center [108, 168] width 55 height 38
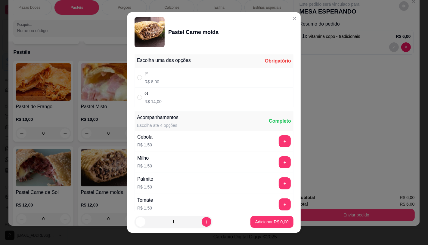
click at [159, 94] on div "G R$ 14,00" at bounding box center [214, 98] width 159 height 20
radio input "true"
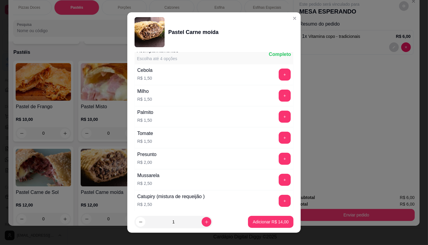
click at [157, 172] on div "Mussarela R$ 2,50" at bounding box center [148, 180] width 27 height 20
click at [279, 180] on button "+" at bounding box center [285, 180] width 12 height 12
click at [279, 224] on p "Adicionar R$ 16,50" at bounding box center [270, 222] width 35 height 6
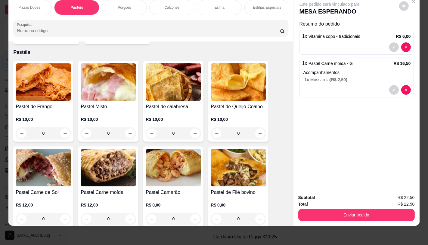
scroll to position [0, 626]
click at [266, 5] on p "TAXAS DE ENTREGAS" at bounding box center [265, 8] width 35 height 10
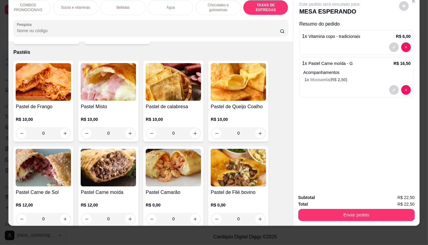
scroll to position [4025, 0]
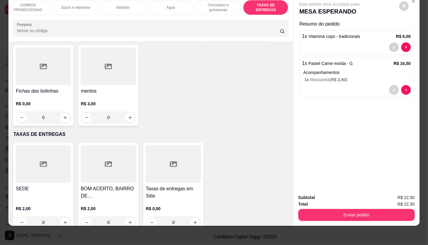
click at [179, 145] on div at bounding box center [173, 164] width 55 height 38
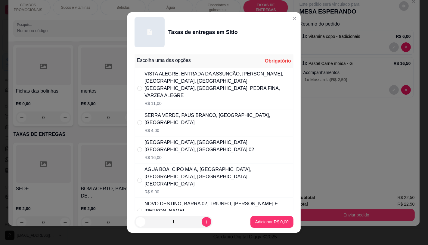
scroll to position [33, 0]
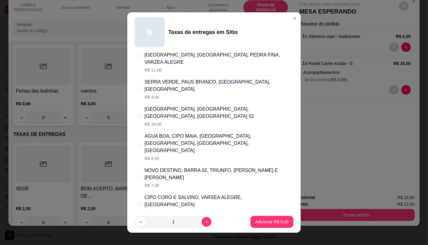
click at [172, 221] on div "FORASTEIRO, AREIAS BRANCA, AÇUDE, [GEOGRAPHIC_DATA], [GEOGRAPHIC_DATA]" at bounding box center [217, 228] width 146 height 14
radio input "true"
click at [262, 220] on p "Adicionar R$ 6,00" at bounding box center [272, 222] width 33 height 6
type input "1"
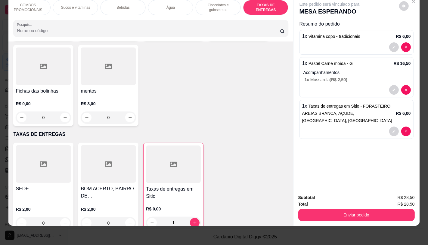
click at [207, 4] on p "Chocolates e guloseimas" at bounding box center [218, 8] width 35 height 10
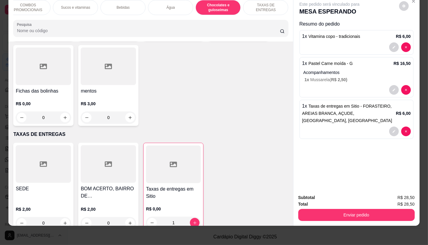
scroll to position [3916, 0]
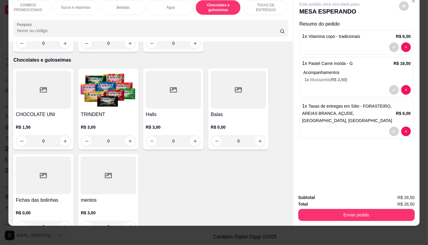
click at [96, 74] on img at bounding box center [108, 90] width 55 height 38
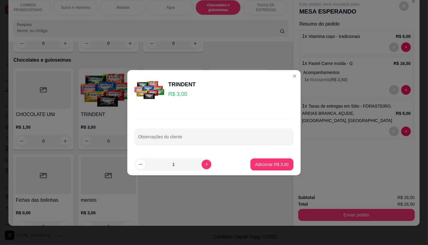
click at [270, 161] on button "Adicionar R$ 3,00" at bounding box center [271, 165] width 43 height 12
type input "1"
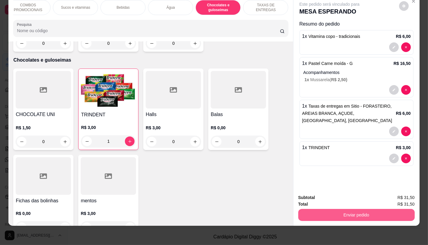
click at [330, 214] on button "Enviar pedido" at bounding box center [356, 215] width 116 height 12
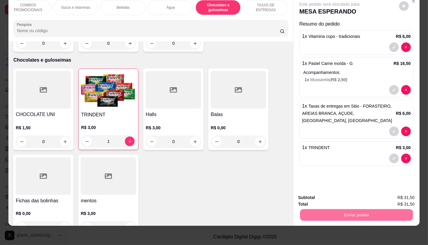
click at [335, 198] on button "Não registrar e enviar pedido" at bounding box center [336, 195] width 63 height 11
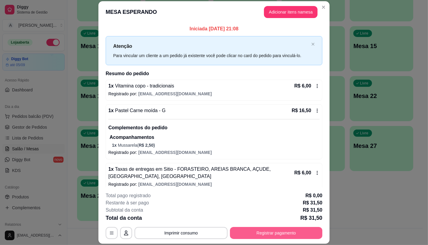
click at [259, 232] on button "Registrar pagamento" at bounding box center [276, 233] width 92 height 12
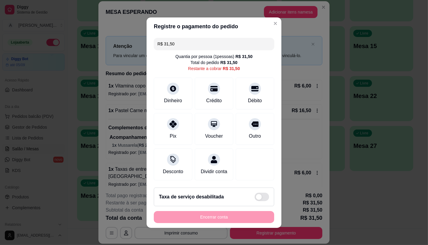
drag, startPoint x: 176, startPoint y: 42, endPoint x: 126, endPoint y: 42, distance: 49.7
click at [126, 42] on div "Registre o pagamento do pedido R$ 31,50 Quantia por pessoa ( 1 pessoas) R$ 31,5…" at bounding box center [214, 122] width 428 height 245
click at [170, 85] on icon at bounding box center [173, 87] width 8 height 8
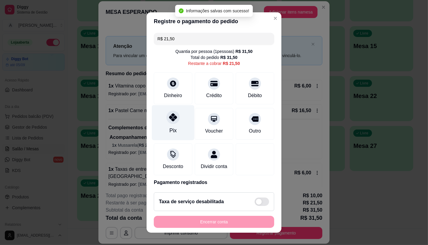
click at [181, 136] on div "Pix" at bounding box center [173, 122] width 42 height 35
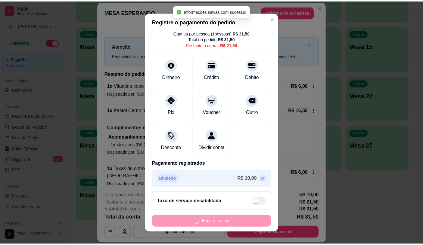
scroll to position [28, 0]
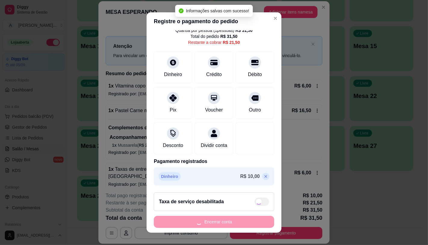
type input "R$ 0,00"
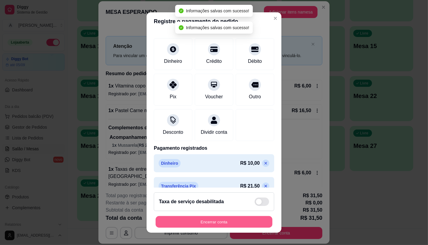
click at [228, 226] on button "Encerrar conta" at bounding box center [214, 222] width 117 height 12
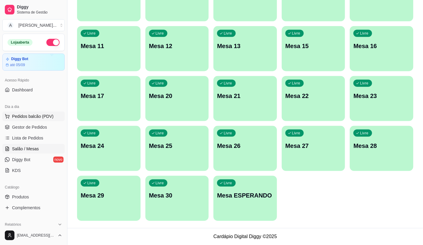
click at [48, 113] on button "Pedidos balcão (PDV)" at bounding box center [33, 117] width 62 height 10
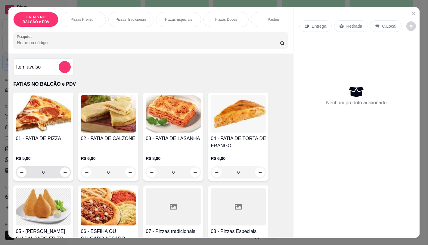
drag, startPoint x: 50, startPoint y: 181, endPoint x: 58, endPoint y: 168, distance: 15.3
click at [50, 178] on input "0" at bounding box center [43, 172] width 34 height 12
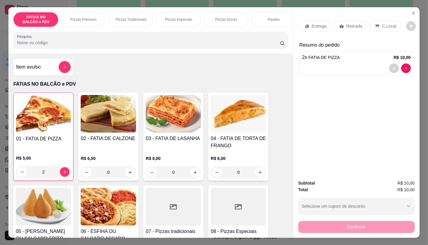
type input "2"
click at [338, 21] on div "Retirada" at bounding box center [350, 25] width 33 height 11
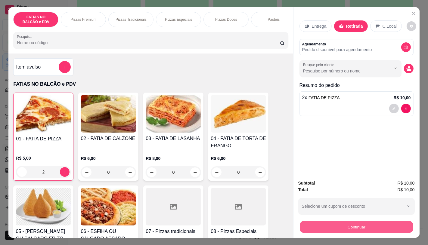
click at [333, 229] on button "Continuar" at bounding box center [356, 227] width 113 height 12
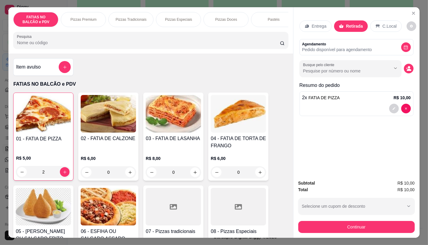
click at [145, 77] on div "Item avulso FATIAS NO BALCÃO e PDV 01 - FATIA DE PIZZA R$ 5,00 2 02 - FATIA DE …" at bounding box center [150, 146] width 284 height 184
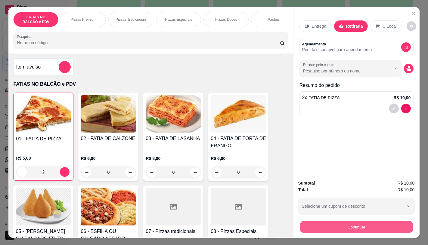
click at [354, 229] on button "Continuar" at bounding box center [356, 227] width 113 height 12
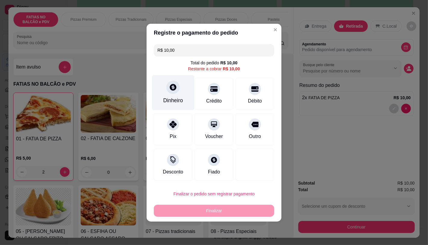
click at [169, 94] on div "Dinheiro" at bounding box center [173, 92] width 42 height 35
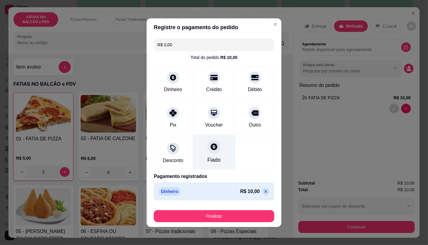
type input "R$ 0,00"
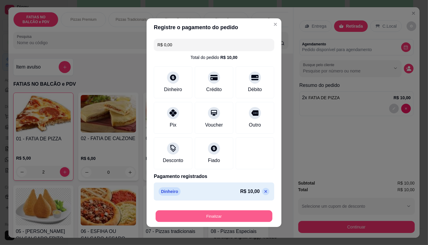
click at [222, 217] on button "Finalizar" at bounding box center [214, 216] width 117 height 12
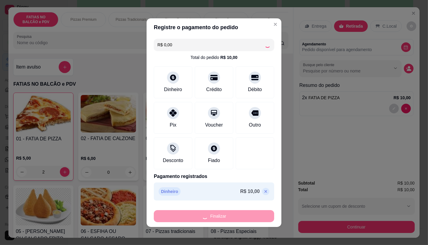
type input "0"
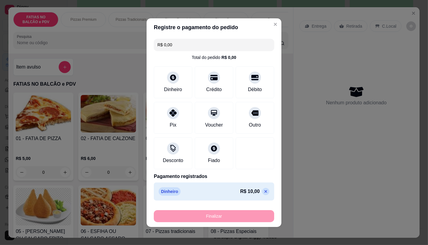
type input "-R$ 10,00"
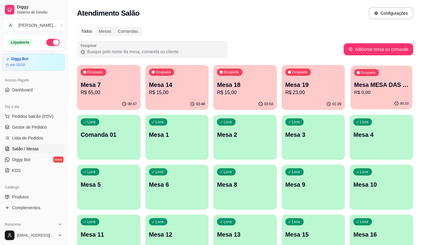
click at [396, 90] on p "R$ 0,00" at bounding box center [381, 92] width 54 height 7
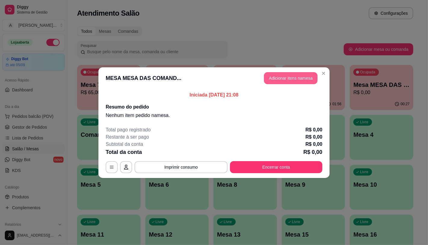
click at [297, 82] on button "Adicionar itens na mesa" at bounding box center [291, 78] width 54 height 12
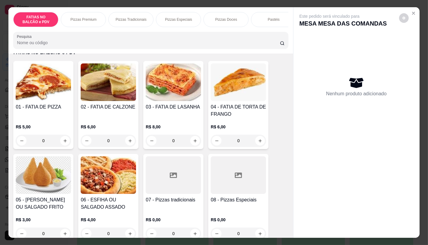
scroll to position [33, 0]
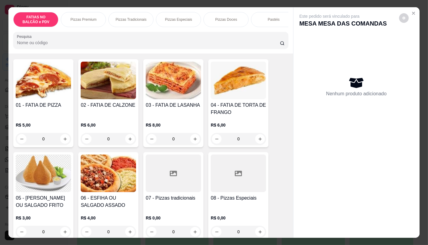
click at [252, 212] on div "R$ 0,00 0" at bounding box center [238, 223] width 55 height 29
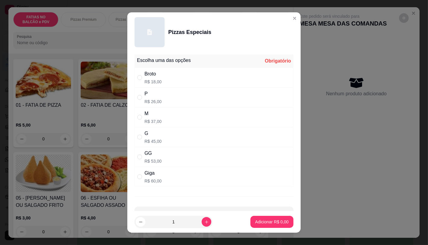
click at [158, 138] on div "G R$ 45,00" at bounding box center [152, 137] width 17 height 14
radio input "true"
click at [256, 219] on button "Adicionar R$ 45,00" at bounding box center [270, 222] width 45 height 12
type input "1"
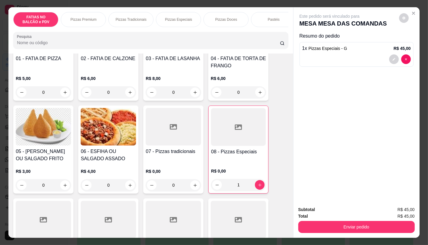
scroll to position [100, 0]
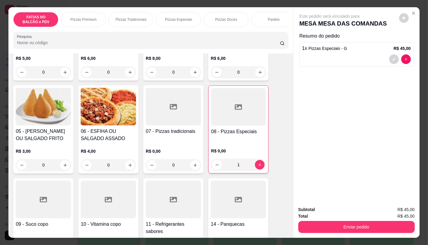
click at [166, 191] on div at bounding box center [173, 200] width 55 height 38
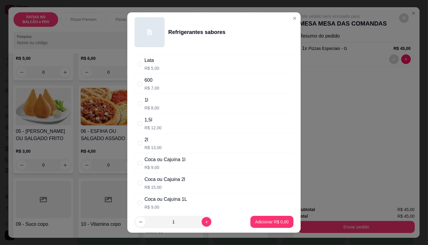
click at [168, 183] on div "Coca ou Cajuina 2l" at bounding box center [164, 179] width 41 height 7
radio input "true"
click at [263, 219] on button "Adicionar R$ 15,00" at bounding box center [271, 222] width 44 height 12
type input "1"
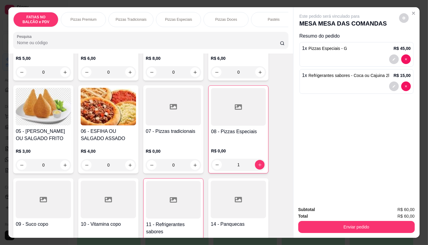
scroll to position [0, 626]
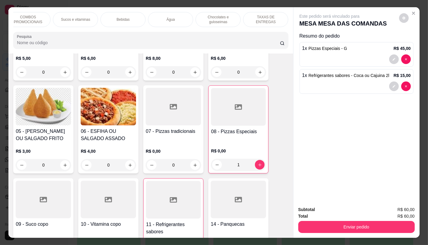
click at [271, 20] on div "TAXAS DE ENTREGAS" at bounding box center [265, 19] width 45 height 15
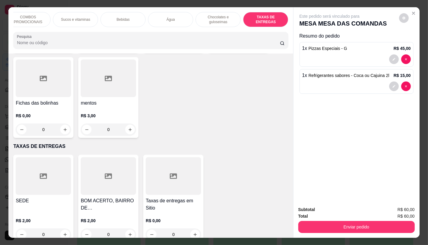
scroll to position [14, 0]
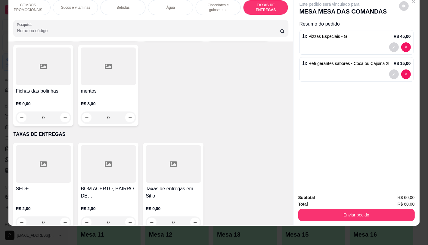
click at [58, 163] on div at bounding box center [43, 164] width 55 height 38
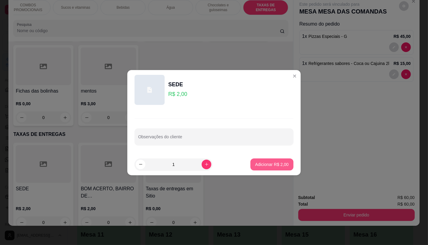
click at [262, 163] on p "Adicionar R$ 2,00" at bounding box center [271, 165] width 33 height 6
type input "1"
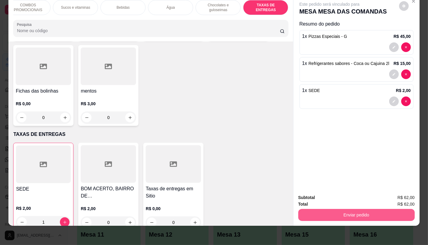
click at [342, 209] on button "Enviar pedido" at bounding box center [356, 215] width 116 height 12
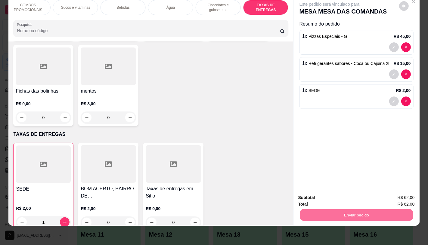
click at [333, 194] on button "Não registrar e enviar pedido" at bounding box center [336, 195] width 61 height 11
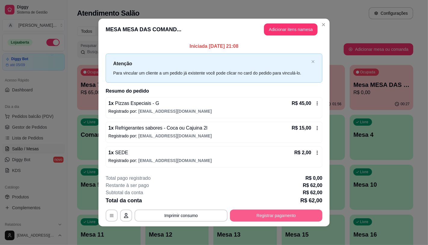
click at [305, 215] on button "Registrar pagamento" at bounding box center [276, 216] width 92 height 12
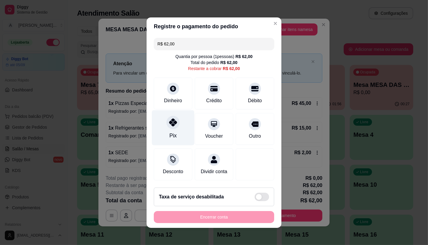
click at [171, 136] on div "Pix" at bounding box center [173, 127] width 42 height 35
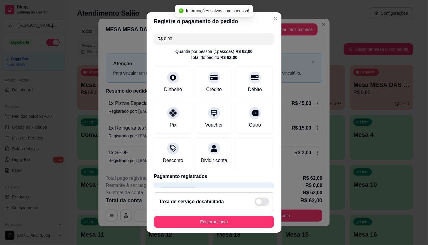
type input "R$ 0,00"
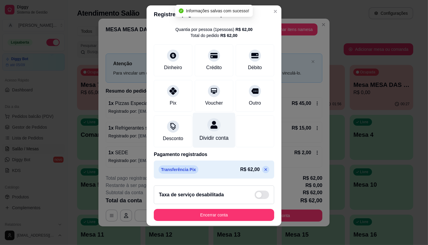
scroll to position [22, 0]
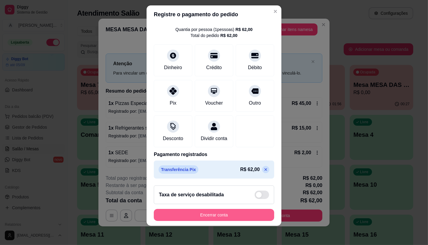
click at [222, 212] on button "Encerrar conta" at bounding box center [214, 215] width 120 height 12
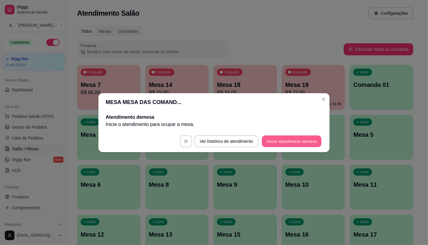
click at [290, 142] on button "Iniciar atendimento de mesa" at bounding box center [292, 141] width 60 height 12
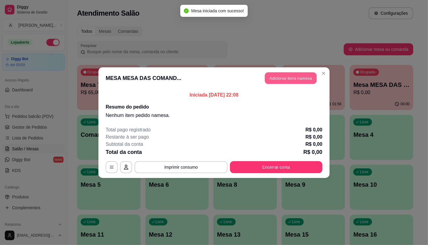
click at [292, 79] on button "Adicionar itens na mesa" at bounding box center [291, 78] width 52 height 12
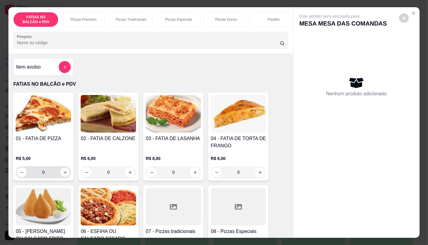
click at [64, 175] on icon "increase-product-quantity" at bounding box center [65, 172] width 5 height 5
type input "2"
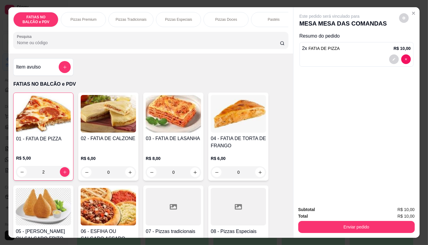
scroll to position [67, 0]
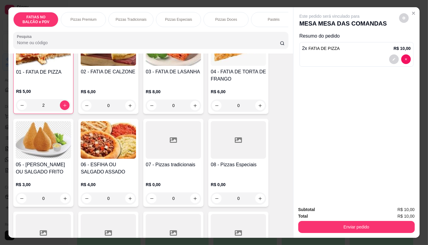
click at [173, 228] on div at bounding box center [173, 233] width 55 height 38
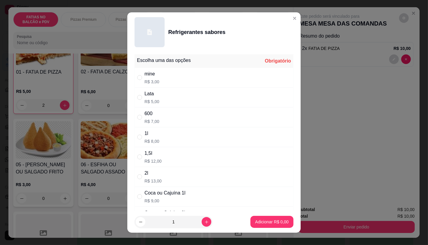
click at [158, 86] on div "mine R$ 3,00" at bounding box center [214, 78] width 159 height 20
radio input "true"
click at [266, 220] on p "Adicionar R$ 3,00" at bounding box center [272, 222] width 33 height 6
type input "1"
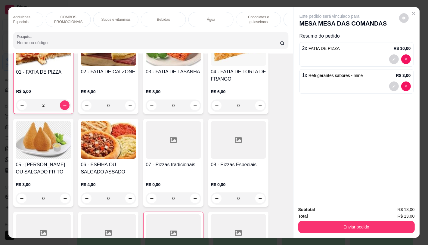
scroll to position [0, 626]
click at [259, 18] on p "TAXAS DE ENTREGAS" at bounding box center [265, 20] width 35 height 10
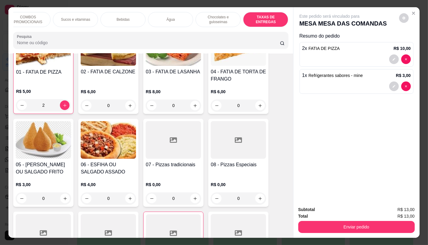
scroll to position [14, 0]
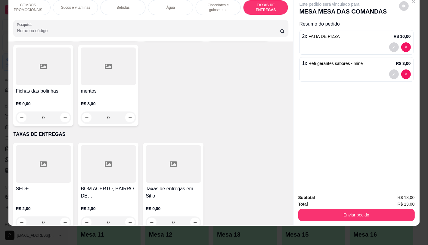
click at [41, 161] on icon at bounding box center [43, 164] width 7 height 7
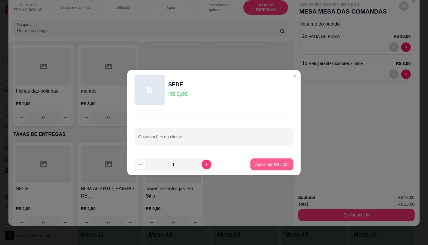
click at [262, 166] on p "Adicionar R$ 2,00" at bounding box center [271, 165] width 33 height 6
type input "1"
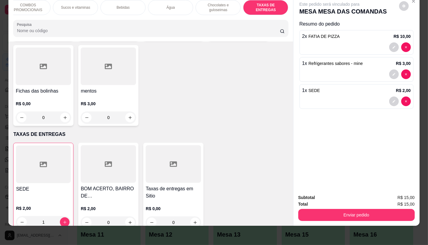
click at [348, 218] on div "Subtotal R$ 15,00 Total R$ 15,00 Enviar pedido" at bounding box center [356, 208] width 126 height 36
click at [344, 209] on button "Enviar pedido" at bounding box center [356, 215] width 116 height 12
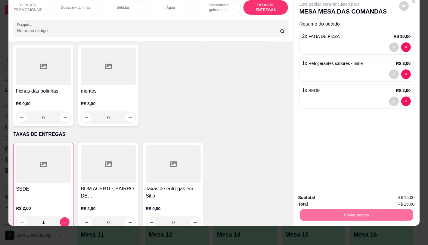
click at [324, 197] on button "Não registrar e enviar pedido" at bounding box center [336, 195] width 61 height 11
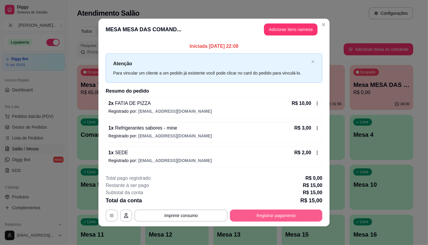
click at [299, 213] on button "Registrar pagamento" at bounding box center [276, 216] width 92 height 12
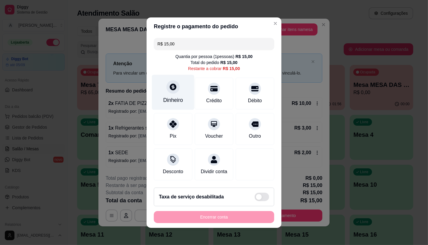
click at [158, 98] on div "Dinheiro" at bounding box center [173, 92] width 42 height 35
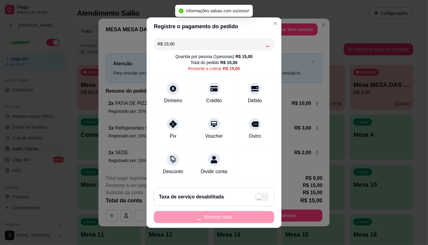
type input "R$ 0,00"
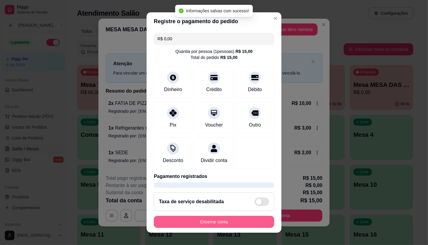
click at [223, 219] on button "Encerrar conta" at bounding box center [214, 222] width 120 height 12
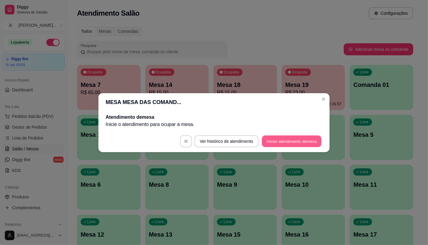
click at [317, 143] on button "Iniciar atendimento de mesa" at bounding box center [292, 141] width 60 height 12
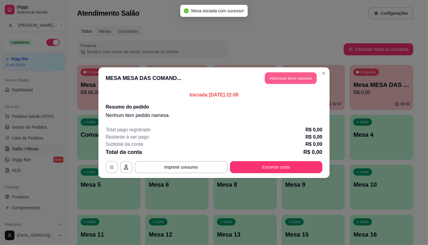
click at [292, 79] on button "Adicionar itens na mesa" at bounding box center [291, 78] width 52 height 12
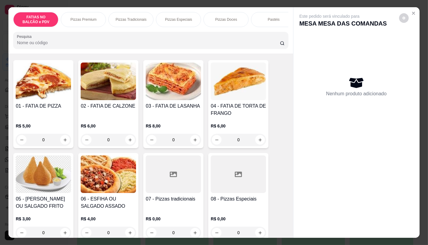
scroll to position [33, 0]
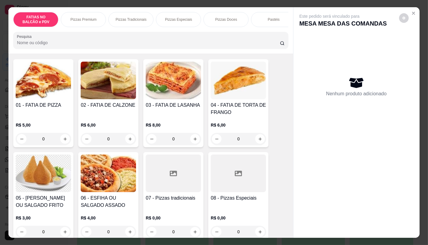
click at [185, 182] on div at bounding box center [173, 174] width 55 height 38
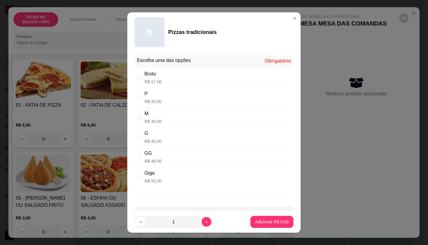
scroll to position [20, 0]
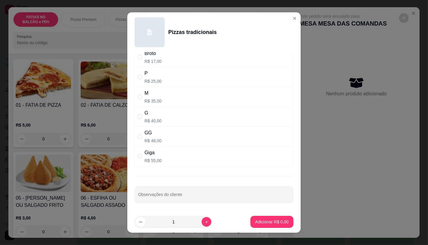
click at [162, 131] on div "GG R$ 48,00" at bounding box center [214, 137] width 159 height 20
radio input "true"
click at [272, 221] on p "Adicionar R$ 48,00" at bounding box center [271, 222] width 36 height 6
type input "1"
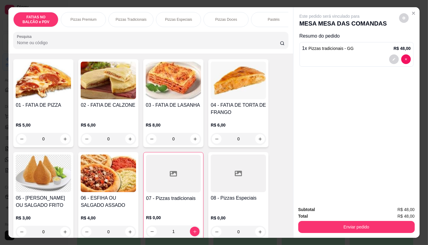
scroll to position [0, 626]
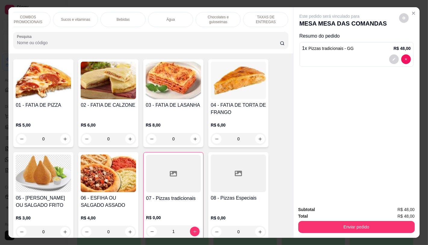
click at [273, 19] on p "TAXAS DE ENTREGAS" at bounding box center [265, 20] width 35 height 10
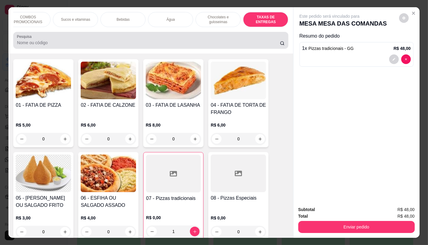
scroll to position [14, 0]
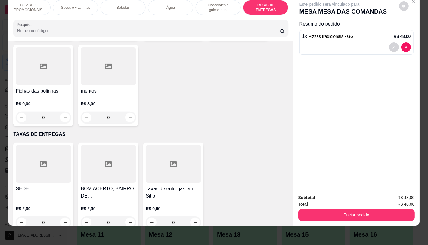
click at [56, 145] on div at bounding box center [43, 164] width 55 height 38
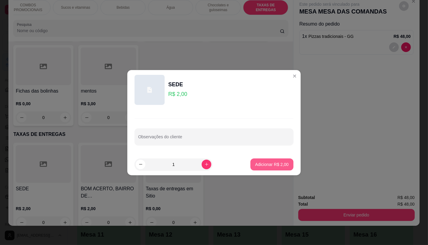
click at [266, 165] on p "Adicionar R$ 2,00" at bounding box center [271, 165] width 33 height 6
type input "1"
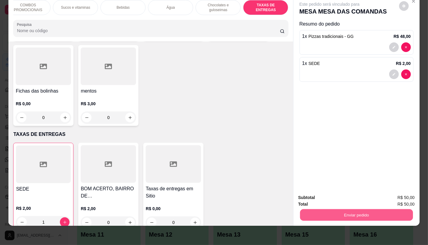
click at [354, 209] on button "Enviar pedido" at bounding box center [356, 215] width 113 height 12
click at [349, 199] on button "Não registrar e enviar pedido" at bounding box center [336, 195] width 63 height 11
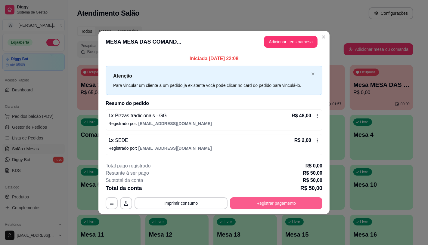
click at [297, 200] on button "Registrar pagamento" at bounding box center [276, 203] width 92 height 12
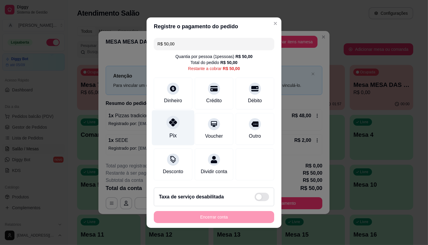
click at [163, 121] on div "Pix" at bounding box center [173, 127] width 42 height 35
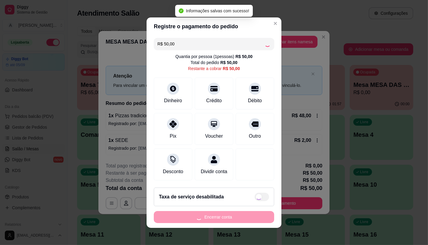
type input "R$ 0,00"
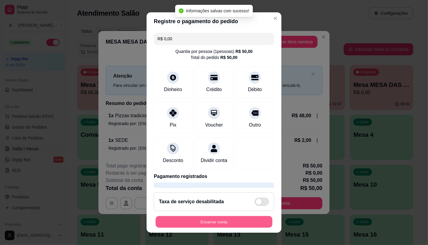
click at [214, 222] on button "Encerrar conta" at bounding box center [214, 222] width 117 height 12
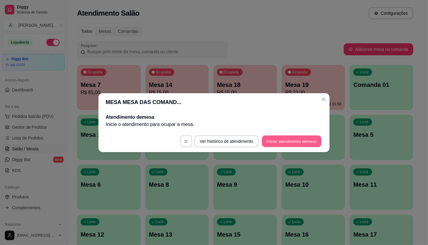
click at [276, 138] on button "Iniciar atendimento de mesa" at bounding box center [292, 141] width 60 height 12
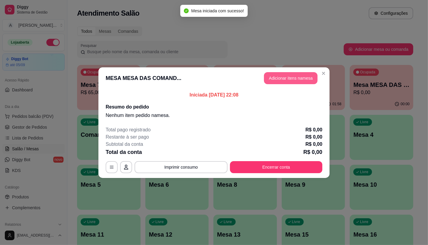
click at [291, 77] on button "Adicionar itens na mesa" at bounding box center [291, 78] width 54 height 12
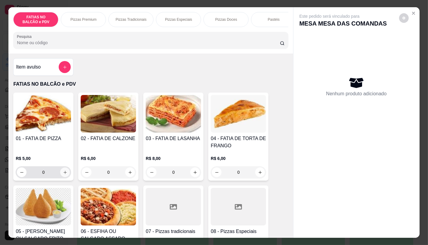
click at [63, 175] on icon "increase-product-quantity" at bounding box center [65, 172] width 5 height 5
click at [63, 177] on button "increase-product-quantity" at bounding box center [65, 173] width 10 height 10
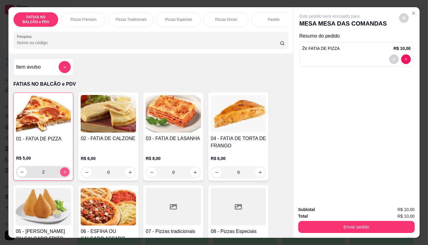
click at [63, 177] on button "increase-product-quantity" at bounding box center [64, 172] width 9 height 9
click at [64, 175] on icon "increase-product-quantity" at bounding box center [65, 172] width 5 height 5
type input "5"
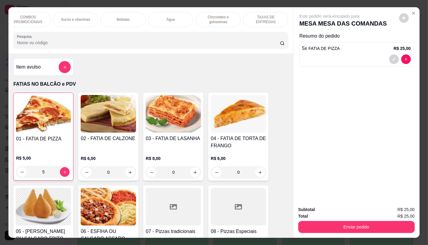
click at [276, 19] on p "TAXAS DE ENTREGAS" at bounding box center [265, 20] width 35 height 10
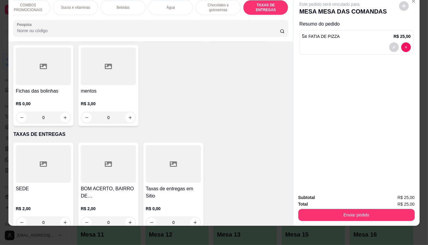
click at [53, 154] on div at bounding box center [43, 164] width 55 height 38
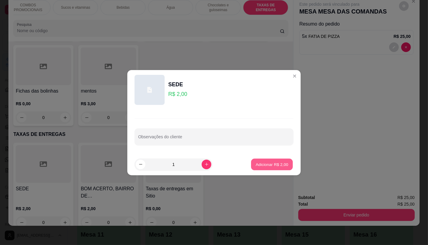
click at [267, 164] on p "Adicionar R$ 2,00" at bounding box center [272, 165] width 33 height 6
type input "1"
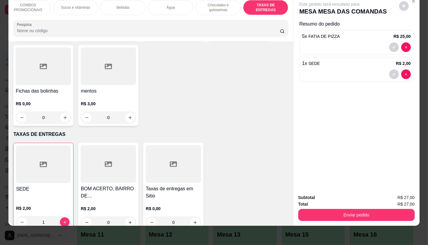
click at [317, 208] on div "Enviar pedido" at bounding box center [356, 215] width 116 height 14
click at [317, 215] on button "Enviar pedido" at bounding box center [356, 215] width 116 height 12
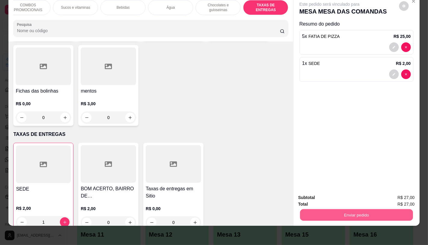
click at [306, 199] on button "Não registrar e enviar pedido" at bounding box center [336, 195] width 63 height 11
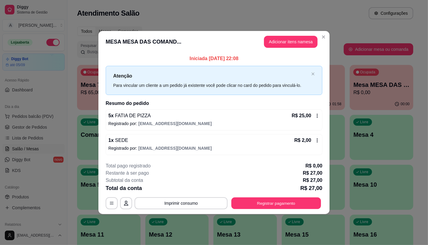
click at [290, 203] on button "Registrar pagamento" at bounding box center [276, 204] width 90 height 12
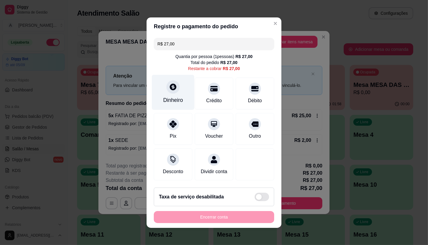
click at [175, 97] on div "Dinheiro" at bounding box center [173, 100] width 20 height 8
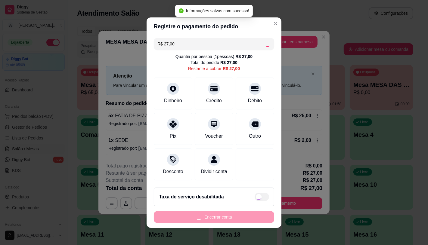
type input "R$ 0,00"
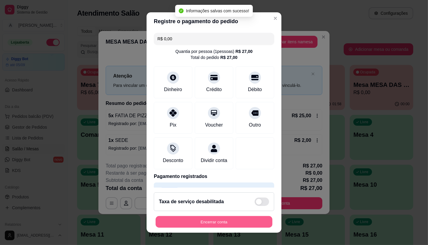
click at [243, 224] on button "Encerrar conta" at bounding box center [214, 222] width 117 height 12
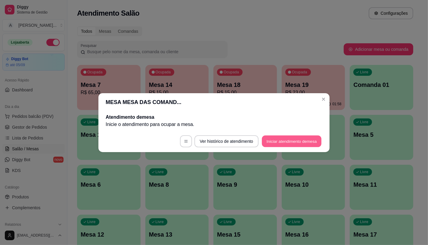
click at [267, 137] on button "Iniciar atendimento de mesa" at bounding box center [292, 141] width 60 height 12
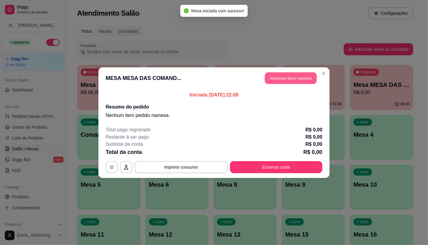
click at [285, 81] on button "Adicionar itens na mesa" at bounding box center [291, 78] width 52 height 12
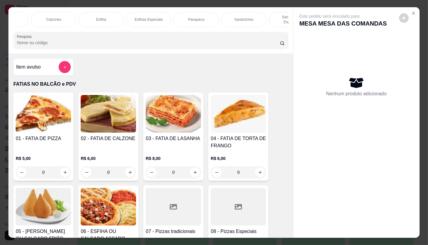
scroll to position [0, 323]
click at [181, 17] on p "Panqueca" at bounding box center [188, 19] width 16 height 5
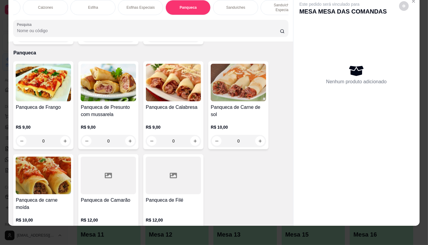
click at [55, 104] on div "Panqueca de Frango" at bounding box center [43, 111] width 55 height 14
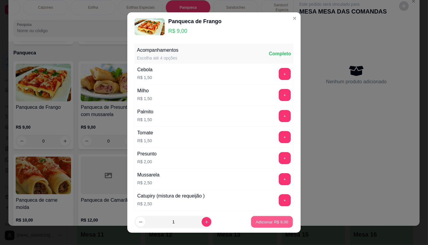
click at [271, 227] on button "Adicionar R$ 9,00" at bounding box center [272, 222] width 42 height 12
type input "1"
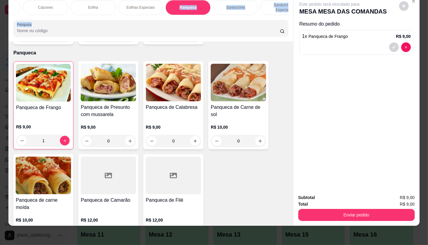
drag, startPoint x: 158, startPoint y: 10, endPoint x: 268, endPoint y: 16, distance: 110.6
click at [268, 16] on div "FATIAS NO BALCÃO e PDV Pizzas Premium Pizzas Tradicionais Pizzas Especiais Pizz…" at bounding box center [150, 18] width 284 height 46
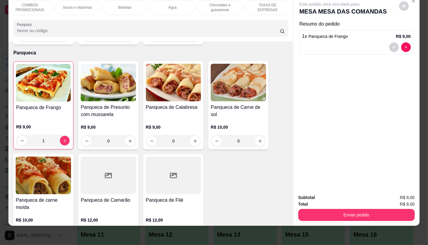
scroll to position [0, 626]
click at [270, 5] on p "TAXAS DE ENTREGAS" at bounding box center [265, 8] width 35 height 10
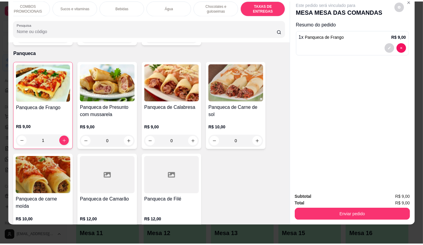
scroll to position [4025, 0]
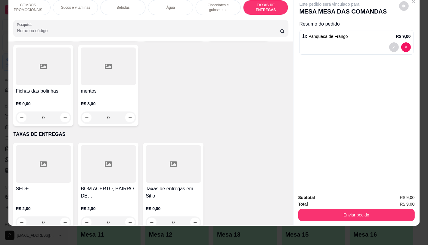
click at [51, 185] on h4 "SEDE" at bounding box center [43, 188] width 55 height 7
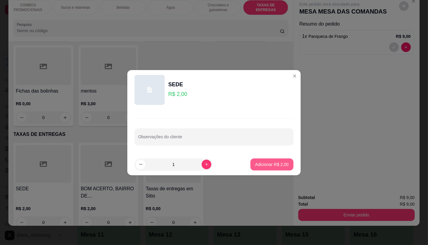
click at [274, 166] on p "Adicionar R$ 2,00" at bounding box center [271, 165] width 33 height 6
type input "1"
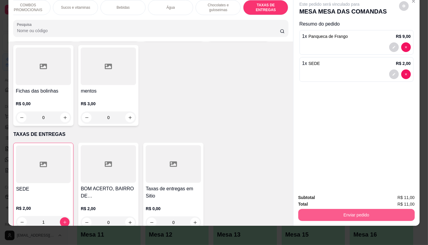
click at [329, 209] on button "Enviar pedido" at bounding box center [356, 215] width 116 height 12
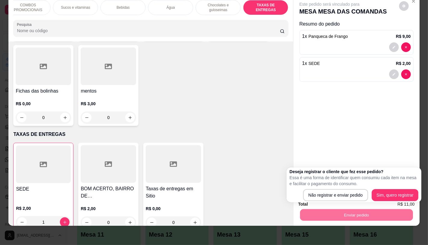
click at [328, 202] on div "Deseja registrar o cliente que fez esse pedido? Essa é uma forma de identificar…" at bounding box center [354, 185] width 135 height 35
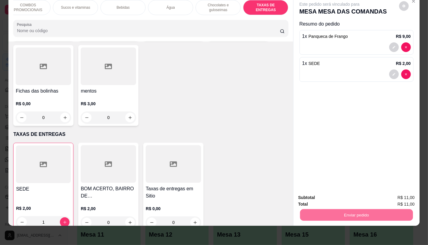
click at [328, 199] on button "Não registrar e enviar pedido" at bounding box center [336, 195] width 63 height 11
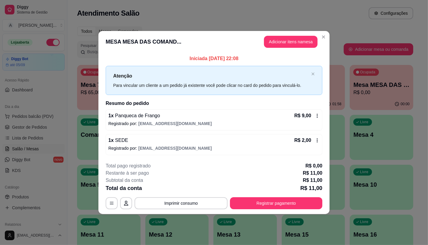
click at [273, 208] on button "Registrar pagamento" at bounding box center [276, 203] width 92 height 12
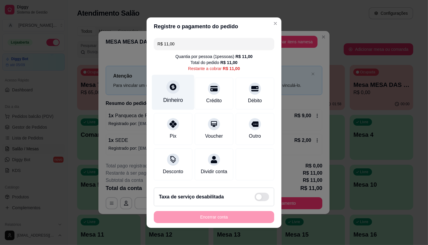
click at [163, 96] on div "Dinheiro" at bounding box center [173, 100] width 20 height 8
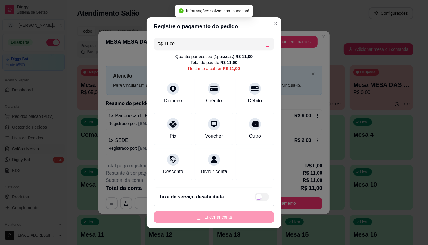
type input "R$ 0,00"
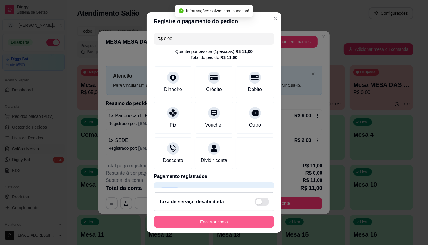
click at [242, 227] on button "Encerrar conta" at bounding box center [214, 222] width 120 height 12
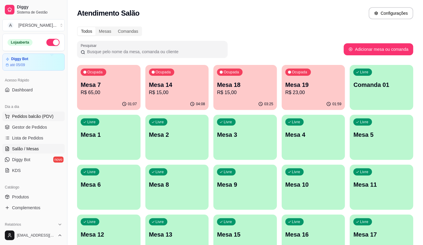
click at [47, 120] on button "Pedidos balcão (PDV)" at bounding box center [33, 117] width 62 height 10
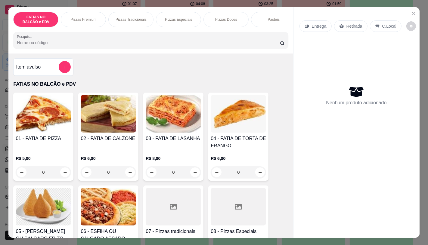
scroll to position [67, 0]
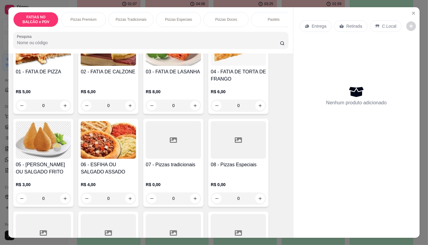
click at [164, 228] on div at bounding box center [173, 233] width 55 height 38
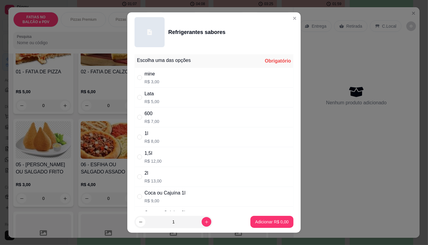
click at [157, 119] on div "600 R$ 7,00" at bounding box center [214, 117] width 159 height 20
radio input "true"
click at [256, 225] on p "Adicionar R$ 7,00" at bounding box center [272, 222] width 33 height 6
type input "1"
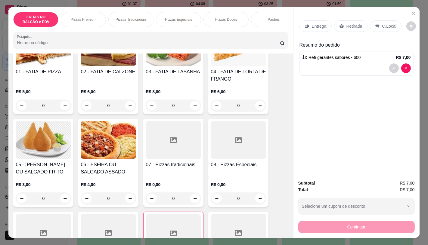
click at [347, 23] on p "Retirada" at bounding box center [354, 26] width 16 height 6
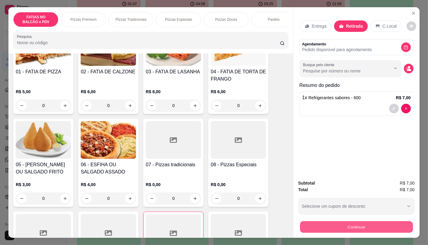
click at [356, 229] on button "Continuar" at bounding box center [356, 227] width 113 height 12
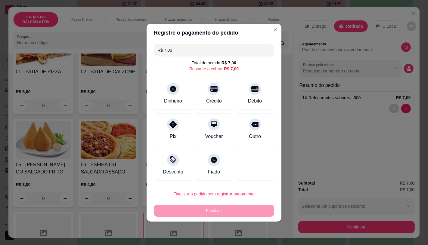
click at [147, 119] on div "R$ 7,00 Total do pedido R$ 7,00 Restante a cobrar R$ 7,00 Dinheiro Crédito Débi…" at bounding box center [214, 112] width 135 height 141
click at [166, 126] on div "Pix" at bounding box center [173, 127] width 42 height 35
type input "R$ 0,00"
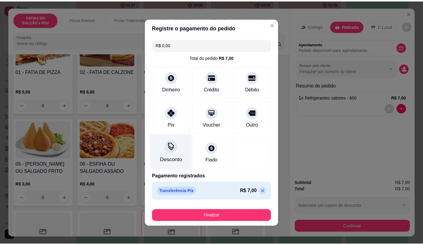
scroll to position [1, 0]
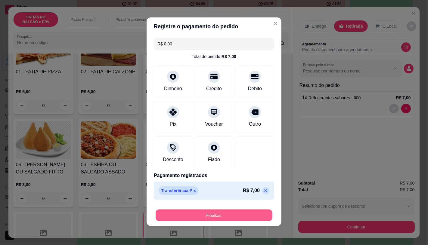
click at [228, 213] on button "Finalizar" at bounding box center [214, 215] width 117 height 12
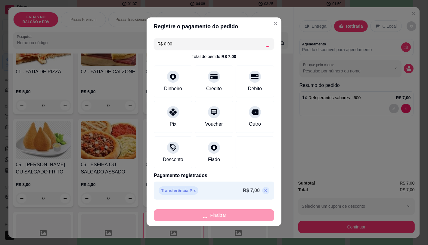
type input "0"
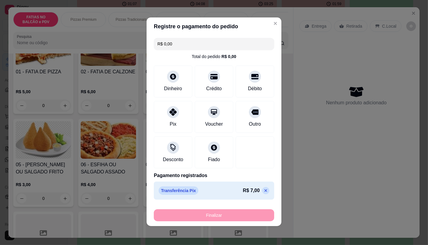
type input "-R$ 7,00"
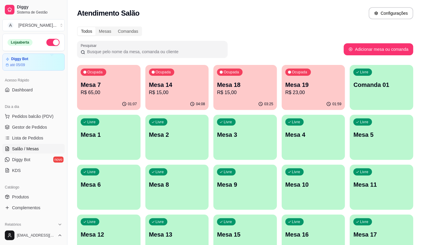
click at [110, 90] on p "R$ 65,00" at bounding box center [109, 92] width 56 height 7
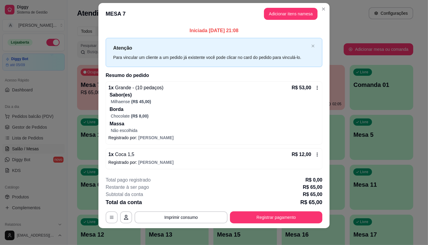
scroll to position [9, 0]
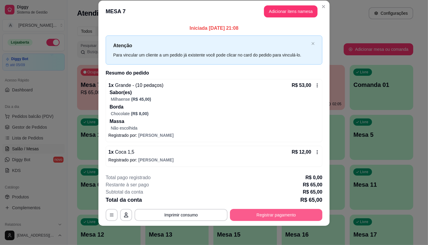
click at [257, 219] on button "Registrar pagamento" at bounding box center [276, 215] width 92 height 12
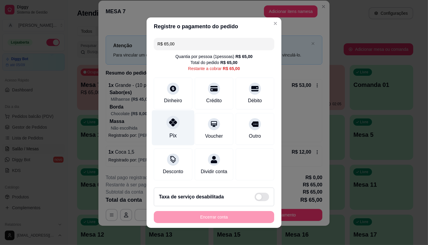
click at [181, 124] on div "Pix" at bounding box center [173, 127] width 42 height 35
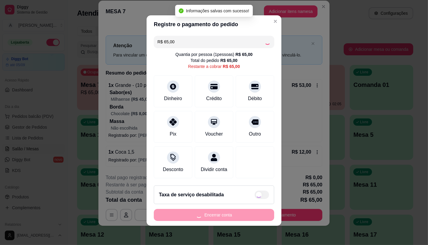
type input "R$ 0,00"
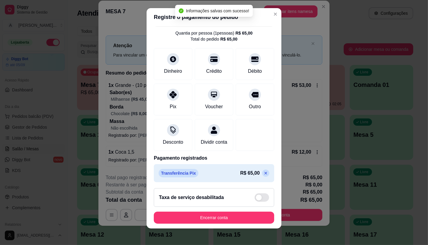
scroll to position [22, 0]
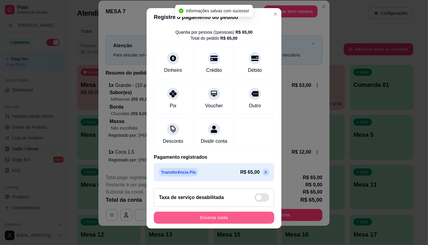
click at [205, 220] on button "Encerrar conta" at bounding box center [214, 218] width 120 height 12
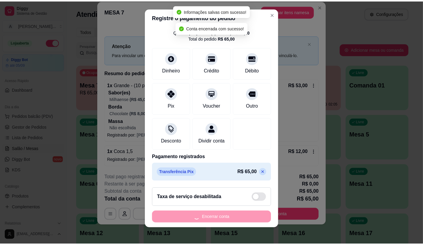
scroll to position [0, 0]
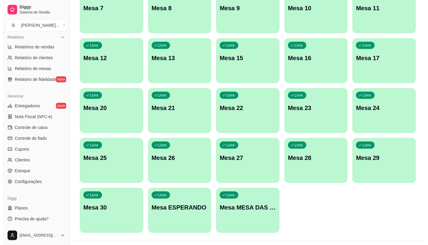
scroll to position [189, 0]
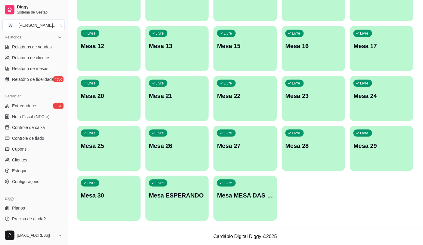
click at [238, 202] on div "Livre Mesa MESA DAS COMANDAS" at bounding box center [245, 195] width 64 height 38
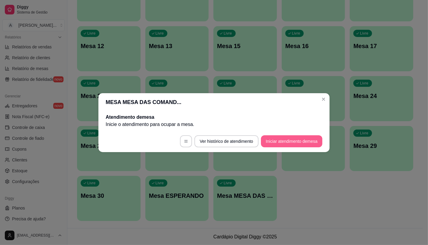
click at [286, 143] on button "Iniciar atendimento de mesa" at bounding box center [291, 141] width 61 height 12
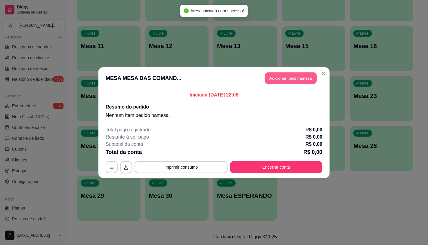
click at [281, 76] on button "Adicionar itens na mesa" at bounding box center [291, 78] width 52 height 12
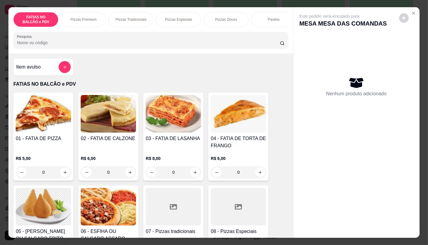
scroll to position [134, 0]
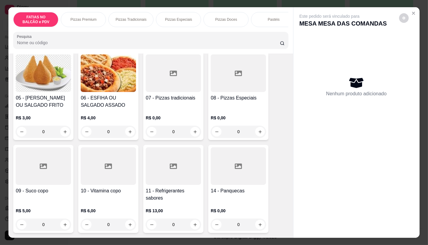
click at [229, 119] on p "R$ 0,00" at bounding box center [238, 118] width 55 height 6
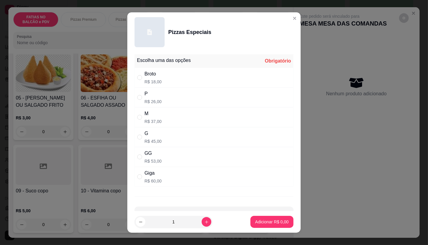
click at [171, 154] on div "GG R$ 53,00" at bounding box center [214, 157] width 159 height 20
radio input "true"
click at [261, 225] on p "Adicionar R$ 53,00" at bounding box center [270, 222] width 35 height 6
type input "1"
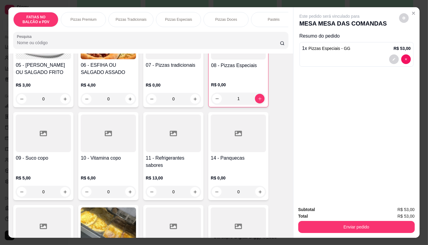
scroll to position [167, 0]
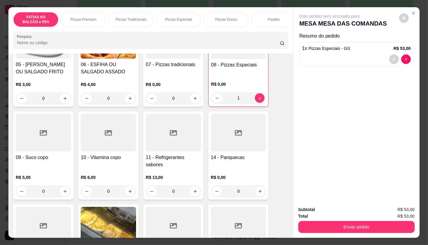
click at [167, 166] on h4 "11 - Refrigerantes sabores" at bounding box center [173, 161] width 55 height 14
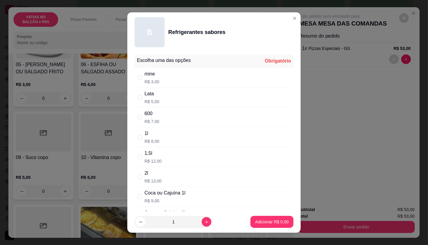
click at [172, 210] on div "Coca ou Cajuina 2l" at bounding box center [164, 212] width 41 height 7
radio input "true"
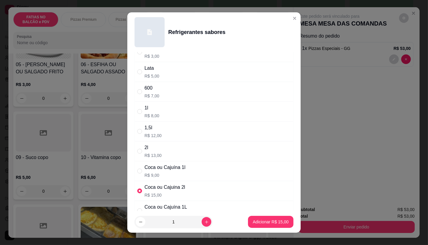
scroll to position [33, 0]
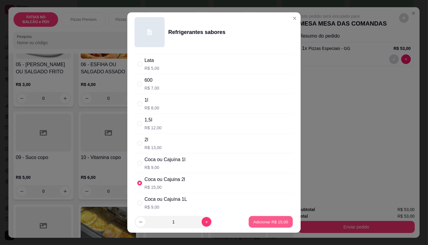
click at [250, 226] on button "Adicionar R$ 15,00" at bounding box center [271, 222] width 44 height 12
type input "1"
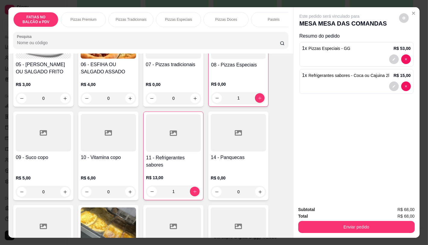
scroll to position [0, 626]
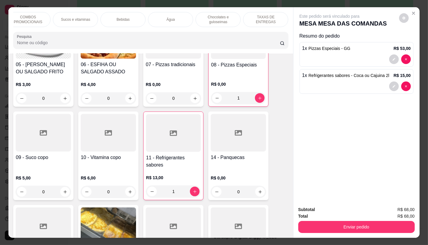
click at [268, 18] on p "TAXAS DE ENTREGAS" at bounding box center [265, 20] width 35 height 10
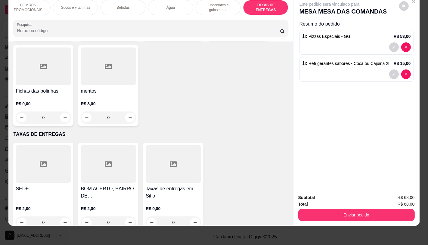
click at [58, 185] on h4 "SEDE" at bounding box center [43, 188] width 55 height 7
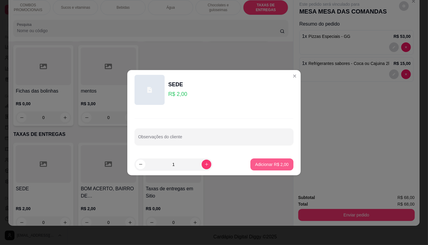
click at [262, 166] on p "Adicionar R$ 2,00" at bounding box center [271, 165] width 33 height 6
type input "1"
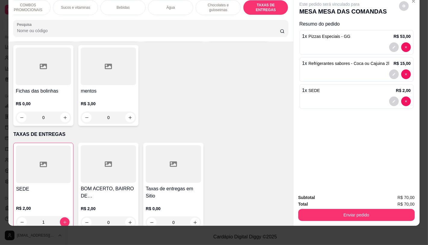
click at [345, 219] on div "Subtotal R$ 70,00 Total R$ 70,00 Enviar pedido" at bounding box center [356, 208] width 126 height 36
click at [330, 213] on button "Enviar pedido" at bounding box center [356, 215] width 116 height 12
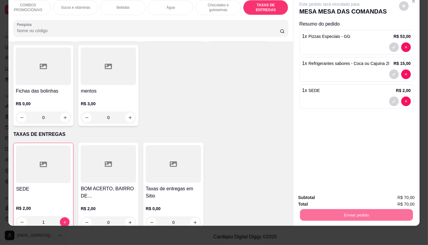
click at [310, 194] on button "Não registrar e enviar pedido" at bounding box center [336, 195] width 63 height 11
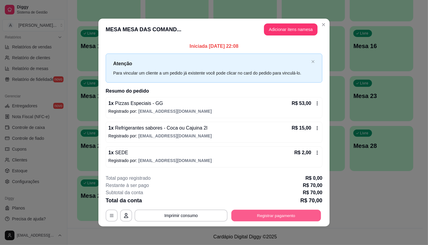
click at [274, 217] on button "Registrar pagamento" at bounding box center [276, 216] width 90 height 12
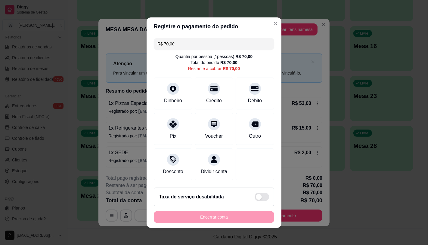
drag, startPoint x: 176, startPoint y: 43, endPoint x: 114, endPoint y: 45, distance: 61.5
click at [119, 46] on div "Registre o pagamento do pedido R$ 70,00 Quantia por pessoa ( 1 pessoas) R$ 70,0…" at bounding box center [214, 122] width 428 height 245
click at [163, 89] on div "Dinheiro" at bounding box center [173, 92] width 42 height 35
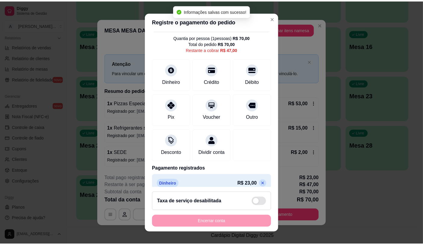
scroll to position [0, 0]
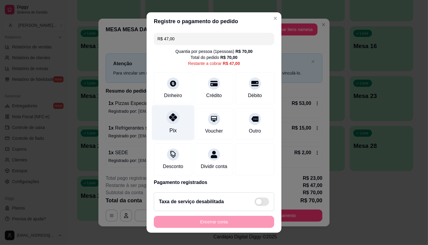
click at [172, 120] on icon at bounding box center [173, 117] width 8 height 8
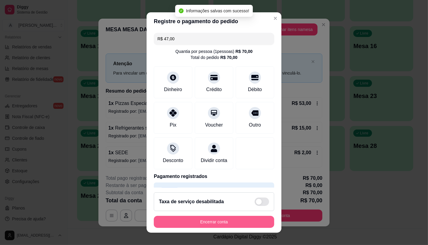
type input "R$ 0,00"
click at [198, 225] on button "Encerrar conta" at bounding box center [214, 222] width 117 height 12
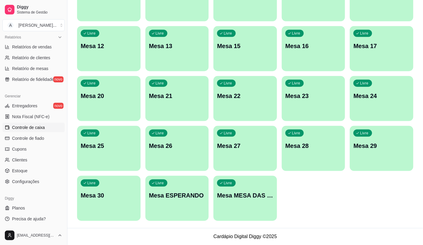
click at [35, 128] on span "Controle de caixa" at bounding box center [28, 128] width 33 height 6
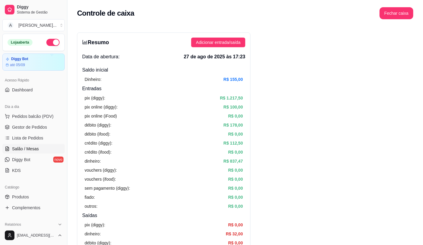
click at [31, 150] on span "Salão / Mesas" at bounding box center [25, 149] width 27 height 6
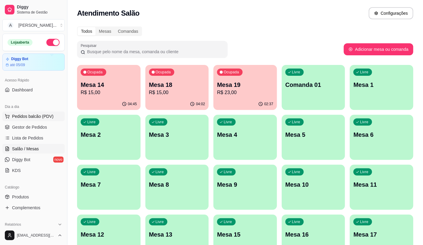
click at [44, 116] on span "Pedidos balcão (PDV)" at bounding box center [33, 116] width 42 height 6
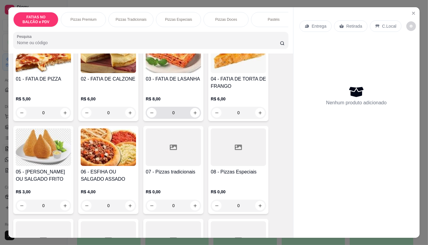
scroll to position [67, 0]
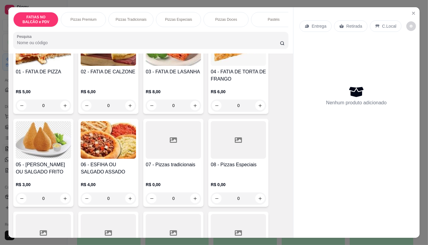
click at [229, 154] on div at bounding box center [238, 140] width 55 height 38
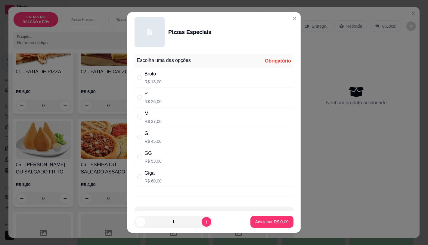
click at [165, 139] on div "G R$ 45,00" at bounding box center [214, 137] width 159 height 20
radio input "true"
click at [269, 226] on button "Adicionar R$ 45,00" at bounding box center [270, 222] width 45 height 12
type input "1"
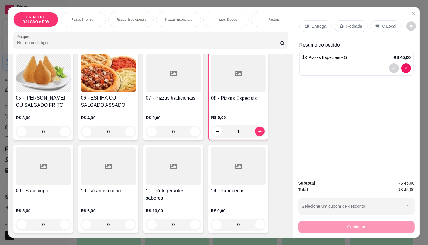
scroll to position [100, 0]
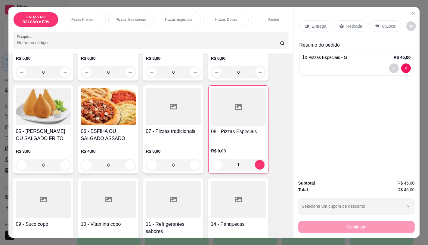
click at [235, 110] on icon at bounding box center [238, 106] width 7 height 5
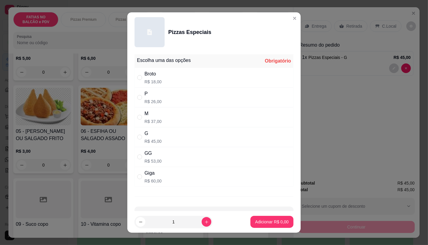
click at [151, 119] on p "R$ 37,00" at bounding box center [152, 122] width 17 height 6
radio input "true"
click at [268, 225] on p "Adicionar R$ 37,00" at bounding box center [270, 222] width 35 height 6
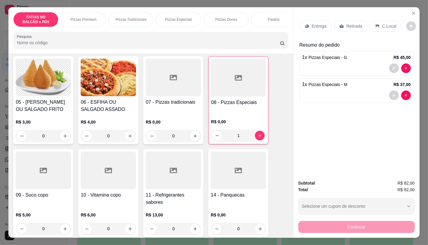
scroll to position [167, 0]
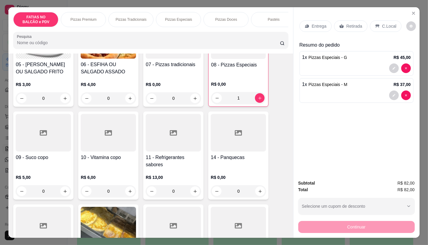
click at [170, 152] on div at bounding box center [173, 133] width 55 height 38
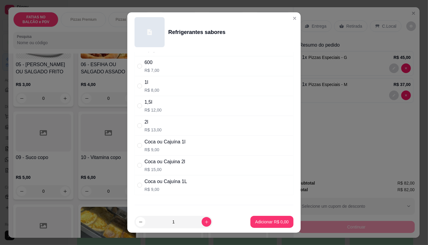
click at [174, 182] on div "Escolha uma das opções Obrigatório mine R$ 3,00 Lata R$ 5,00 600 R$ 7,00 1l R$ …" at bounding box center [213, 132] width 173 height 160
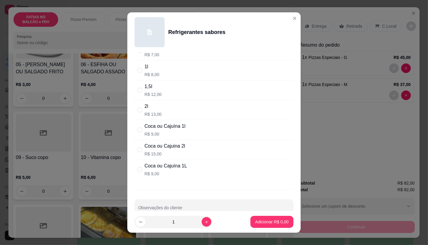
click at [169, 146] on div "Coca ou Cajuina 2l" at bounding box center [164, 146] width 41 height 7
radio input "true"
click at [257, 223] on p "Adicionar R$ 15,00" at bounding box center [270, 222] width 35 height 6
type input "1"
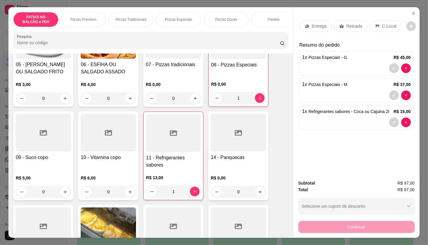
click at [347, 28] on div "Retirada" at bounding box center [350, 25] width 33 height 11
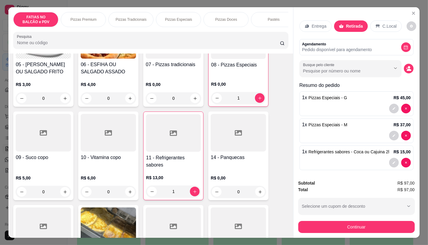
click at [334, 216] on div "Subtotal R$ 97,00 Total R$ 97,00 Selecione um cupom de desconto GANHEI5 Selecio…" at bounding box center [356, 206] width 116 height 53
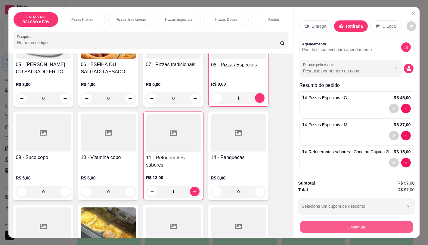
click at [334, 222] on button "Continuar" at bounding box center [356, 227] width 113 height 12
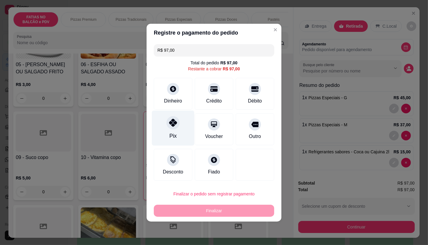
click at [179, 123] on div "Pix" at bounding box center [173, 127] width 42 height 35
type input "R$ 0,00"
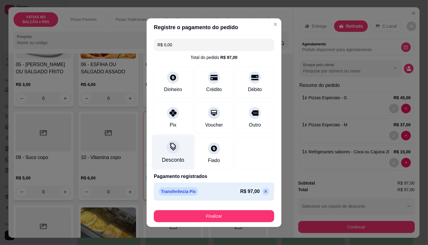
scroll to position [1, 0]
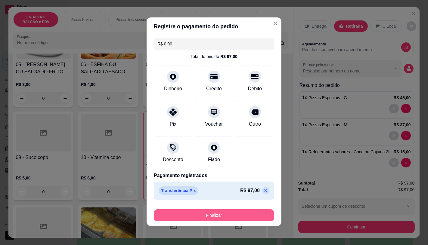
click at [208, 211] on button "Finalizar" at bounding box center [214, 215] width 120 height 12
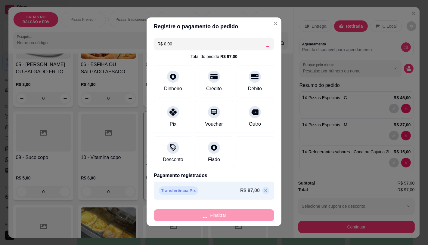
type input "0"
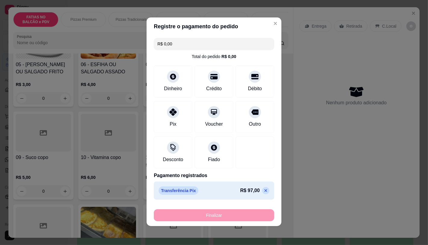
type input "-R$ 97,00"
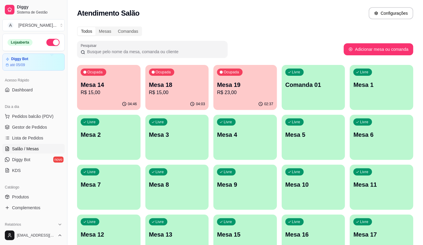
click at [124, 97] on div "Ocupada Mesa 14 R$ 15,00" at bounding box center [109, 81] width 64 height 33
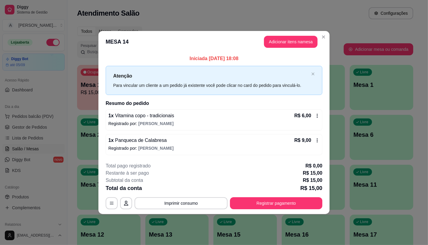
click at [319, 116] on icon at bounding box center [317, 115] width 5 height 5
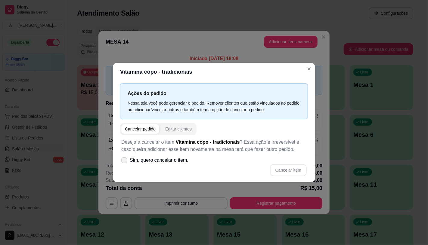
click at [165, 160] on span "Sim, quero cancelar o item." at bounding box center [159, 160] width 59 height 7
click at [125, 161] on input "Sim, quero cancelar o item." at bounding box center [123, 163] width 4 height 4
checkbox input "true"
click at [283, 168] on button "Cancelar item" at bounding box center [288, 170] width 37 height 12
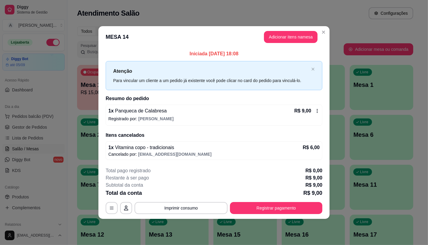
click at [315, 109] on icon at bounding box center [317, 111] width 5 height 5
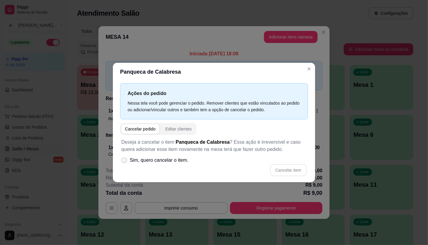
click at [152, 160] on span "Sim, quero cancelar o item." at bounding box center [159, 160] width 59 height 7
click at [125, 161] on input "Sim, quero cancelar o item." at bounding box center [123, 163] width 4 height 4
checkbox input "true"
click at [289, 169] on button "Cancelar item" at bounding box center [288, 170] width 36 height 12
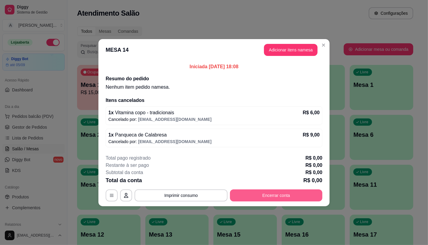
click at [286, 195] on button "Encerrar conta" at bounding box center [276, 196] width 92 height 12
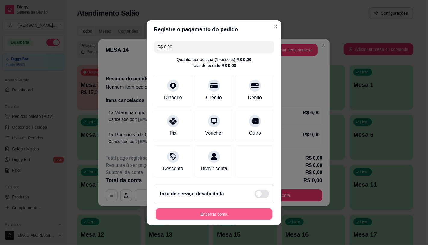
click at [253, 213] on button "Encerrar conta" at bounding box center [214, 214] width 117 height 12
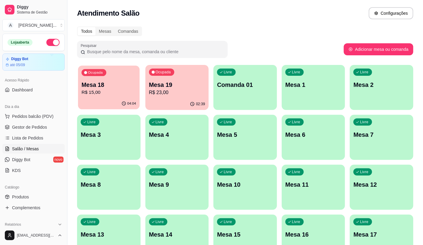
click at [110, 88] on div "Mesa 18 R$ 15,00" at bounding box center [109, 88] width 54 height 15
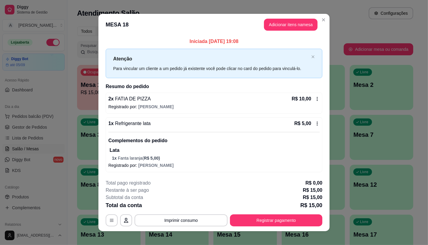
click at [318, 99] on div "2 x FATIA DE PIZZA R$ 10,00 Registrado por: [PERSON_NAME]" at bounding box center [214, 103] width 217 height 21
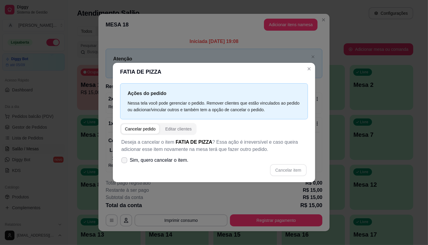
click at [178, 160] on span "Sim, quero cancelar o item." at bounding box center [159, 160] width 59 height 7
click at [125, 161] on input "Sim, quero cancelar o item." at bounding box center [123, 163] width 4 height 4
checkbox input "true"
click at [289, 175] on button "Cancelar item" at bounding box center [288, 170] width 36 height 12
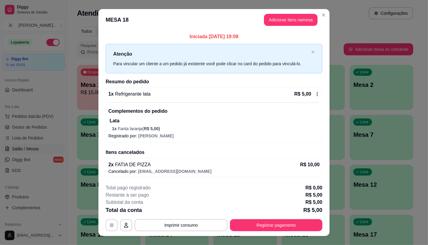
click at [317, 97] on div "R$ 5,00" at bounding box center [306, 94] width 25 height 7
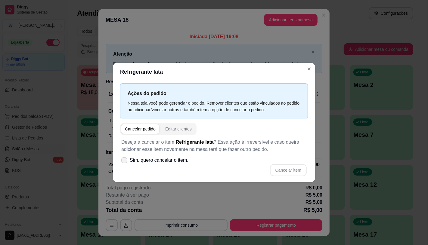
click at [144, 156] on label "Sim, quero cancelar o item." at bounding box center [155, 160] width 72 height 12
click at [125, 161] on input "Sim, quero cancelar o item." at bounding box center [123, 163] width 4 height 4
checkbox input "true"
click at [285, 168] on button "Cancelar item" at bounding box center [288, 170] width 36 height 12
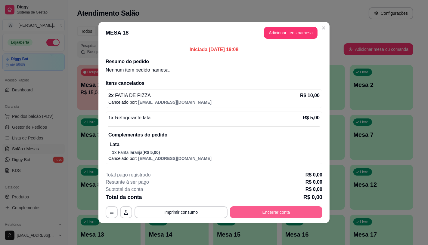
click at [293, 213] on button "Encerrar conta" at bounding box center [276, 212] width 92 height 12
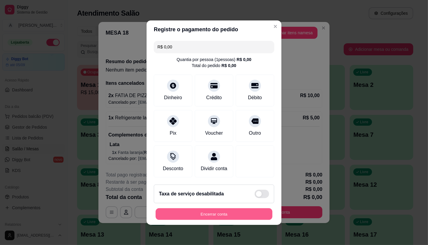
click at [248, 217] on button "Encerrar conta" at bounding box center [214, 214] width 117 height 12
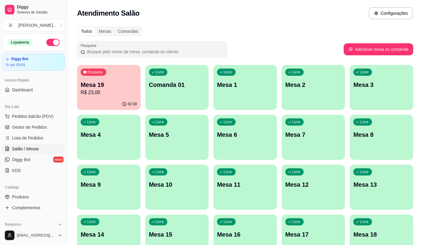
click at [128, 89] on p "R$ 23,00" at bounding box center [109, 92] width 56 height 7
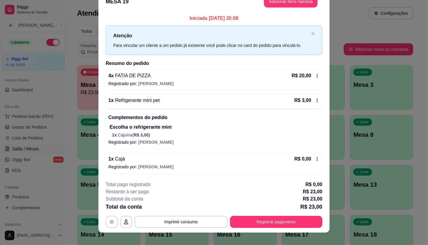
scroll to position [17, 0]
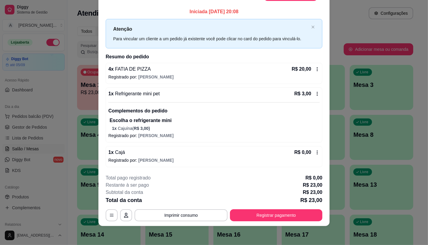
click at [315, 151] on icon at bounding box center [317, 152] width 5 height 5
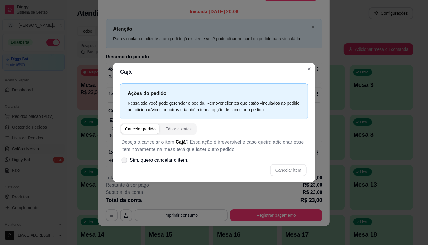
click at [177, 163] on span "Sim, quero cancelar o item." at bounding box center [159, 160] width 59 height 7
click at [125, 163] on input "Sim, quero cancelar o item." at bounding box center [123, 163] width 4 height 4
checkbox input "true"
click at [287, 170] on button "Cancelar item" at bounding box center [288, 170] width 37 height 12
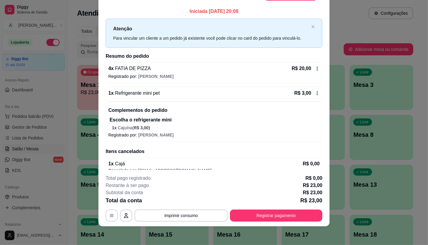
click at [313, 92] on div "1 x Refrigerante mini pet R$ 3,00 Complementos do pedido Escolha o refrigerante…" at bounding box center [214, 114] width 217 height 55
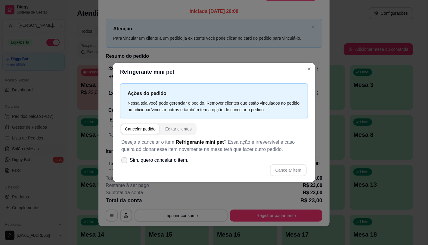
click at [144, 160] on span "Sim, quero cancelar o item." at bounding box center [159, 160] width 59 height 7
click at [125, 161] on input "Sim, quero cancelar o item." at bounding box center [123, 163] width 4 height 4
checkbox input "true"
click at [305, 169] on button "Cancelar item" at bounding box center [288, 170] width 37 height 12
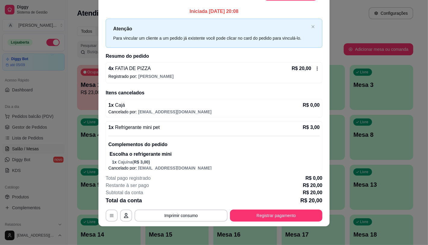
click at [315, 71] on icon at bounding box center [317, 68] width 5 height 5
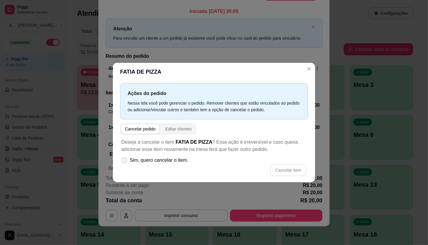
click at [166, 158] on span "Sim, quero cancelar o item." at bounding box center [159, 160] width 59 height 7
click at [125, 161] on input "Sim, quero cancelar o item." at bounding box center [123, 163] width 4 height 4
checkbox input "true"
click at [278, 167] on button "Cancelar item" at bounding box center [288, 170] width 37 height 12
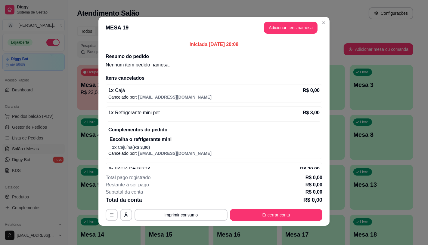
scroll to position [14, 0]
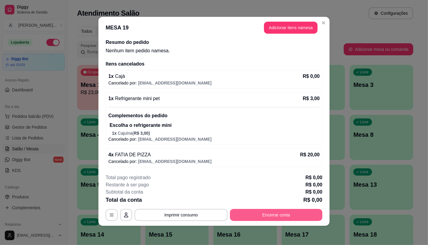
click at [258, 218] on button "Encerrar conta" at bounding box center [276, 215] width 92 height 12
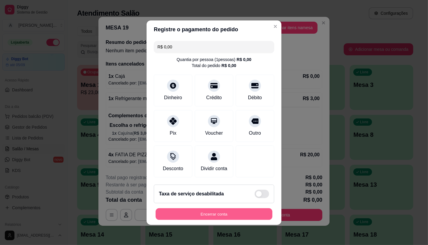
click at [254, 215] on button "Encerrar conta" at bounding box center [214, 214] width 117 height 12
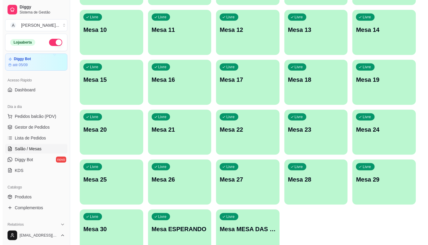
scroll to position [167, 0]
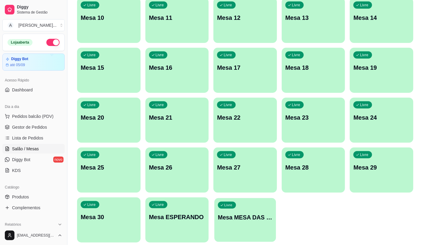
click at [253, 224] on div "Livre Mesa MESA DAS COMANDAS" at bounding box center [244, 216] width 61 height 37
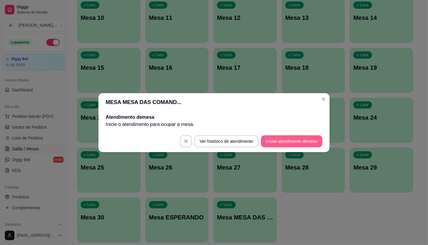
click at [313, 142] on button "Iniciar atendimento de mesa" at bounding box center [291, 141] width 61 height 12
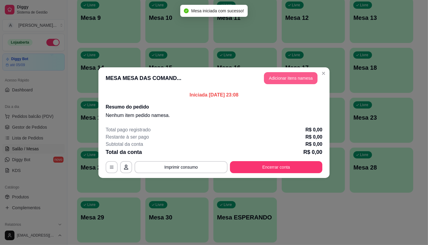
click at [309, 76] on button "Adicionar itens na mesa" at bounding box center [291, 78] width 54 height 12
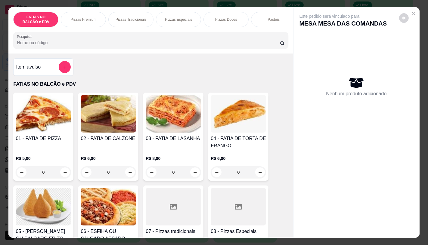
scroll to position [100, 0]
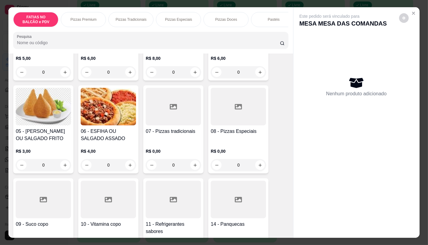
click at [180, 202] on div at bounding box center [173, 200] width 55 height 38
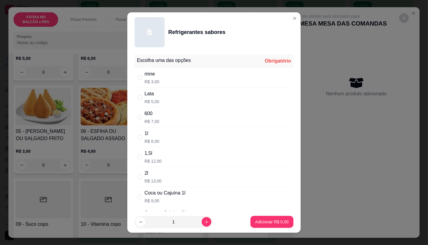
drag, startPoint x: 156, startPoint y: 195, endPoint x: 210, endPoint y: 212, distance: 56.8
click at [157, 195] on div "Coca ou Cajuína 1l" at bounding box center [164, 193] width 41 height 7
radio input "true"
click at [258, 221] on p "Adicionar R$ 9,00" at bounding box center [271, 222] width 33 height 6
type input "1"
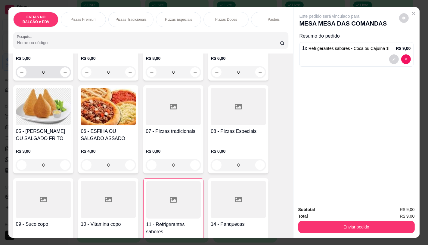
click at [49, 76] on input "0" at bounding box center [43, 72] width 34 height 12
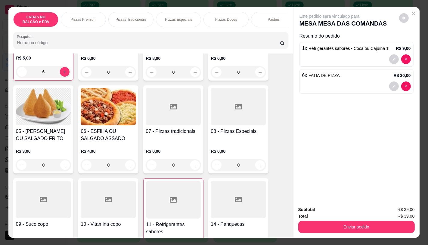
scroll to position [100, 0]
type input "6"
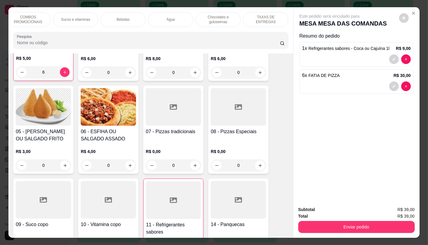
click at [274, 7] on div "FATIAS NO BALCÃO e PDV Pizzas Premium Pizzas Tradicionais Pizzas Especiais Pizz…" at bounding box center [150, 30] width 284 height 46
click at [274, 17] on p "TAXAS DE ENTREGAS" at bounding box center [265, 20] width 35 height 10
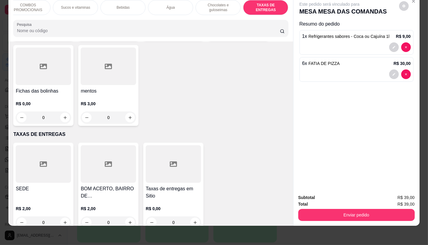
click at [40, 161] on icon at bounding box center [43, 164] width 7 height 7
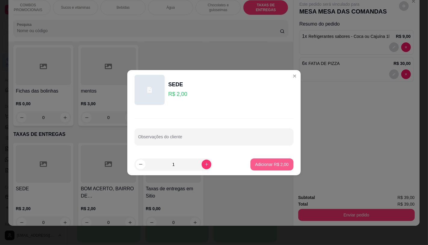
click at [255, 165] on p "Adicionar R$ 2,00" at bounding box center [271, 165] width 33 height 6
type input "1"
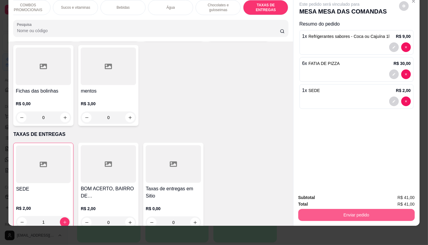
click at [323, 212] on button "Enviar pedido" at bounding box center [356, 215] width 116 height 12
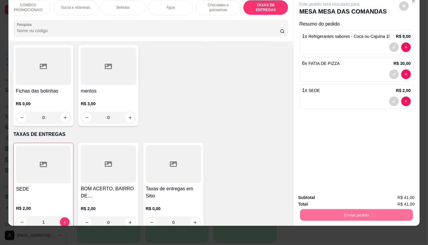
click at [321, 201] on button "Não registrar e enviar pedido" at bounding box center [336, 195] width 61 height 11
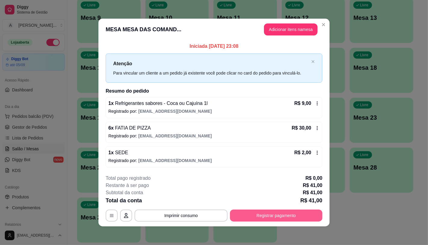
click at [311, 214] on button "Registrar pagamento" at bounding box center [276, 216] width 92 height 12
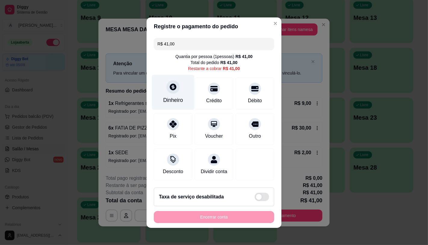
click at [163, 98] on div "Dinheiro" at bounding box center [173, 100] width 20 height 8
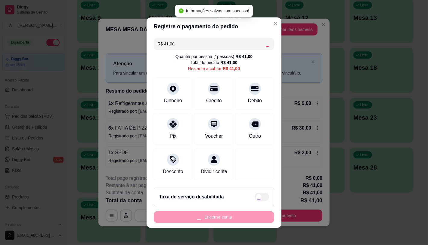
type input "R$ 0,00"
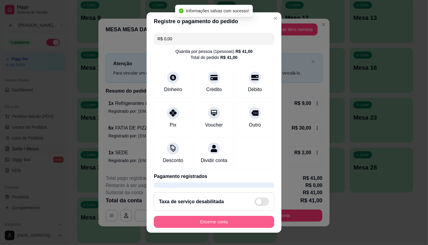
click at [234, 223] on button "Encerrar conta" at bounding box center [214, 222] width 120 height 12
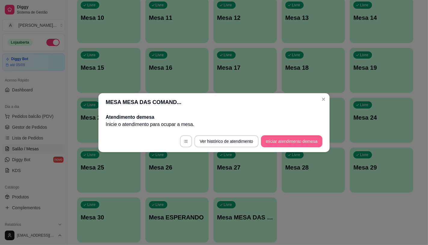
click at [294, 133] on footer "Ver histórico de atendimento Iniciar atendimento de mesa" at bounding box center [213, 142] width 231 height 22
click at [295, 141] on button "Iniciar atendimento de mesa" at bounding box center [292, 141] width 60 height 12
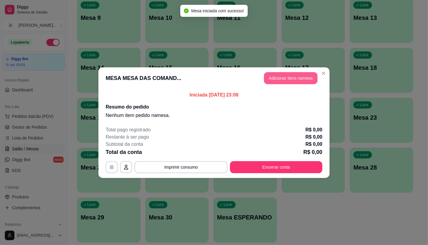
click at [277, 79] on button "Adicionar itens na mesa" at bounding box center [291, 78] width 54 height 12
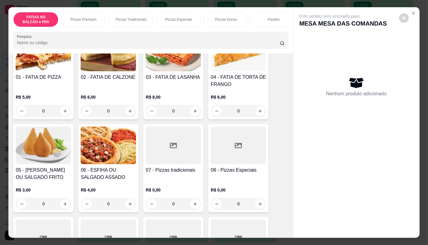
scroll to position [67, 0]
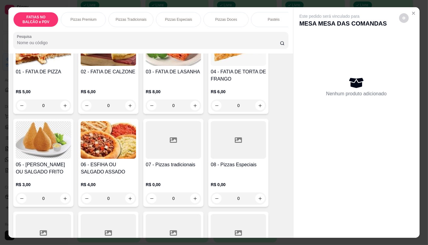
click at [183, 128] on div at bounding box center [173, 140] width 55 height 38
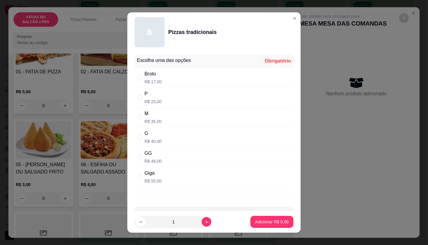
click at [170, 122] on div "M R$ 35,00" at bounding box center [214, 117] width 159 height 20
radio input "true"
click at [253, 223] on p "Adicionar R$ 35,00" at bounding box center [270, 222] width 35 height 6
type input "1"
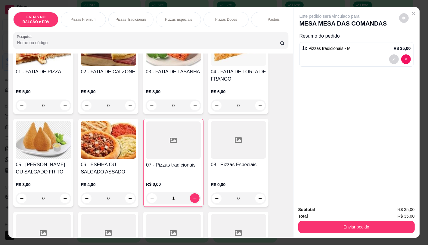
scroll to position [100, 0]
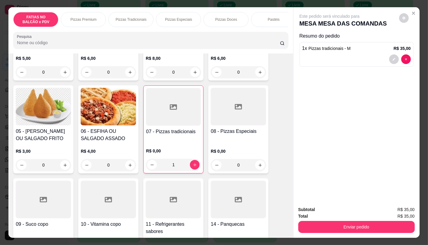
click at [194, 198] on div at bounding box center [173, 200] width 55 height 38
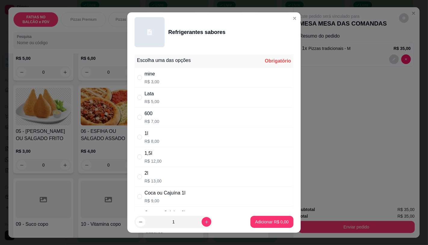
drag, startPoint x: 168, startPoint y: 196, endPoint x: 223, endPoint y: 209, distance: 56.6
click at [169, 196] on div "Coca ou Cajuína 1l" at bounding box center [164, 193] width 41 height 7
radio input "true"
click at [274, 222] on p "Adicionar R$ 9,00" at bounding box center [271, 222] width 33 height 6
type input "1"
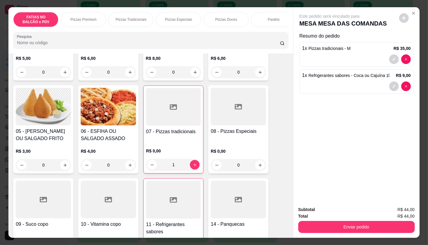
scroll to position [0, 626]
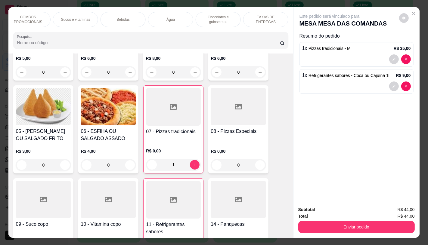
click at [269, 20] on div "TAXAS DE ENTREGAS" at bounding box center [265, 19] width 45 height 15
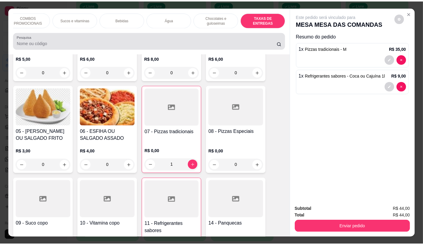
scroll to position [14, 0]
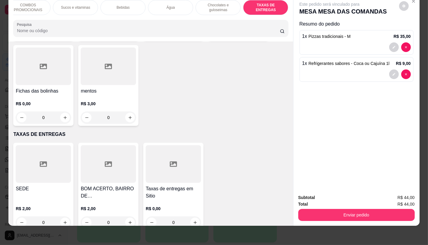
click at [53, 161] on div at bounding box center [43, 164] width 55 height 38
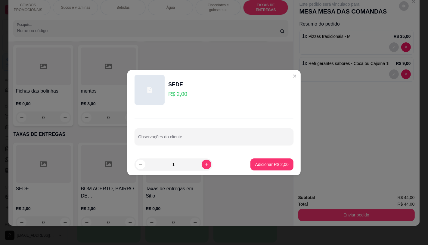
click at [291, 166] on footer "1 Adicionar R$ 2,00" at bounding box center [213, 165] width 173 height 22
click at [268, 165] on p "Adicionar R$ 2,00" at bounding box center [272, 165] width 33 height 6
type input "1"
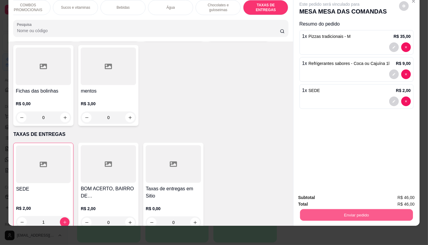
click at [316, 211] on button "Enviar pedido" at bounding box center [356, 215] width 113 height 12
click at [318, 198] on button "Não registrar e enviar pedido" at bounding box center [336, 195] width 63 height 11
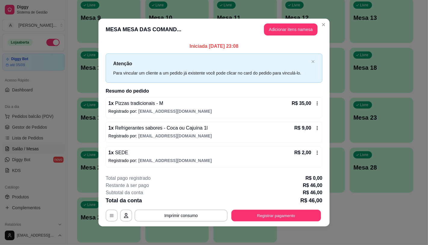
click at [318, 212] on button "Registrar pagamento" at bounding box center [276, 216] width 90 height 12
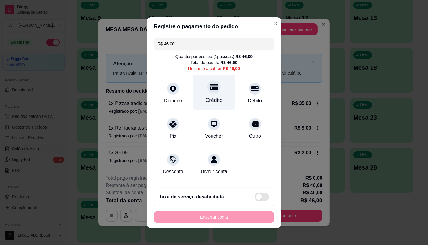
click at [210, 96] on div "Crédito" at bounding box center [214, 100] width 17 height 8
type input "R$ 0,00"
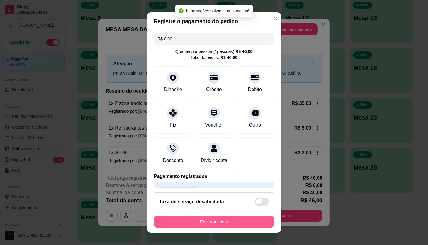
click at [222, 220] on button "Encerrar conta" at bounding box center [214, 222] width 120 height 12
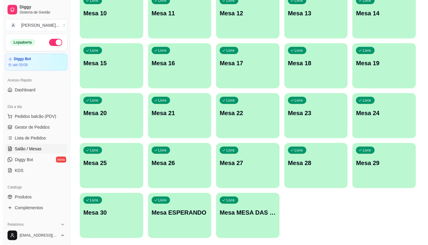
scroll to position [189, 0]
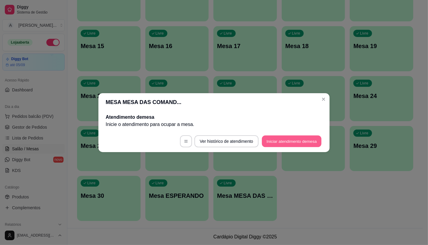
click at [300, 143] on button "Iniciar atendimento de mesa" at bounding box center [292, 141] width 60 height 12
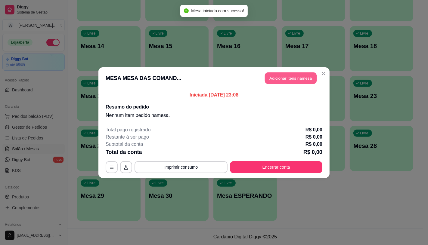
click at [300, 77] on button "Adicionar itens na mesa" at bounding box center [291, 78] width 52 height 12
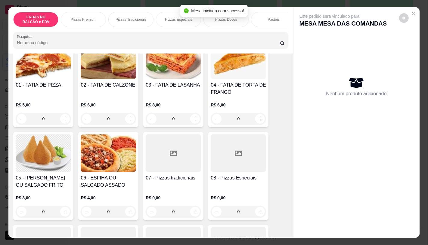
scroll to position [100, 0]
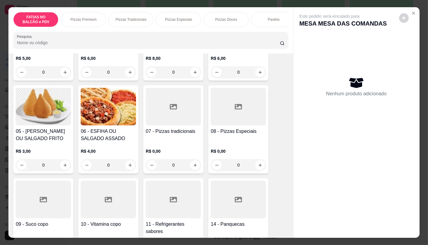
click at [211, 131] on h4 "08 - Pizzas Especiais" at bounding box center [238, 131] width 55 height 7
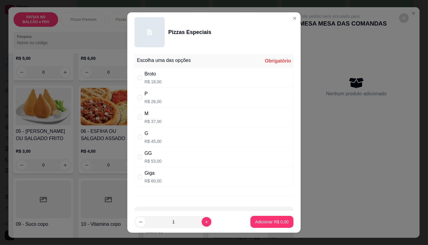
click at [154, 121] on p "R$ 37,00" at bounding box center [152, 122] width 17 height 6
radio input "true"
click at [266, 225] on p "Adicionar R$ 37,00" at bounding box center [271, 222] width 36 height 6
type input "1"
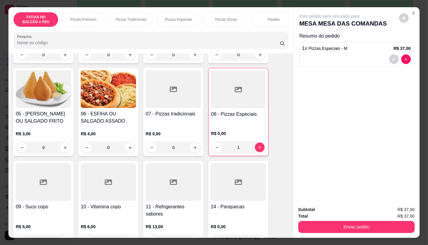
scroll to position [134, 0]
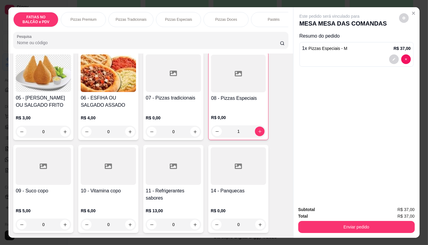
click at [170, 188] on div "11 - Refrigerantes sabores R$ 13,00 0" at bounding box center [173, 189] width 60 height 88
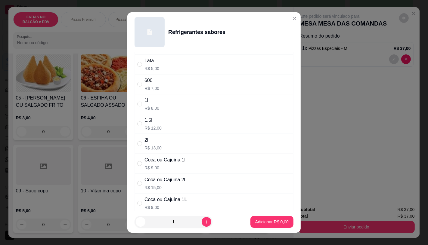
scroll to position [33, 0]
click at [168, 181] on div "Coca ou Cajuina 2l" at bounding box center [164, 179] width 41 height 7
radio input "true"
click at [259, 228] on button "Adicionar R$ 15,00" at bounding box center [270, 222] width 45 height 12
type input "1"
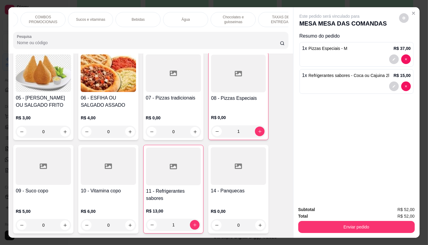
scroll to position [0, 626]
click at [266, 16] on p "TAXAS DE ENTREGAS" at bounding box center [265, 20] width 35 height 10
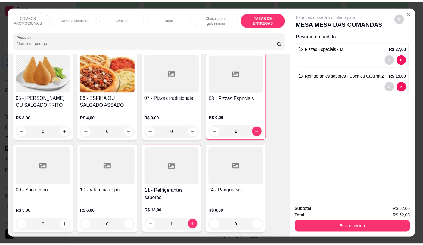
scroll to position [14, 0]
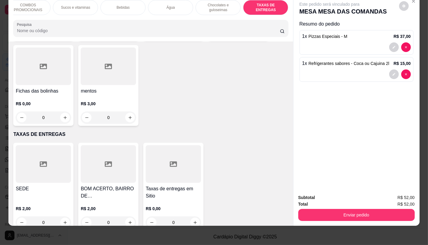
click at [171, 170] on div "Taxas de entregas em Sitio R$ 0,00 0" at bounding box center [173, 187] width 60 height 88
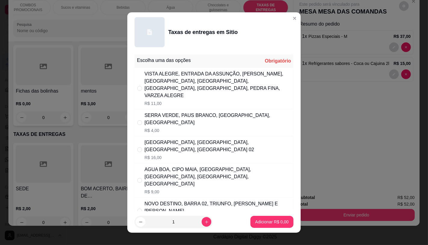
click at [162, 115] on div "SERRA VERDE, PAUS BRANCO, [GEOGRAPHIC_DATA], [GEOGRAPHIC_DATA]" at bounding box center [217, 119] width 146 height 14
radio input "true"
click at [268, 224] on p "Adicionar R$ 4,00" at bounding box center [271, 222] width 33 height 6
type input "1"
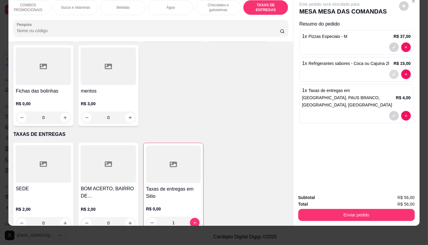
click at [389, 70] on button "decrease-product-quantity" at bounding box center [393, 74] width 9 height 9
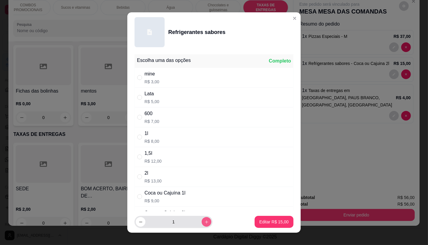
click at [202, 219] on button "increase-product-quantity" at bounding box center [207, 222] width 10 height 10
type input "2"
click at [255, 225] on button "Editar R$ 30,00" at bounding box center [274, 222] width 39 height 12
type input "2"
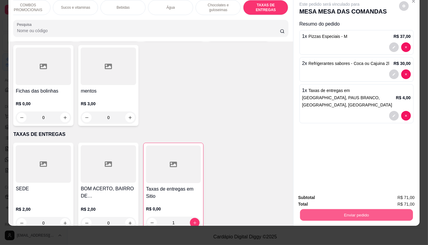
click at [327, 210] on button "Enviar pedido" at bounding box center [356, 215] width 113 height 12
click at [320, 196] on button "Não registrar e enviar pedido" at bounding box center [336, 195] width 63 height 11
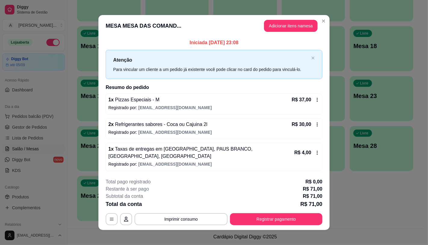
click at [307, 219] on button "Registrar pagamento" at bounding box center [276, 219] width 92 height 12
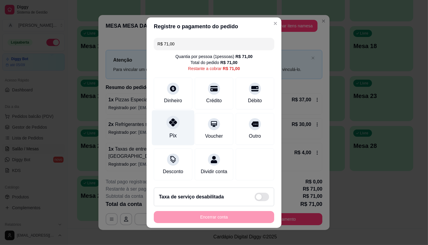
click at [162, 132] on div "Pix" at bounding box center [173, 127] width 42 height 35
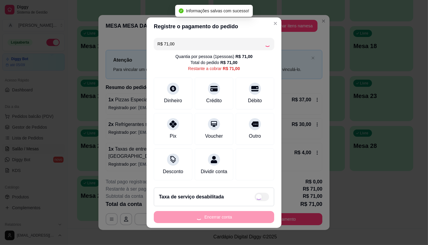
type input "R$ 0,00"
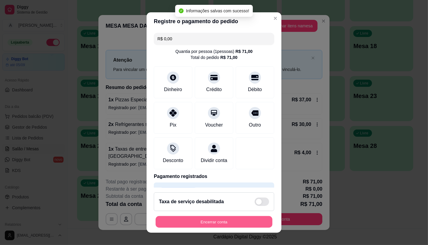
click at [229, 224] on button "Encerrar conta" at bounding box center [214, 222] width 117 height 12
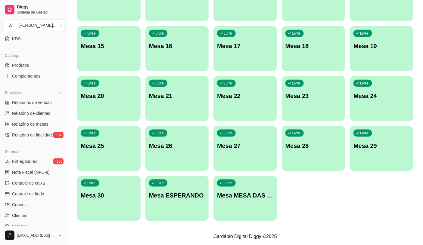
scroll to position [134, 0]
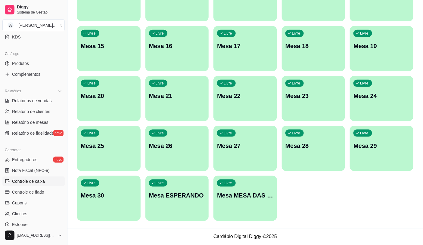
click at [38, 179] on span "Controle de caixa" at bounding box center [28, 181] width 33 height 6
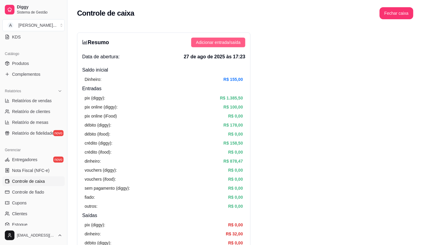
click at [232, 43] on span "Adicionar entrada/saída" at bounding box center [218, 42] width 45 height 7
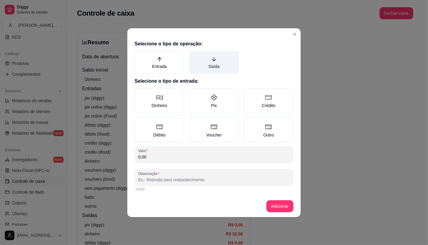
click at [217, 61] on label "Saída" at bounding box center [214, 62] width 50 height 23
click at [194, 56] on button "Saída" at bounding box center [191, 53] width 5 height 5
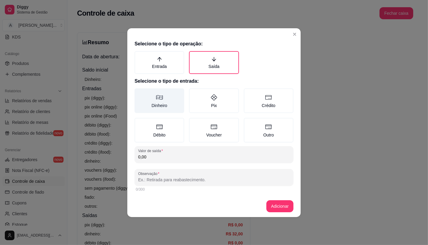
click at [163, 104] on label "Dinheiro" at bounding box center [160, 100] width 50 height 25
click at [139, 93] on button "Dinheiro" at bounding box center [136, 90] width 5 height 5
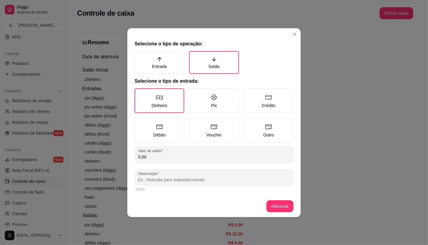
click at [166, 159] on input "0,00" at bounding box center [214, 157] width 152 height 6
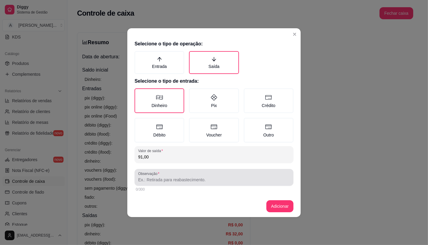
type input "91,00"
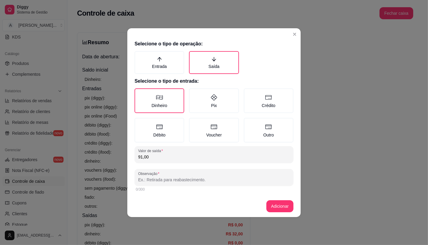
click at [167, 181] on input "Observação" at bounding box center [214, 180] width 152 height 6
type input "U"
type input "entregador Uandson"
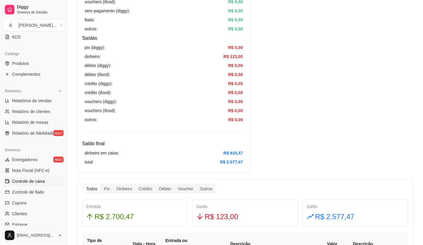
scroll to position [200, 0]
